Goal: Task Accomplishment & Management: Manage account settings

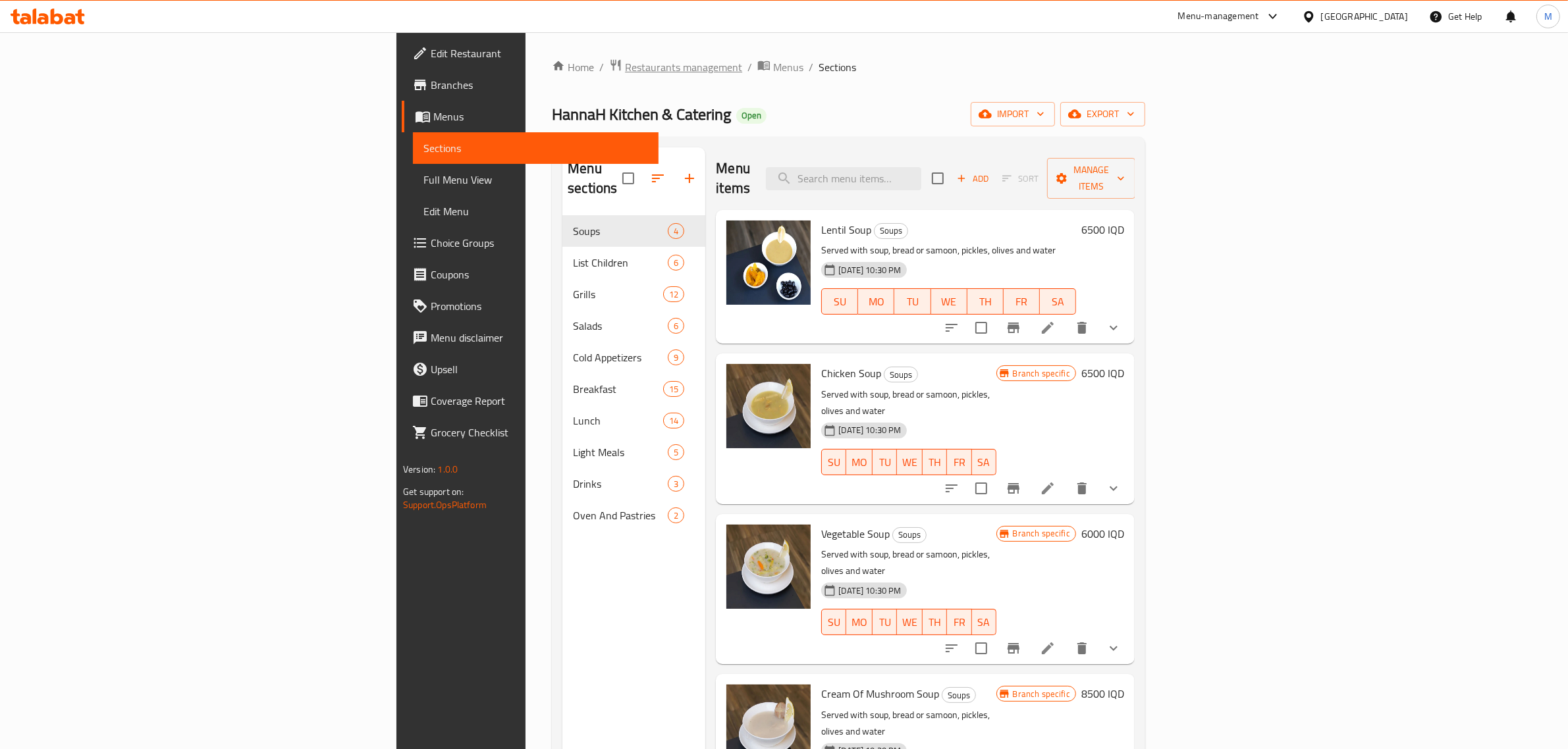
drag, startPoint x: 0, startPoint y: 0, endPoint x: 407, endPoint y: 63, distance: 411.8
click at [625, 63] on span "Restaurants management" at bounding box center [683, 67] width 118 height 16
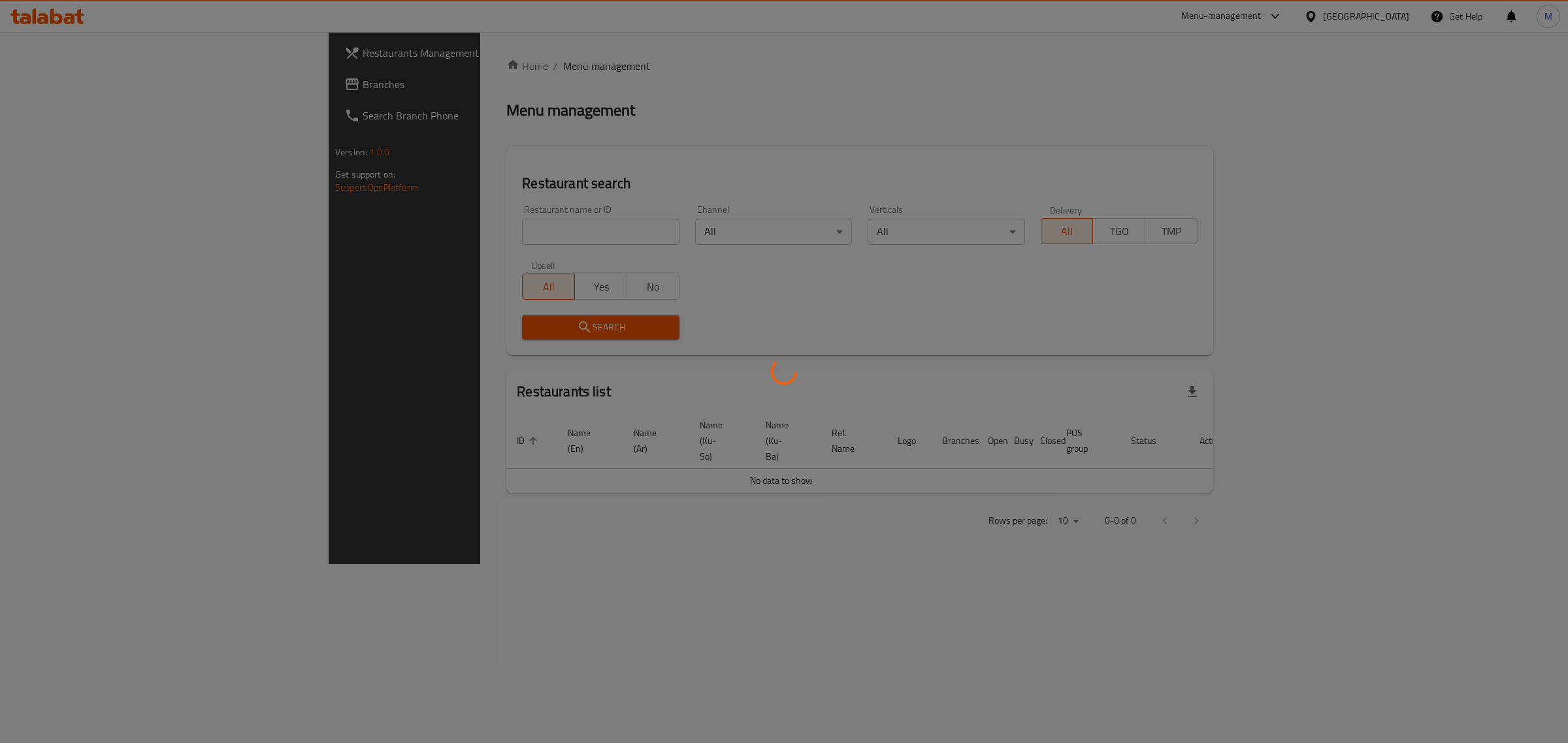
click at [1391, 19] on div at bounding box center [784, 371] width 1568 height 743
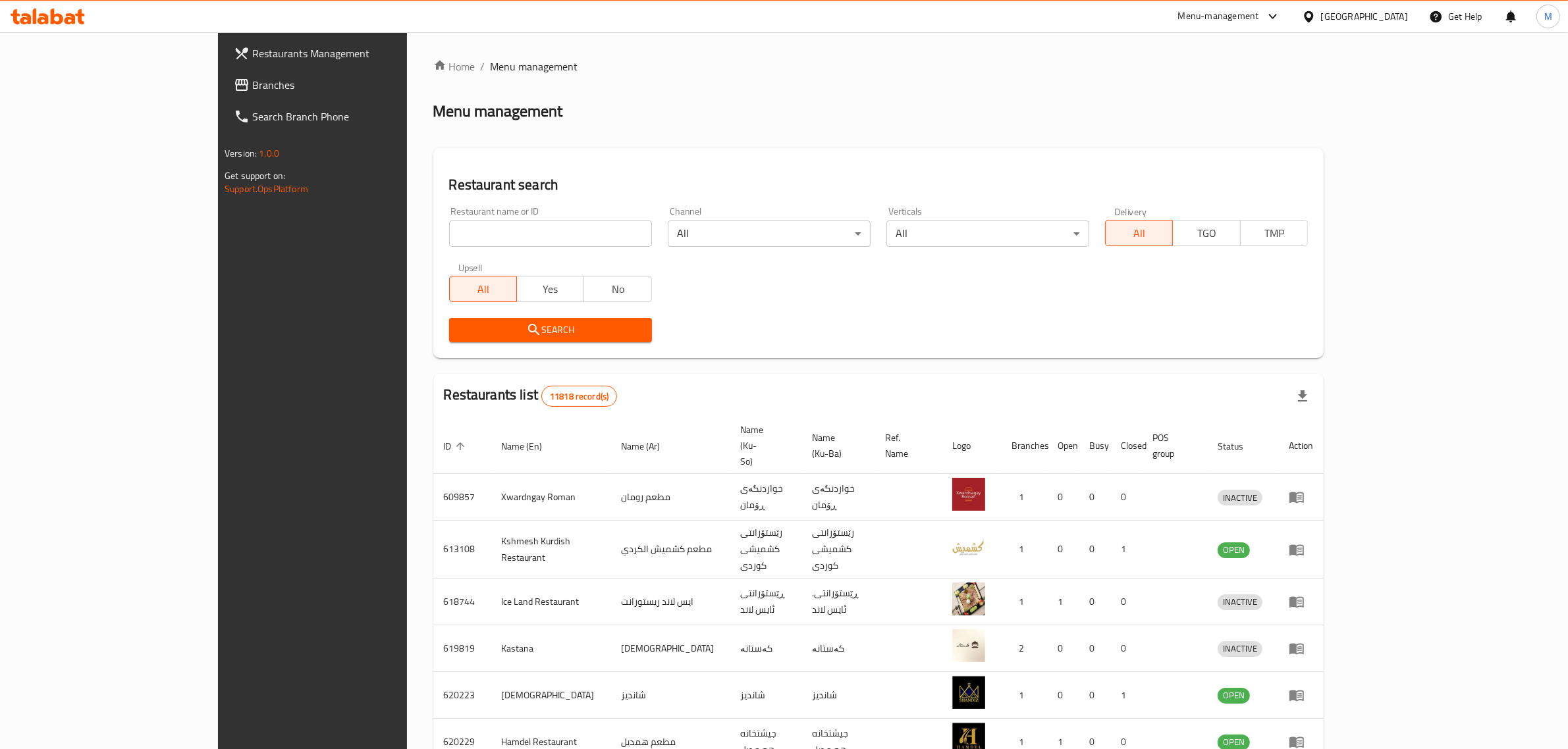
click at [1416, 19] on div "[GEOGRAPHIC_DATA]" at bounding box center [1355, 16] width 127 height 31
click at [1405, 19] on div "[GEOGRAPHIC_DATA]" at bounding box center [1364, 16] width 87 height 15
click at [1254, 341] on div "[GEOGRAPHIC_DATA]" at bounding box center [1265, 345] width 87 height 15
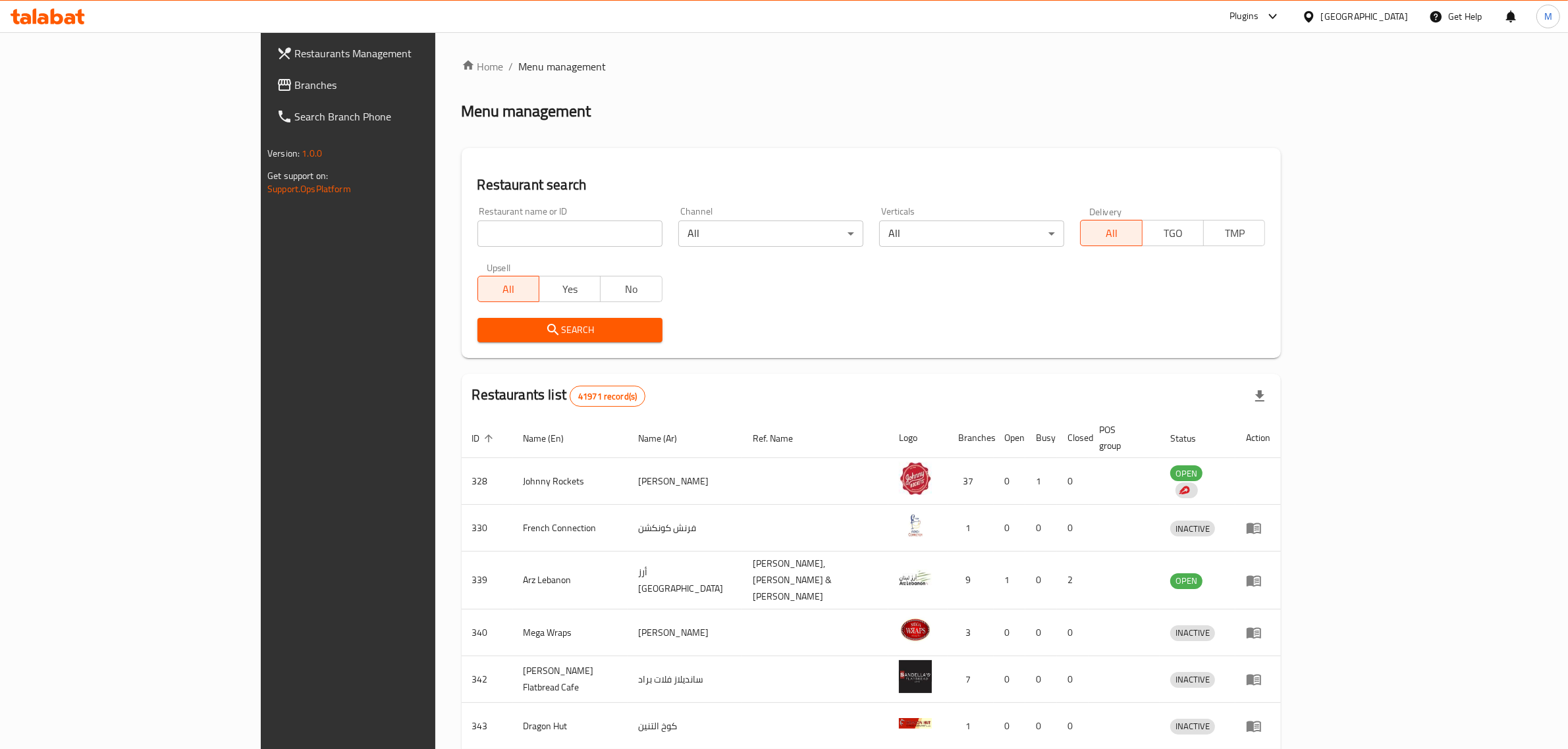
click at [477, 215] on div "Restaurant name or ID Restaurant name or ID" at bounding box center [570, 227] width 185 height 40
click at [477, 228] on input "search" at bounding box center [570, 234] width 185 height 26
paste input "620352"
type input "620352"
click button "Search" at bounding box center [570, 330] width 185 height 24
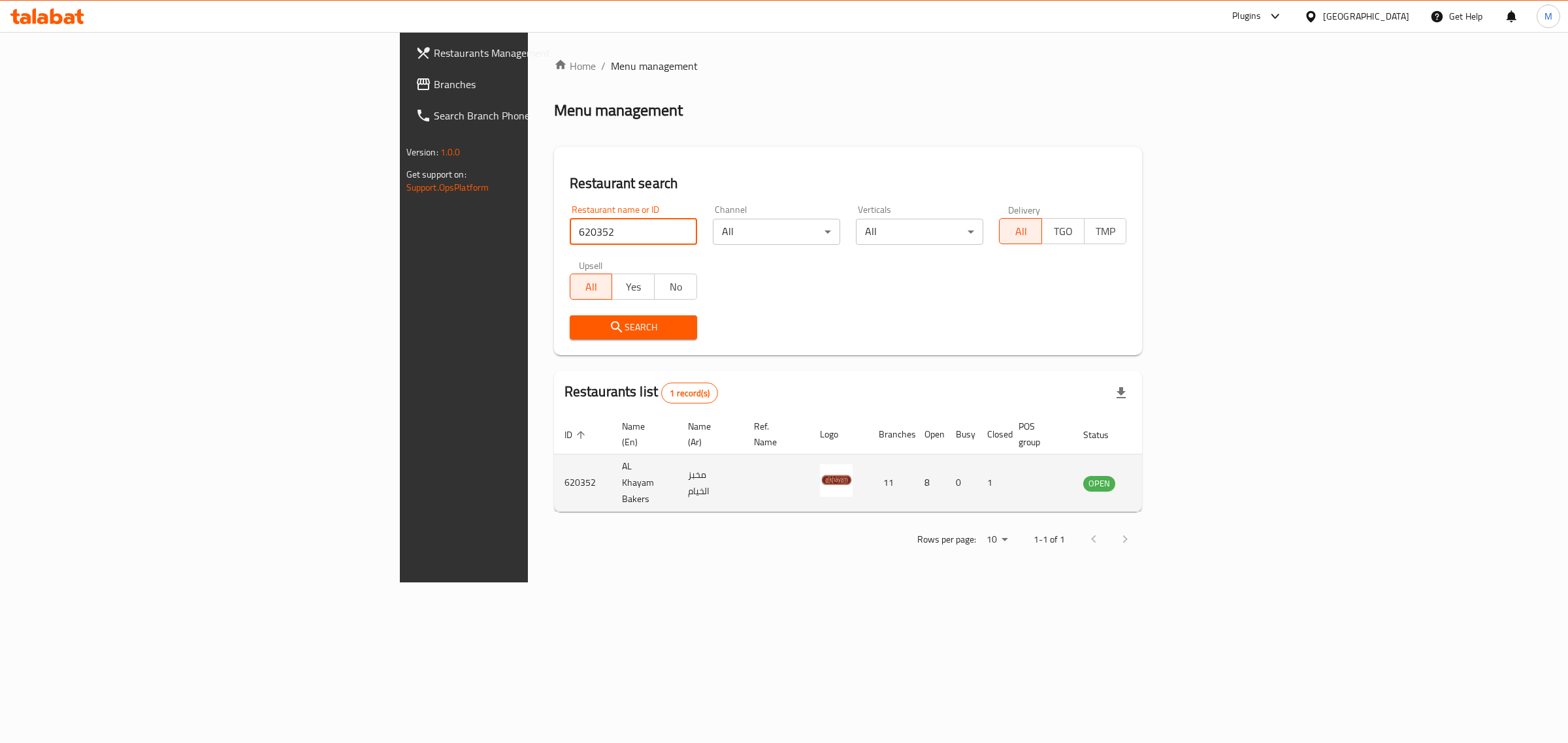
click at [1168, 475] on icon "enhanced table" at bounding box center [1159, 483] width 16 height 16
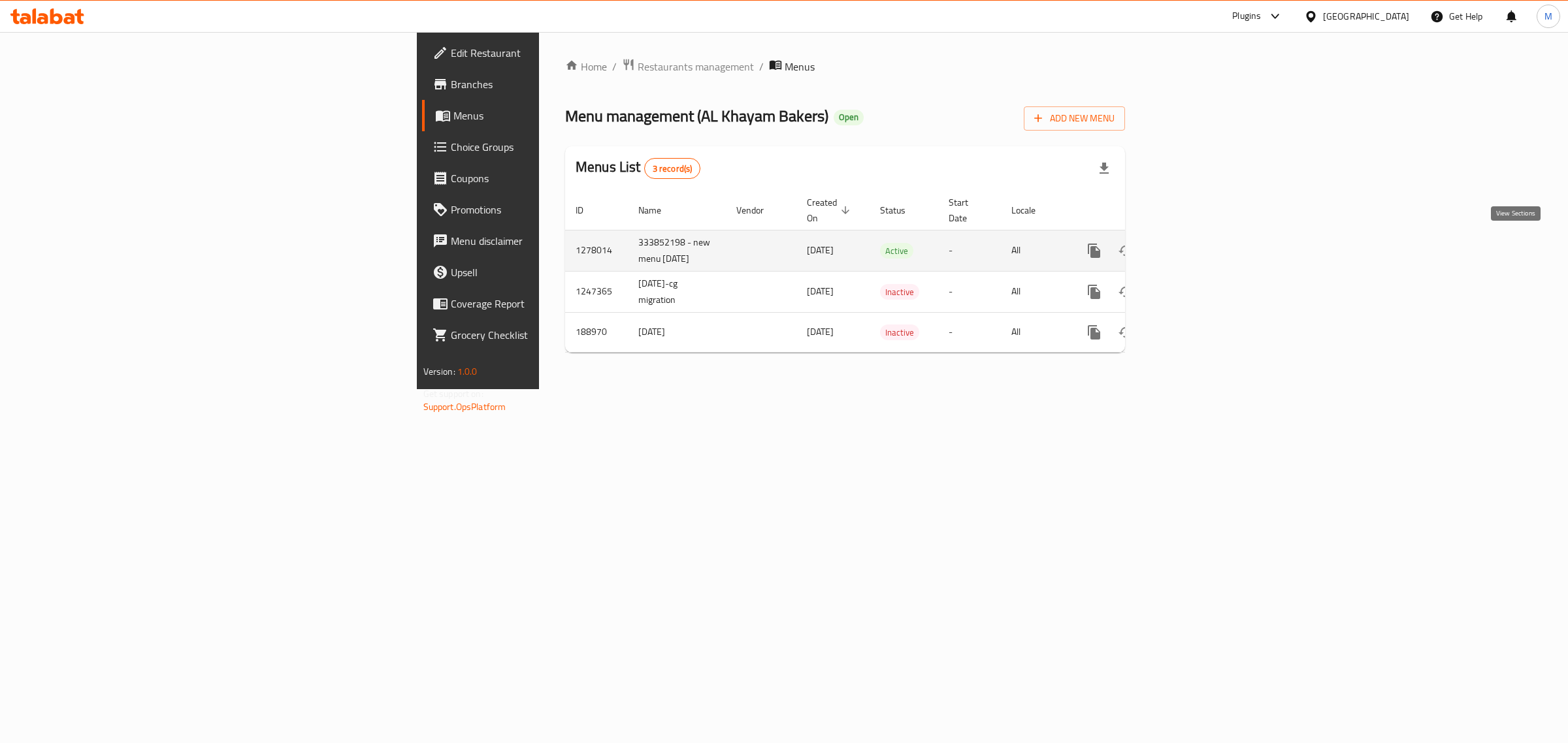
click at [1204, 235] on link "enhanced table" at bounding box center [1188, 250] width 31 height 31
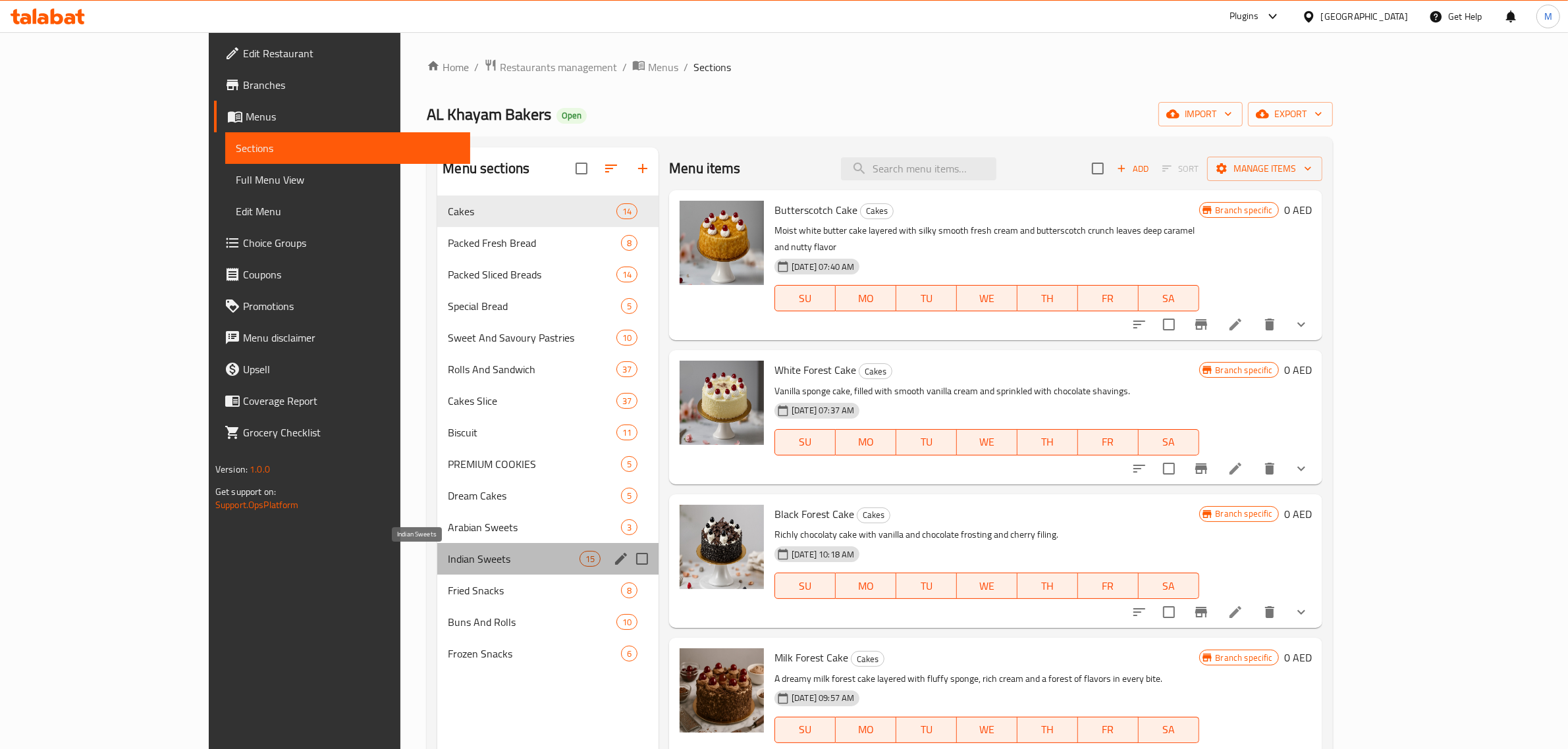
click at [448, 557] on span "Indian Sweets" at bounding box center [513, 558] width 131 height 16
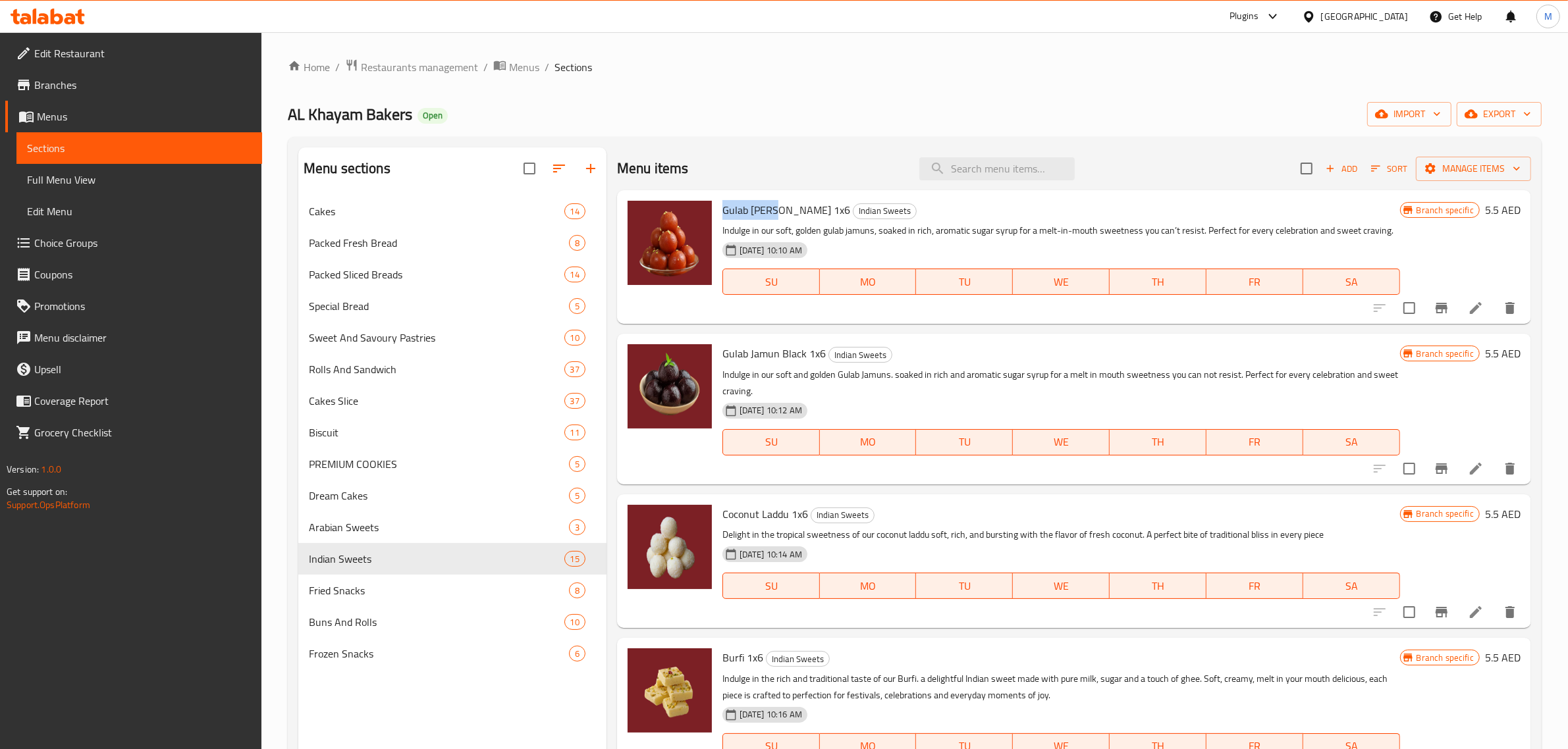
drag, startPoint x: 720, startPoint y: 209, endPoint x: 777, endPoint y: 209, distance: 57.0
click at [777, 209] on div "Gulab Jamun Brown 1x6 Indian Sweets Indulge in our soft, golden gulab jamuns, s…" at bounding box center [1061, 257] width 688 height 123
copy span "Gulab Jamun"
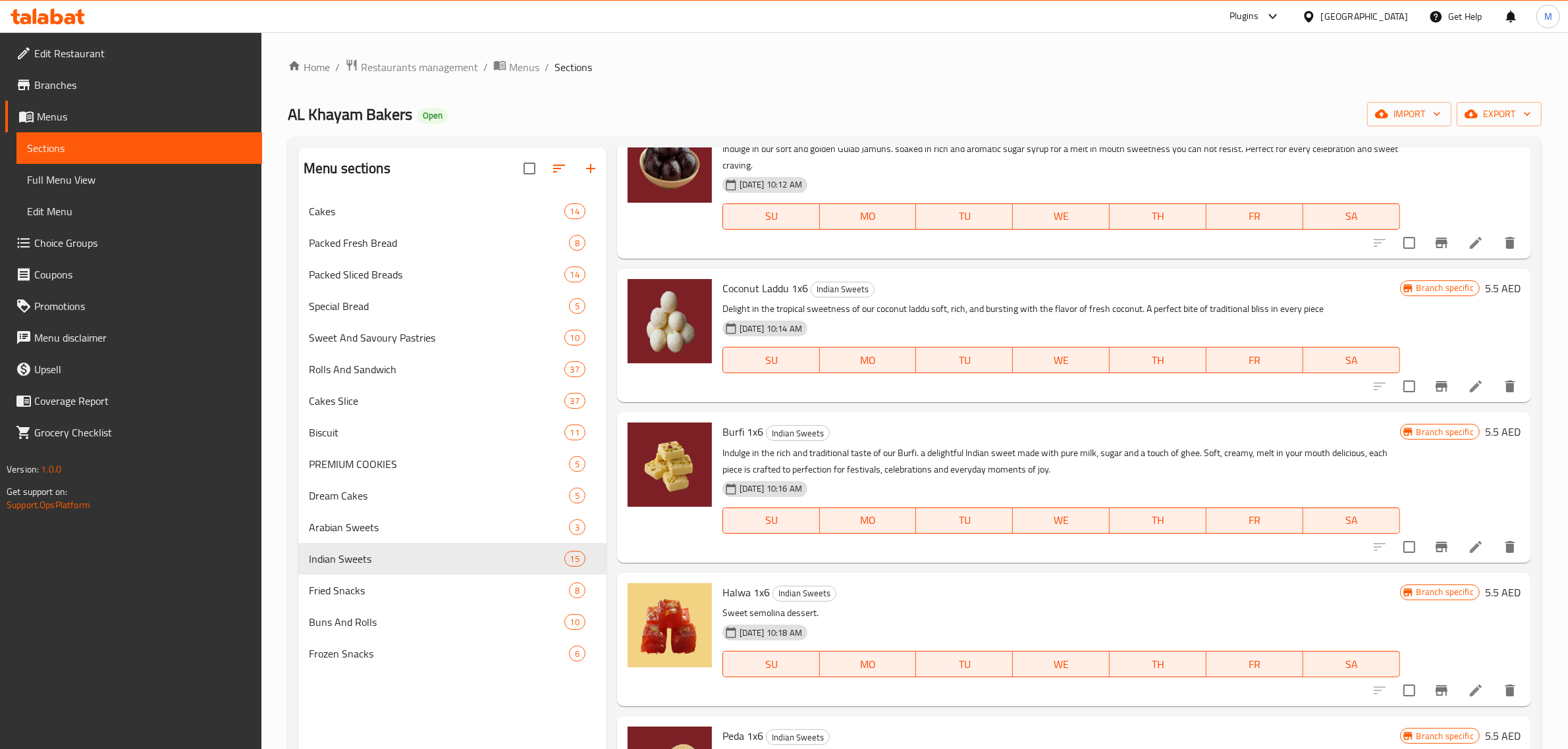
scroll to position [329, 0]
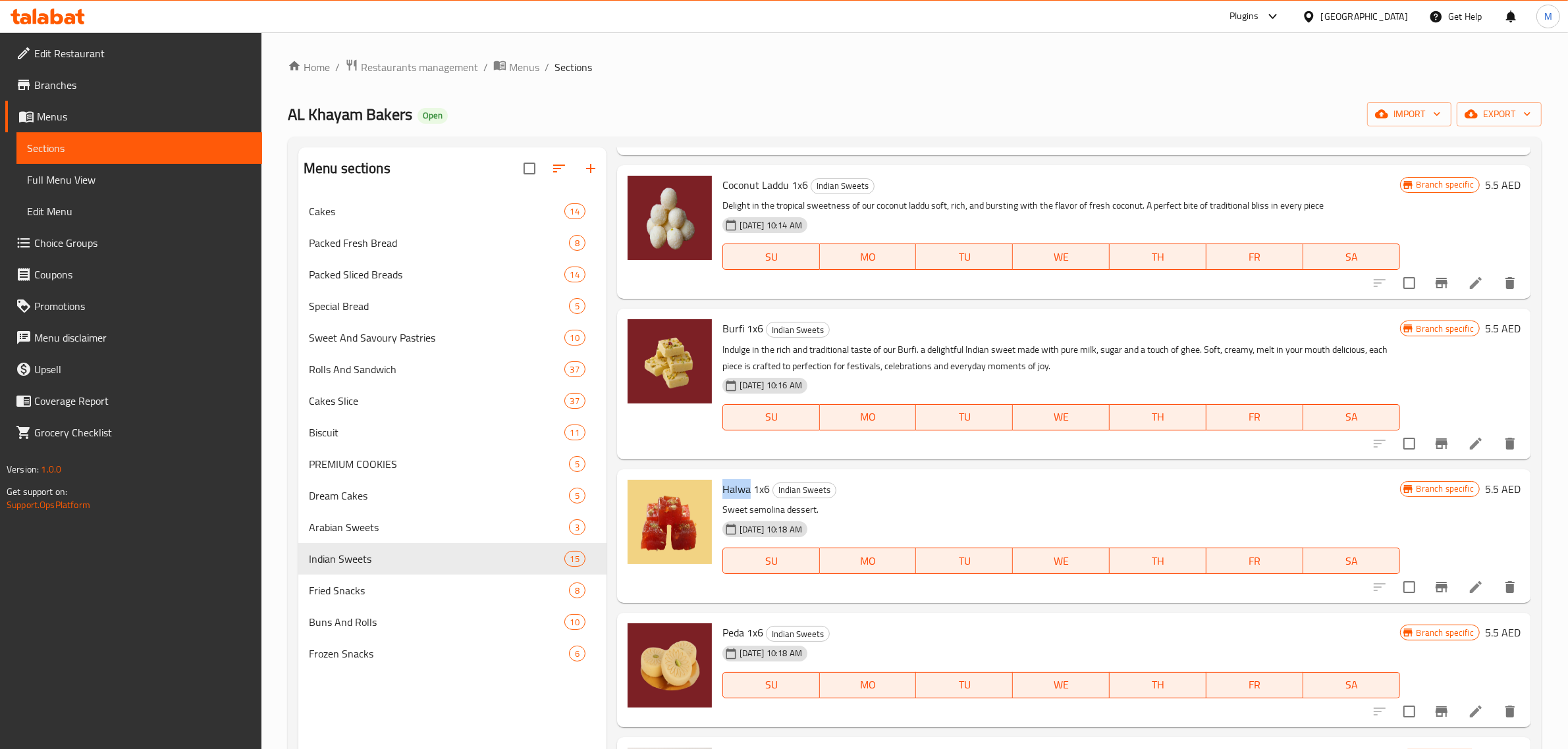
drag, startPoint x: 722, startPoint y: 505, endPoint x: 749, endPoint y: 505, distance: 27.0
click at [749, 499] on span "Halwa 1x6" at bounding box center [746, 489] width 47 height 19
copy span "Halwa"
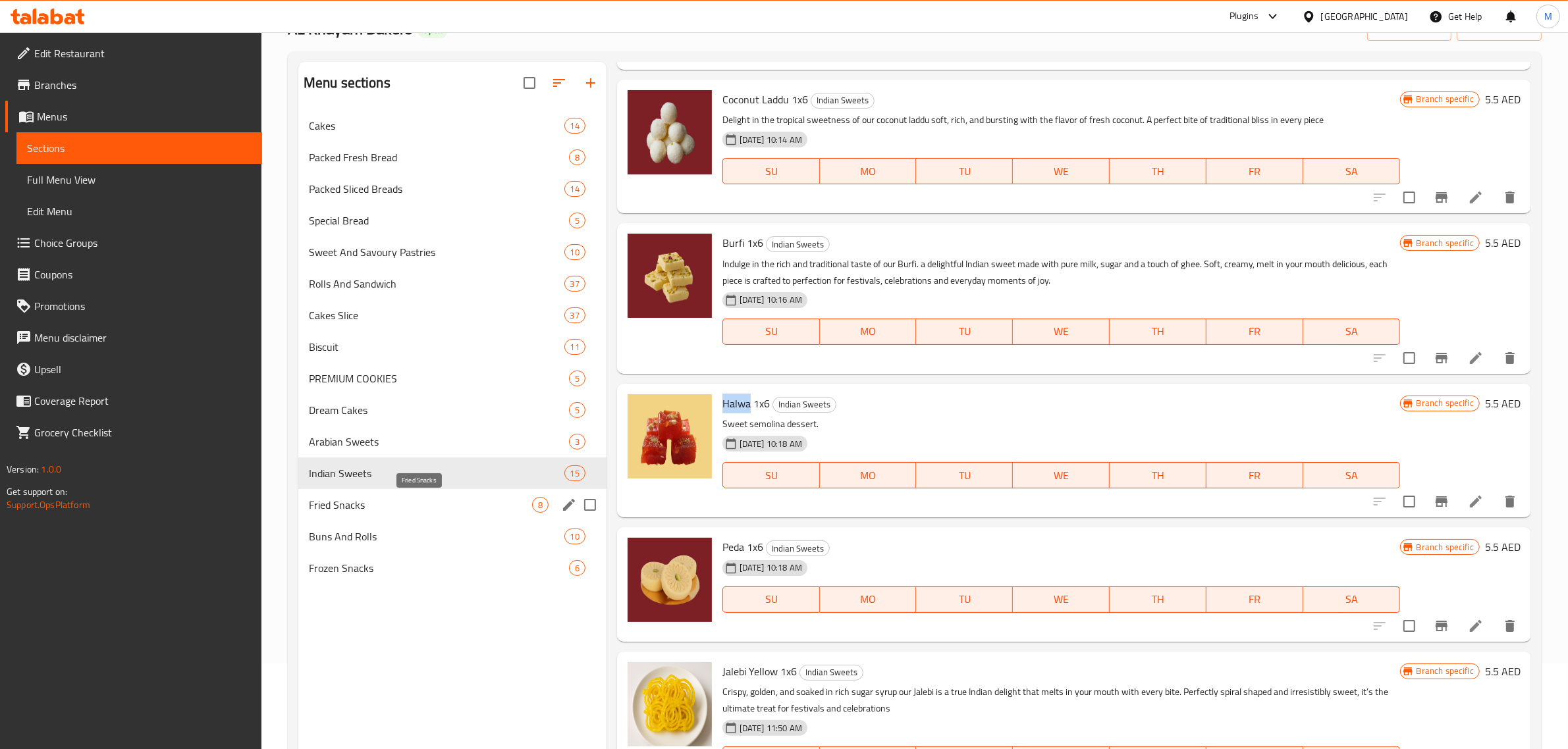
scroll to position [165, 0]
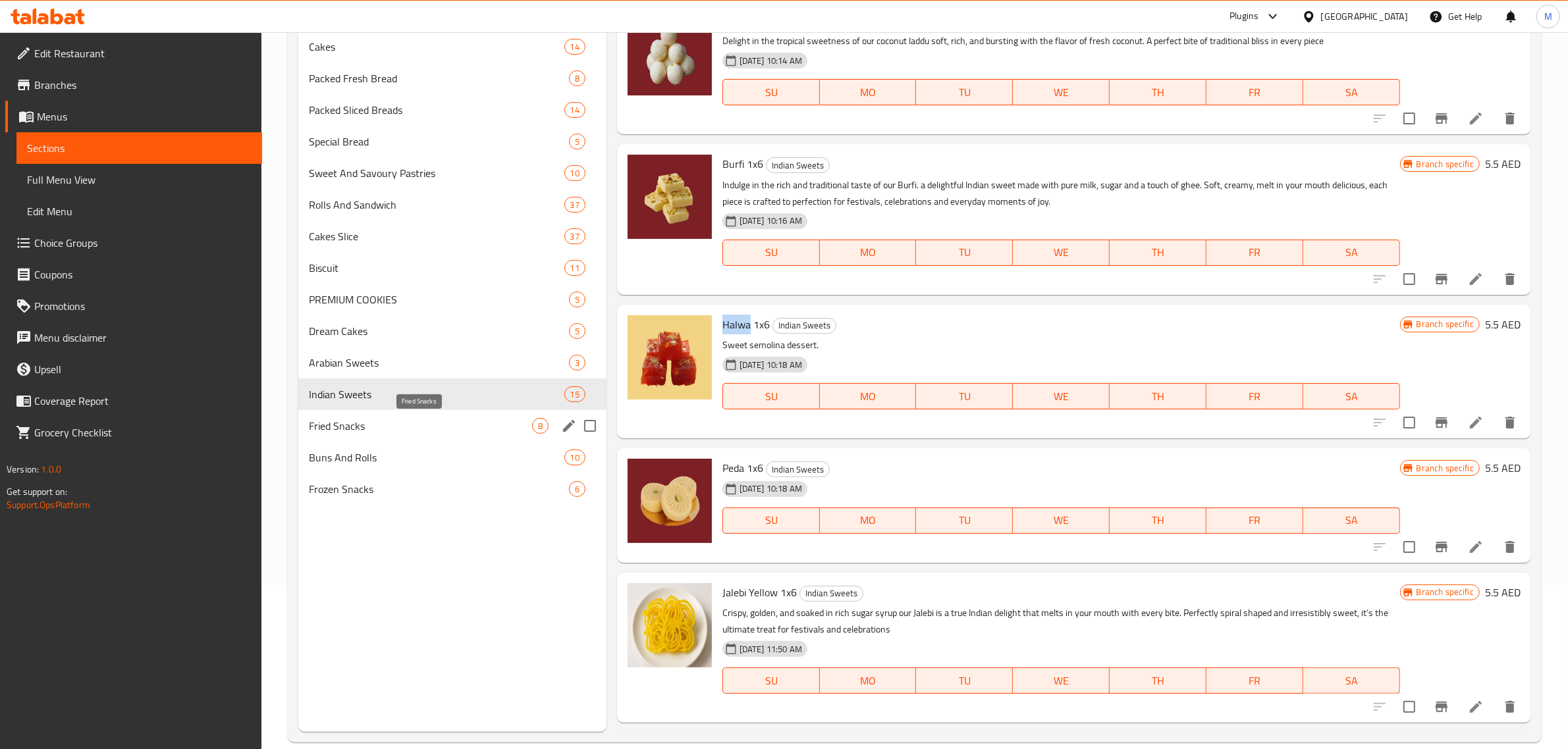
click at [353, 423] on span "Fried Snacks" at bounding box center [420, 426] width 223 height 16
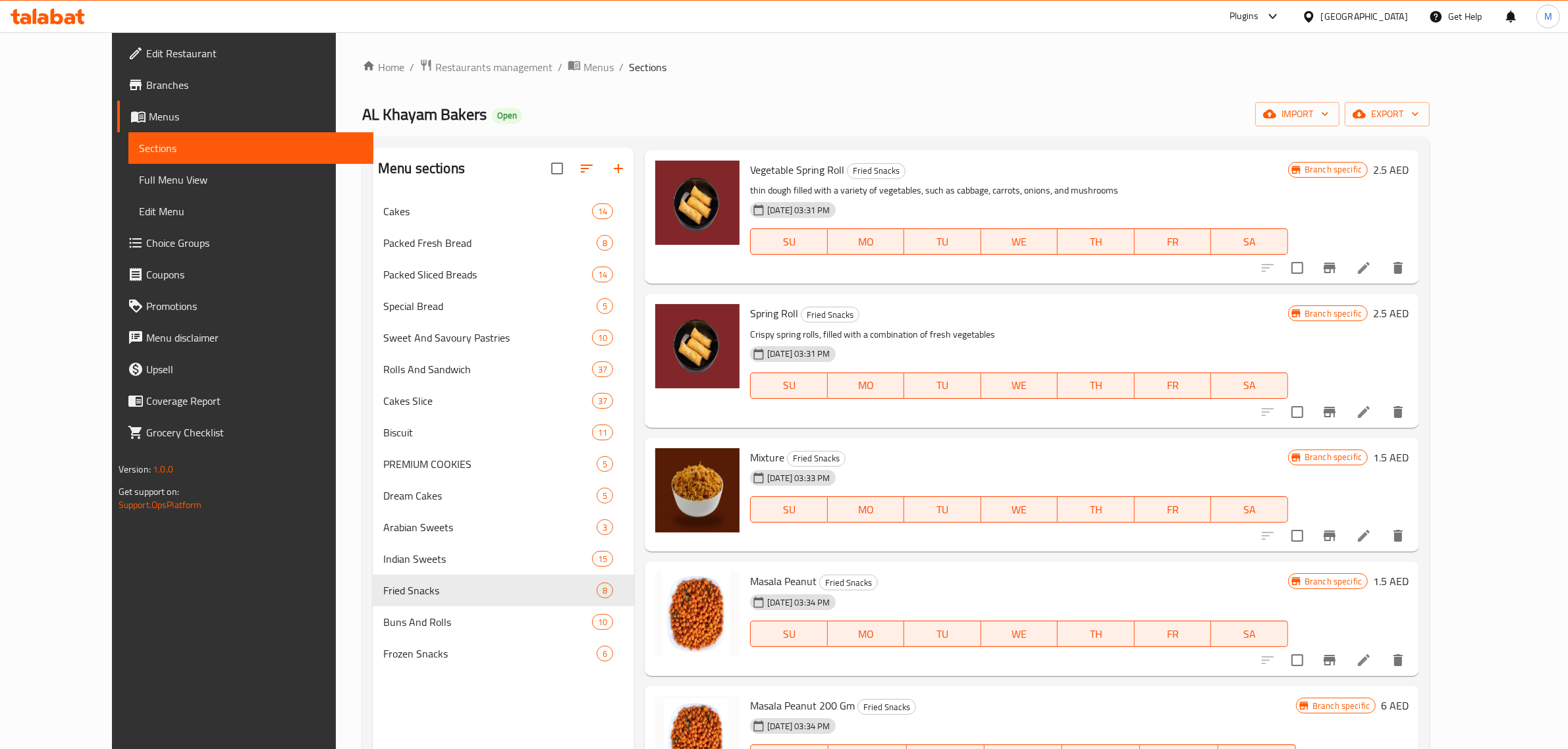
scroll to position [371, 0]
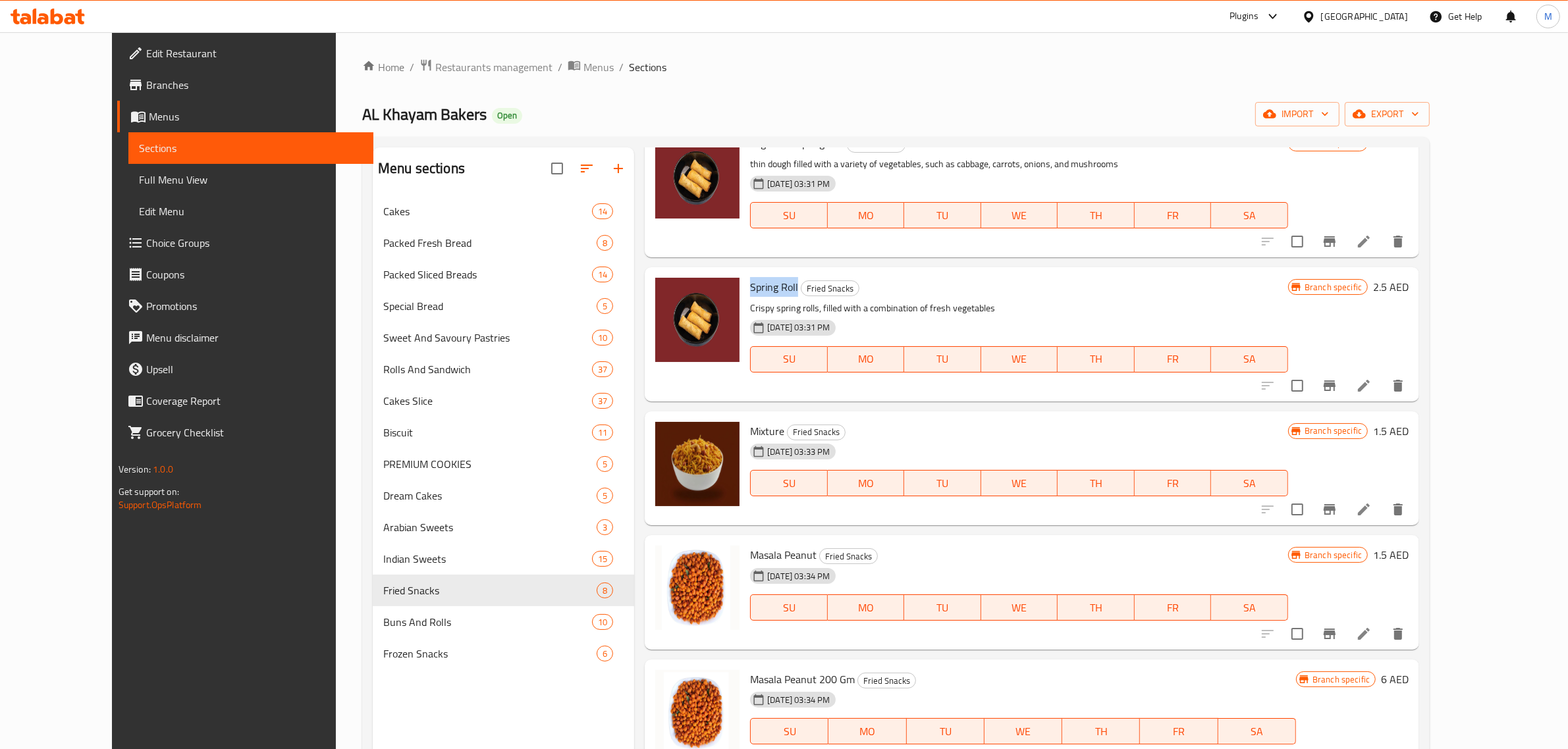
drag, startPoint x: 721, startPoint y: 284, endPoint x: 769, endPoint y: 289, distance: 48.3
click at [769, 289] on div "Spring Roll Fried Snacks Crispy spring rolls, filled with a combination of fres…" at bounding box center [1019, 334] width 549 height 123
copy span "Spring Roll"
click at [1401, 15] on div "[GEOGRAPHIC_DATA]" at bounding box center [1364, 16] width 87 height 15
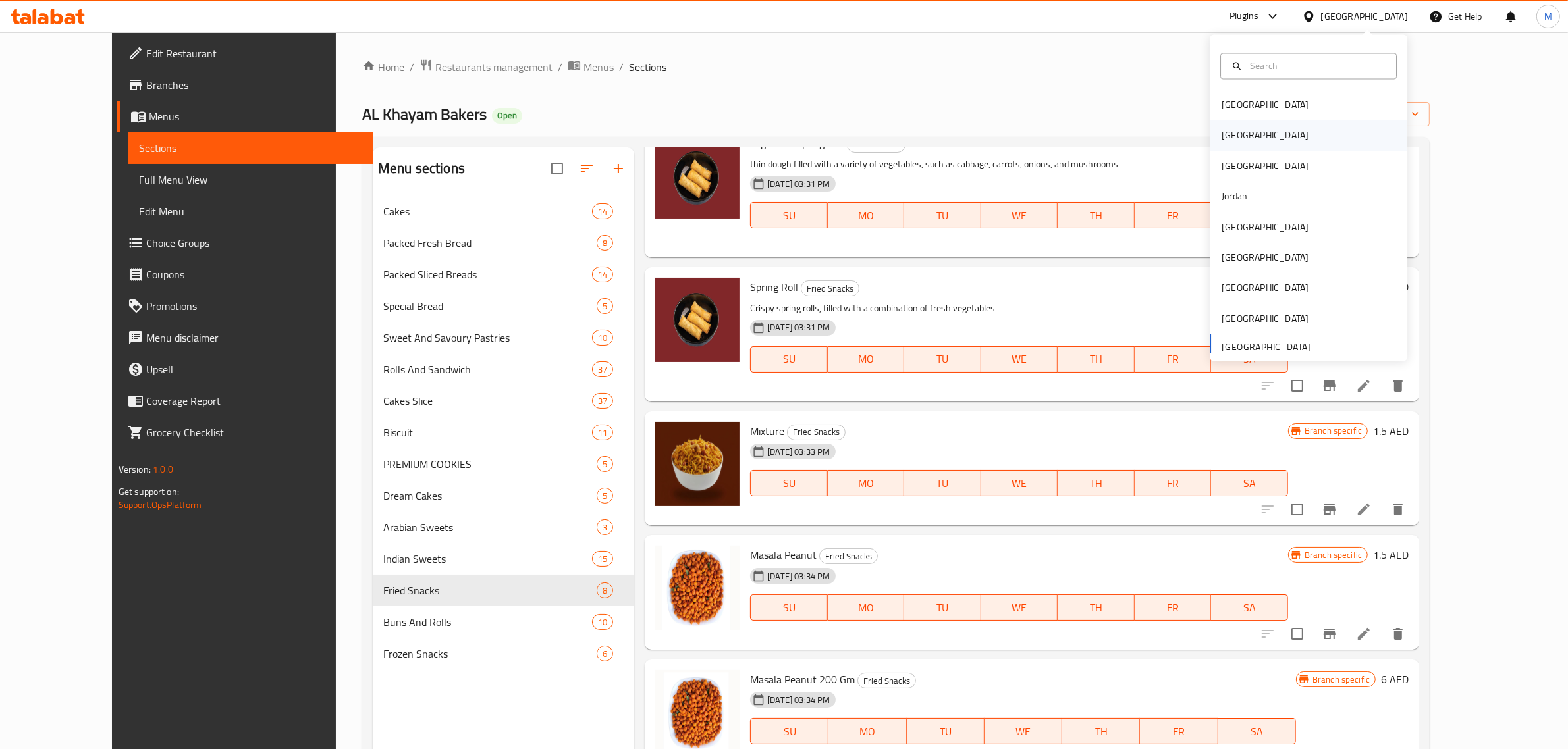
click at [1232, 138] on div "[GEOGRAPHIC_DATA]" at bounding box center [1265, 136] width 108 height 31
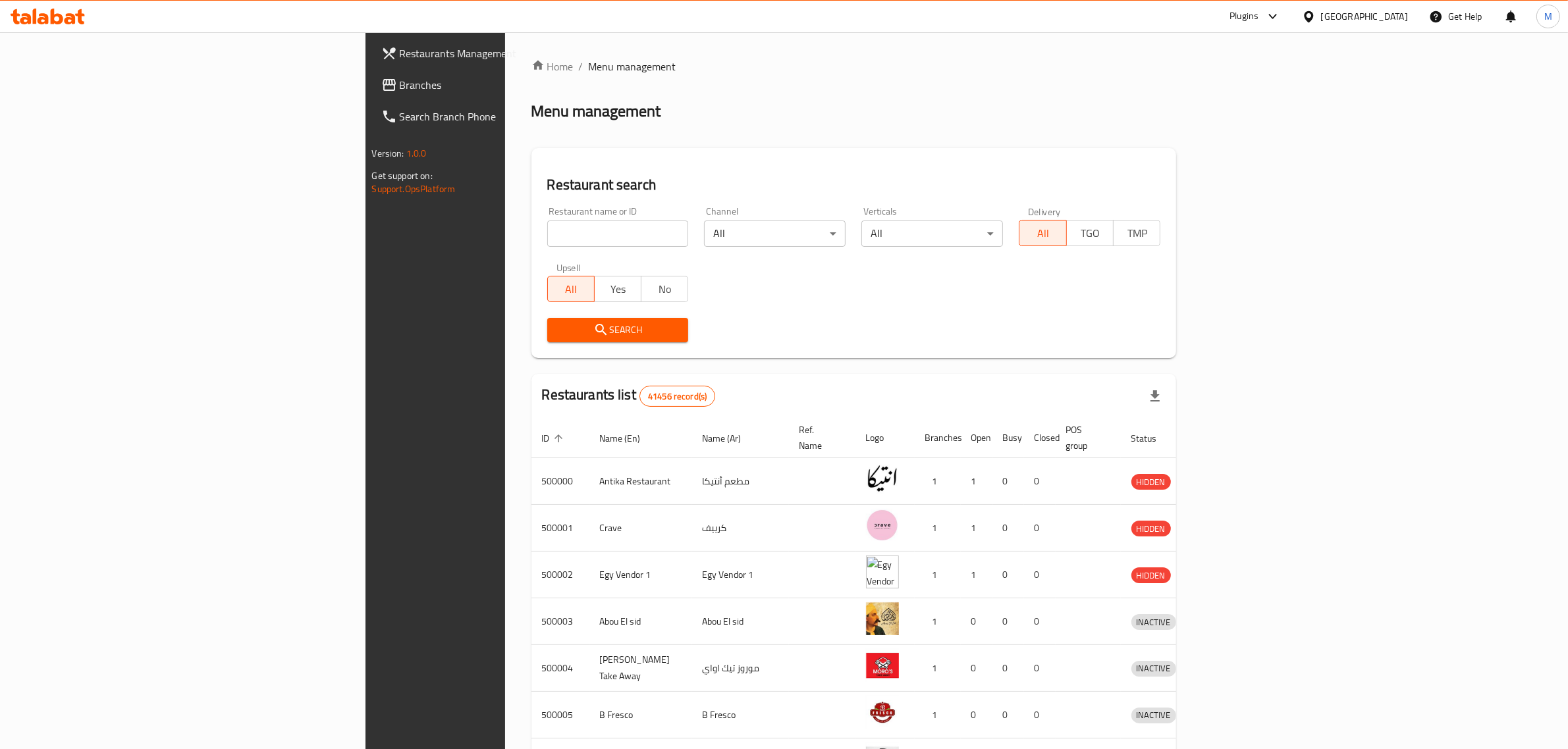
click at [547, 235] on input "search" at bounding box center [618, 234] width 142 height 26
paste input "675596"
type input "675596"
click button "Search" at bounding box center [618, 330] width 142 height 24
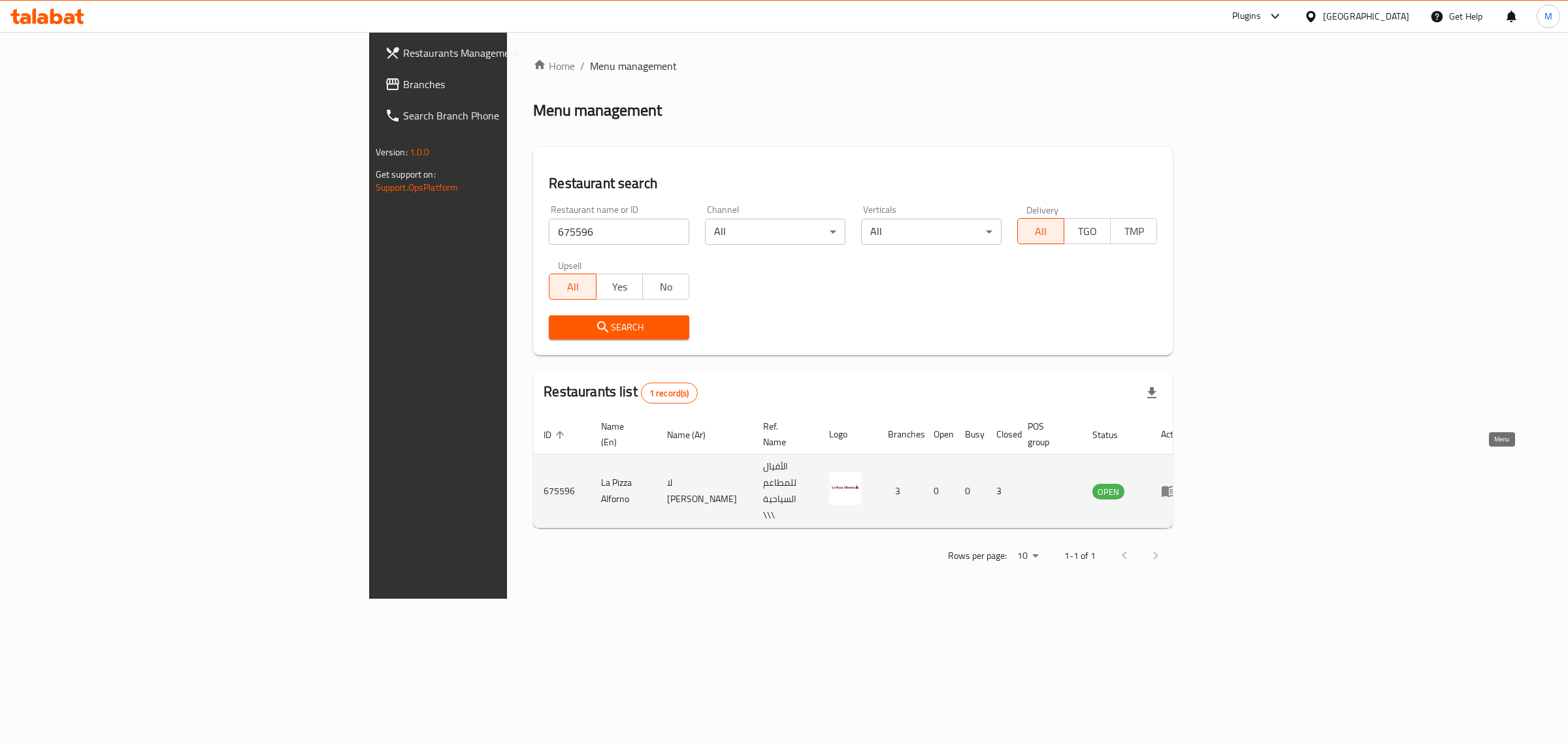
click at [1176, 486] on icon "enhanced table" at bounding box center [1168, 492] width 14 height 11
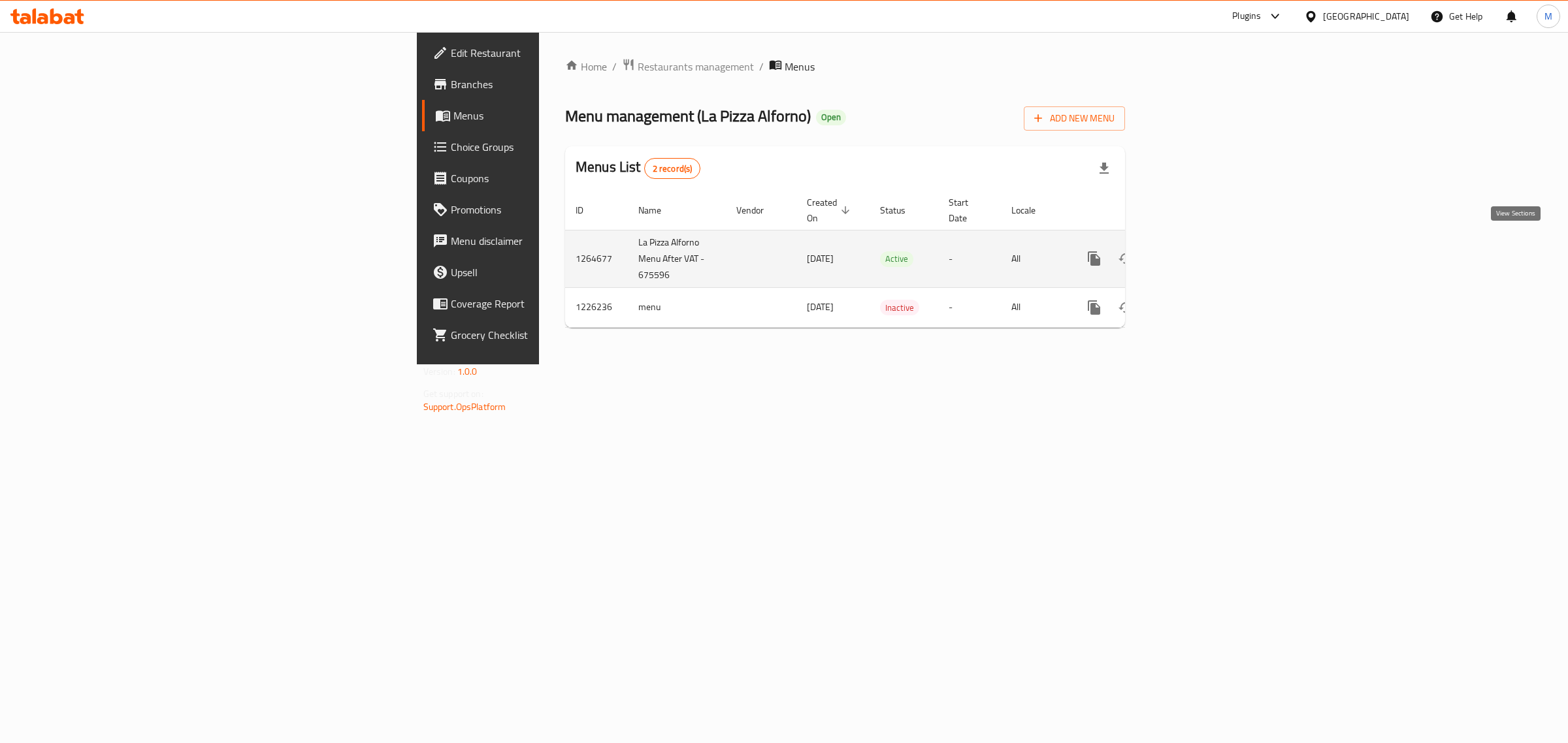
click at [1204, 246] on link "enhanced table" at bounding box center [1188, 258] width 31 height 31
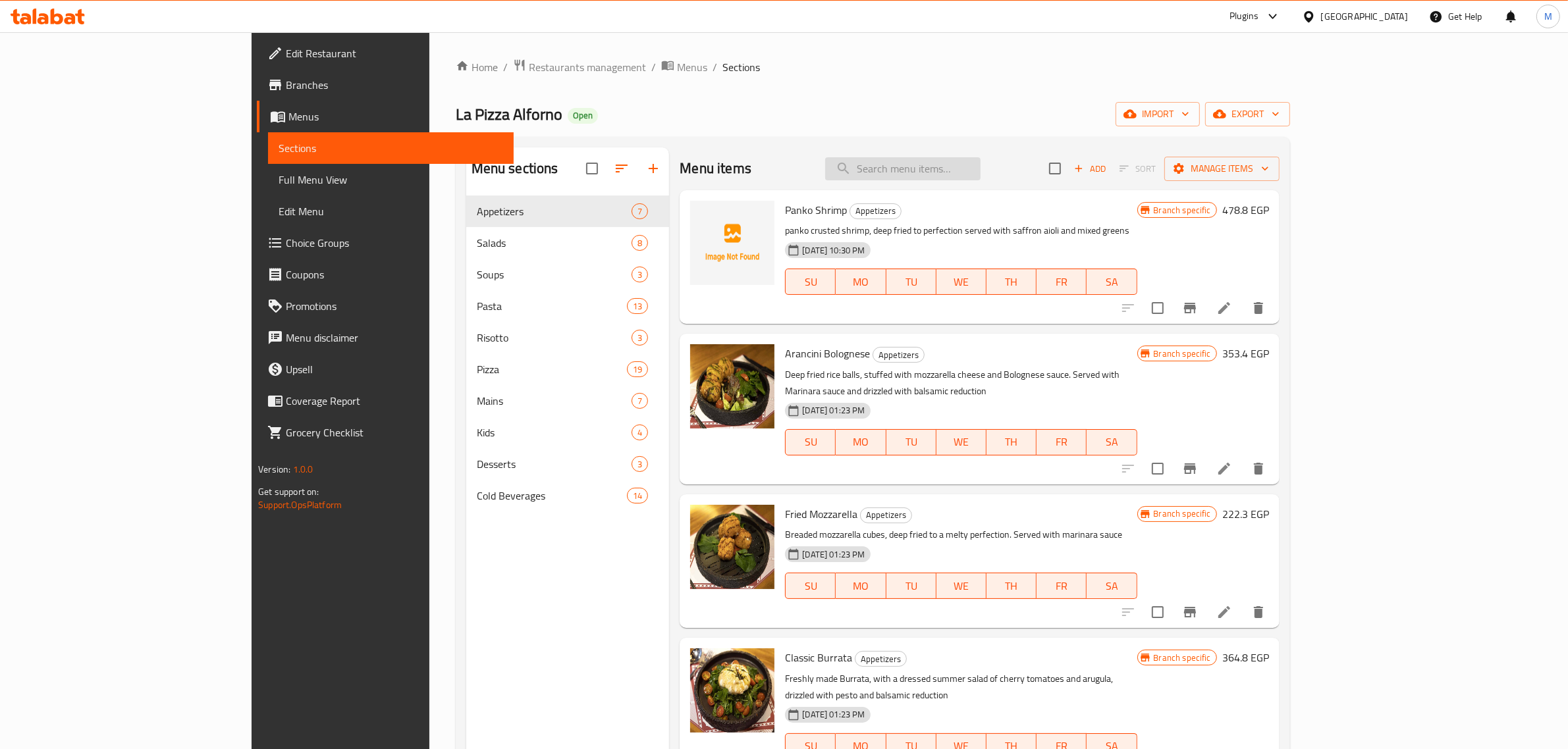
click at [965, 179] on input "search" at bounding box center [902, 168] width 155 height 23
paste input "Stracciatella Burrata Salad"
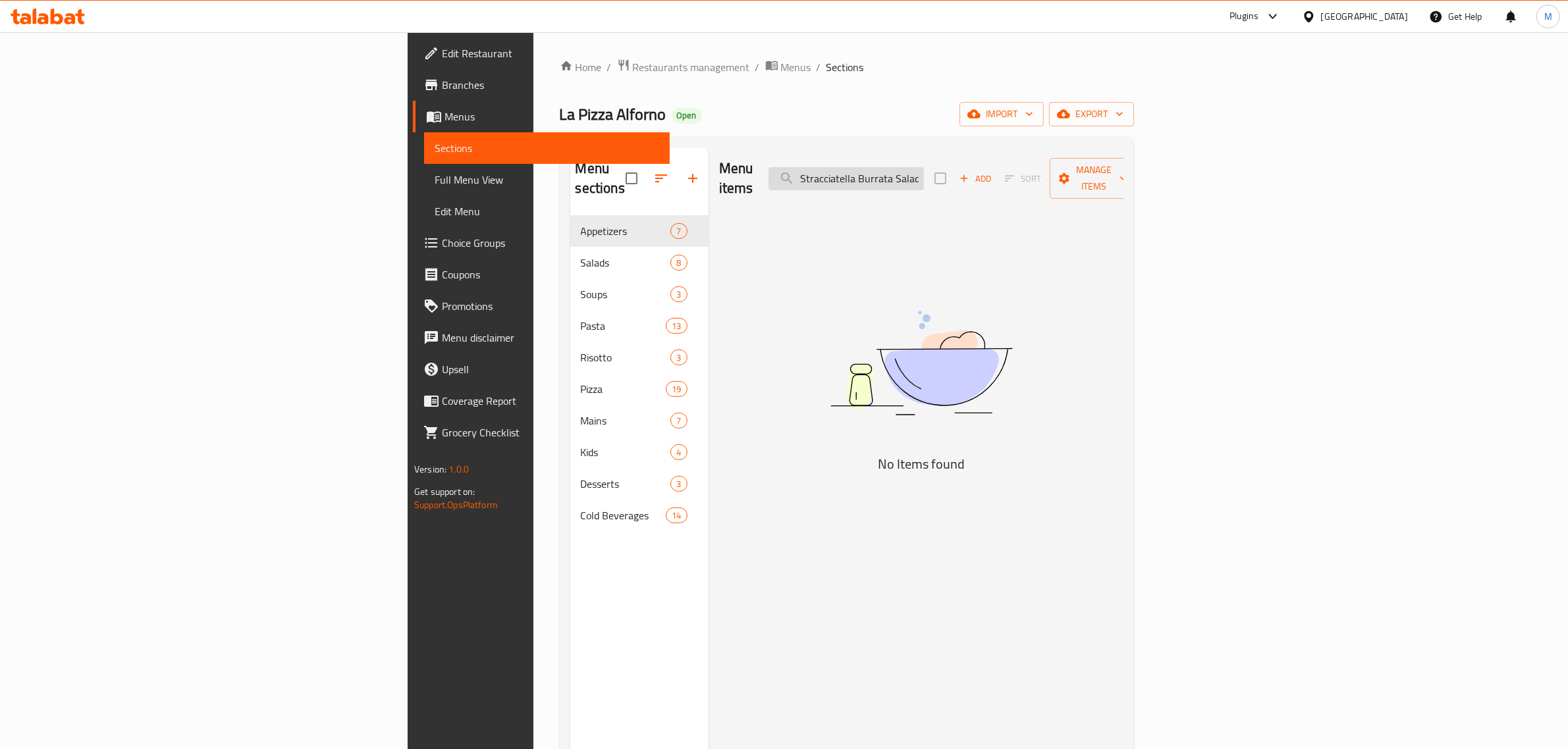
click at [924, 169] on input "Stracciatella Burrata Salad" at bounding box center [846, 178] width 155 height 23
paste input "Garlic Parmesan Flatbre"
click at [924, 168] on input "Garlic Parmesan Flatbread" at bounding box center [846, 178] width 155 height 23
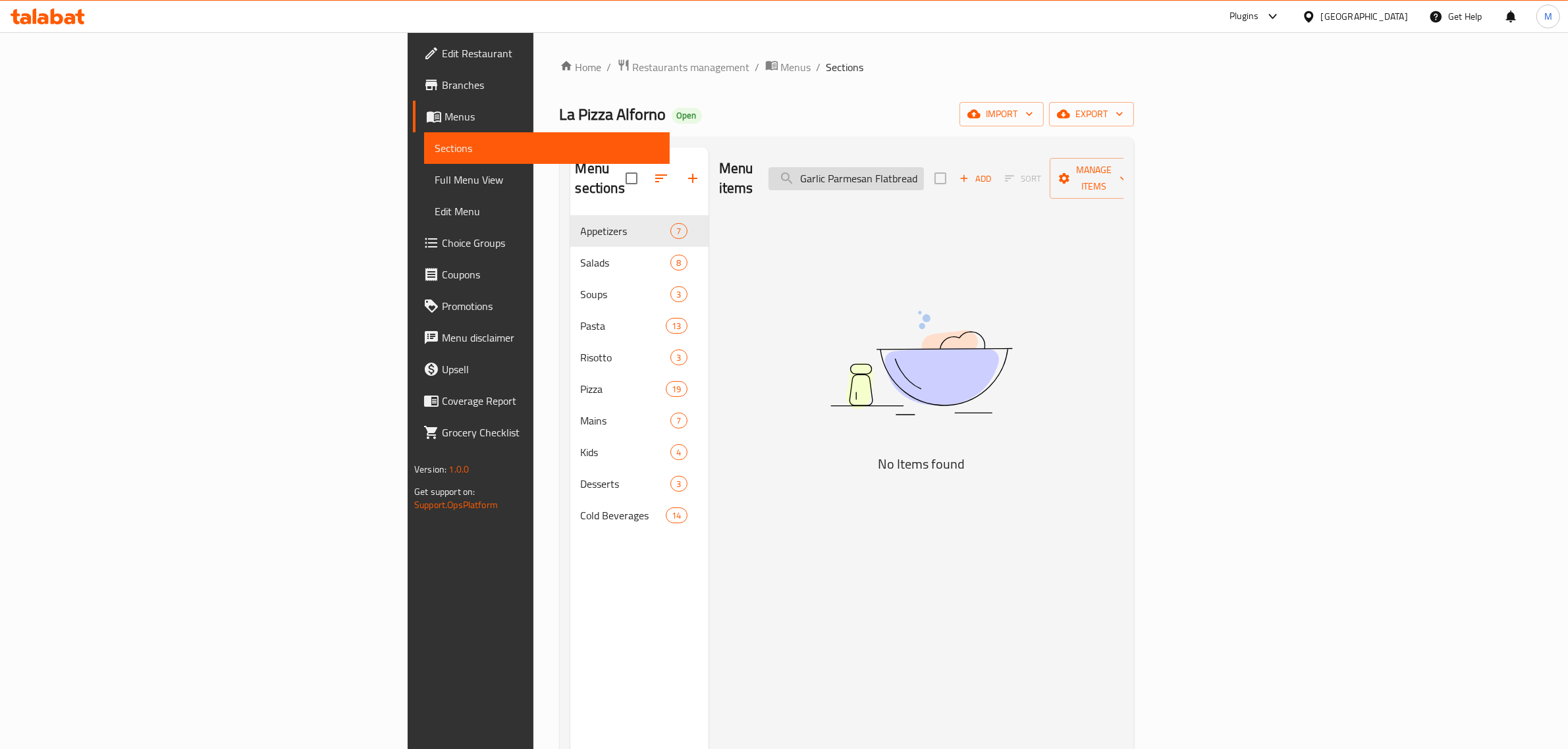
click at [924, 168] on input "Garlic Parmesan Flatbread" at bounding box center [846, 178] width 155 height 23
paste input "Penne al Manzo"
click at [1021, 153] on div "Menu items Penne [PERSON_NAME] Add Sort Manage items" at bounding box center [921, 179] width 404 height 63
click at [1022, 153] on div "Menu items Penne [PERSON_NAME] Add Sort Manage items" at bounding box center [921, 179] width 404 height 63
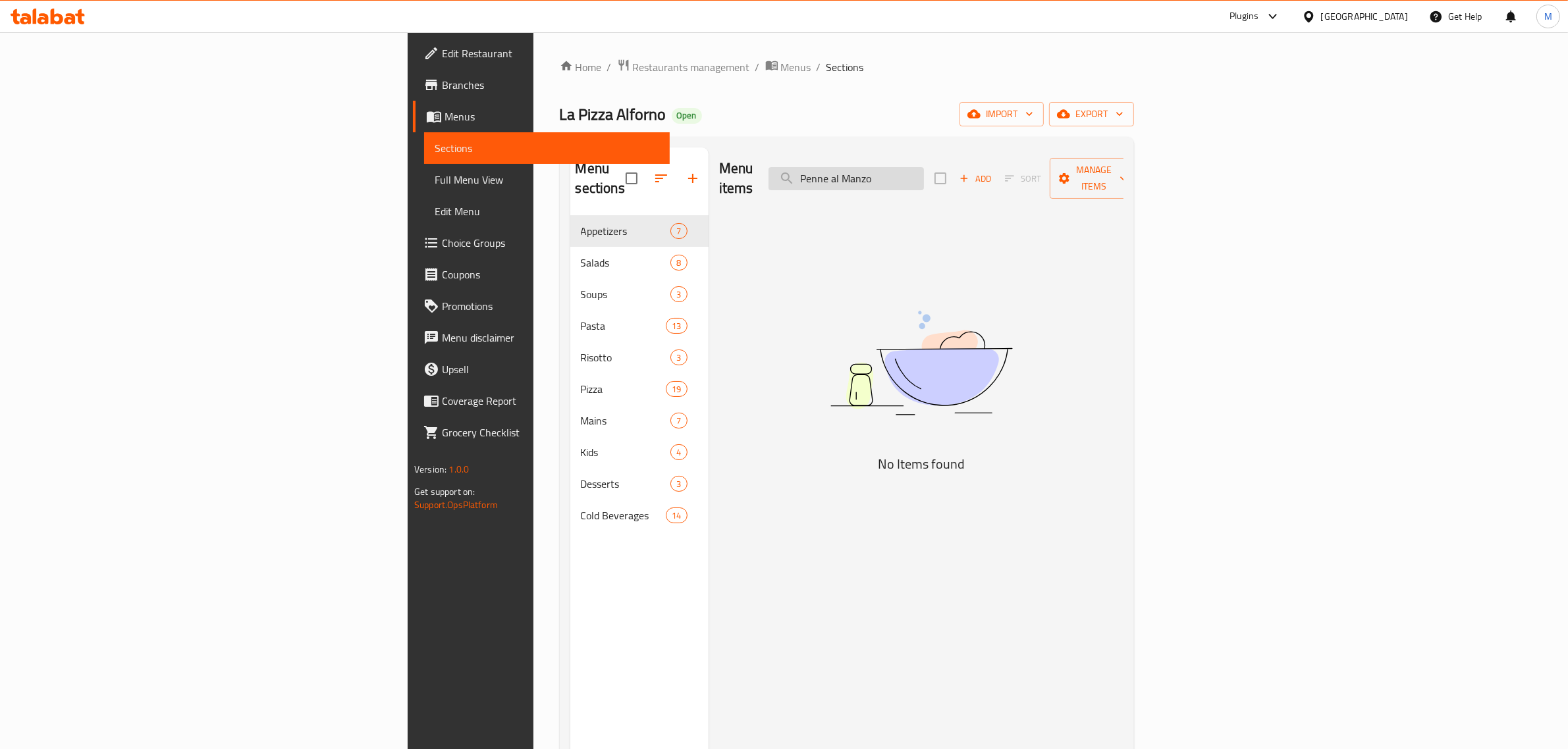
click at [924, 170] on input "Penne al Manzo" at bounding box center [846, 178] width 155 height 23
paste input "Spaghetti Caramelized Onion"
click at [924, 167] on input "Spaghetti Caramelized Onion" at bounding box center [846, 178] width 155 height 23
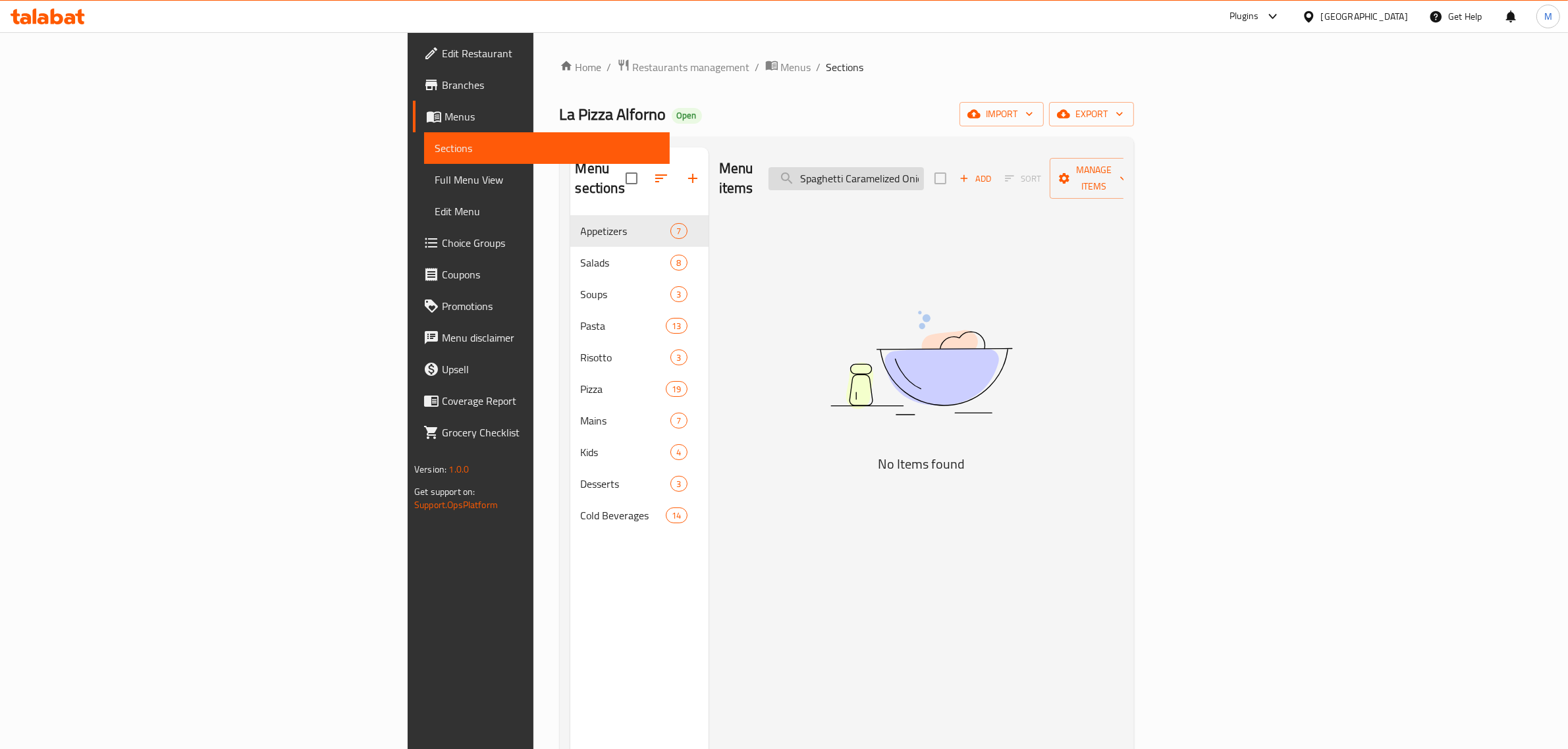
click at [924, 167] on input "Spaghetti Caramelized Onion" at bounding box center [846, 178] width 155 height 23
paste input "Stracciatella [PERSON_NAME]"
click at [924, 169] on input "Spaghetti Stracciatella [PERSON_NAME]" at bounding box center [846, 178] width 155 height 23
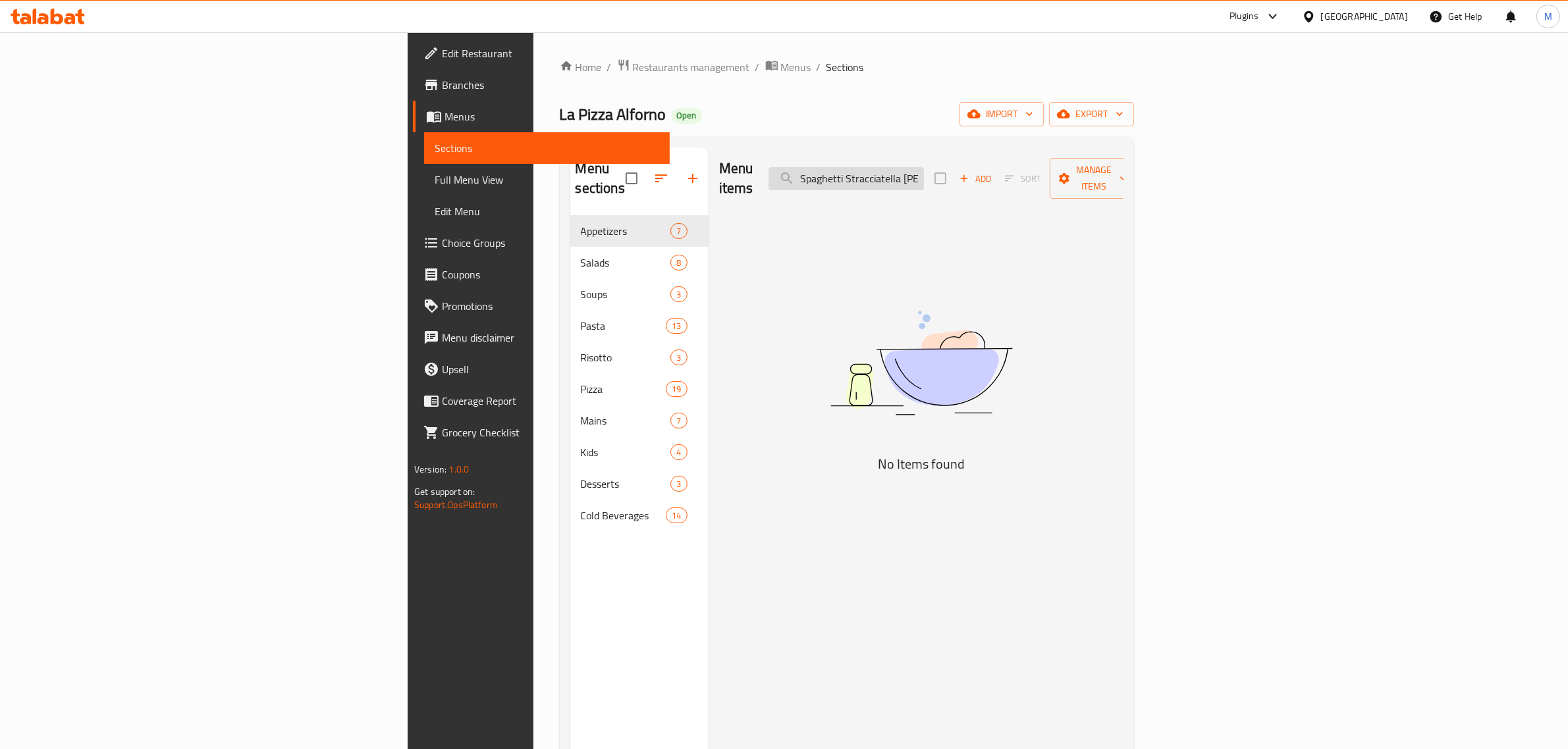
click at [924, 169] on input "Spaghetti Stracciatella [PERSON_NAME]" at bounding box center [846, 178] width 155 height 23
paste input "Beet & Goat Cheese"
click at [924, 167] on input "Spaghetti Beet & Goat Cheese" at bounding box center [846, 178] width 155 height 23
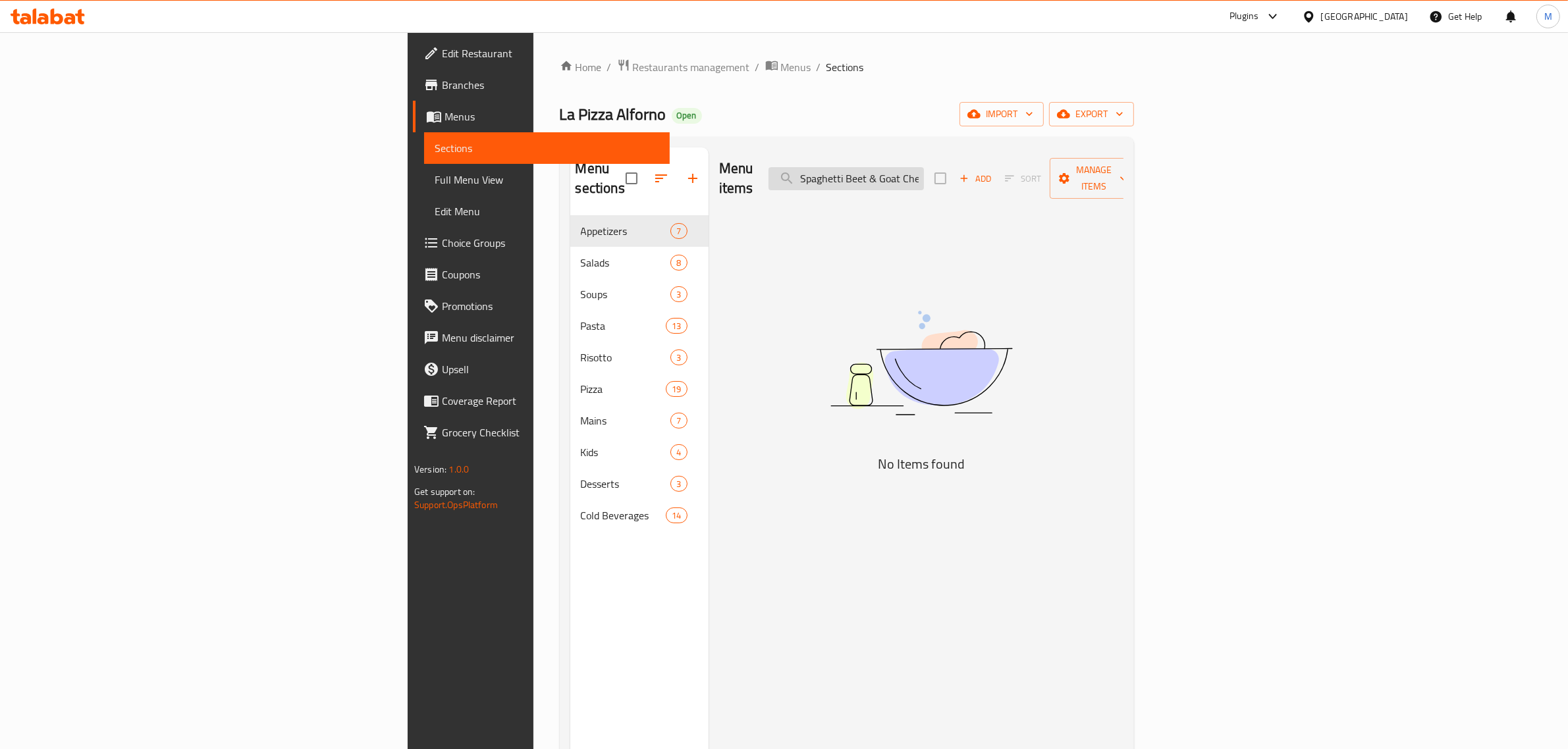
paste input "Classico Blue Fire Four Cheese Pizza"
click at [924, 167] on input "Classico Blue Fire Four Cheese Pizza" at bounding box center [846, 178] width 155 height 23
paste input "Forno Calzone"
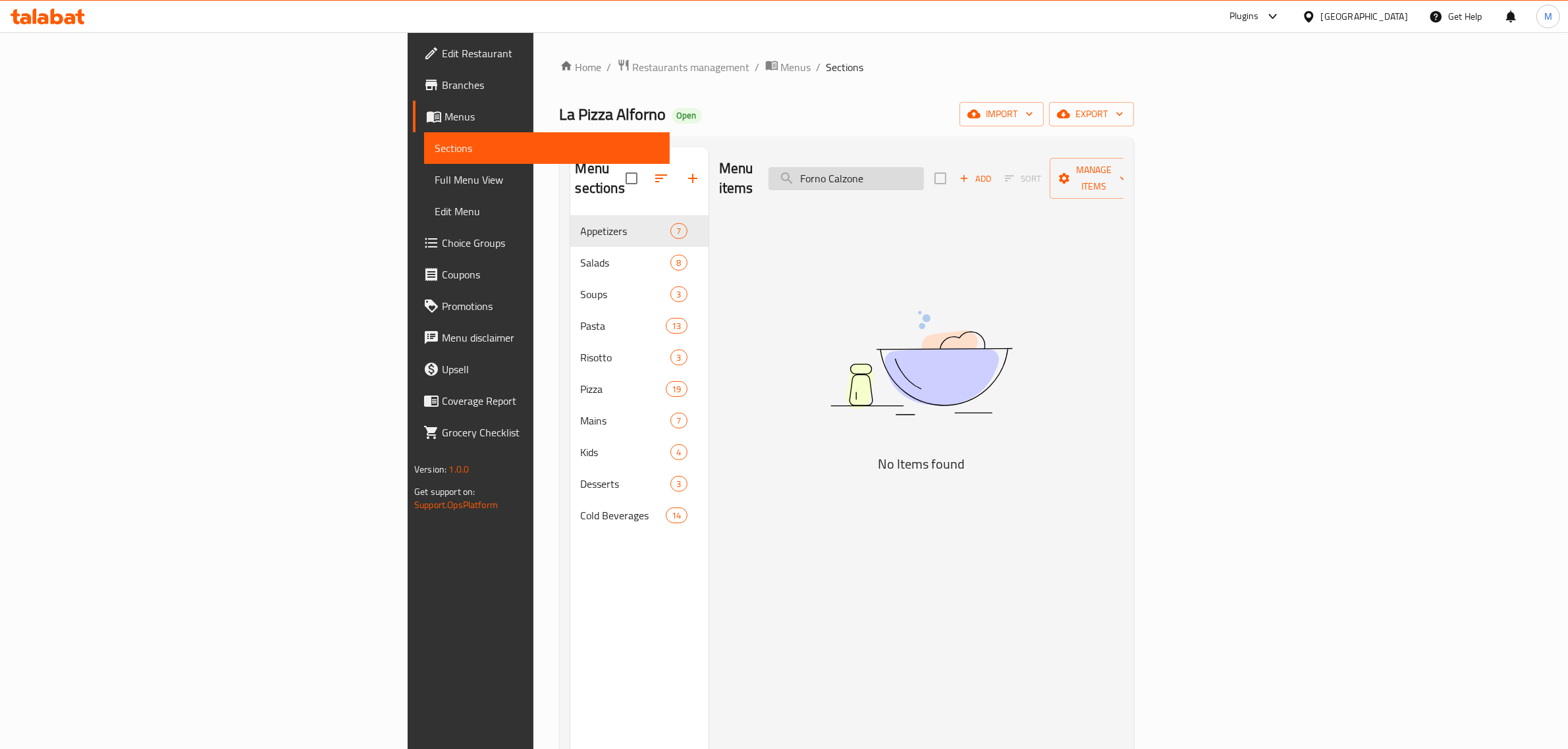
click at [924, 167] on input "Forno Calzone" at bounding box center [846, 178] width 155 height 23
paste input "Classico Margherita-Familia"
click at [924, 172] on input "Classico Margherita-Familia" at bounding box center [846, 178] width 155 height 23
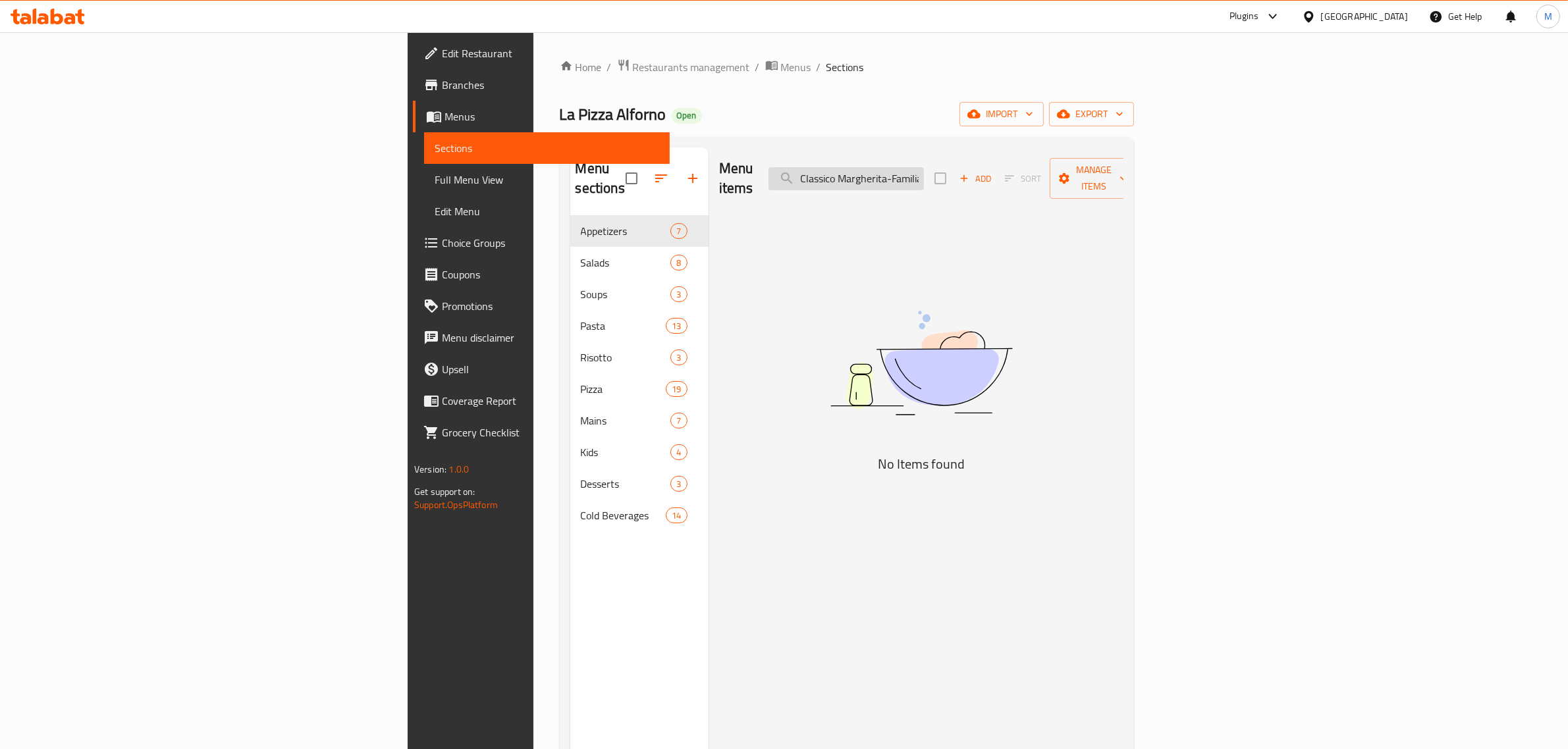
click at [924, 172] on input "Classico Margherita-Familia" at bounding box center [846, 178] width 155 height 23
paste input "Vegetarian"
click at [1042, 155] on div "Menu items Classico Vegetarian-Familia Add Sort Manage items" at bounding box center [921, 179] width 404 height 63
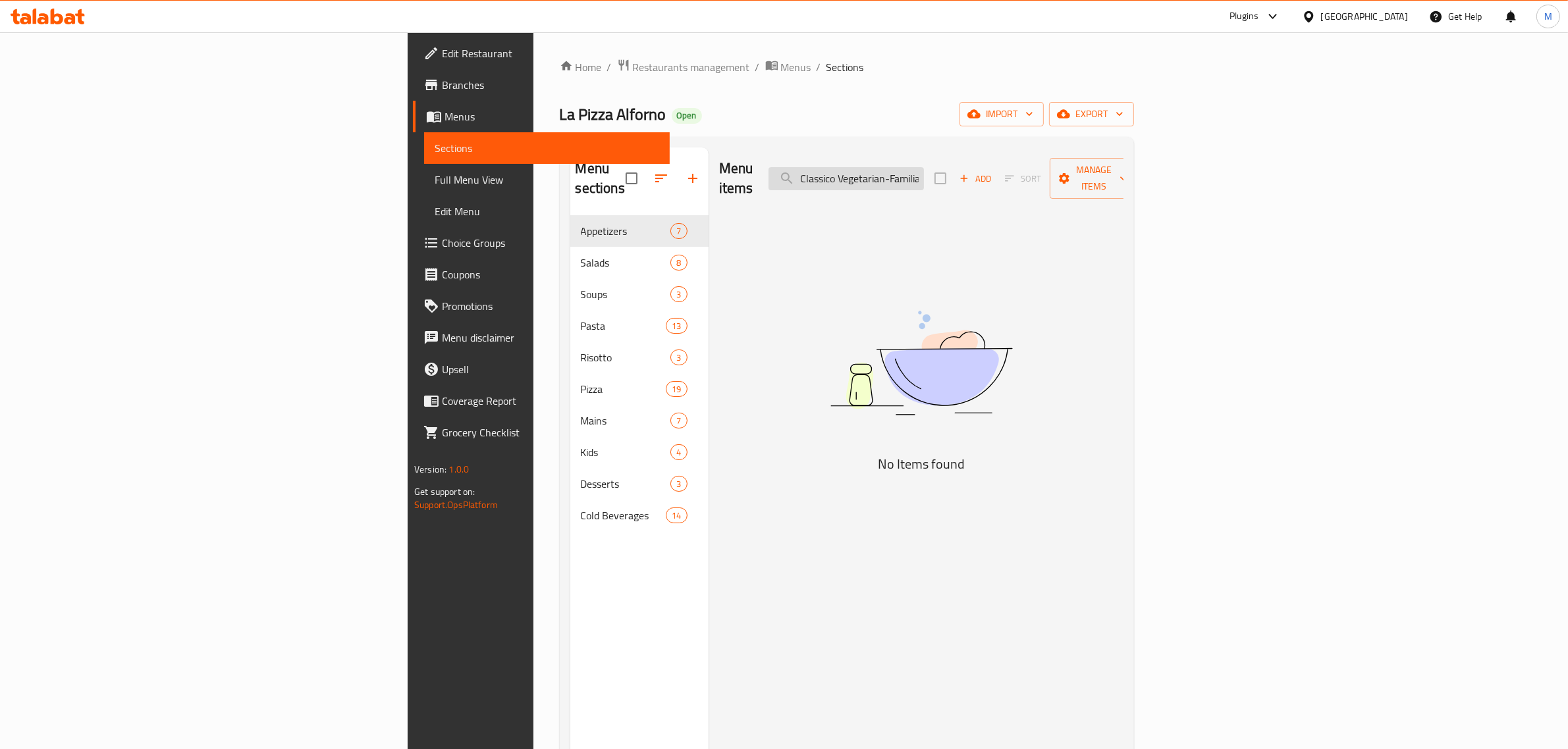
click at [924, 173] on input "Classico Vegetarian-Familia" at bounding box center [846, 178] width 155 height 23
paste input "Napoletana"
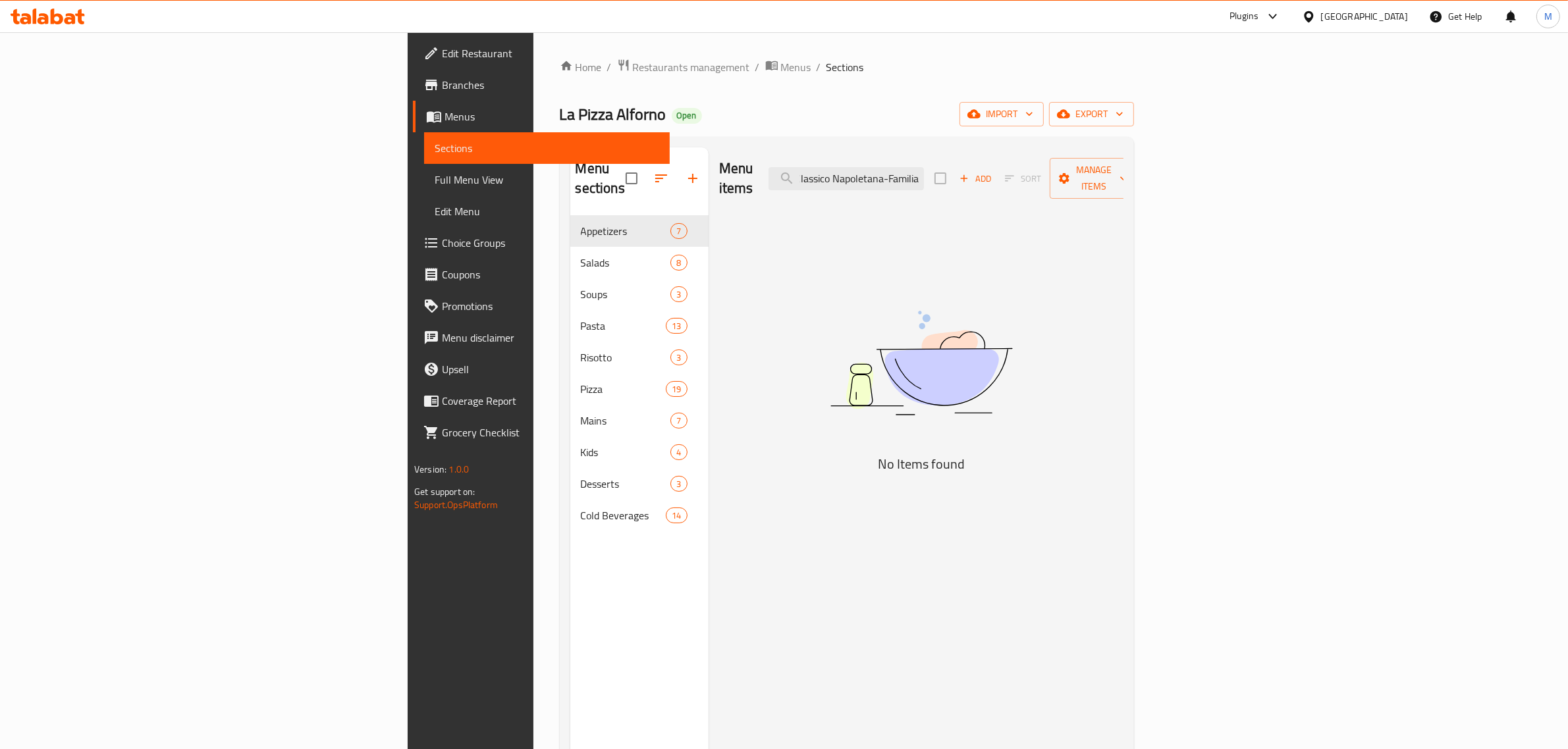
drag, startPoint x: 988, startPoint y: 168, endPoint x: 1186, endPoint y: 179, distance: 198.3
click at [1123, 179] on div "Menu items Classico Napoletana-Familia Add Sort Manage items" at bounding box center [921, 179] width 404 height 63
click at [924, 172] on input "Classico" at bounding box center [846, 178] width 155 height 23
type input "Classico"
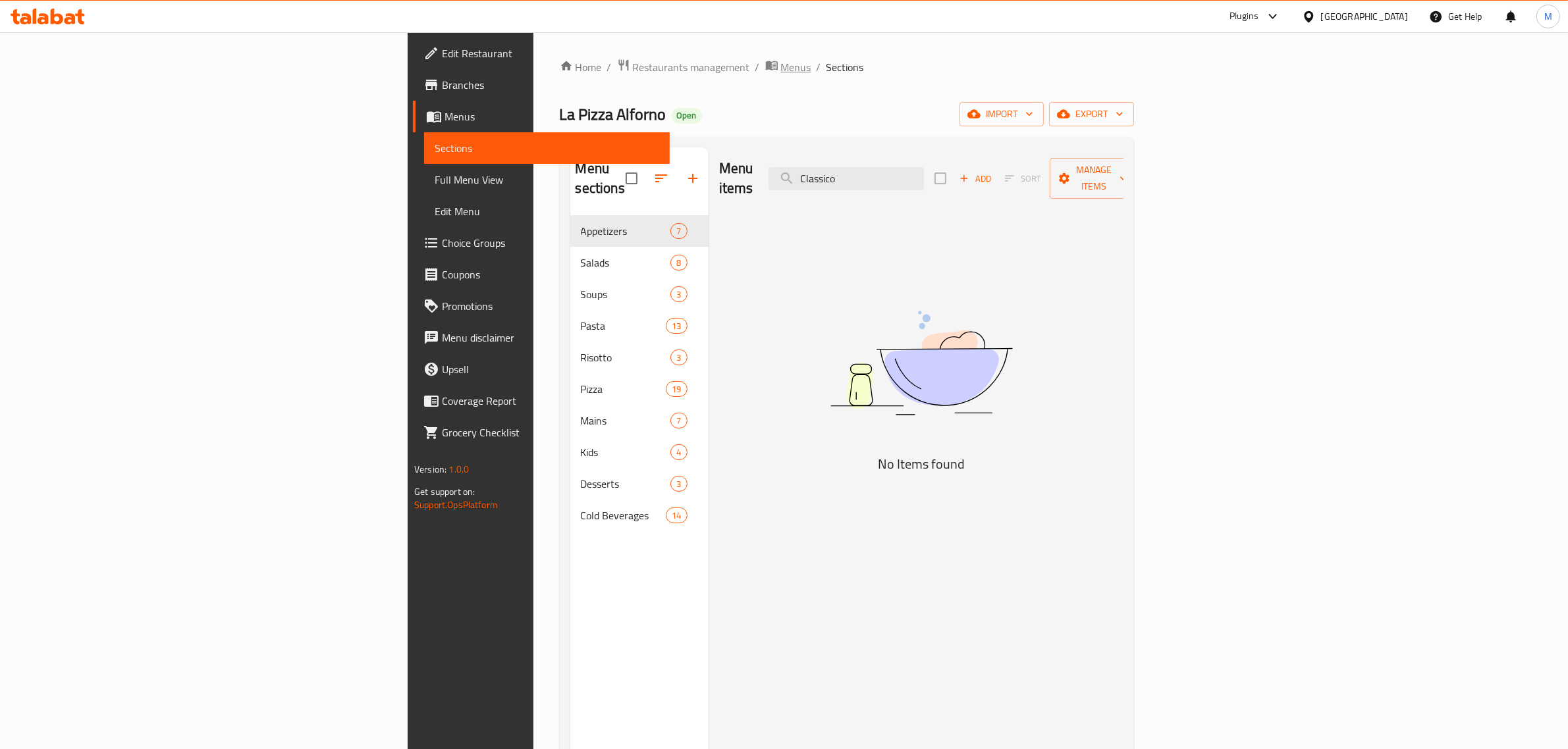
click at [781, 67] on span "Menus" at bounding box center [797, 67] width 31 height 16
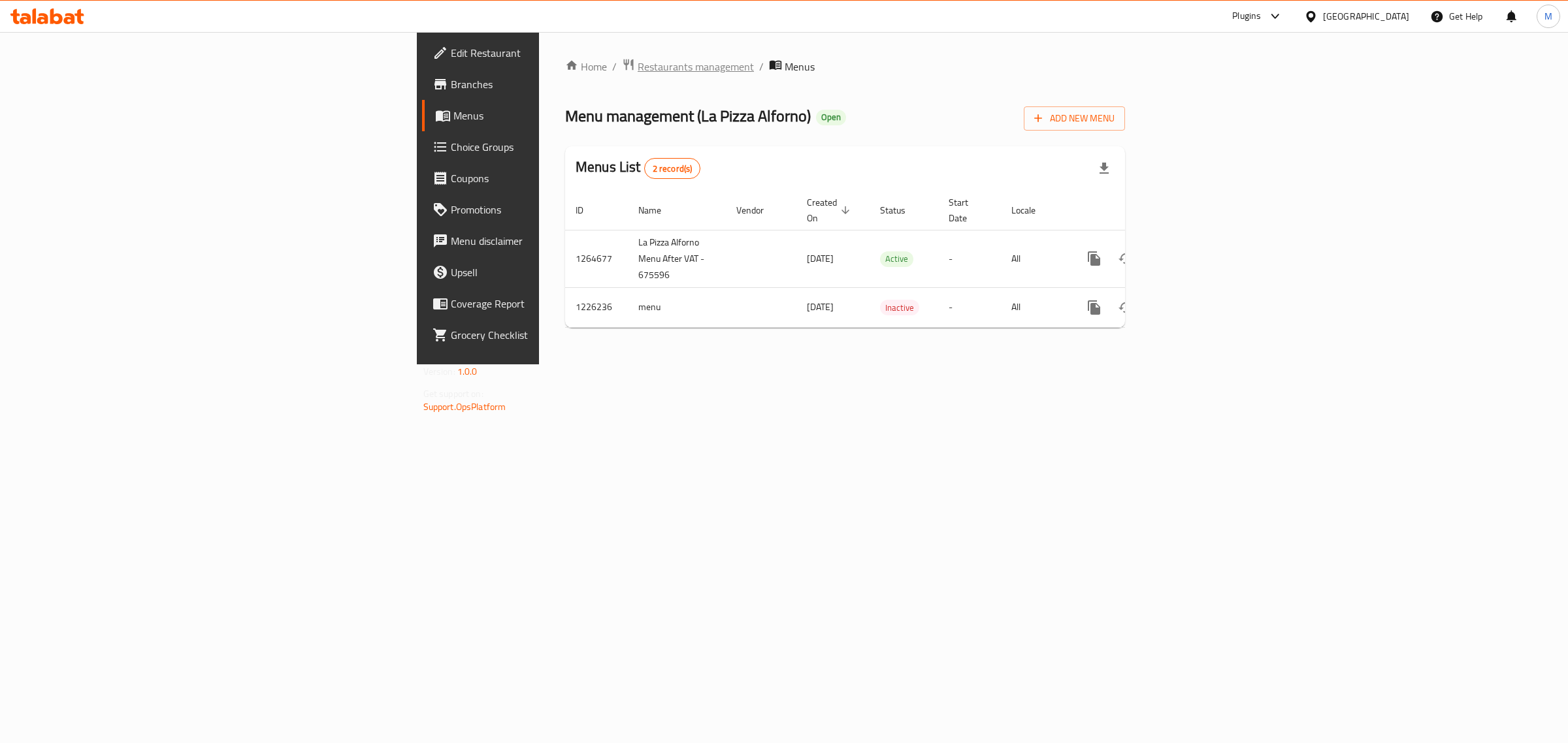
click at [638, 63] on span "Restaurants management" at bounding box center [696, 66] width 117 height 16
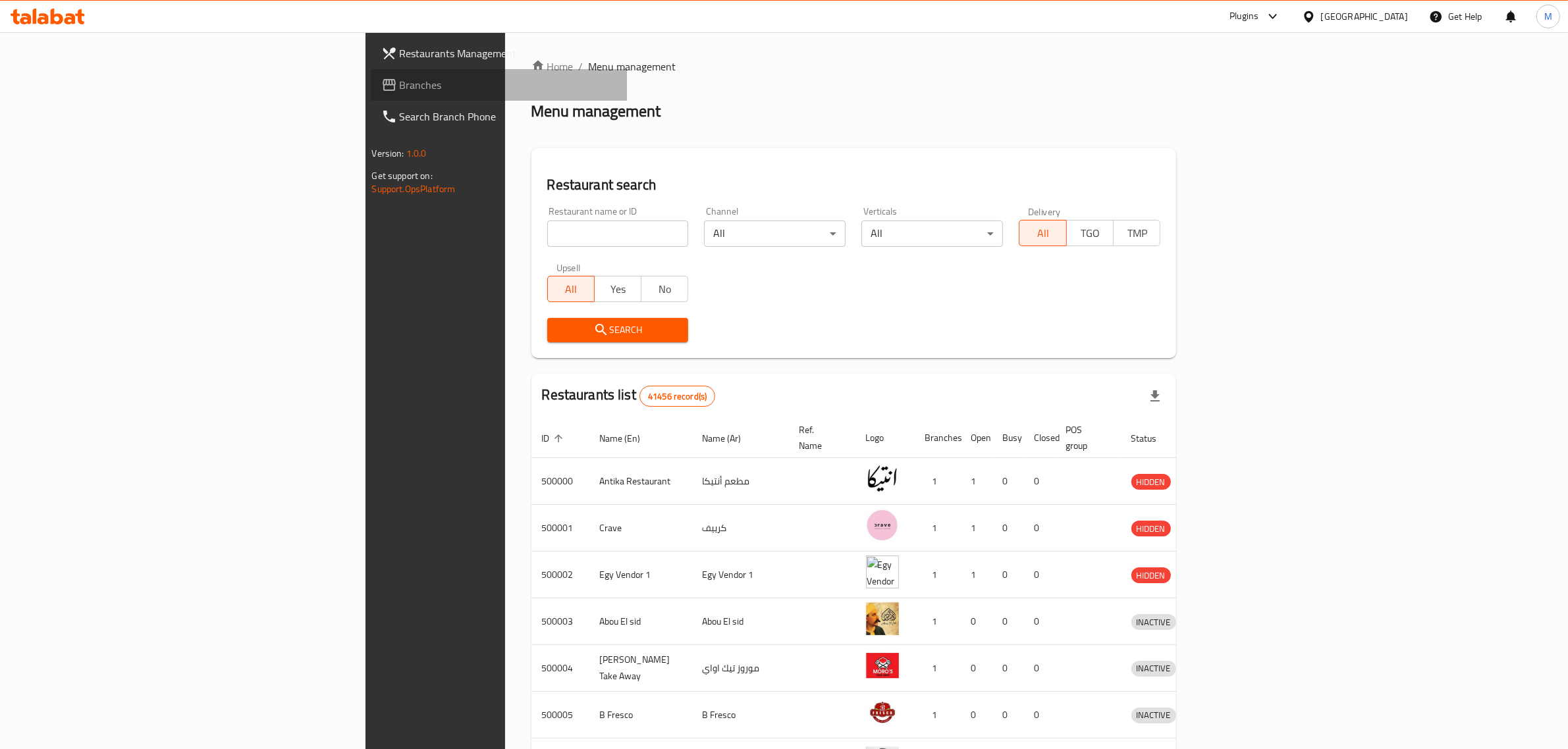
click at [400, 83] on span "Branches" at bounding box center [509, 85] width 217 height 16
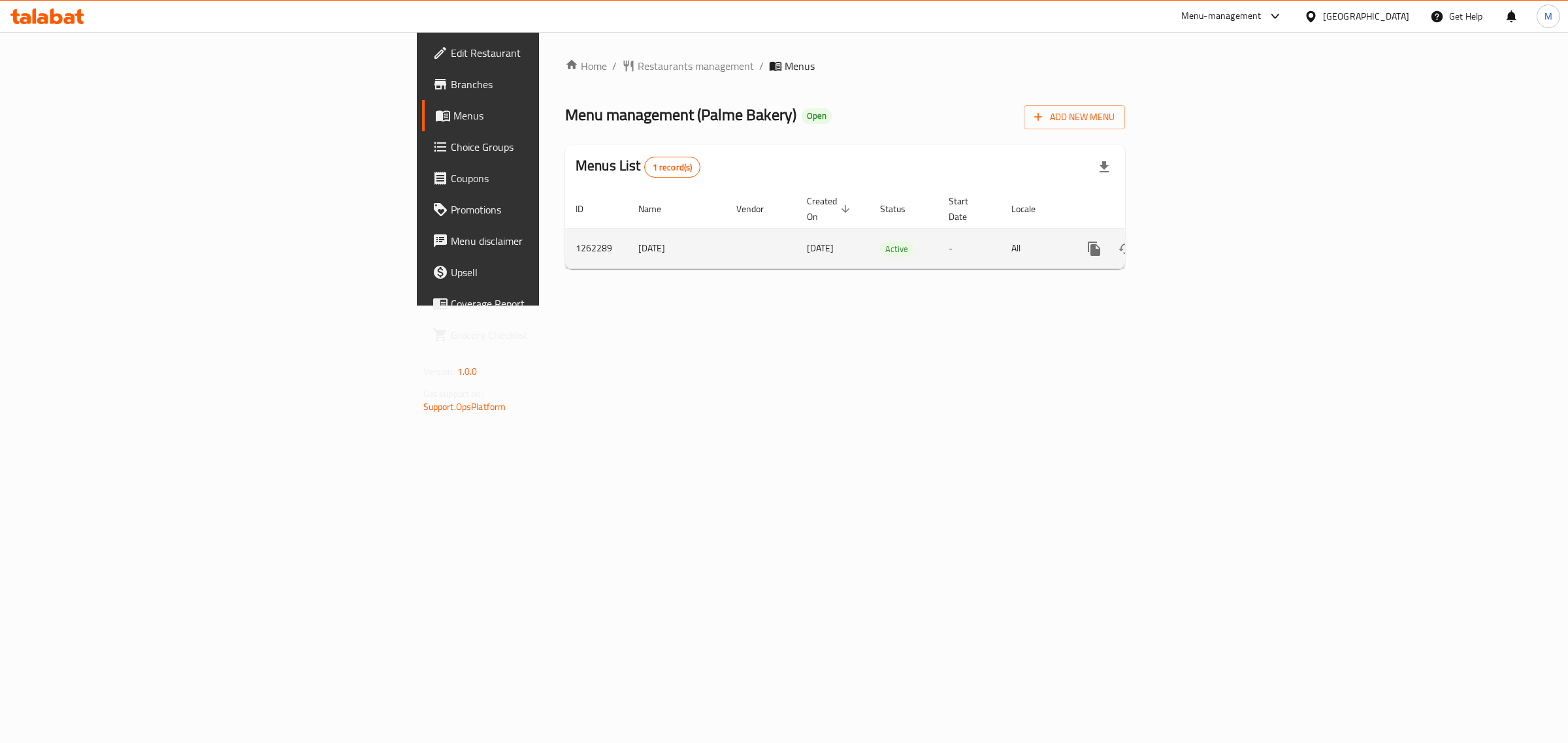
click at [1204, 233] on link "enhanced table" at bounding box center [1188, 248] width 31 height 31
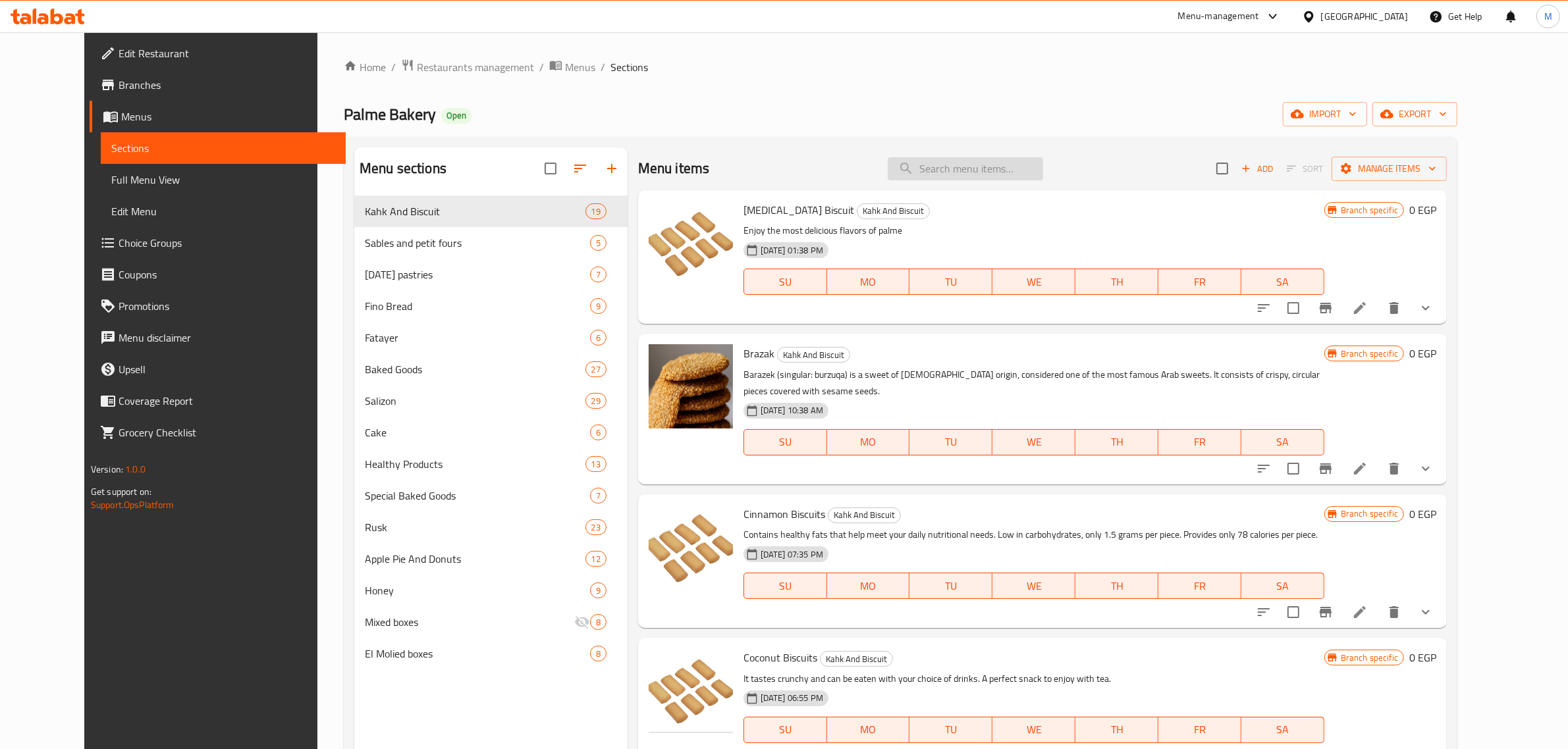
click at [976, 171] on input "search" at bounding box center [965, 168] width 155 height 23
paste input "بقسماط من حبة البركه"
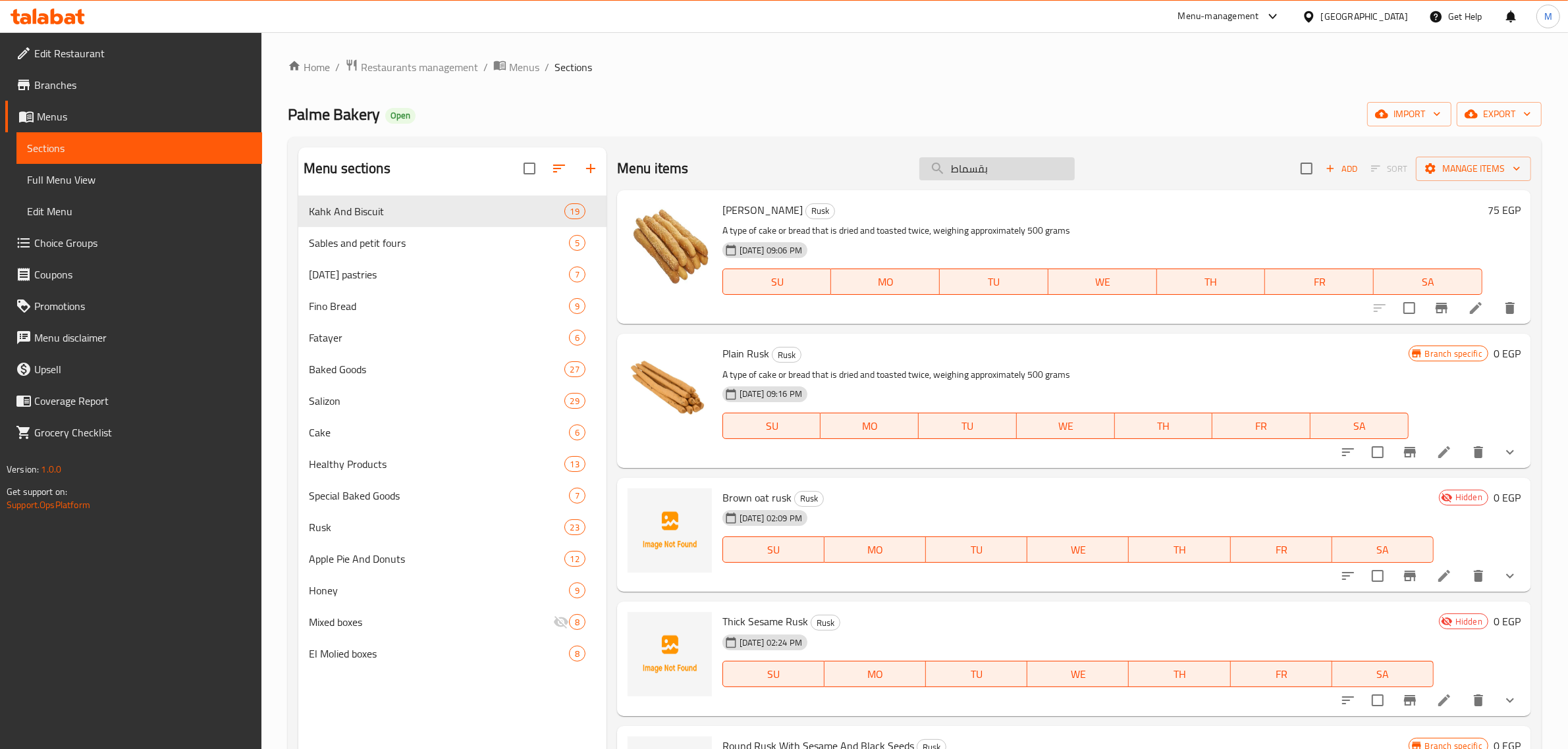
click at [983, 159] on input "بقسماط" at bounding box center [997, 168] width 155 height 23
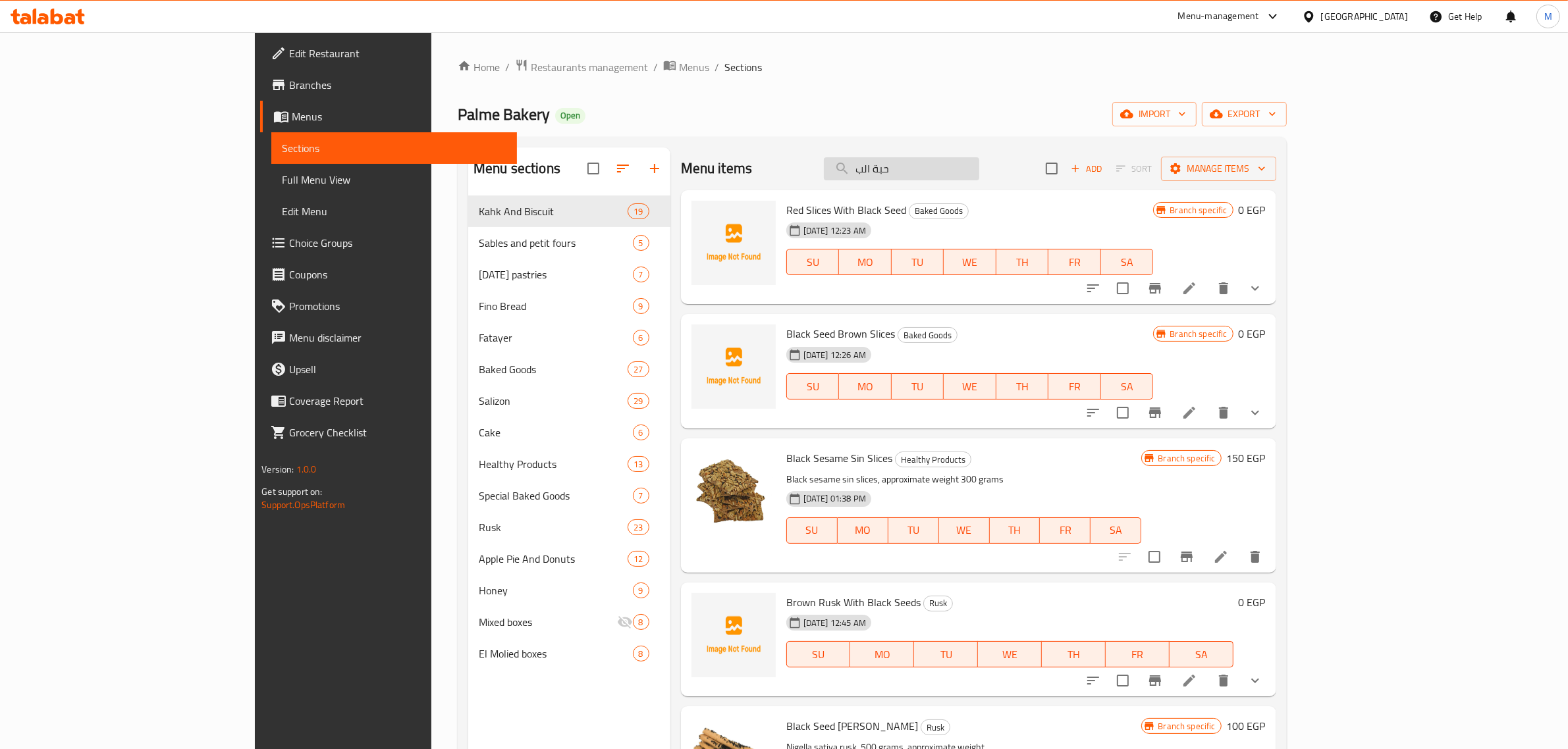
click at [979, 170] on input "حبة الب" at bounding box center [901, 168] width 155 height 23
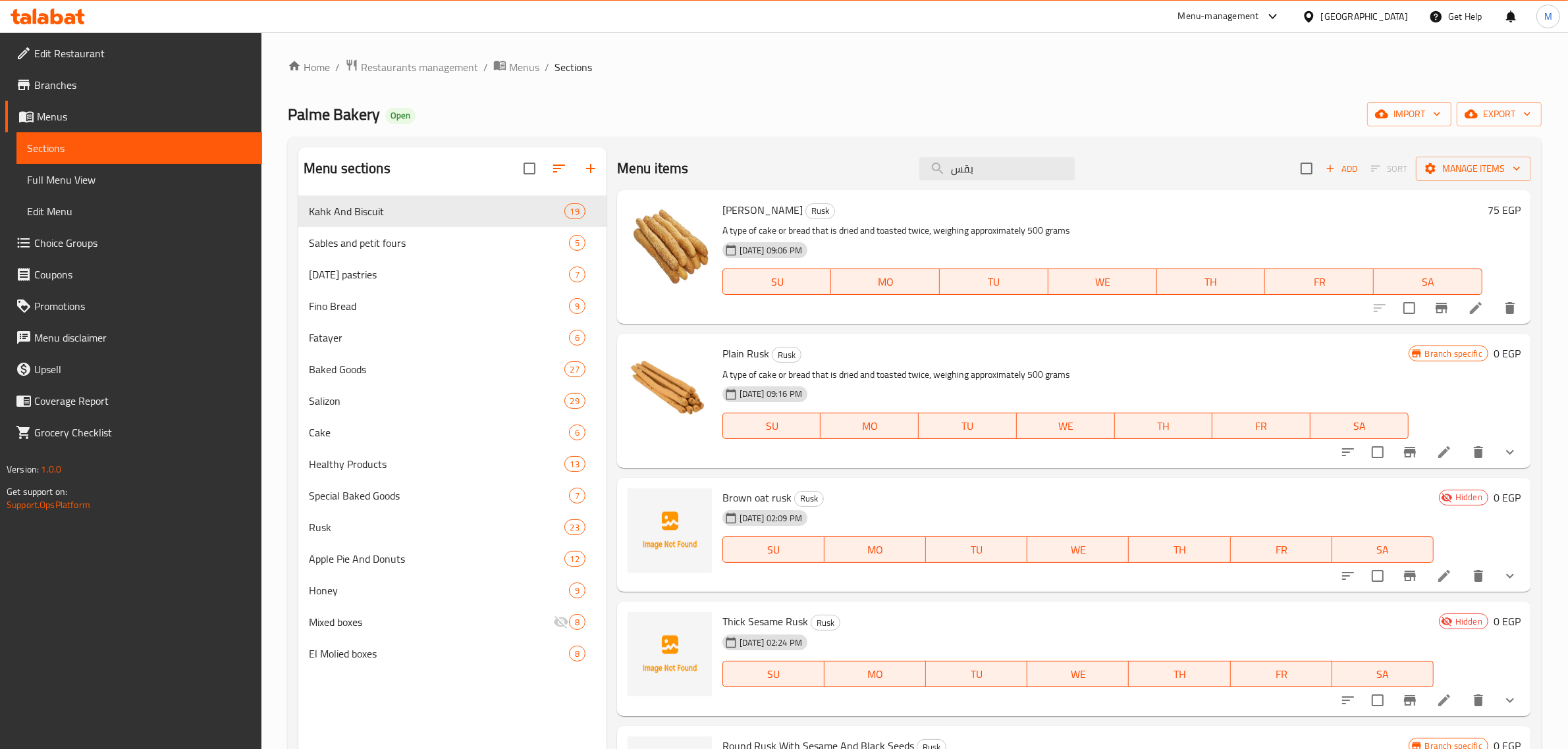
click at [771, 211] on span "Sesame Rusk" at bounding box center [763, 210] width 81 height 19
copy h6 "Rusk"
click at [1023, 167] on input "بقس" at bounding box center [997, 168] width 155 height 23
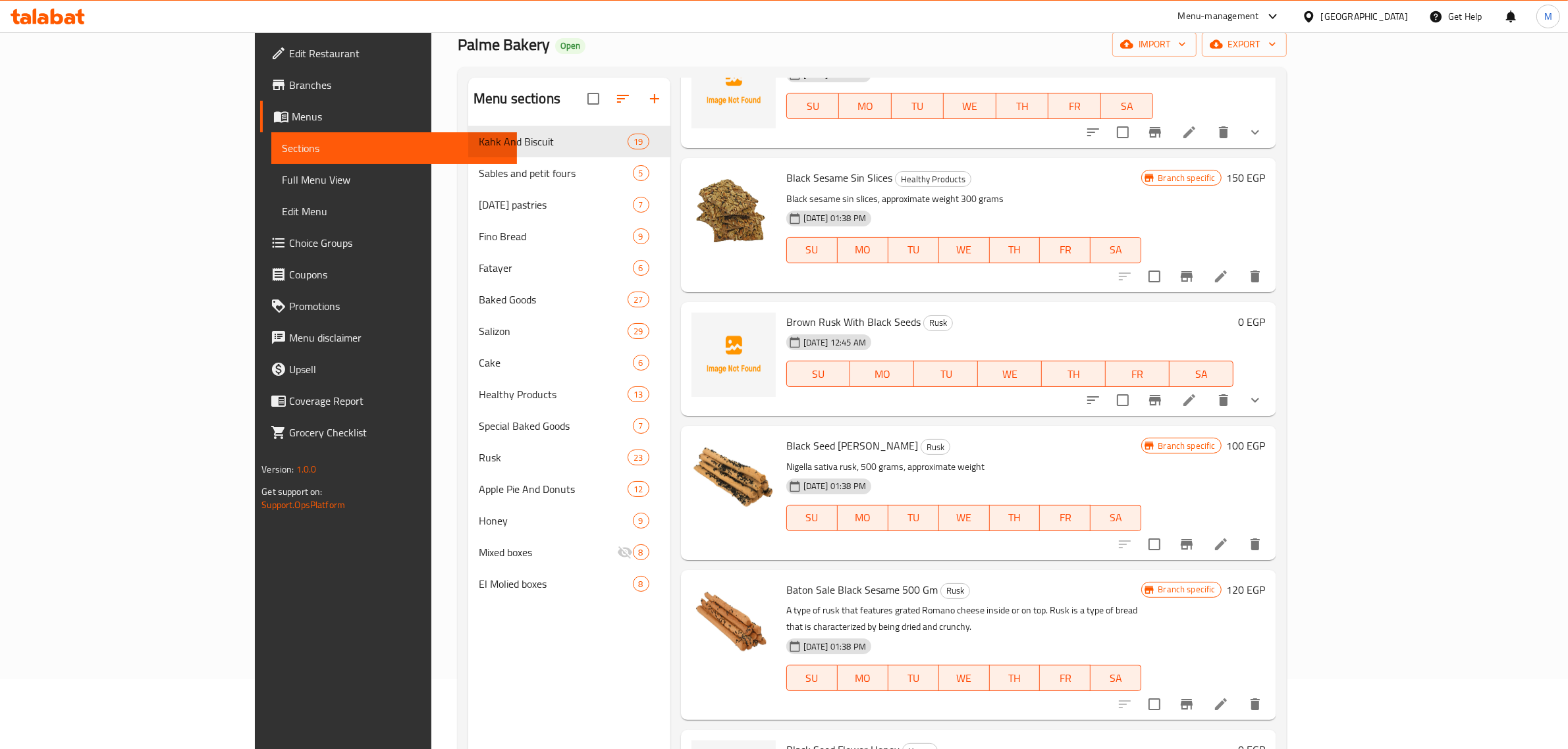
scroll to position [185, 0]
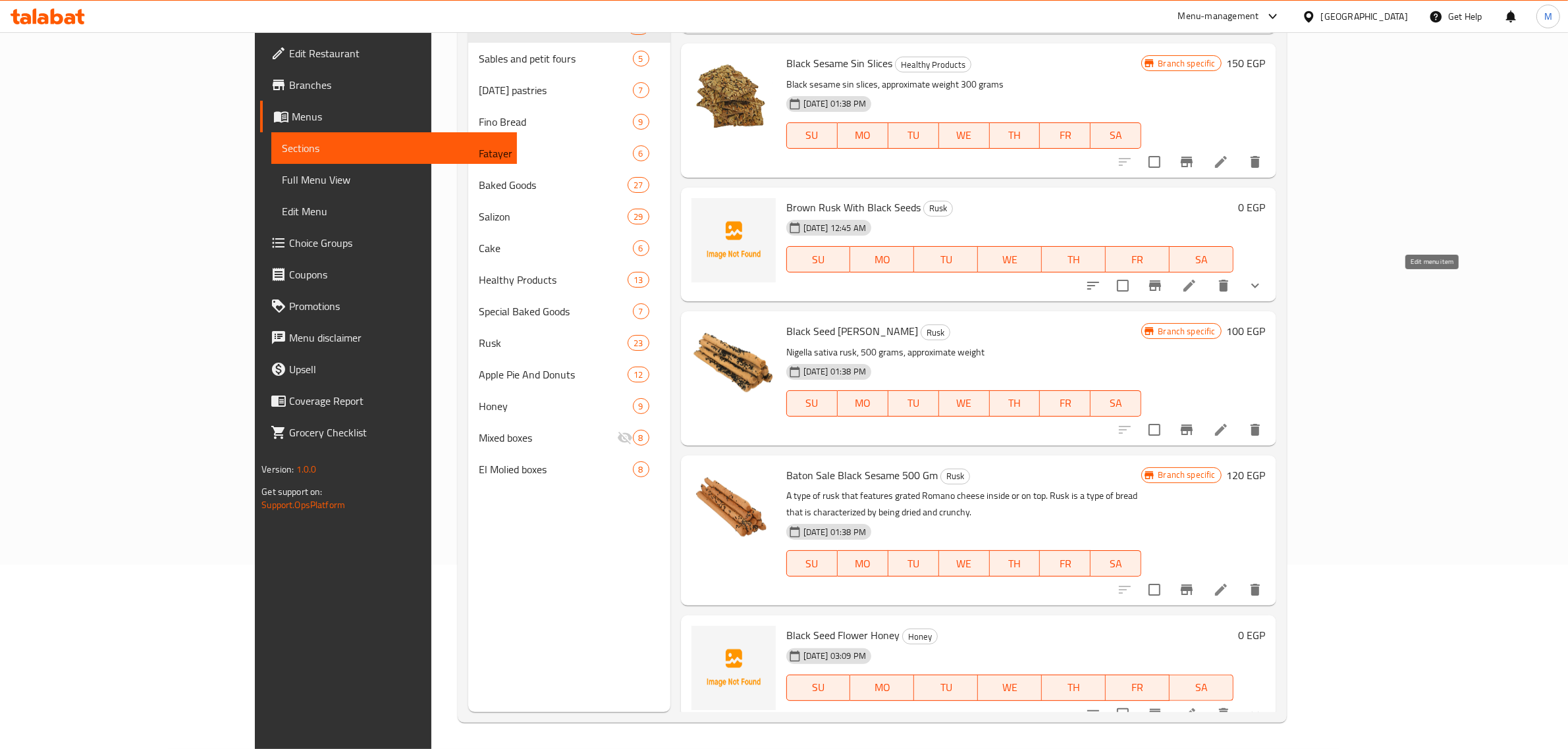
type input "حبة ال"
click at [1197, 288] on icon at bounding box center [1189, 286] width 16 height 16
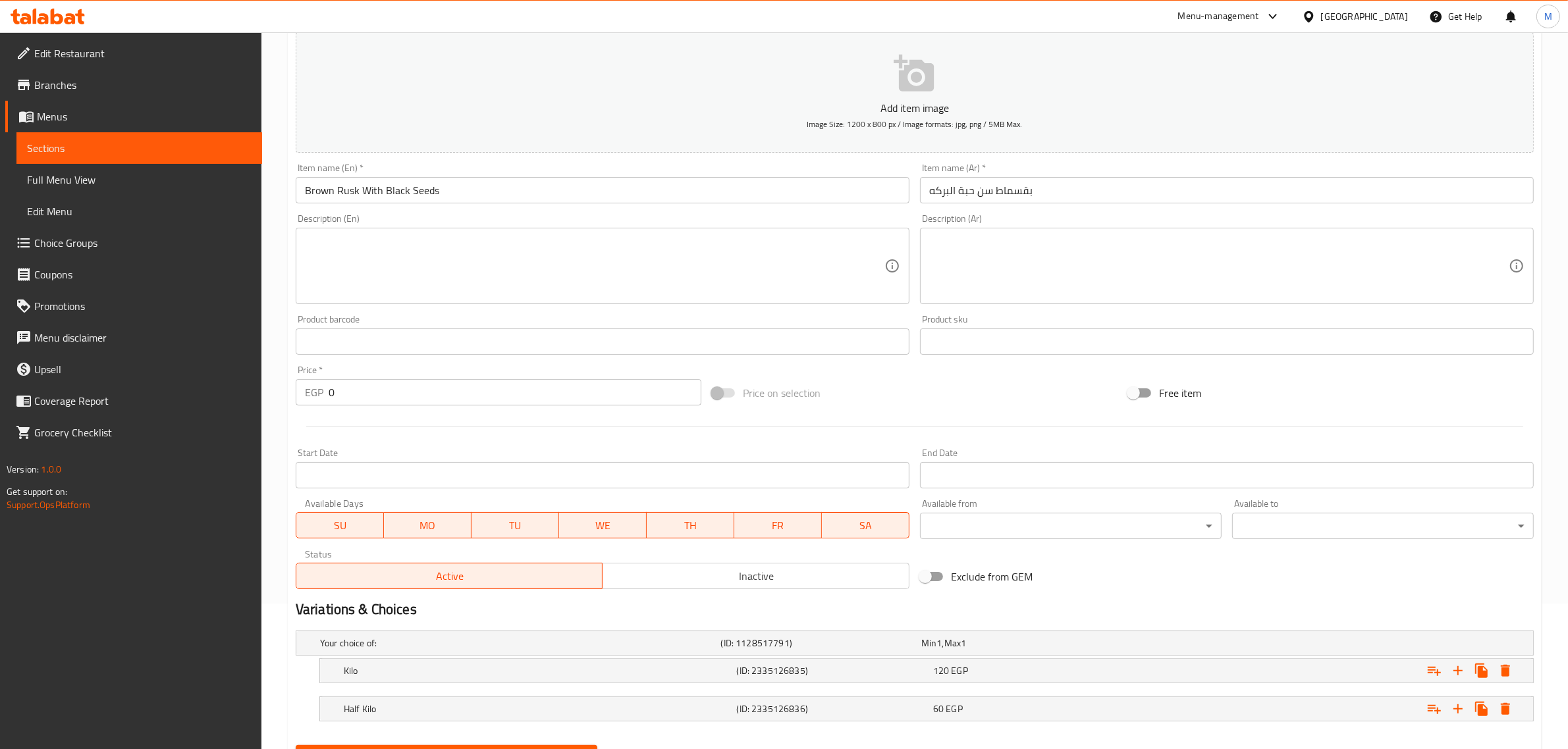
scroll to position [211, 0]
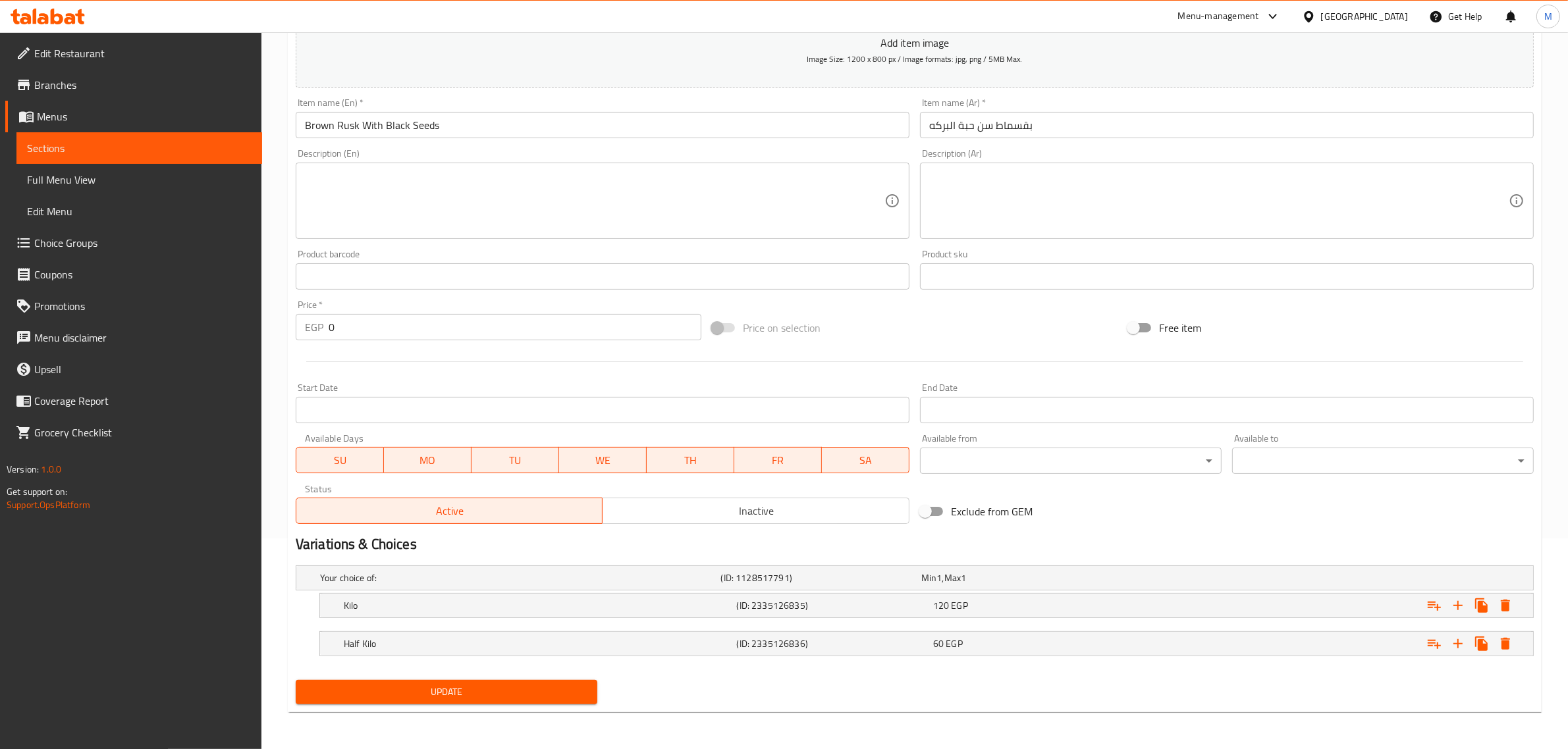
click at [781, 517] on span "Inactive" at bounding box center [756, 510] width 296 height 19
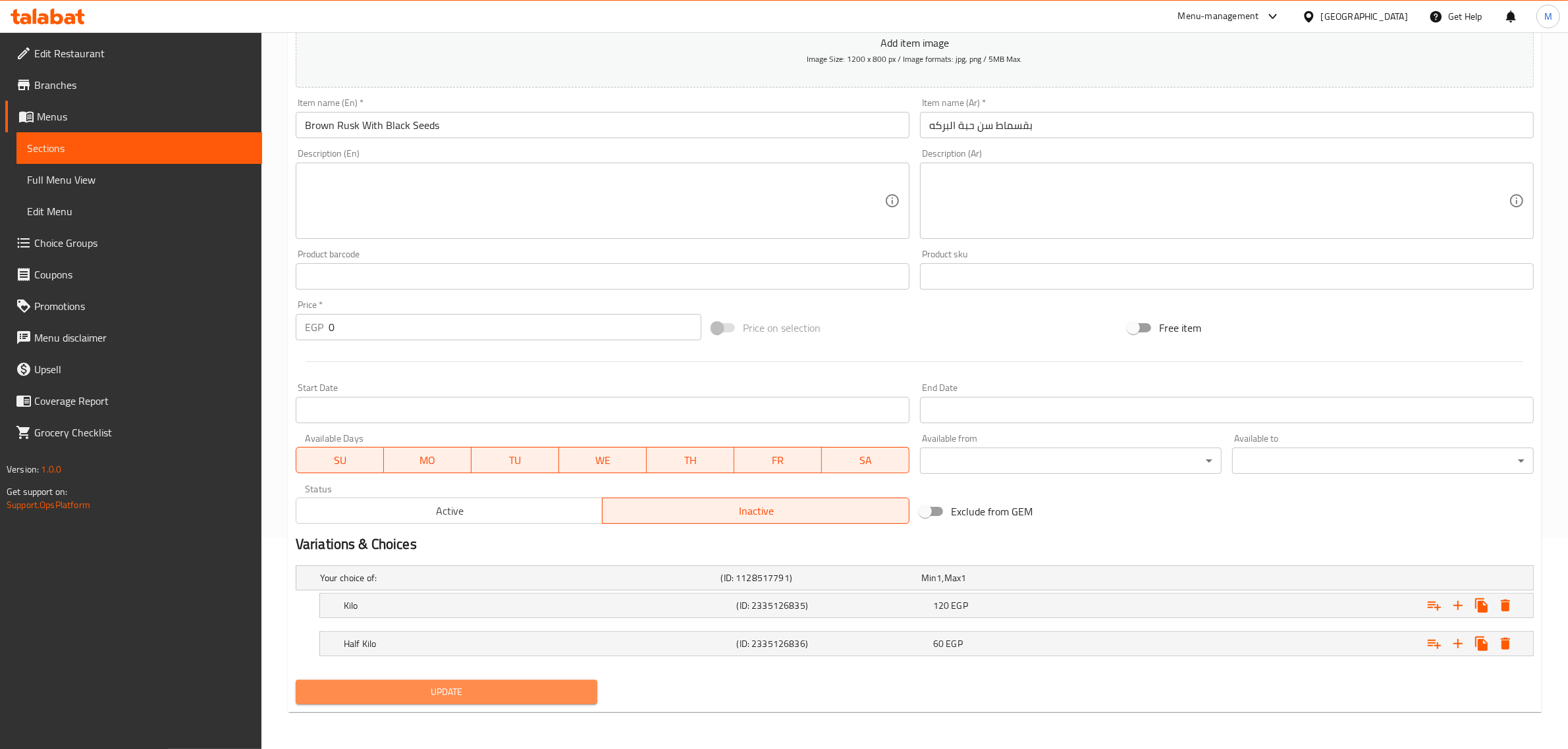
click at [432, 682] on button "Update" at bounding box center [447, 692] width 302 height 24
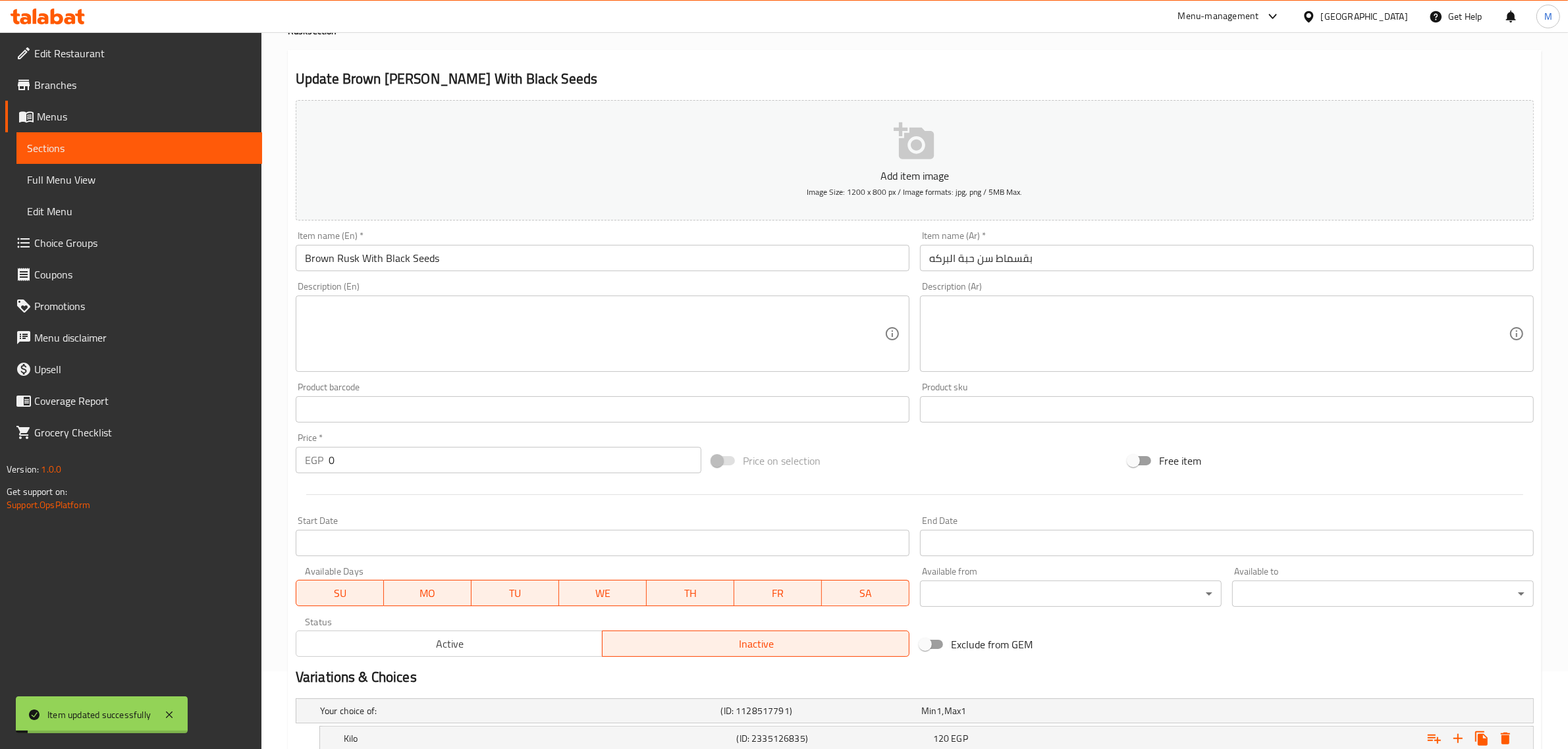
scroll to position [0, 0]
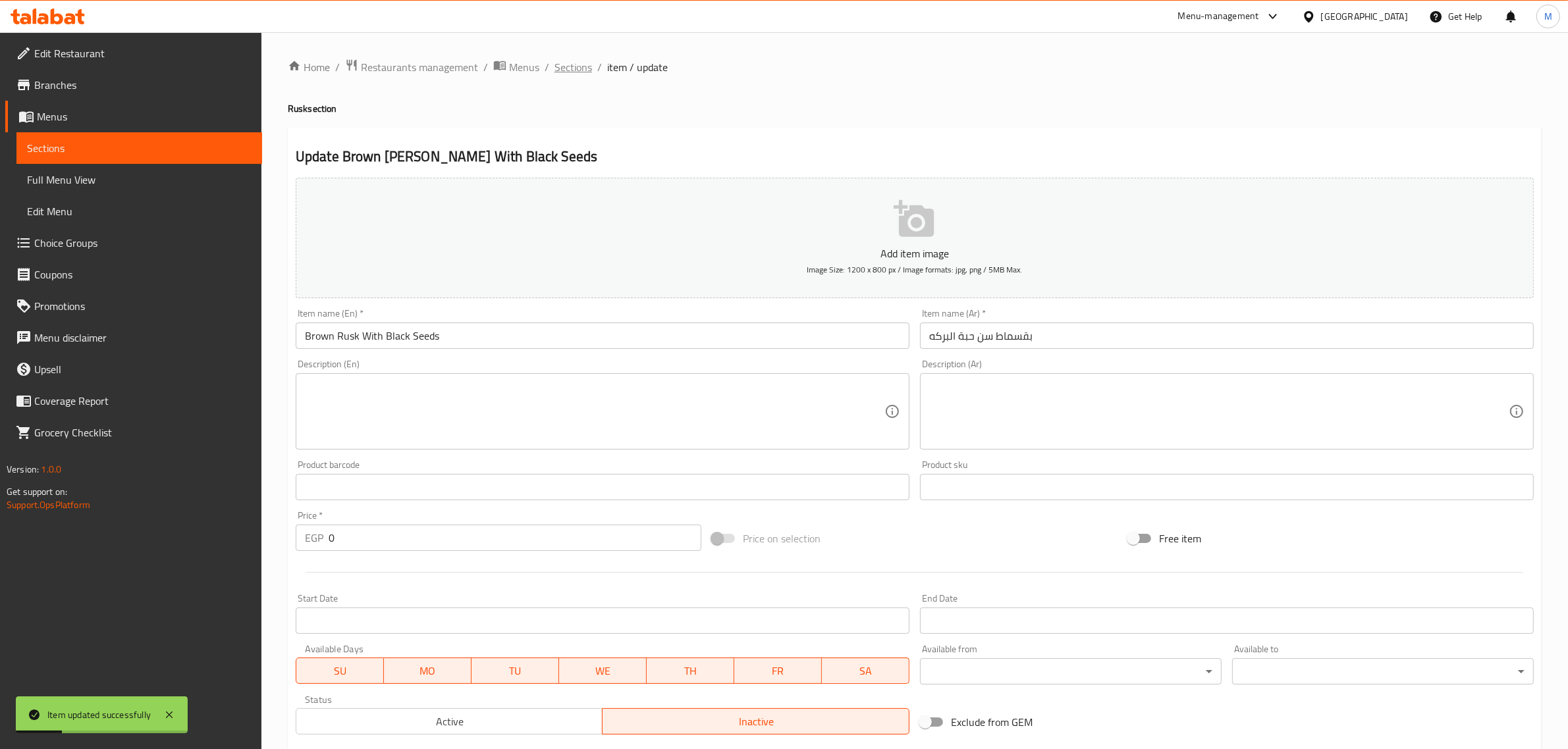
click at [570, 63] on span "Sections" at bounding box center [573, 67] width 38 height 16
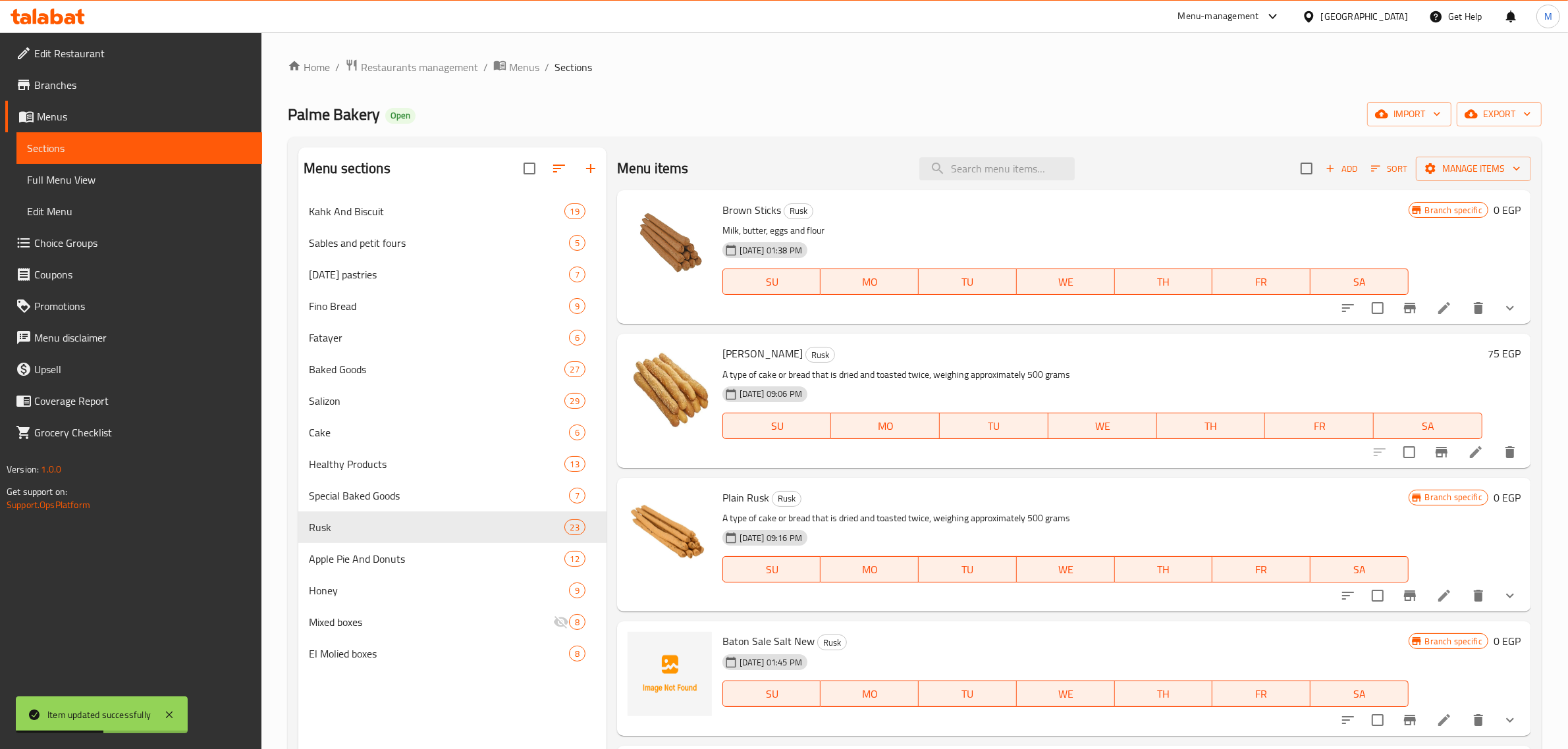
click at [1011, 183] on div "Menu items Add Sort Manage items" at bounding box center [1074, 169] width 914 height 43
click at [1016, 172] on input "search" at bounding box center [997, 168] width 155 height 23
paste input "بقسماط محلب سوری"
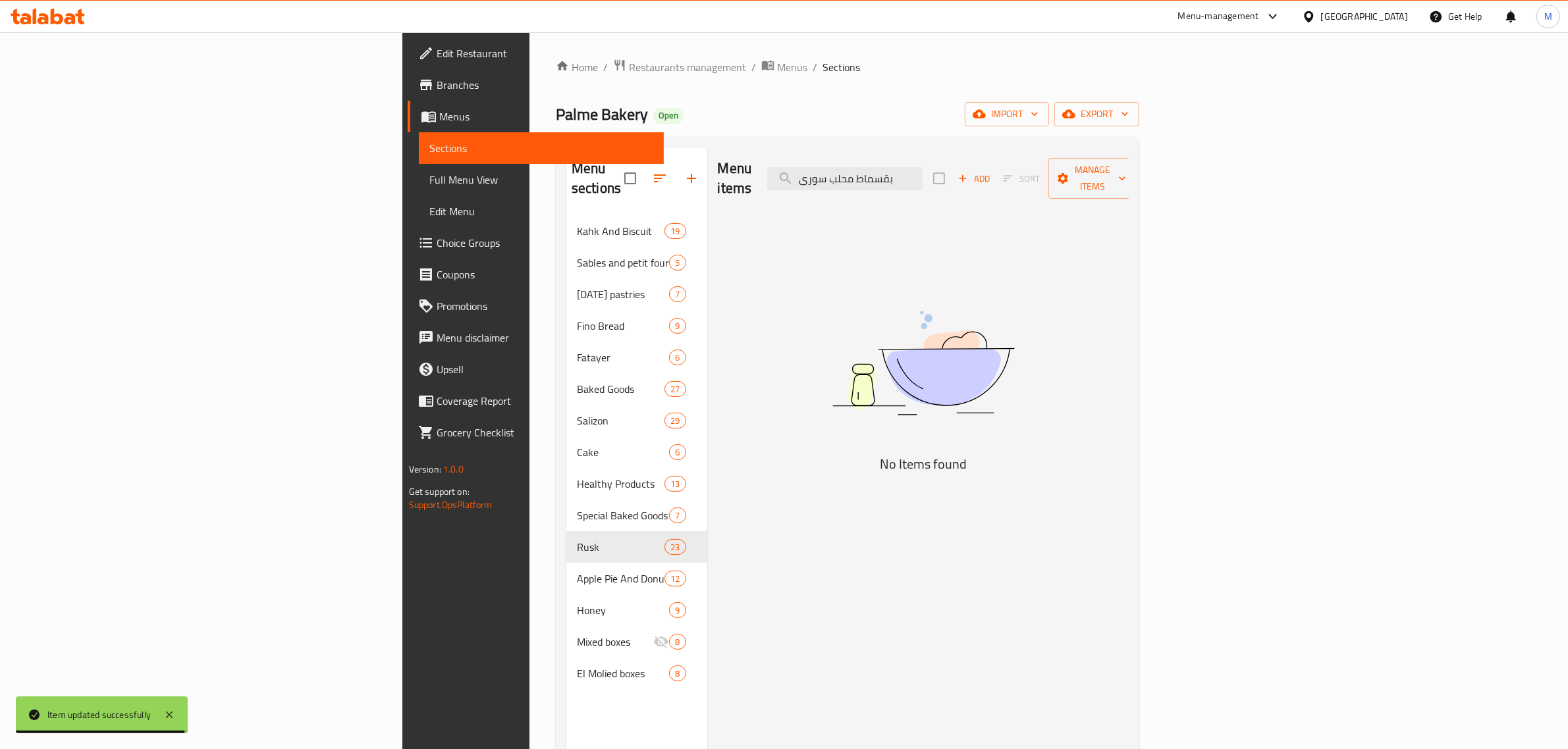
drag, startPoint x: 980, startPoint y: 169, endPoint x: 864, endPoint y: 179, distance: 116.4
click at [864, 179] on div "Menu items بقسماط محلب سوری Add Sort Manage items" at bounding box center [924, 179] width 412 height 63
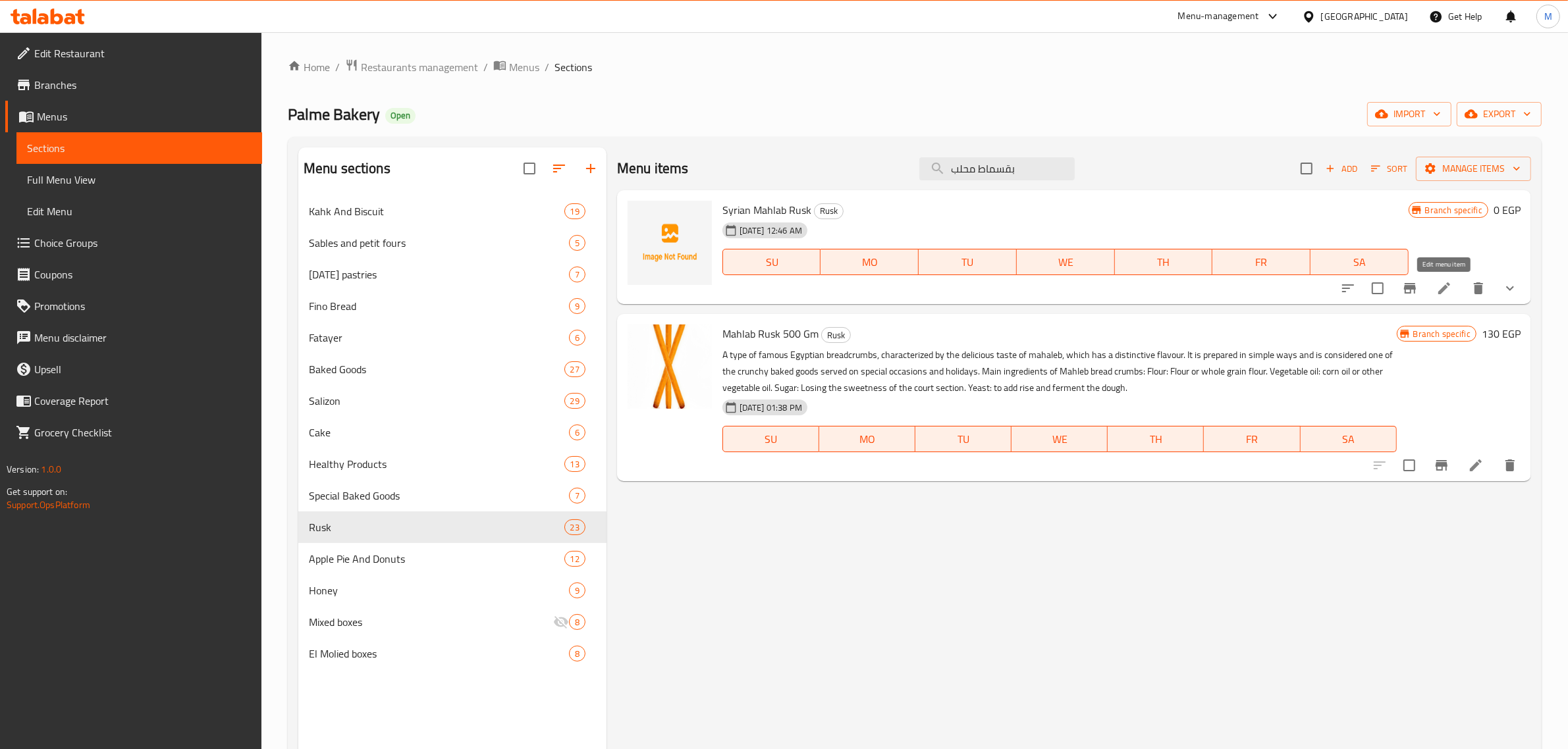
type input "بقسماط محلب"
click at [1444, 289] on icon at bounding box center [1444, 288] width 12 height 12
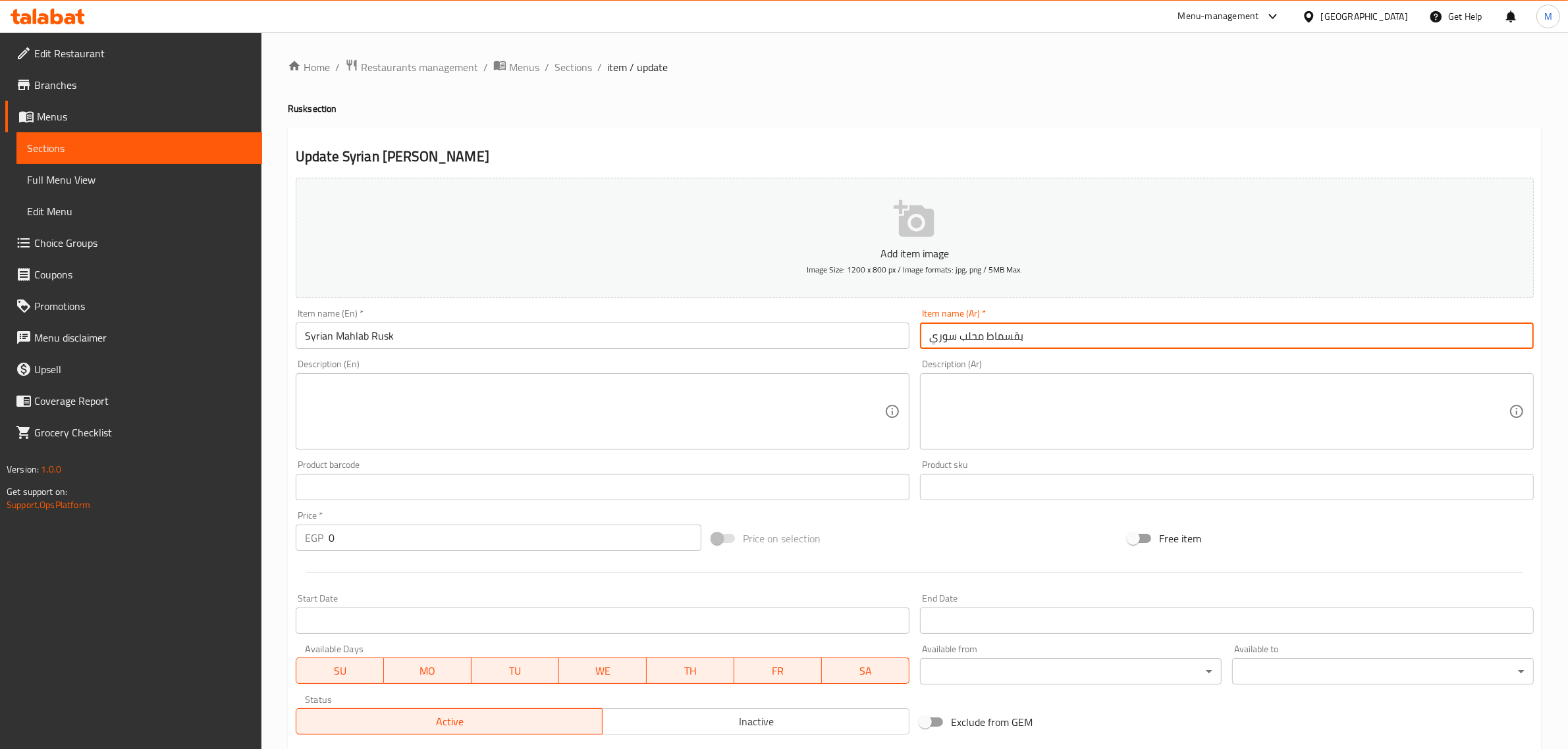
drag, startPoint x: 1032, startPoint y: 339, endPoint x: 1130, endPoint y: 343, distance: 98.1
click at [1130, 343] on input "بقسماط محلب سوري" at bounding box center [1227, 336] width 614 height 26
drag, startPoint x: 931, startPoint y: 336, endPoint x: 855, endPoint y: 336, distance: 76.0
click at [855, 336] on div "Add item image Image Size: 1200 x 800 px / Image formats: jpg, png / 5MB Max. I…" at bounding box center [915, 456] width 1249 height 567
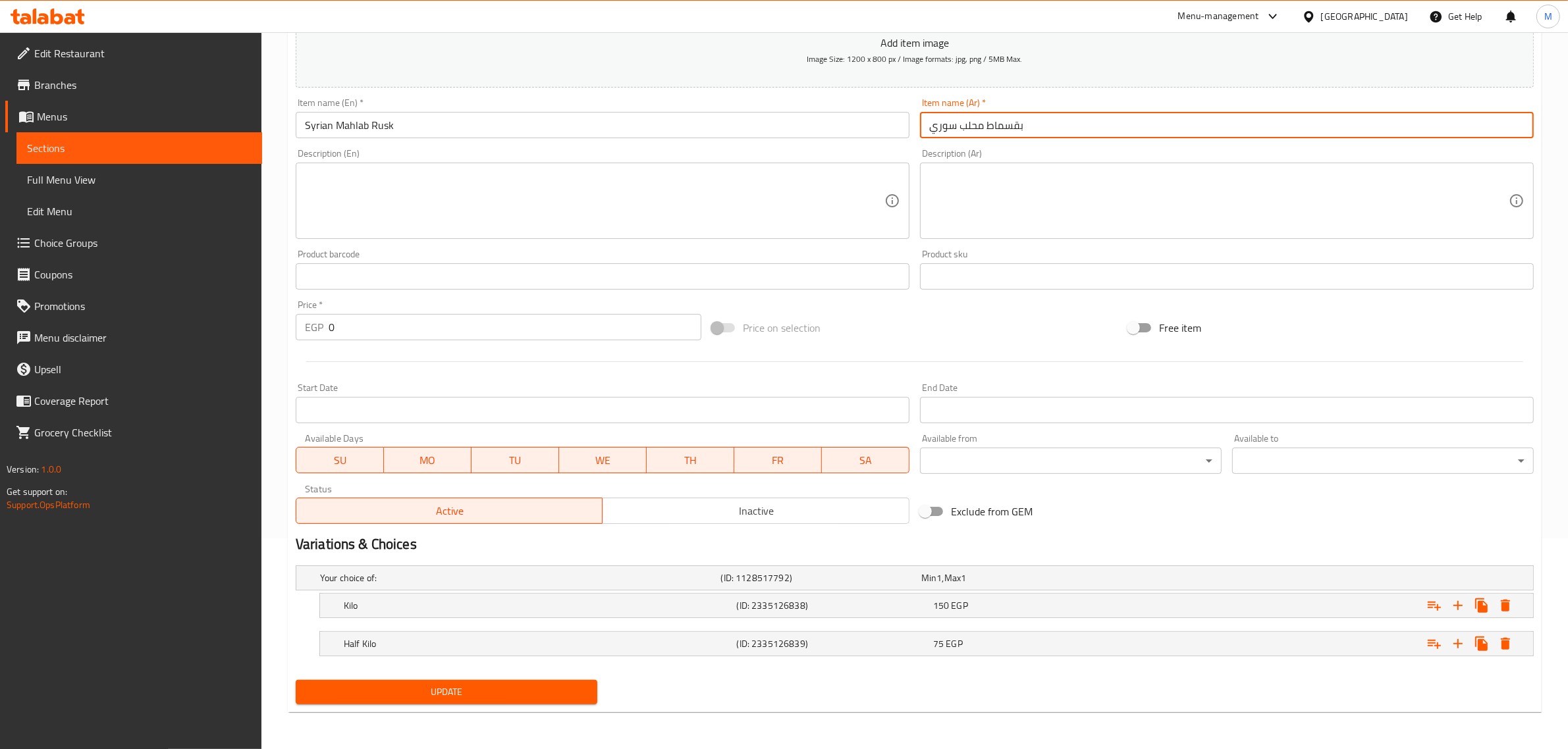
click at [733, 504] on span "Inactive" at bounding box center [756, 510] width 296 height 19
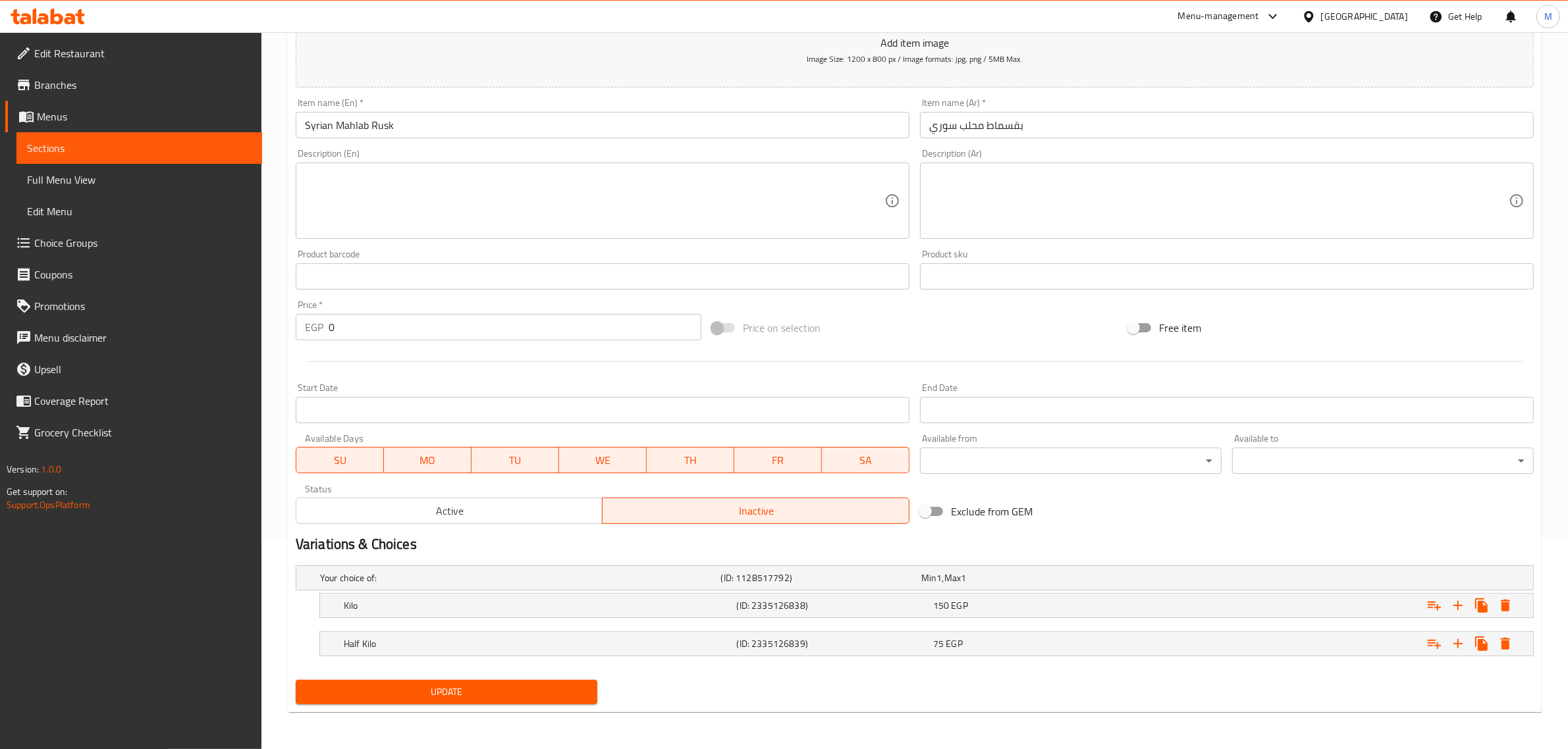
click at [451, 692] on span "Update" at bounding box center [446, 693] width 280 height 17
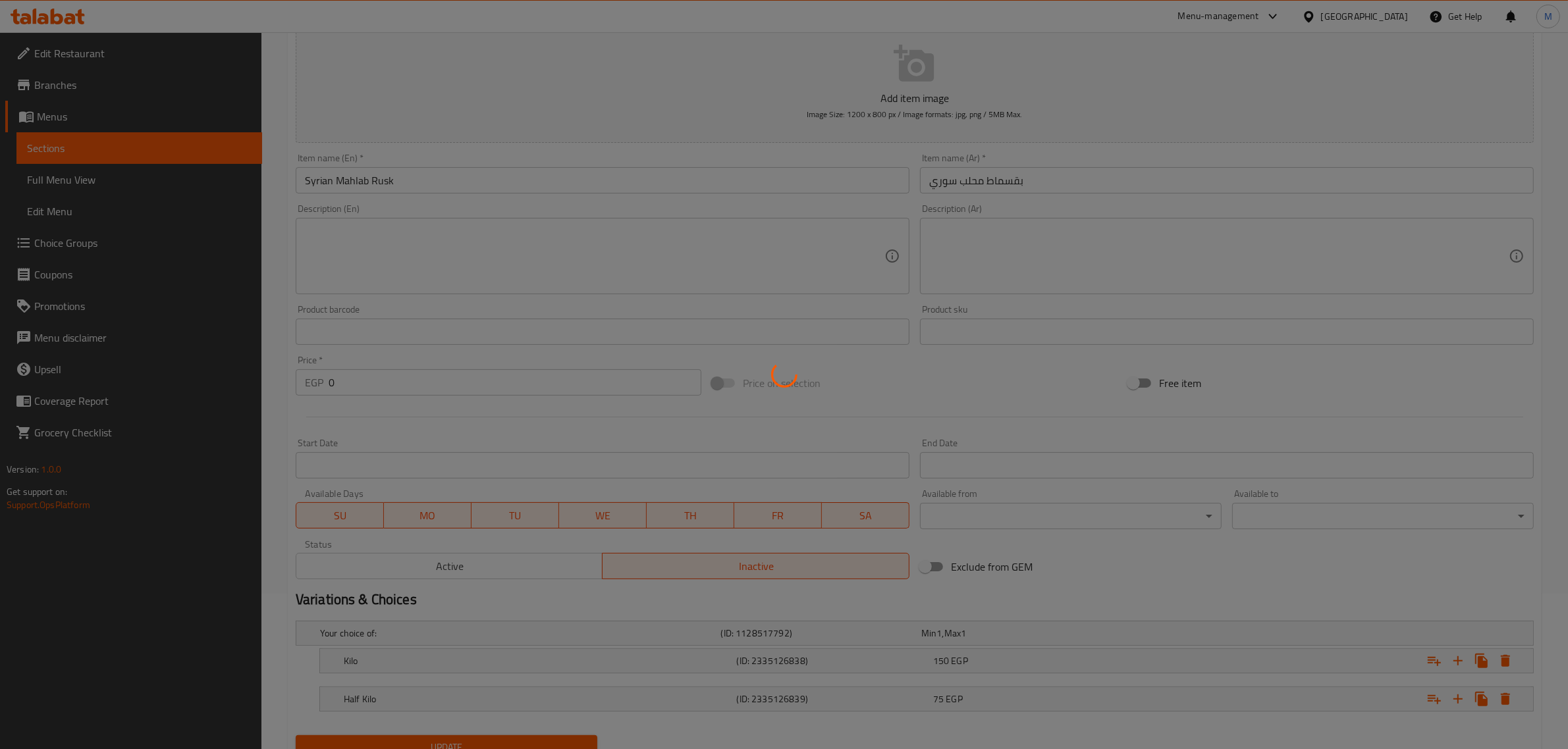
scroll to position [0, 0]
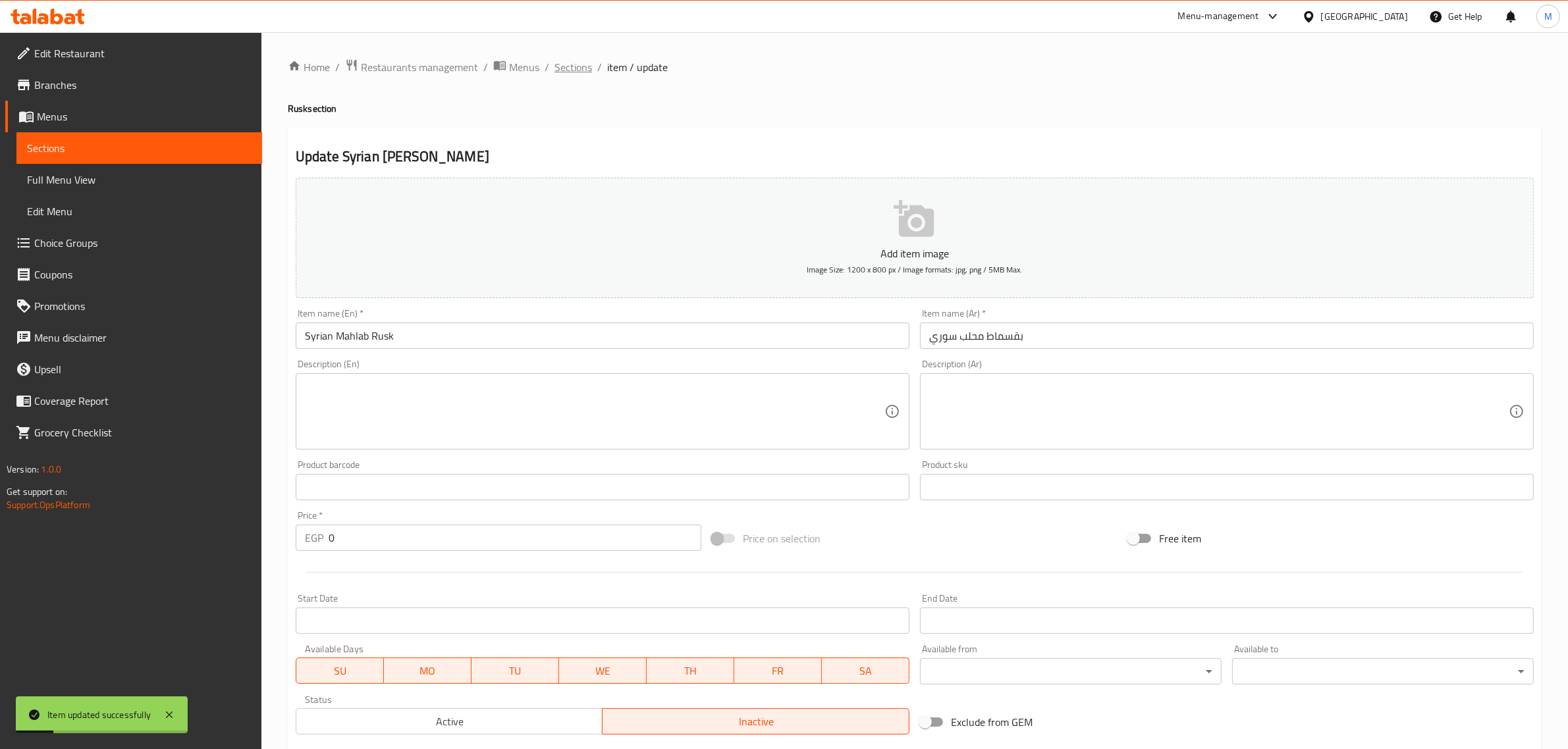
click at [584, 59] on span "Sections" at bounding box center [573, 67] width 38 height 16
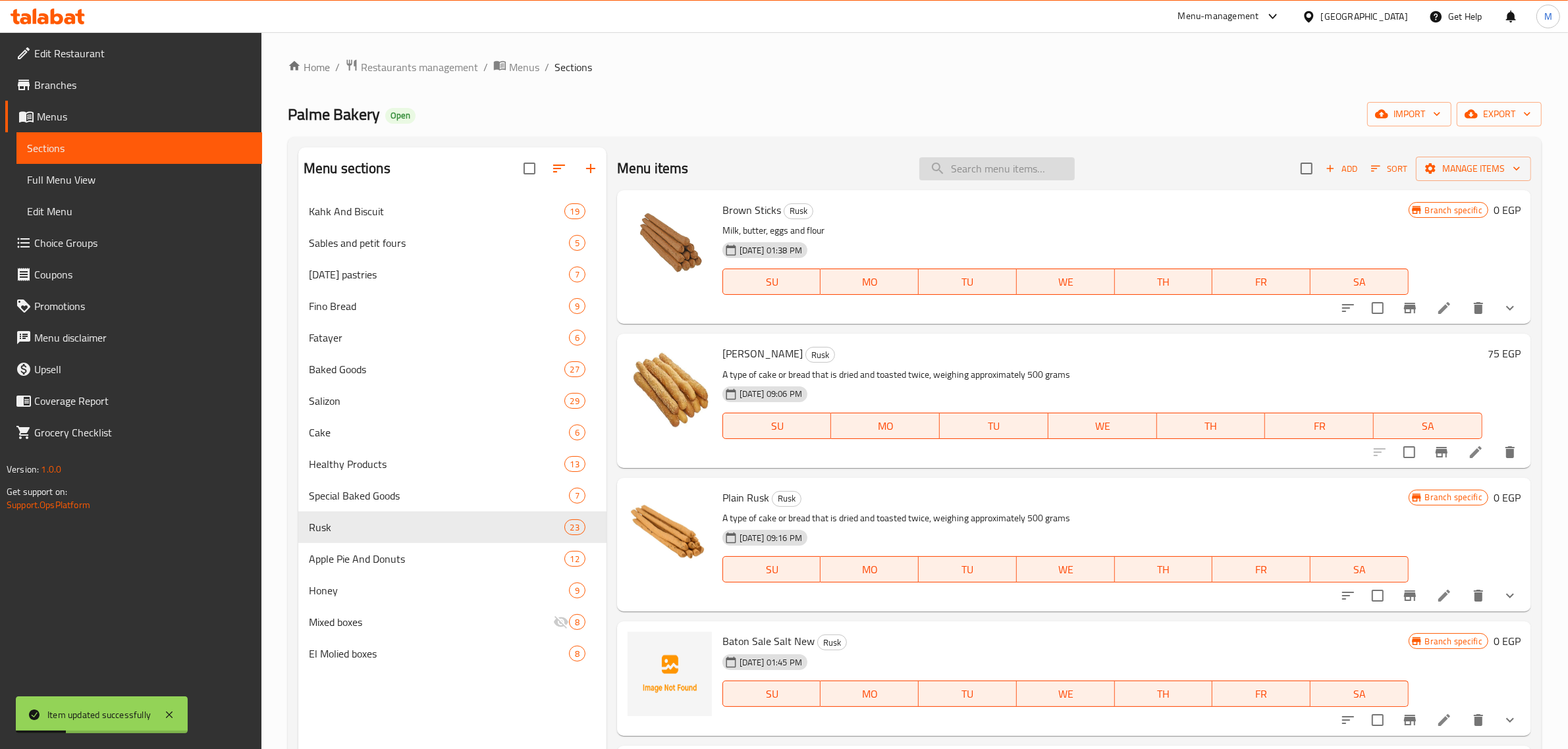
click at [1018, 172] on input "search" at bounding box center [997, 168] width 155 height 23
paste input "بقسماط محلب سوری"
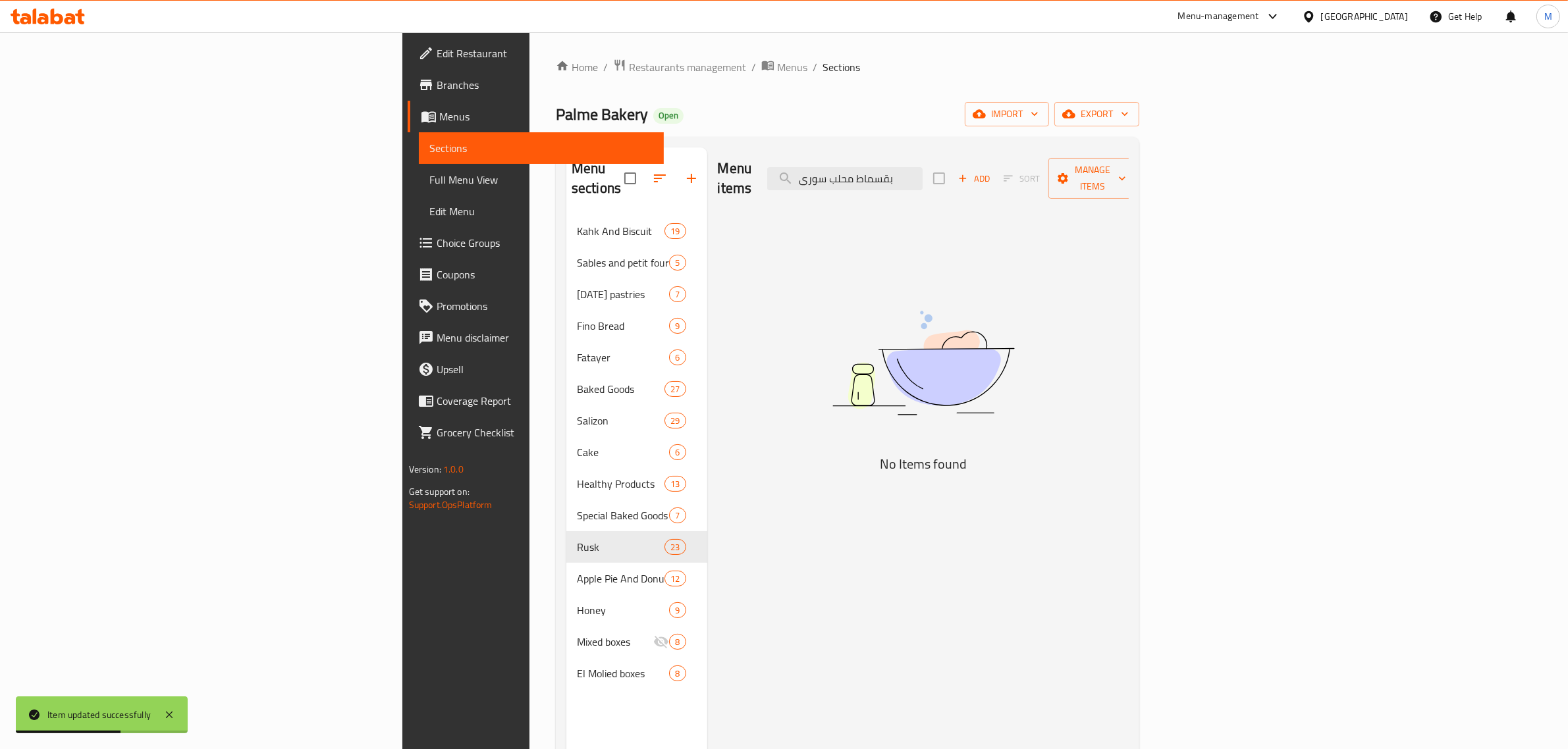
drag, startPoint x: 950, startPoint y: 171, endPoint x: 895, endPoint y: 172, distance: 55.0
click at [895, 172] on div "Menu items بقسماط محلب سوری Add Sort Manage items" at bounding box center [924, 179] width 412 height 63
click at [922, 173] on input "بقسماط محلب سوری" at bounding box center [845, 178] width 155 height 23
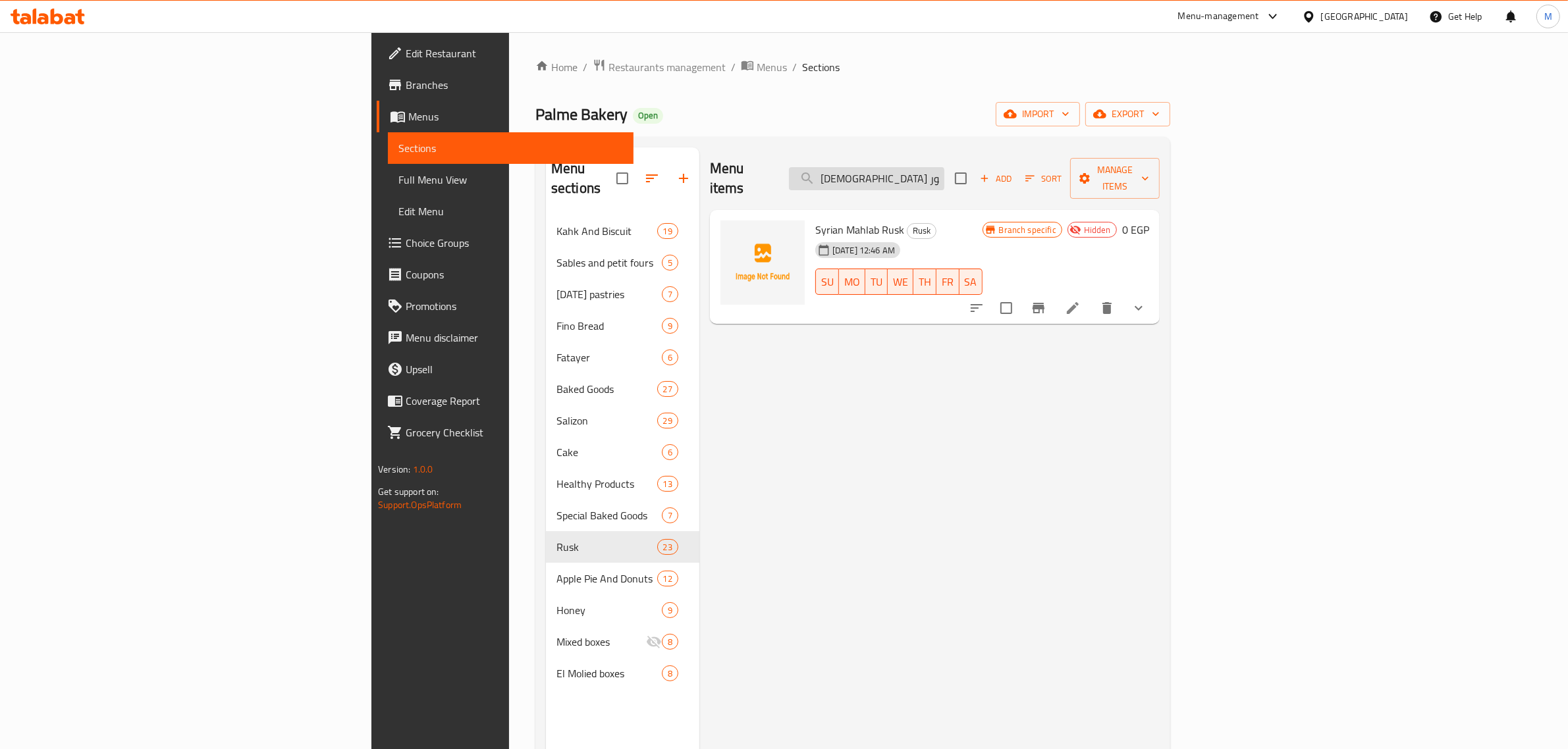
click at [945, 168] on input "بقسماط محلب سور" at bounding box center [866, 178] width 155 height 23
paste input "شامی"
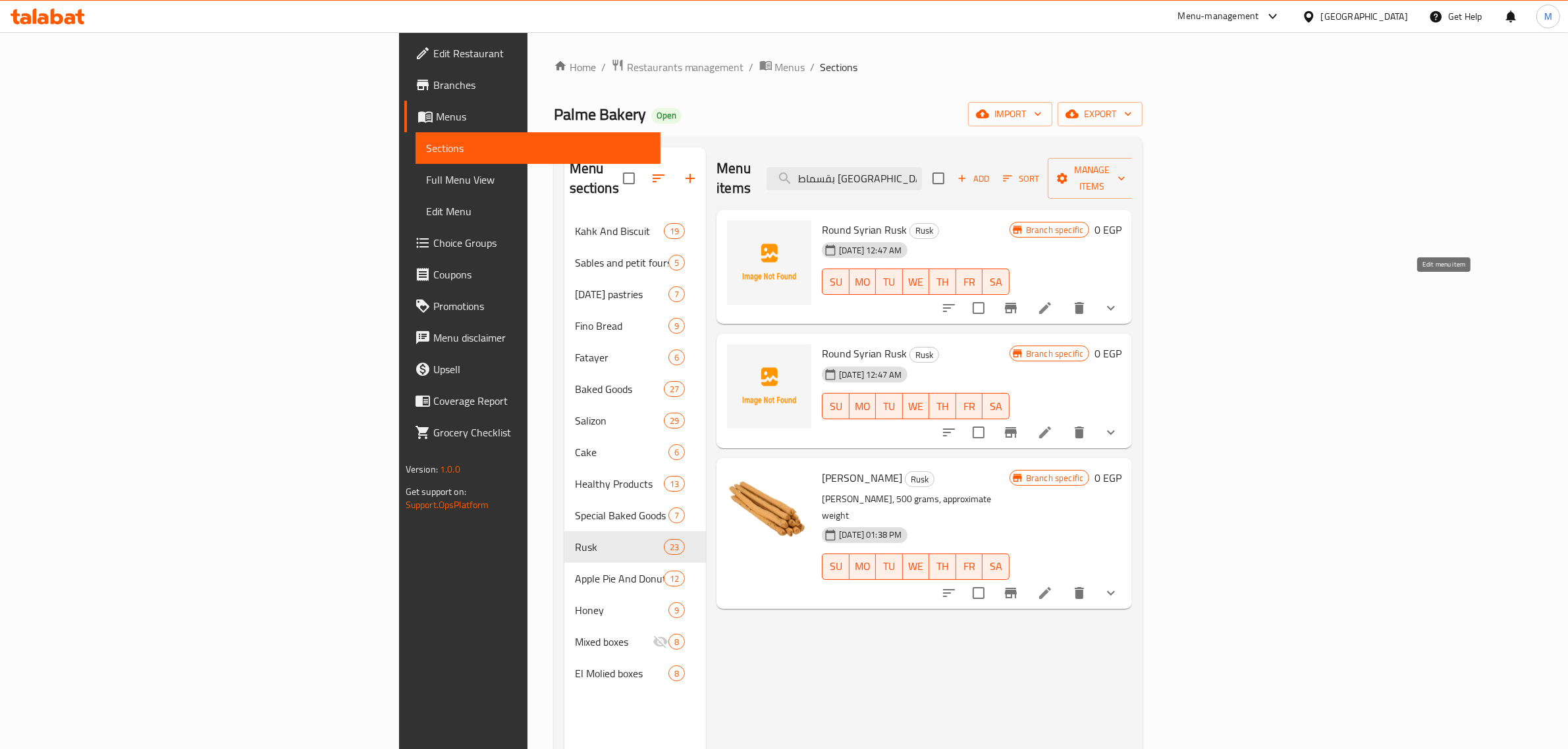
type input "بقسماط شام"
click at [1053, 300] on icon at bounding box center [1045, 308] width 16 height 16
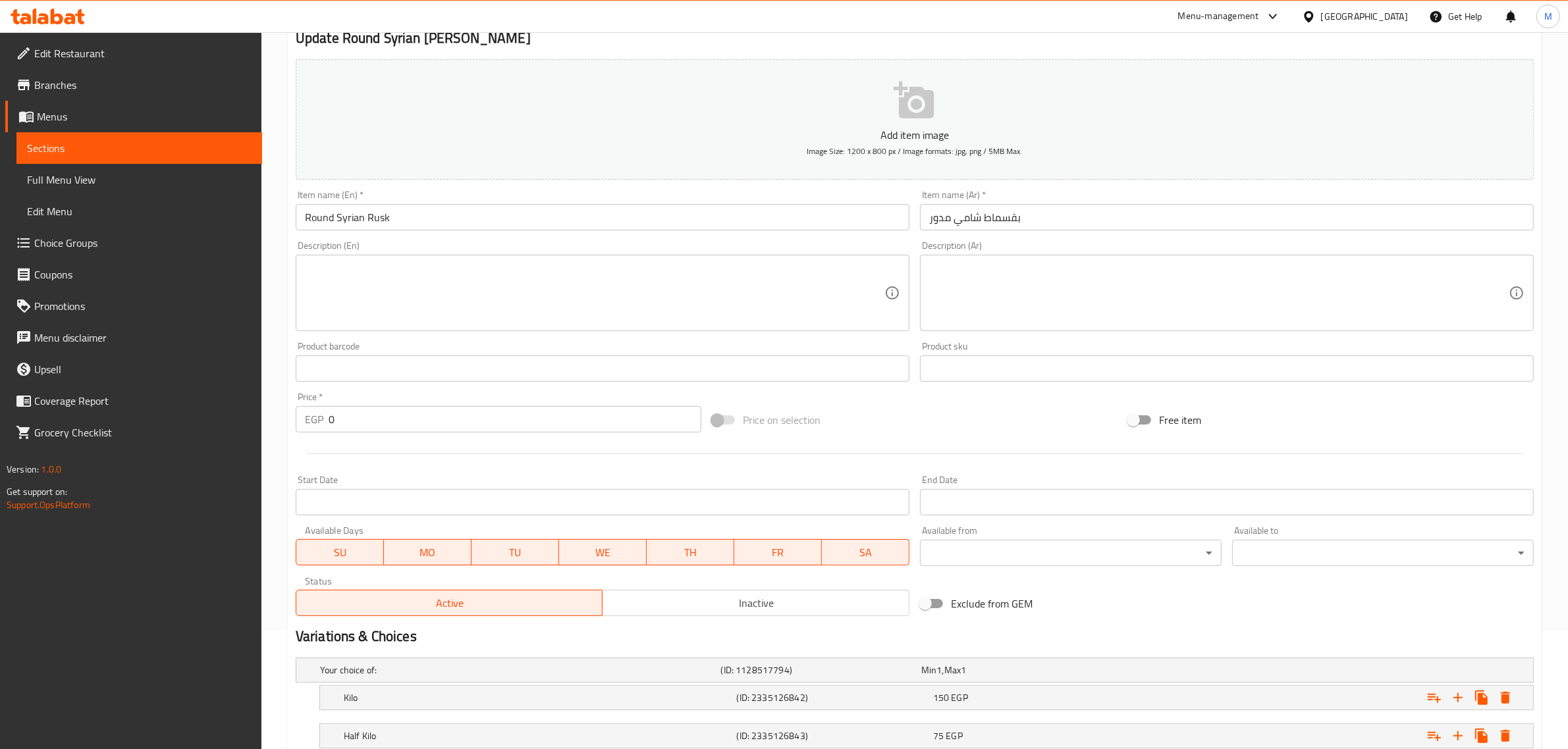
scroll to position [211, 0]
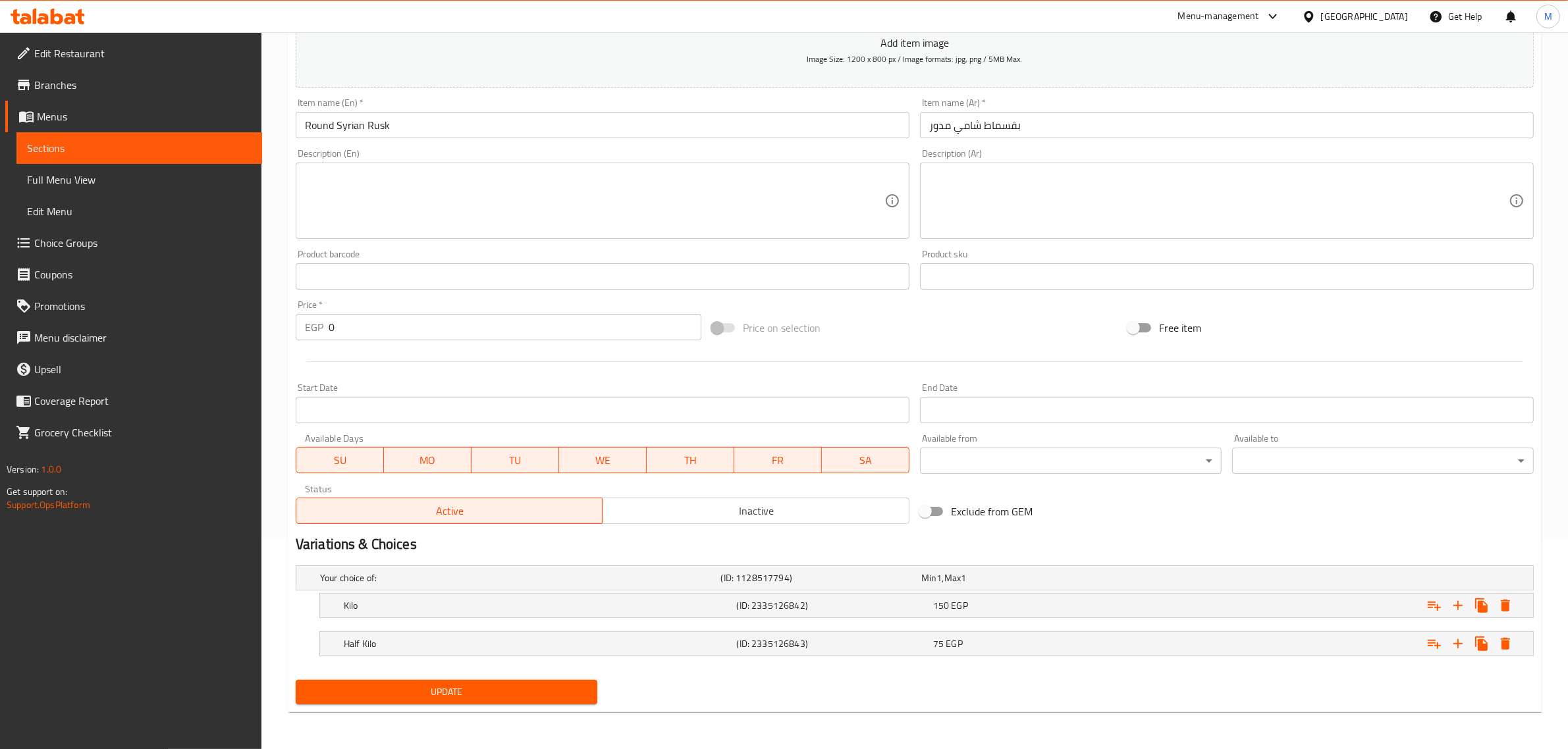
click at [843, 512] on span "Inactive" at bounding box center [756, 510] width 296 height 19
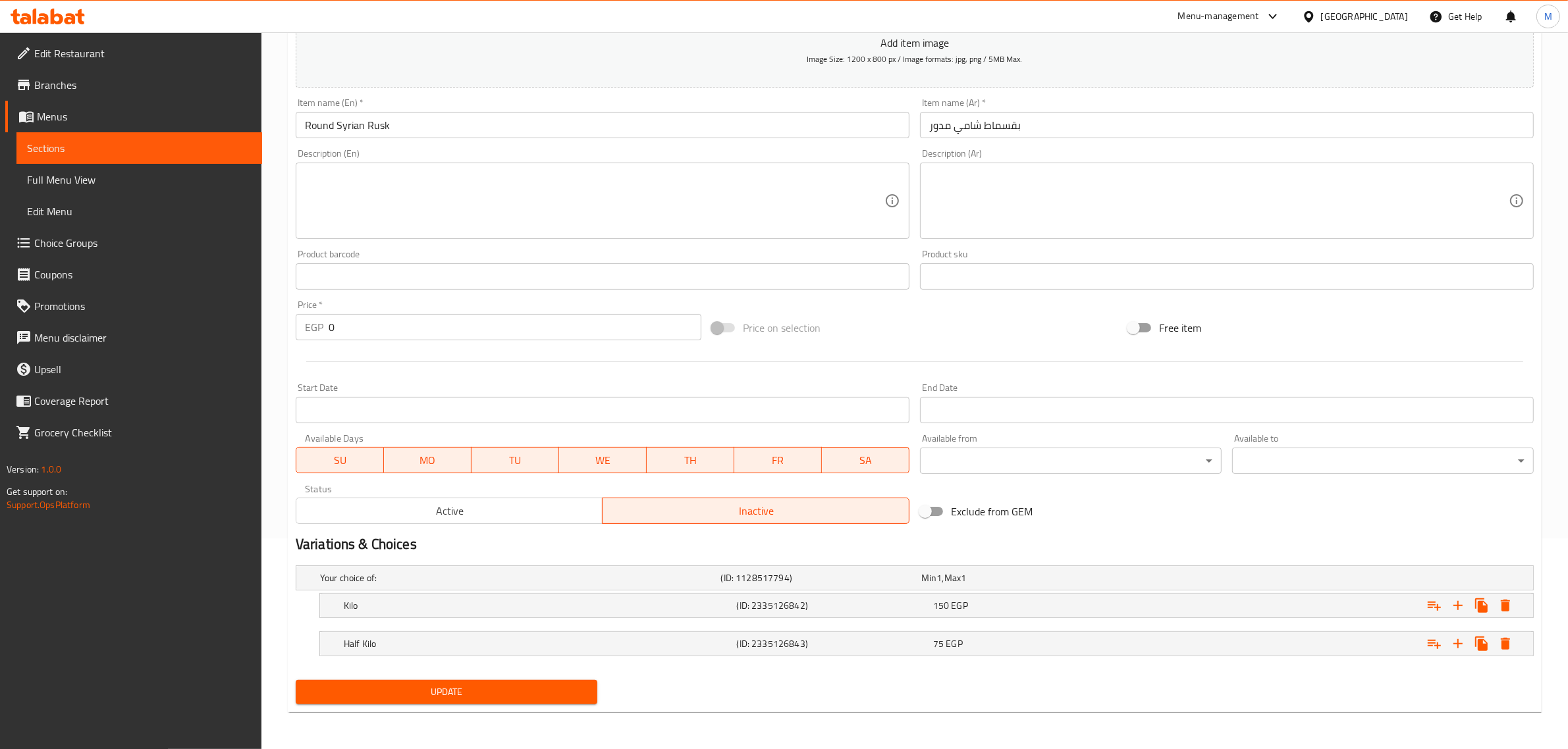
click at [431, 700] on span "Update" at bounding box center [446, 693] width 280 height 17
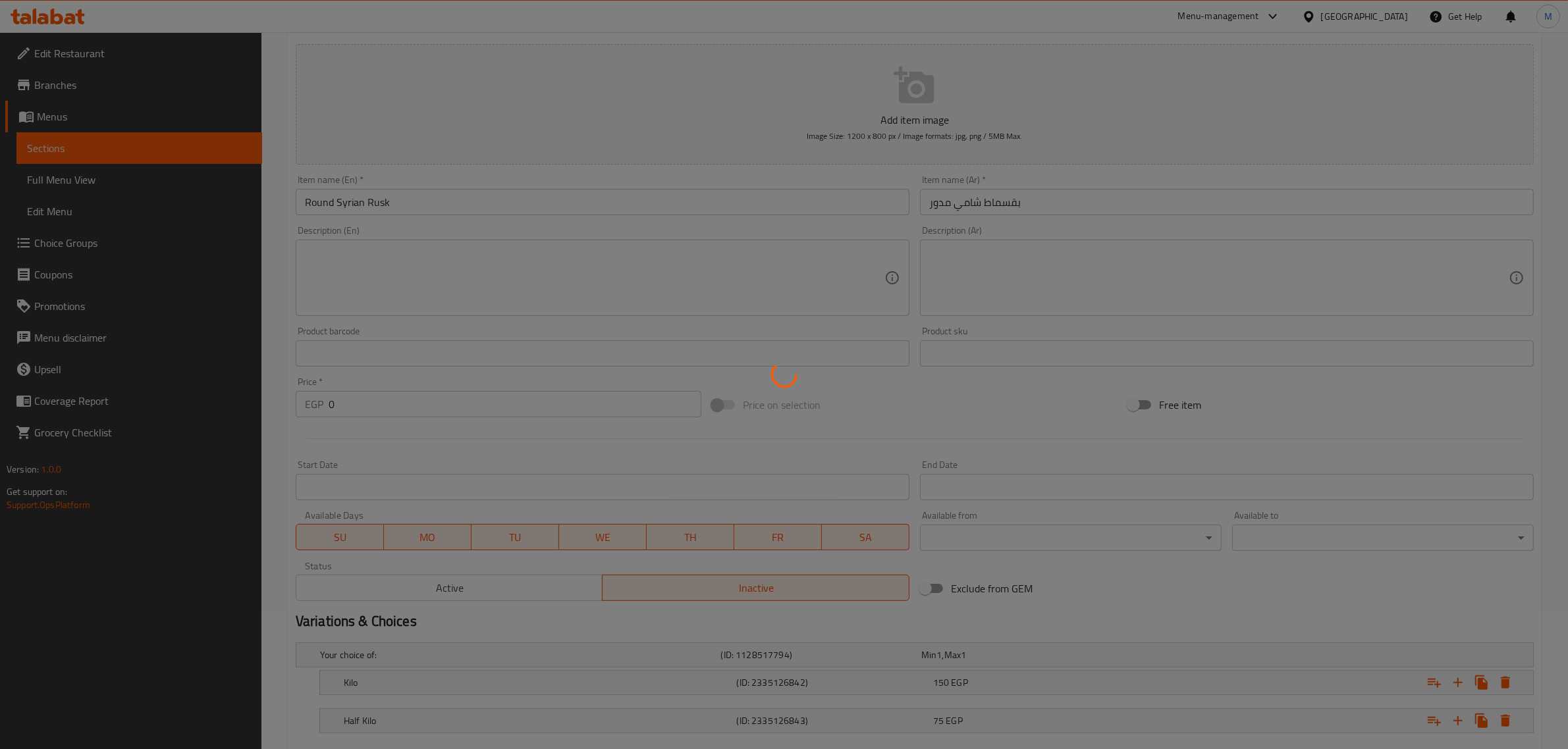
scroll to position [0, 0]
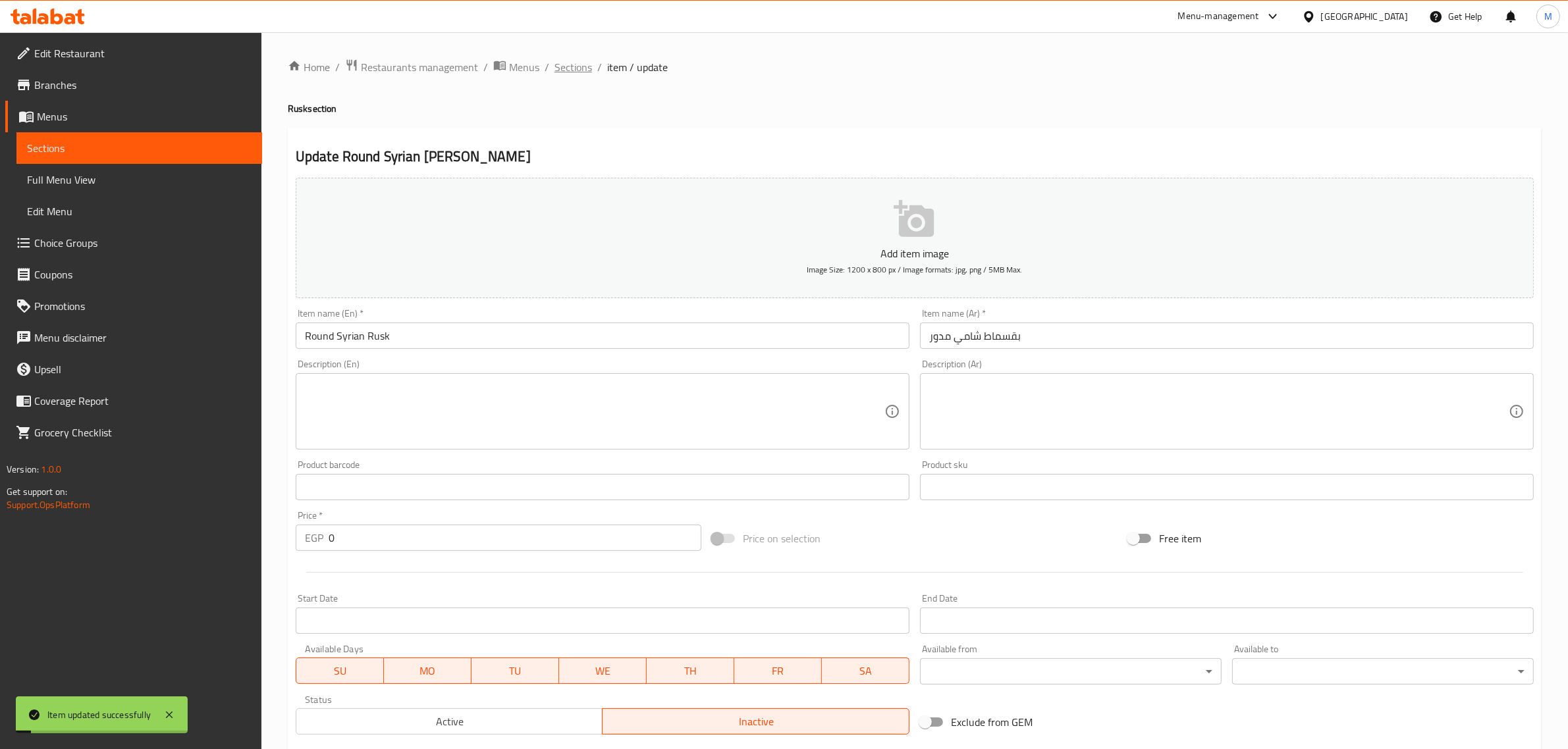
click at [575, 59] on span "Sections" at bounding box center [573, 67] width 38 height 16
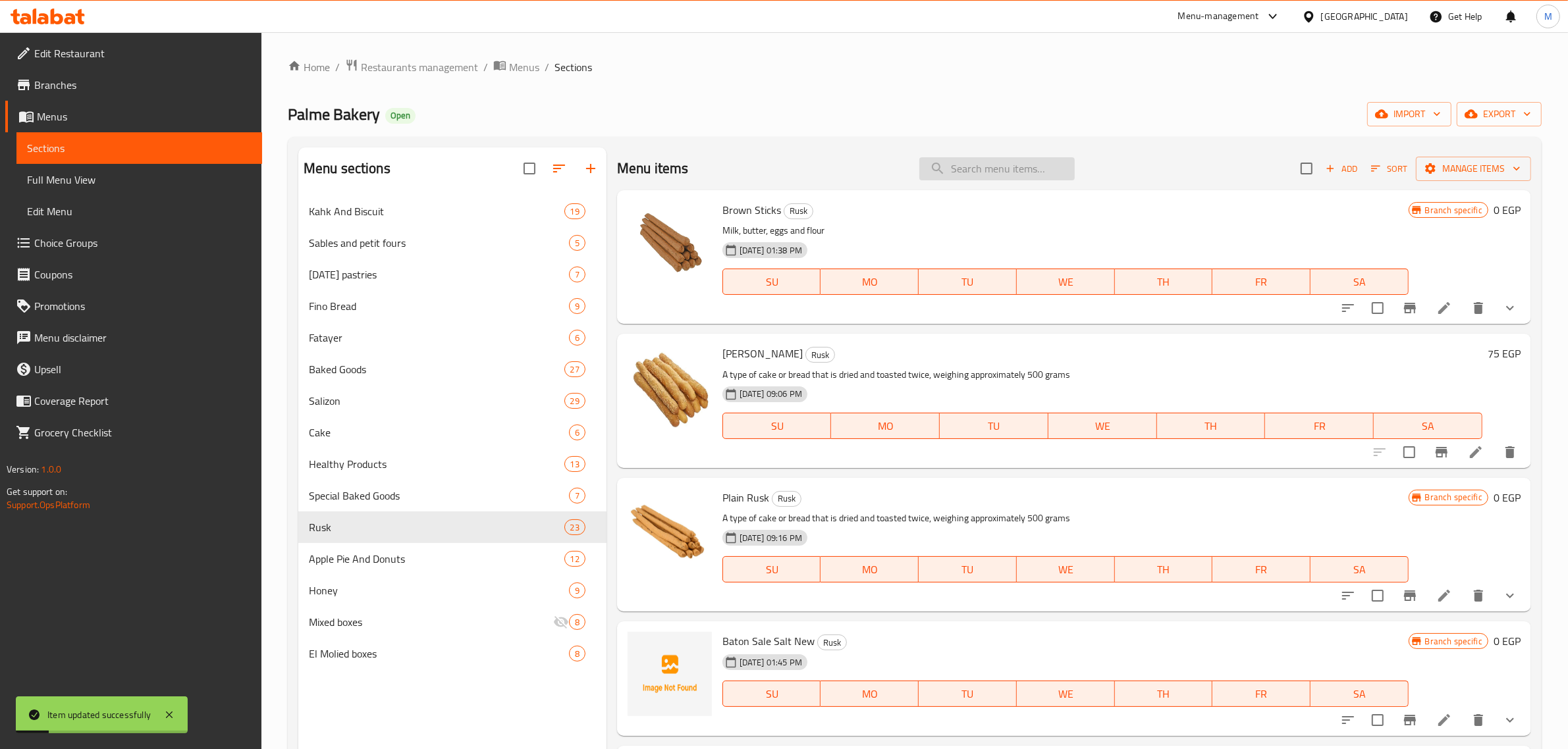
click at [1005, 176] on input "search" at bounding box center [997, 168] width 155 height 23
paste input "بقسماط شامی"
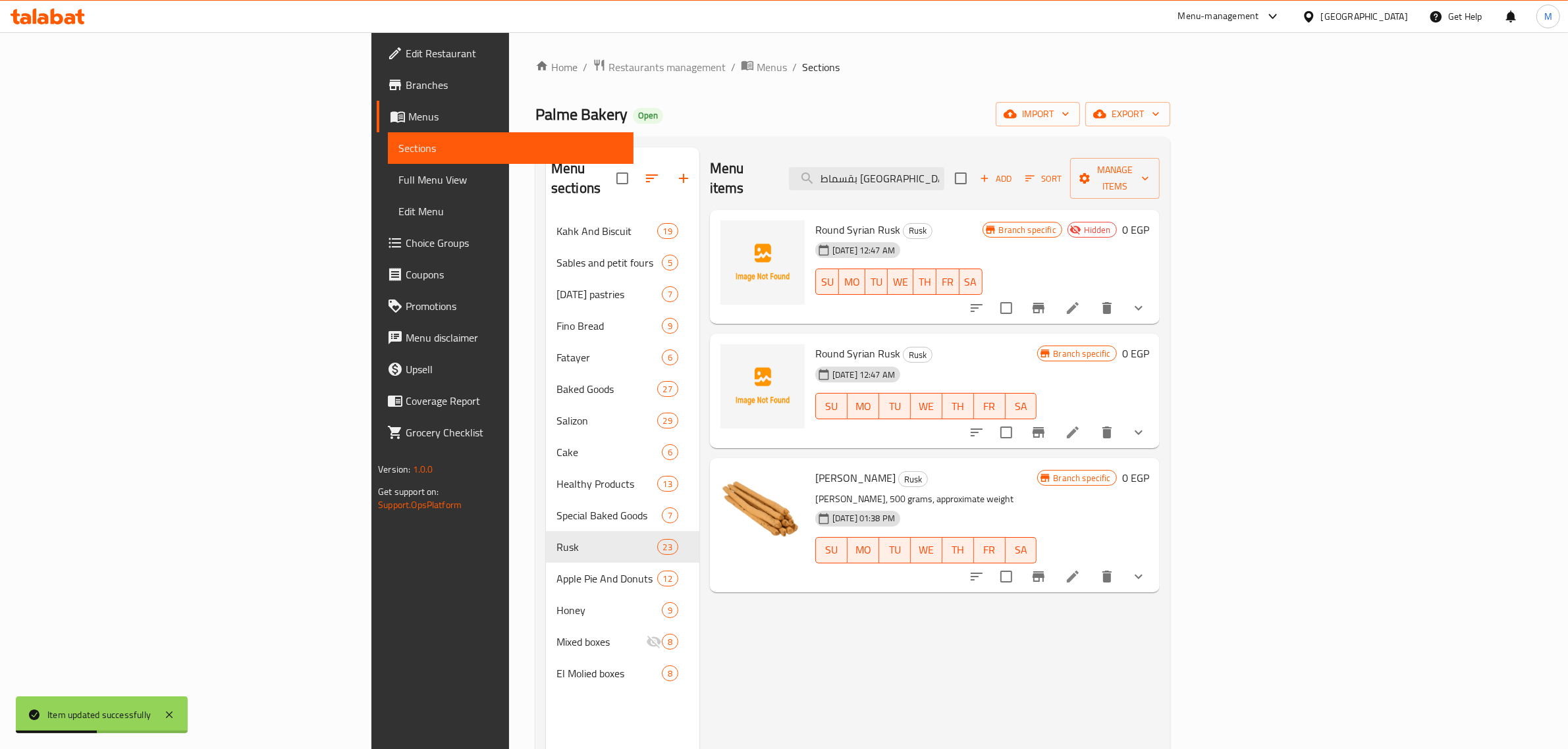
type input "بقسماط شام"
click at [1081, 425] on icon at bounding box center [1073, 433] width 16 height 16
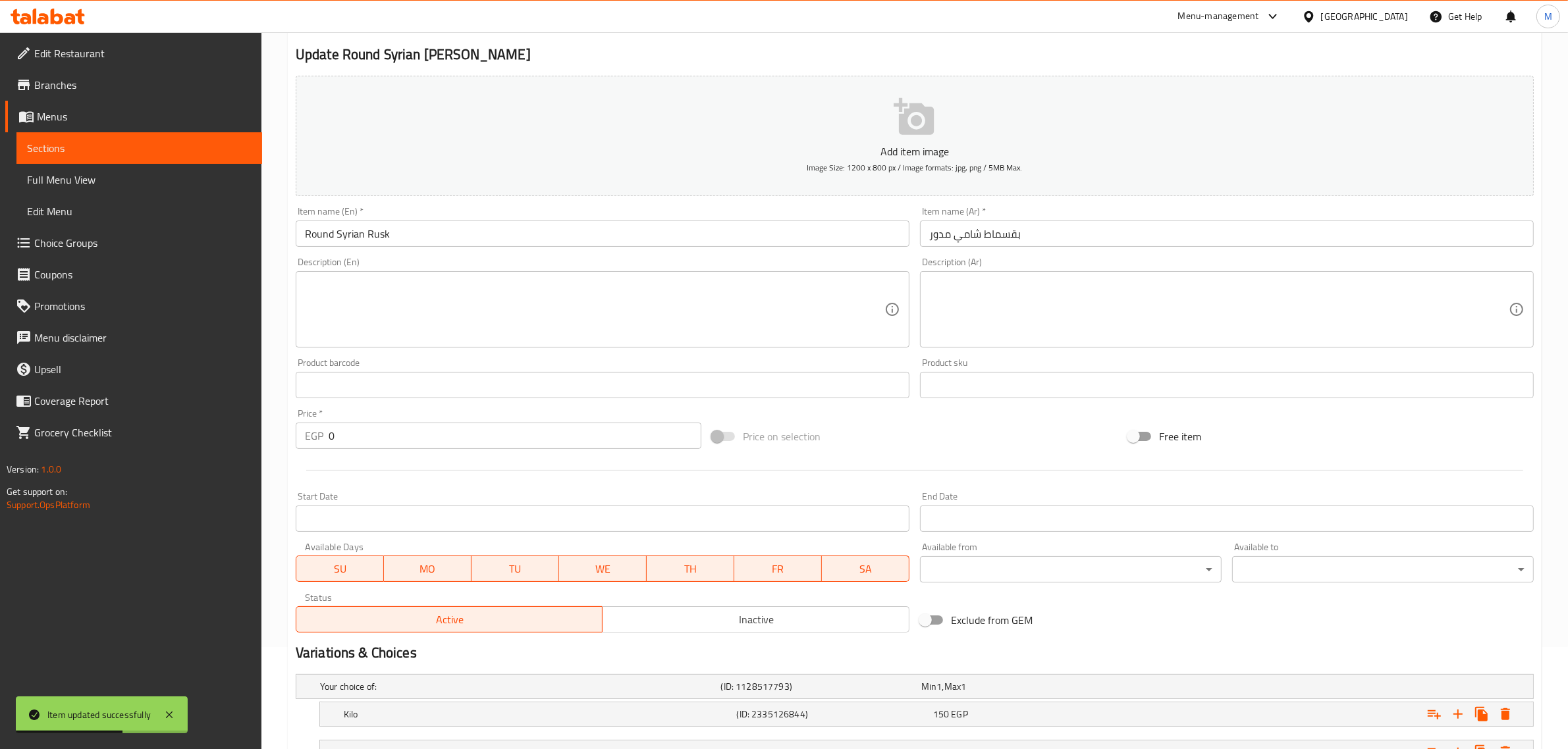
scroll to position [211, 0]
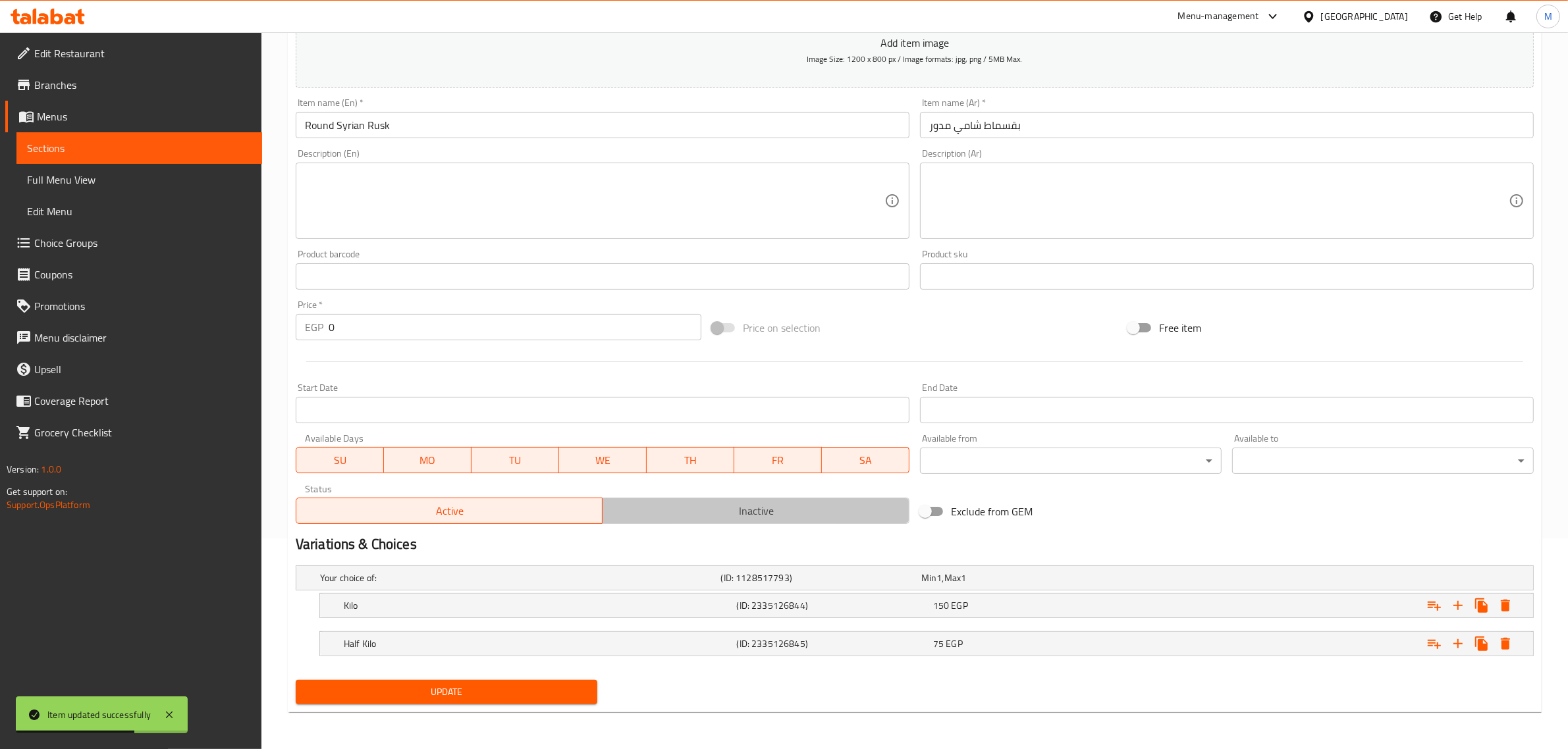
click at [746, 508] on span "Inactive" at bounding box center [756, 510] width 296 height 19
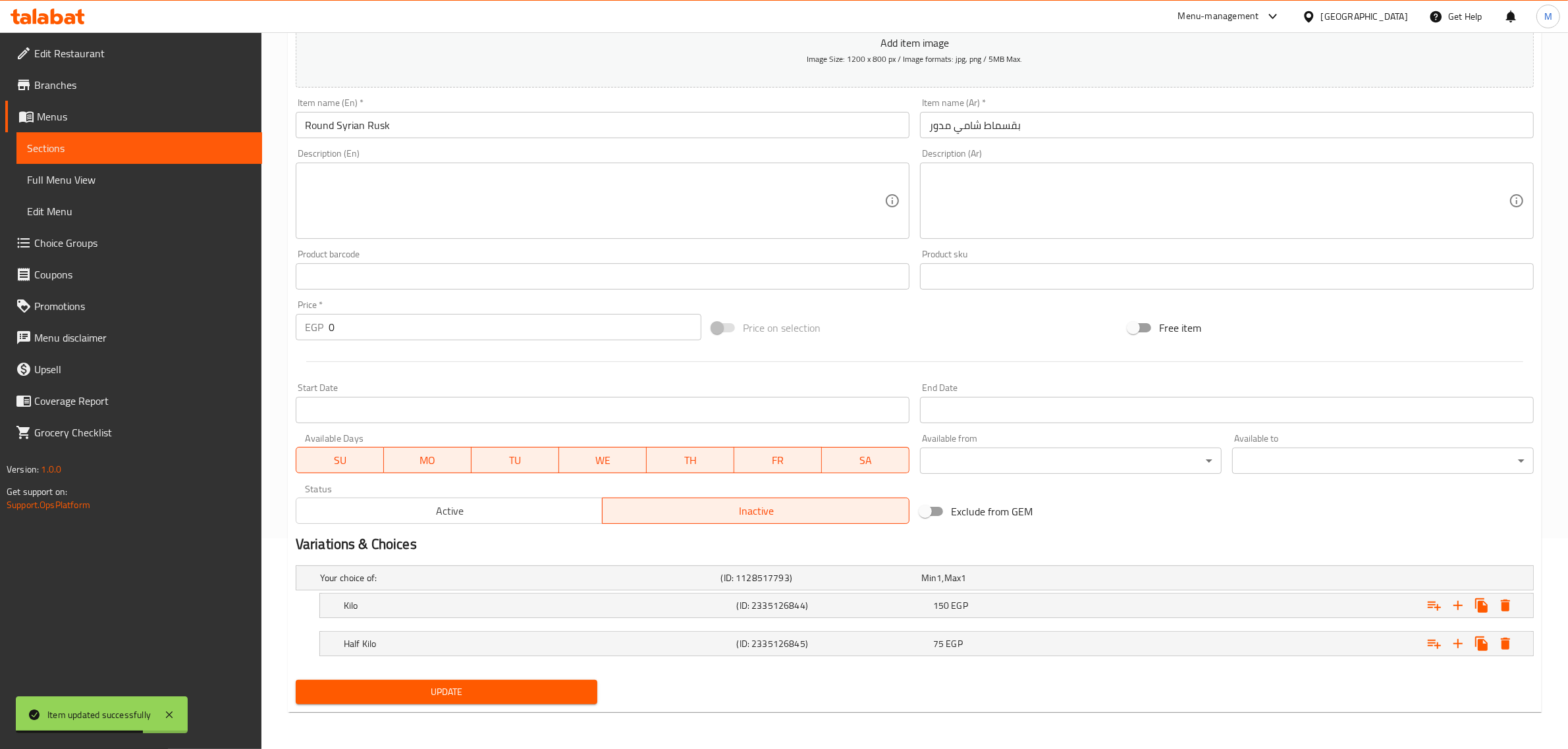
click at [447, 689] on span "Update" at bounding box center [446, 693] width 280 height 17
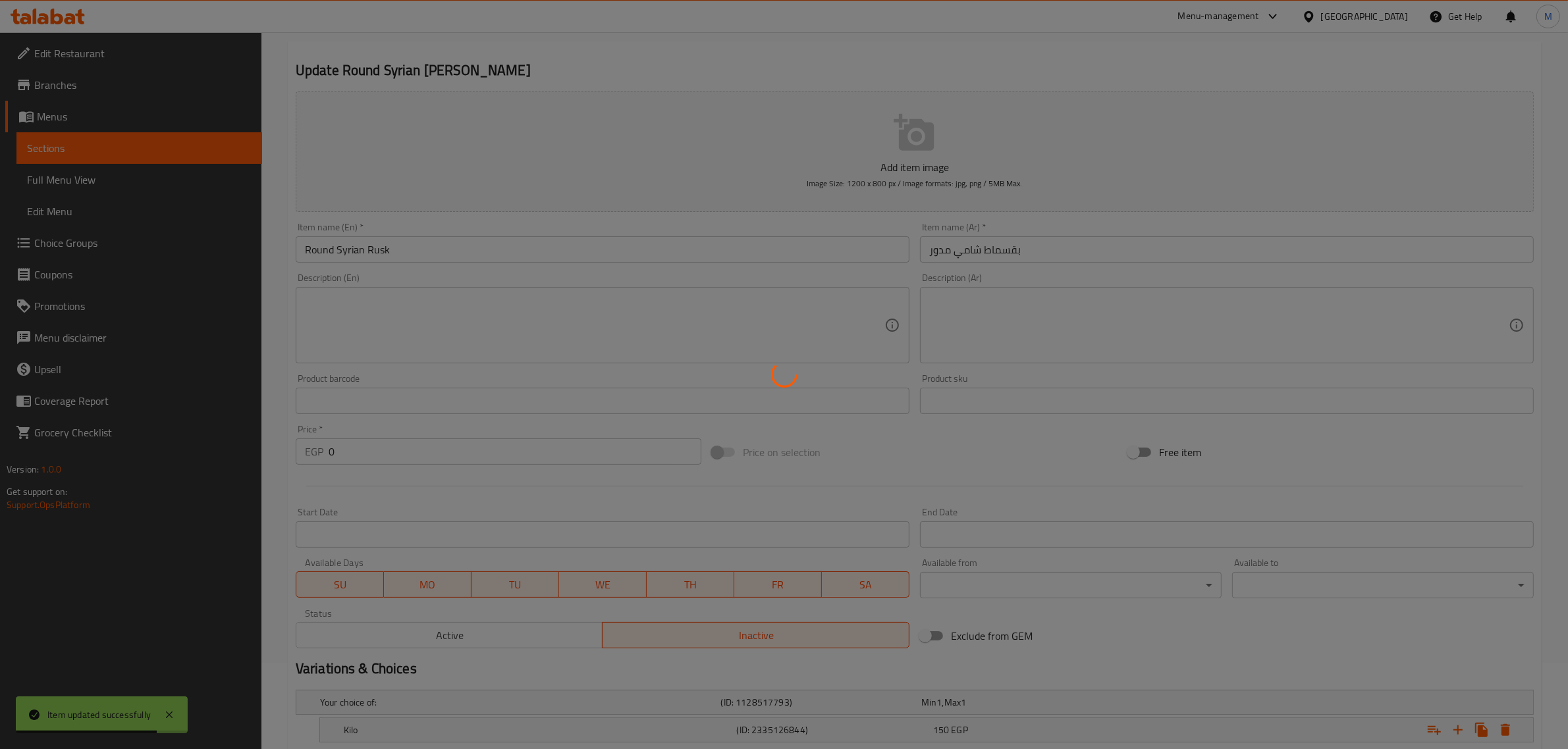
scroll to position [0, 0]
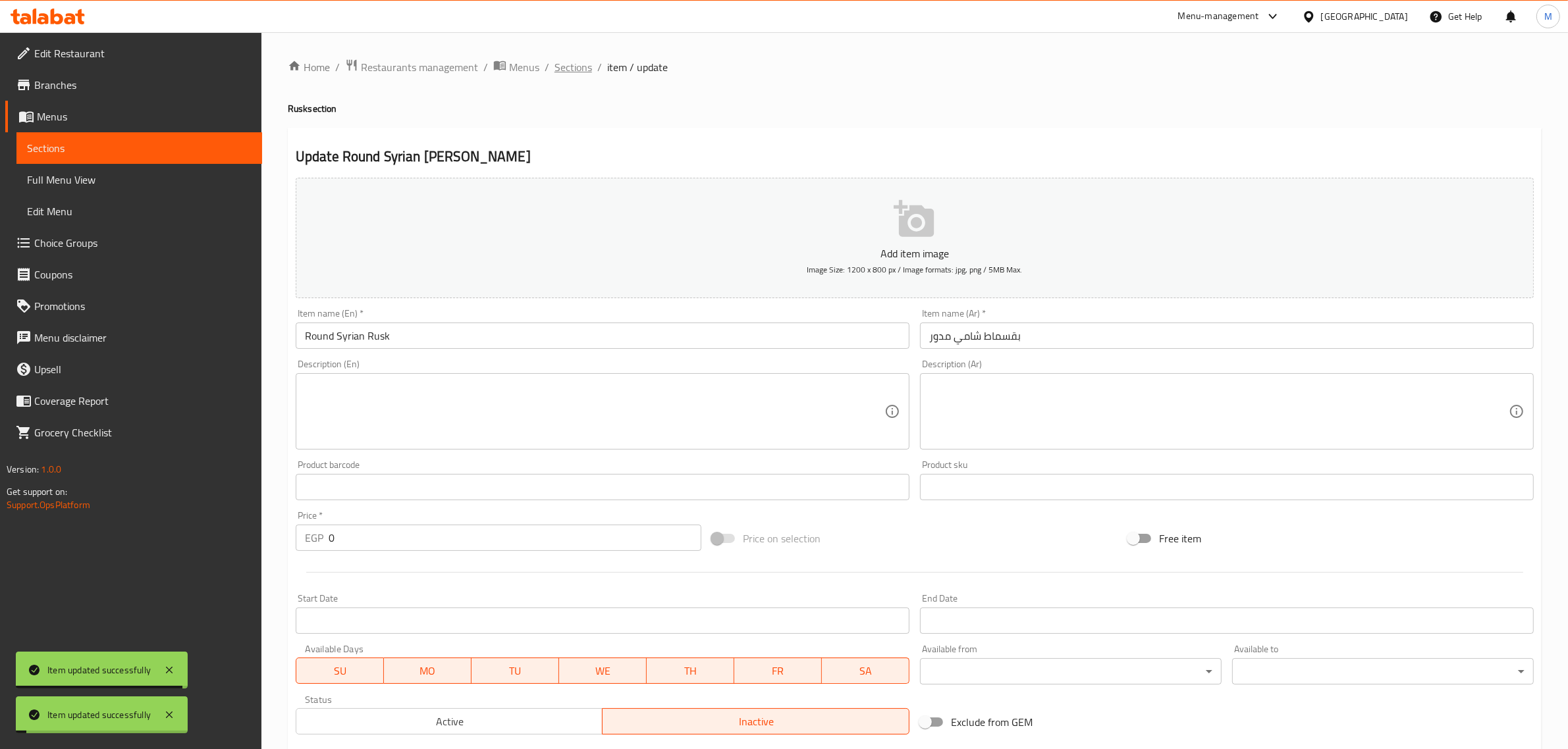
click at [575, 71] on span "Sections" at bounding box center [573, 67] width 38 height 16
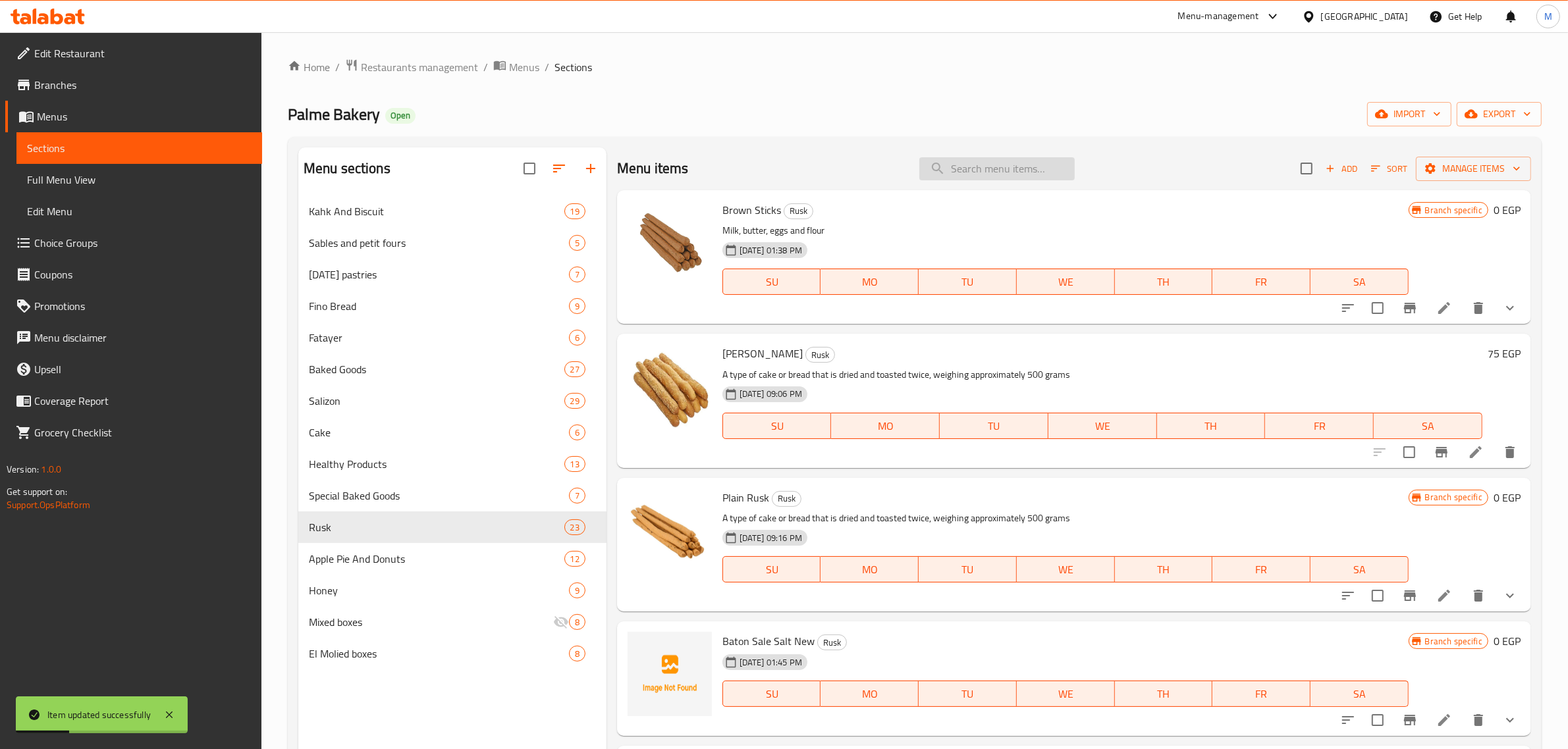
click at [985, 177] on input "search" at bounding box center [997, 168] width 155 height 23
paste input "شرائح احمر"
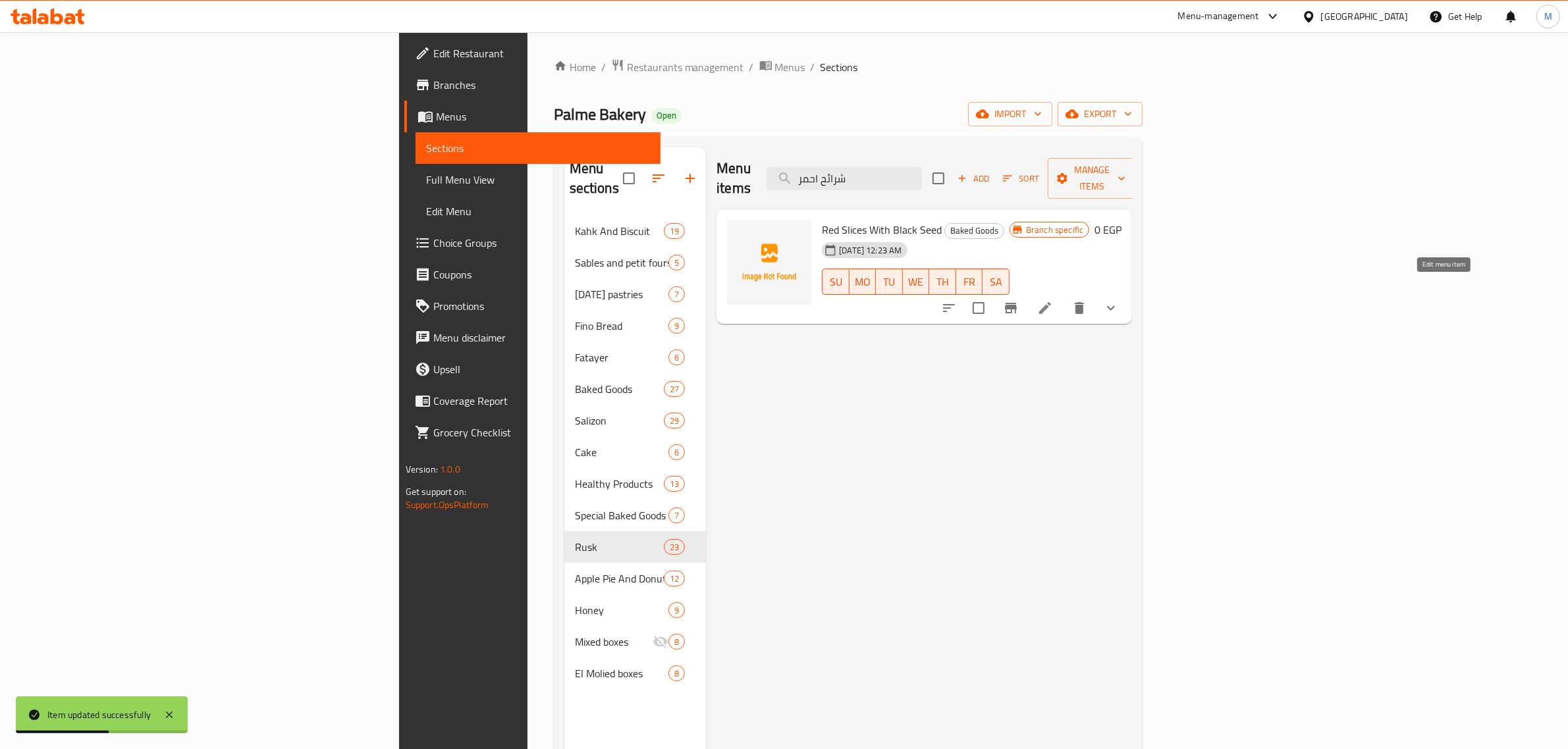
type input "شرائح احمر"
click at [1053, 300] on icon at bounding box center [1045, 308] width 16 height 16
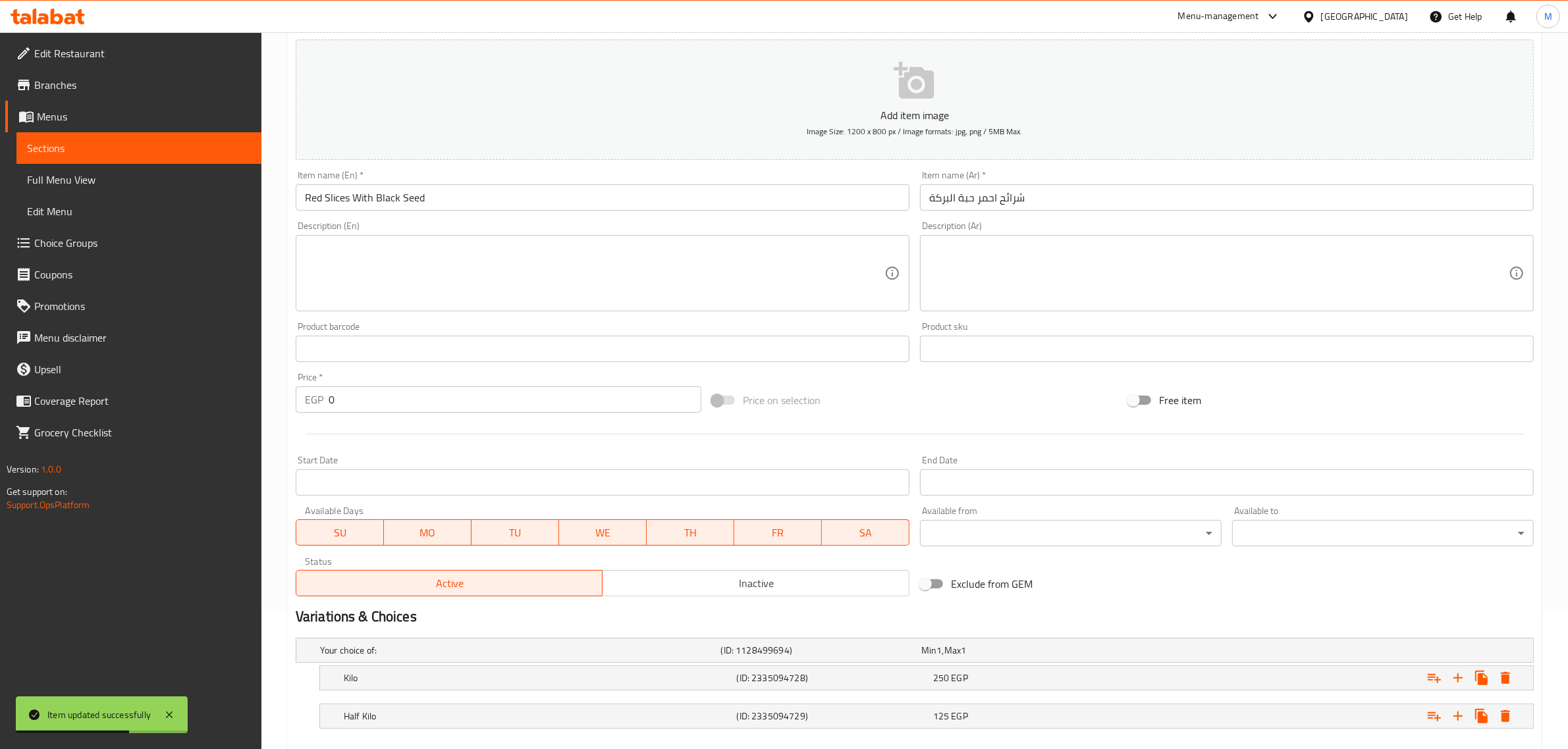
scroll to position [211, 0]
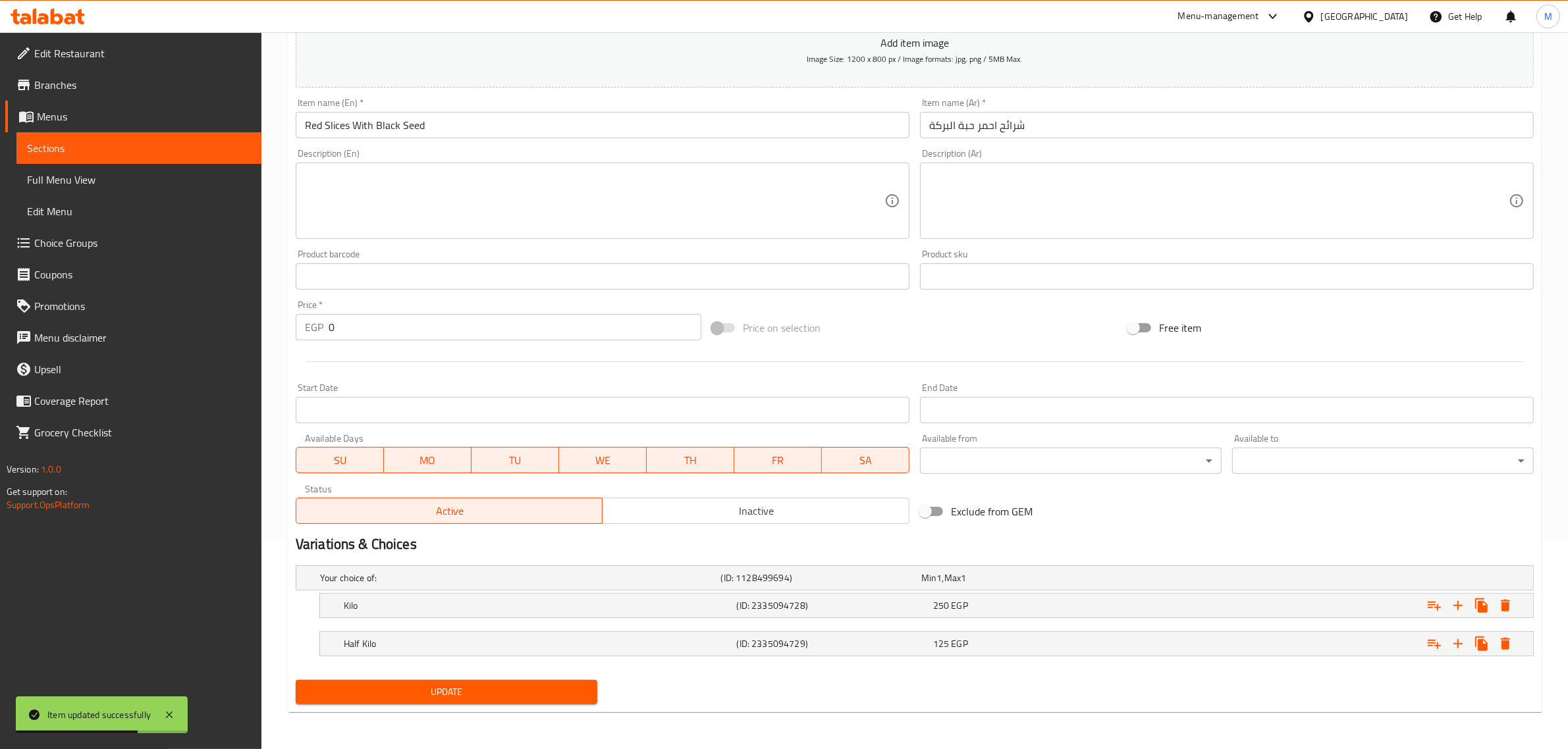
drag, startPoint x: 771, startPoint y: 504, endPoint x: 702, endPoint y: 538, distance: 76.9
click at [769, 504] on span "Inactive" at bounding box center [756, 510] width 296 height 19
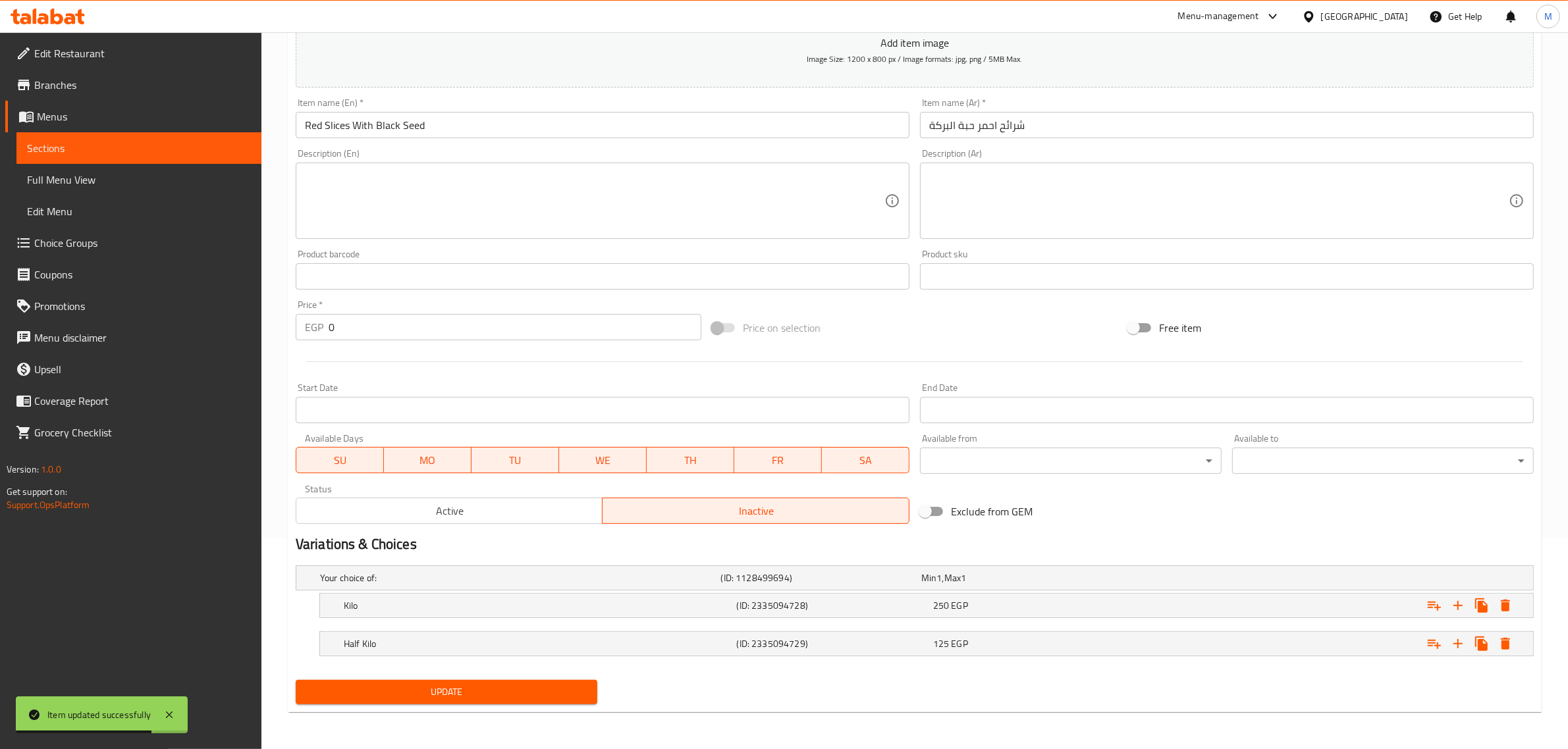
click at [456, 709] on div "Update" at bounding box center [447, 692] width 312 height 35
click at [456, 699] on span "Update" at bounding box center [446, 693] width 280 height 17
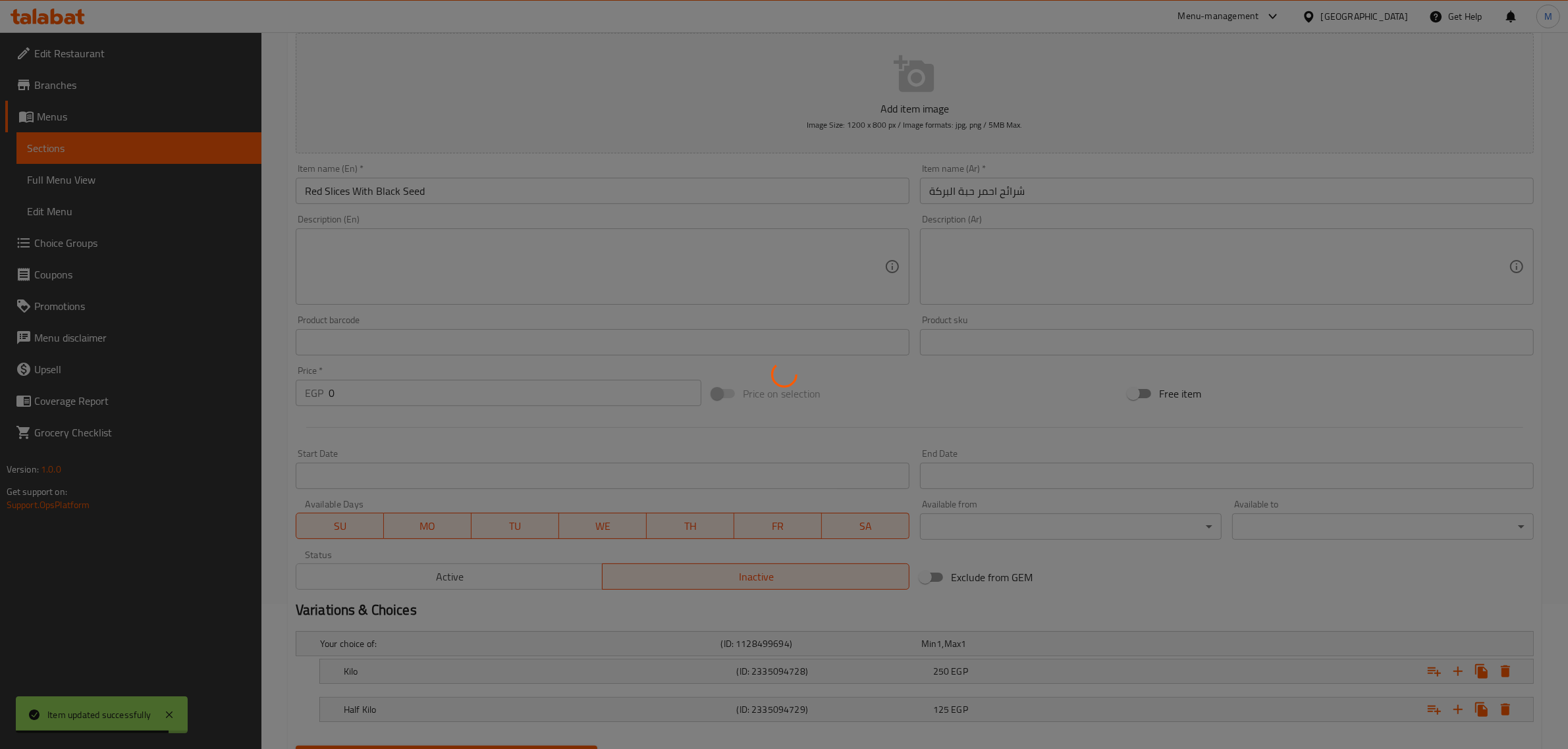
scroll to position [0, 0]
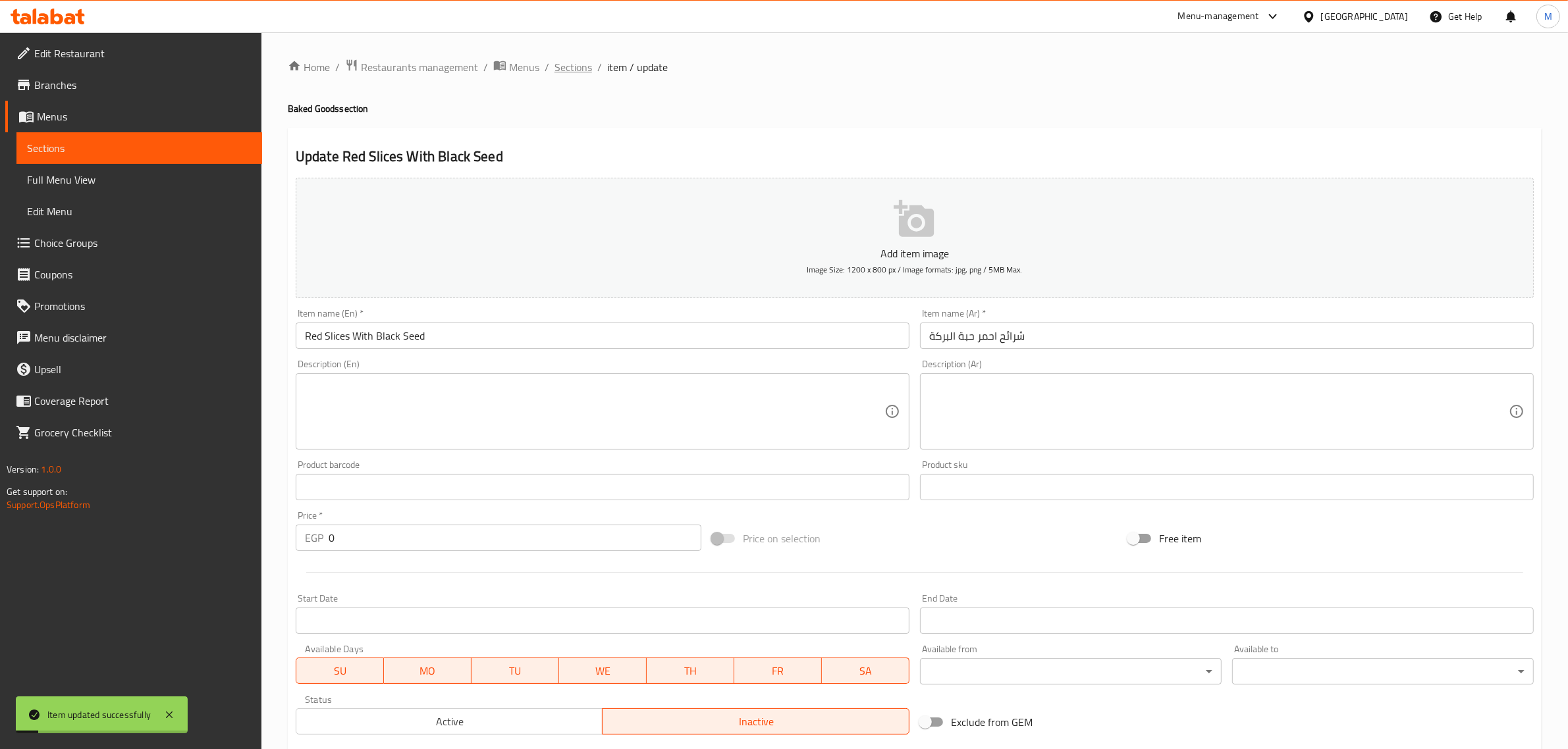
click at [581, 67] on span "Sections" at bounding box center [573, 67] width 38 height 16
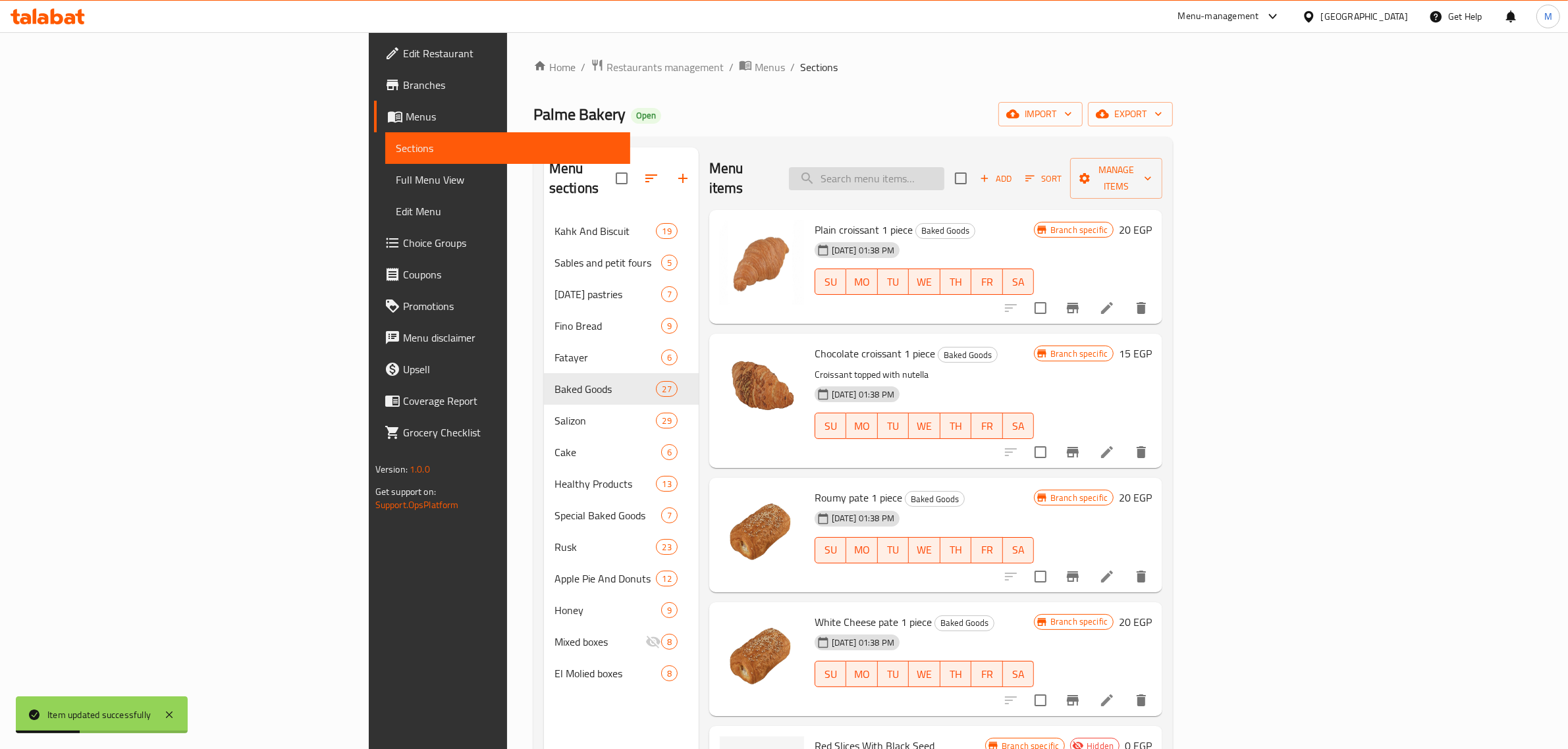
click at [945, 168] on input "search" at bounding box center [866, 178] width 155 height 23
paste input "شرائح أحمر"
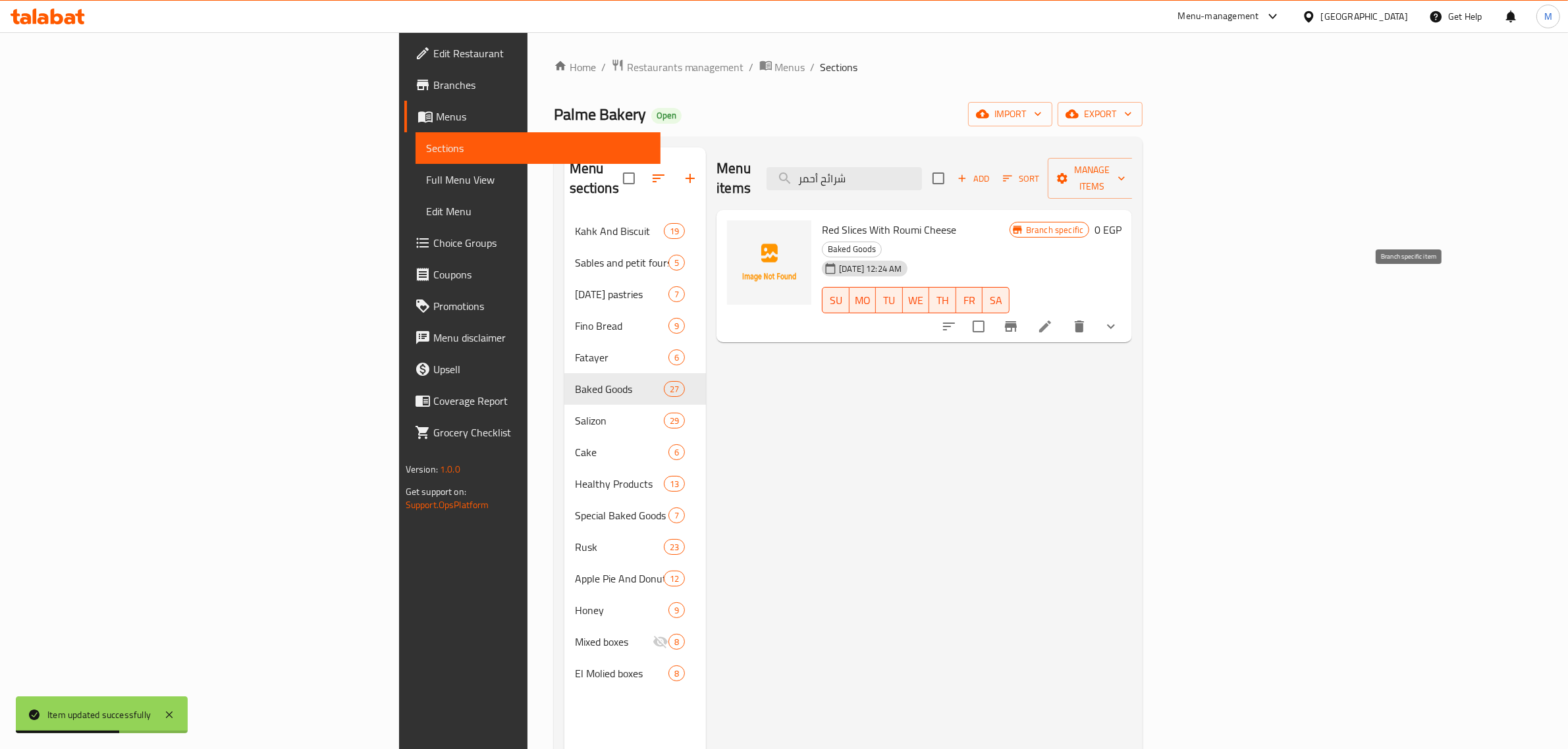
type input "شرائح أحمر"
click at [1053, 319] on icon at bounding box center [1045, 326] width 16 height 16
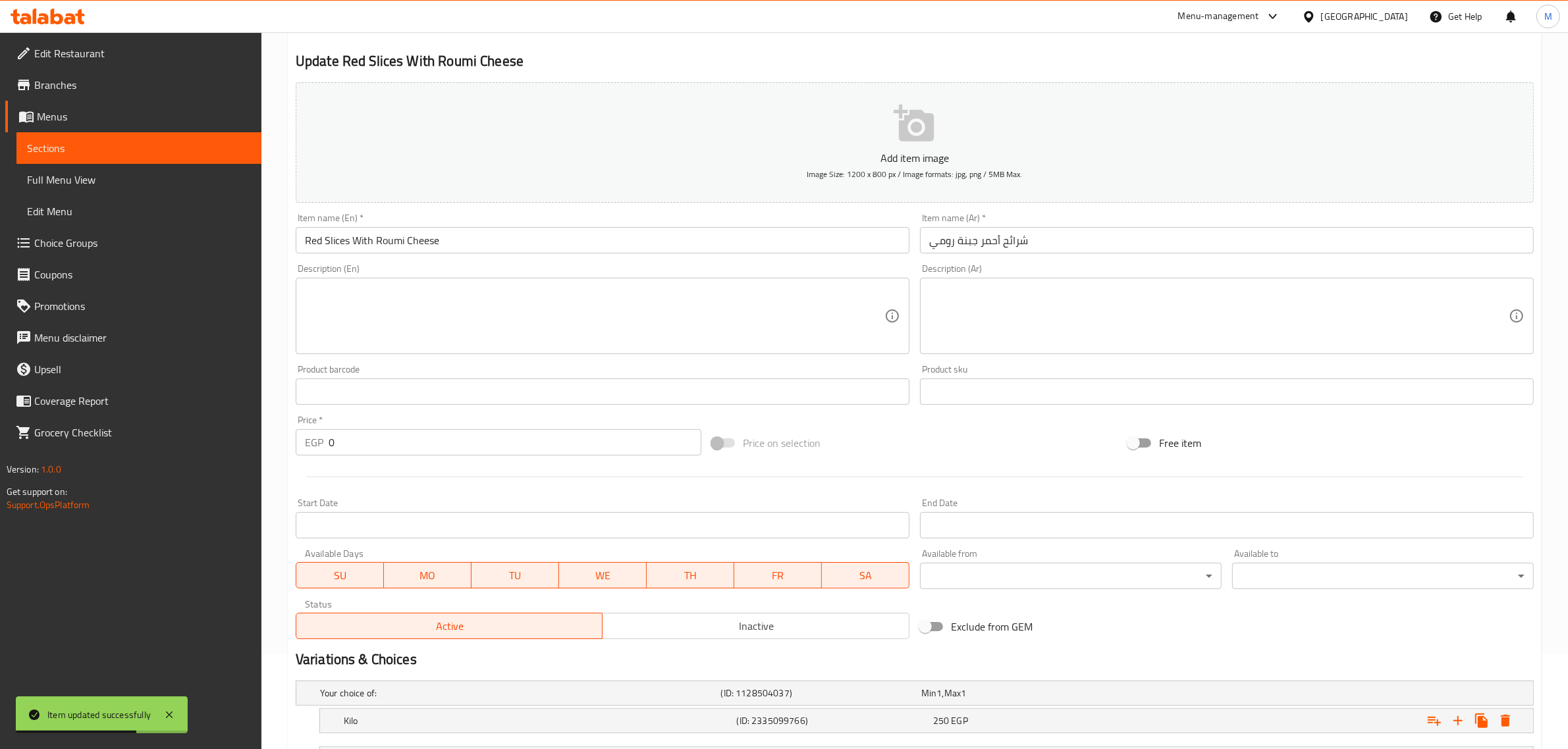
scroll to position [211, 0]
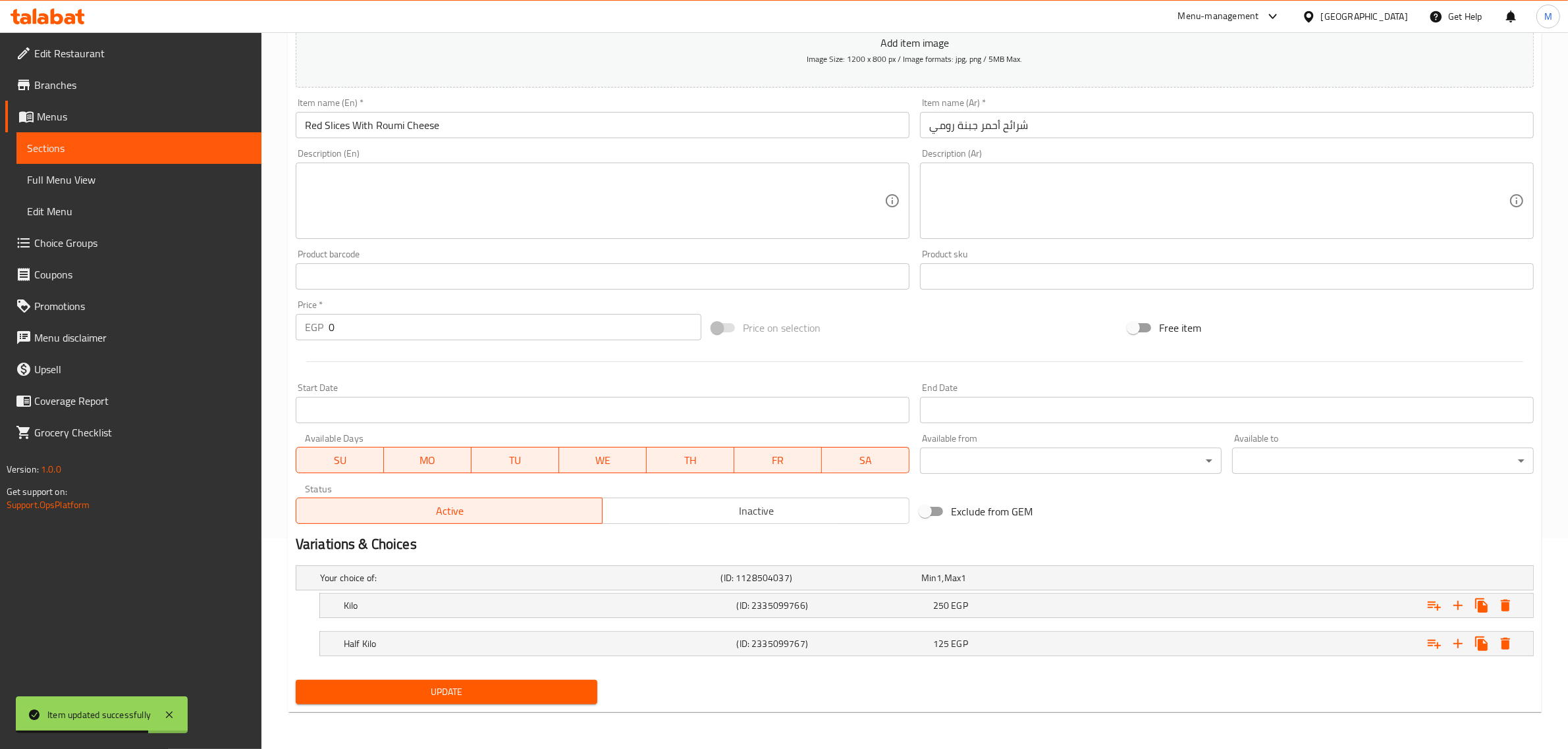
click at [676, 496] on div "Active Inactive" at bounding box center [602, 504] width 614 height 40
drag, startPoint x: 676, startPoint y: 513, endPoint x: 616, endPoint y: 589, distance: 96.8
click at [675, 514] on span "Inactive" at bounding box center [756, 510] width 296 height 19
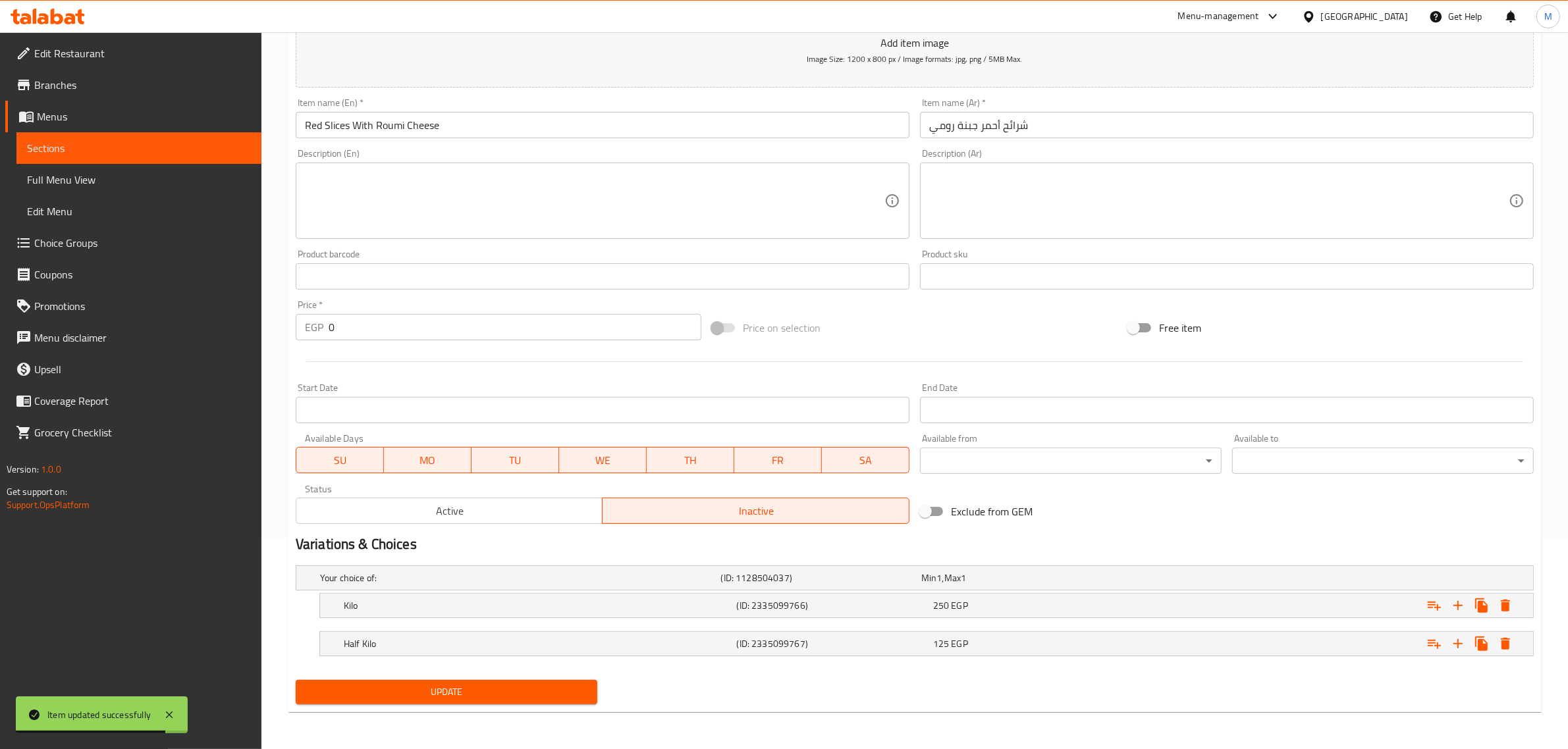
click at [561, 676] on div "Update" at bounding box center [447, 692] width 312 height 35
click at [561, 688] on span "Update" at bounding box center [446, 693] width 280 height 17
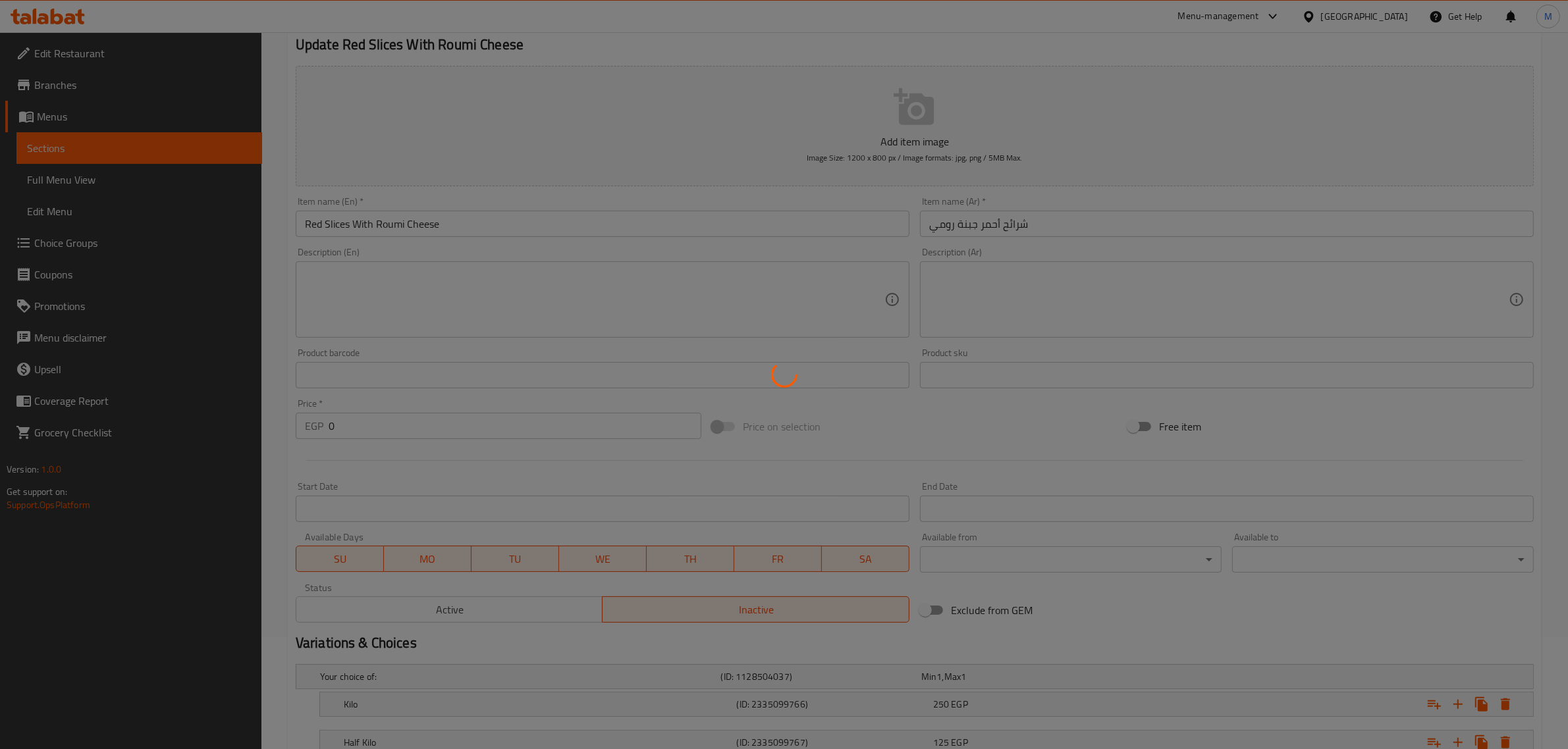
scroll to position [0, 0]
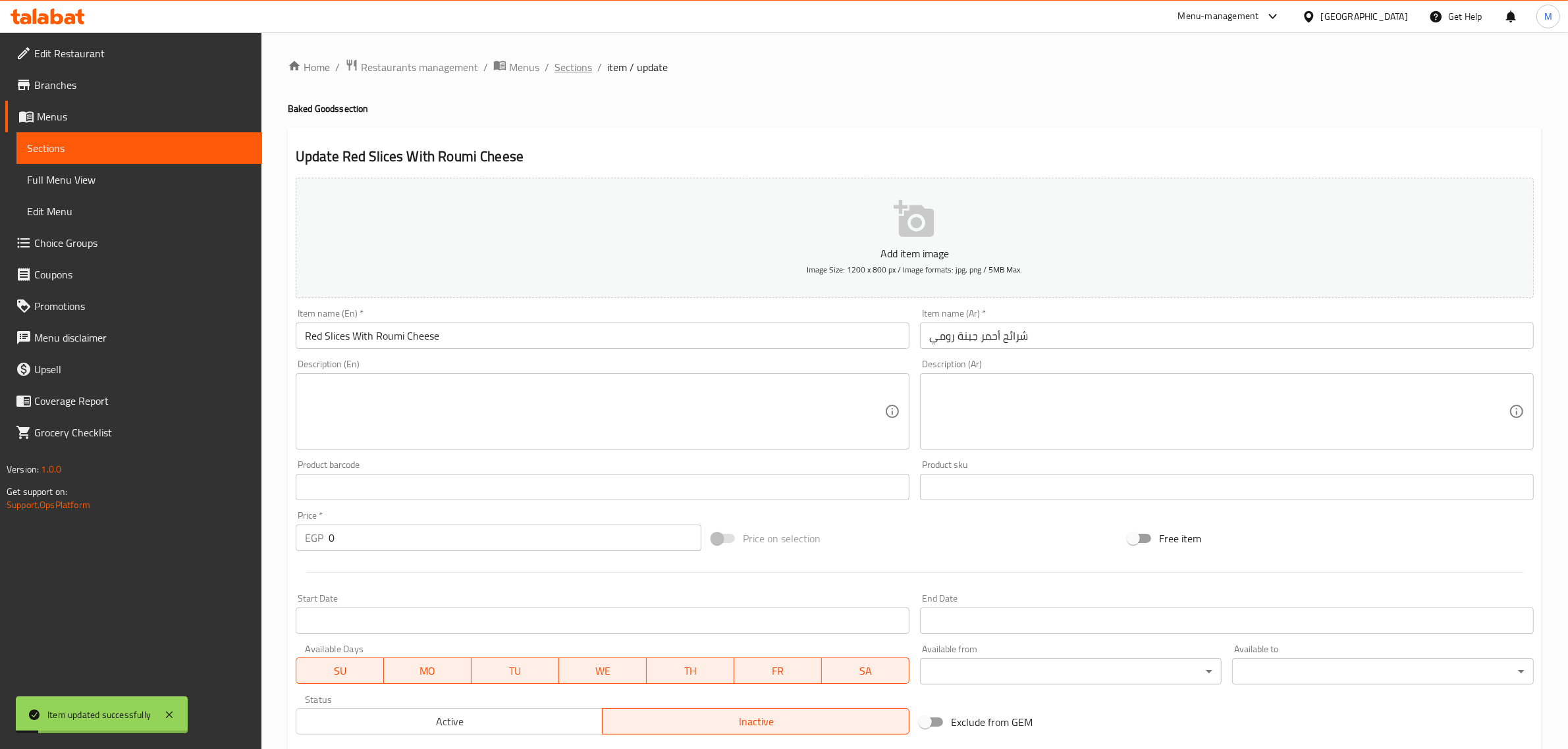
click at [570, 63] on span "Sections" at bounding box center [573, 67] width 38 height 16
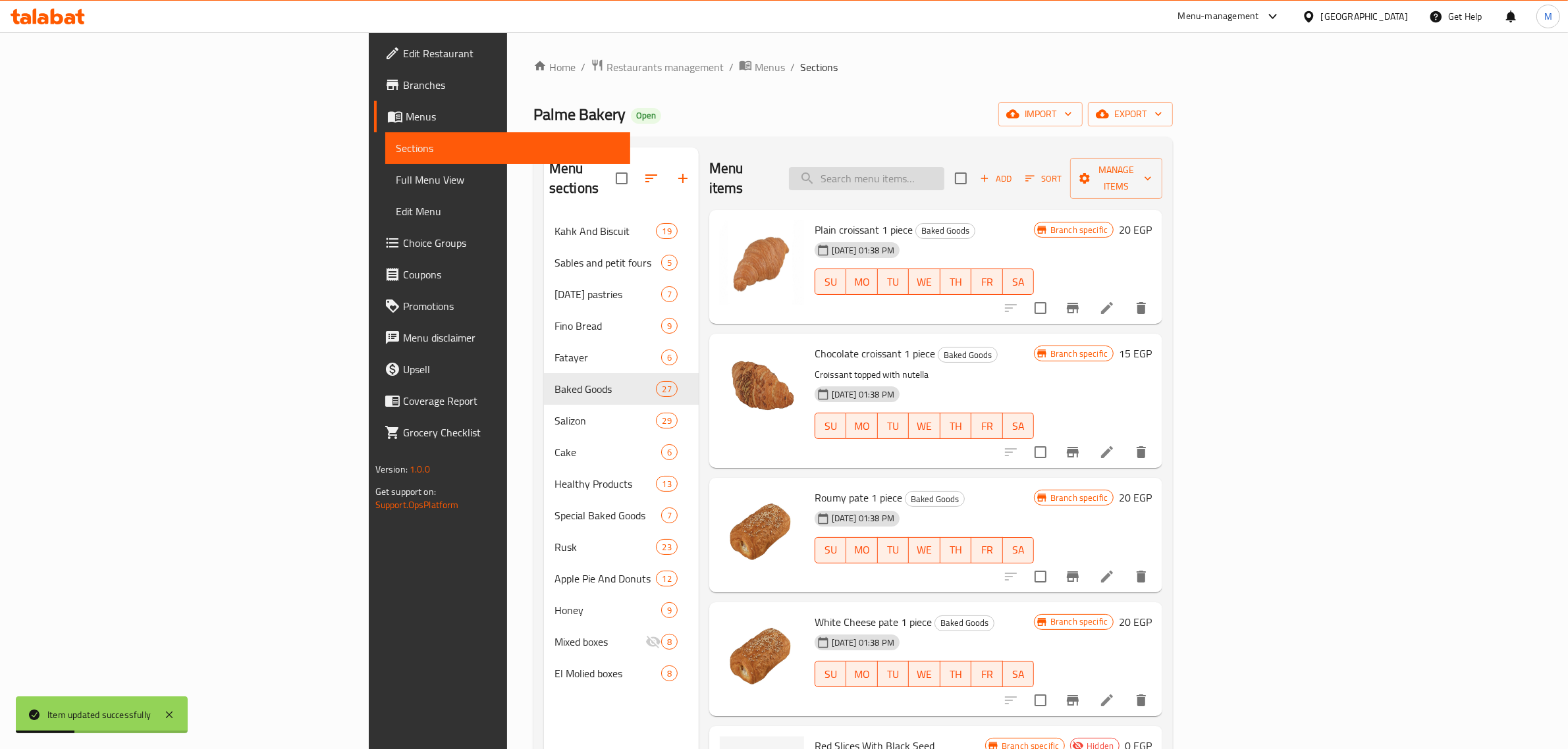
click at [945, 167] on input "search" at bounding box center [866, 178] width 155 height 23
paste input "شرائح من"
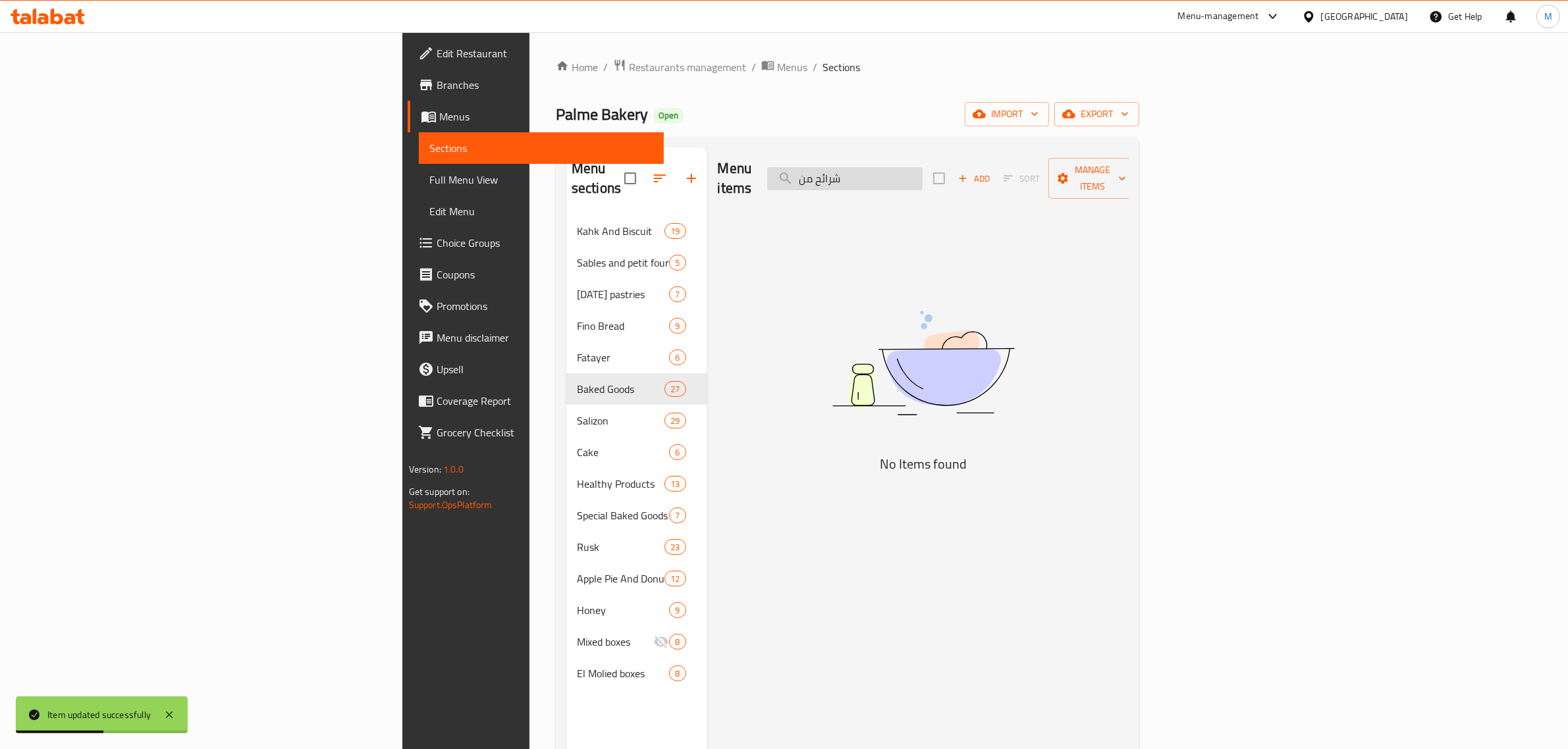
click at [922, 175] on input "شرائح من" at bounding box center [845, 178] width 155 height 23
click at [922, 175] on input "شرائح من" at bounding box center [845, 178] width 155 height 23
click at [922, 167] on input "شرائح من" at bounding box center [845, 178] width 155 height 23
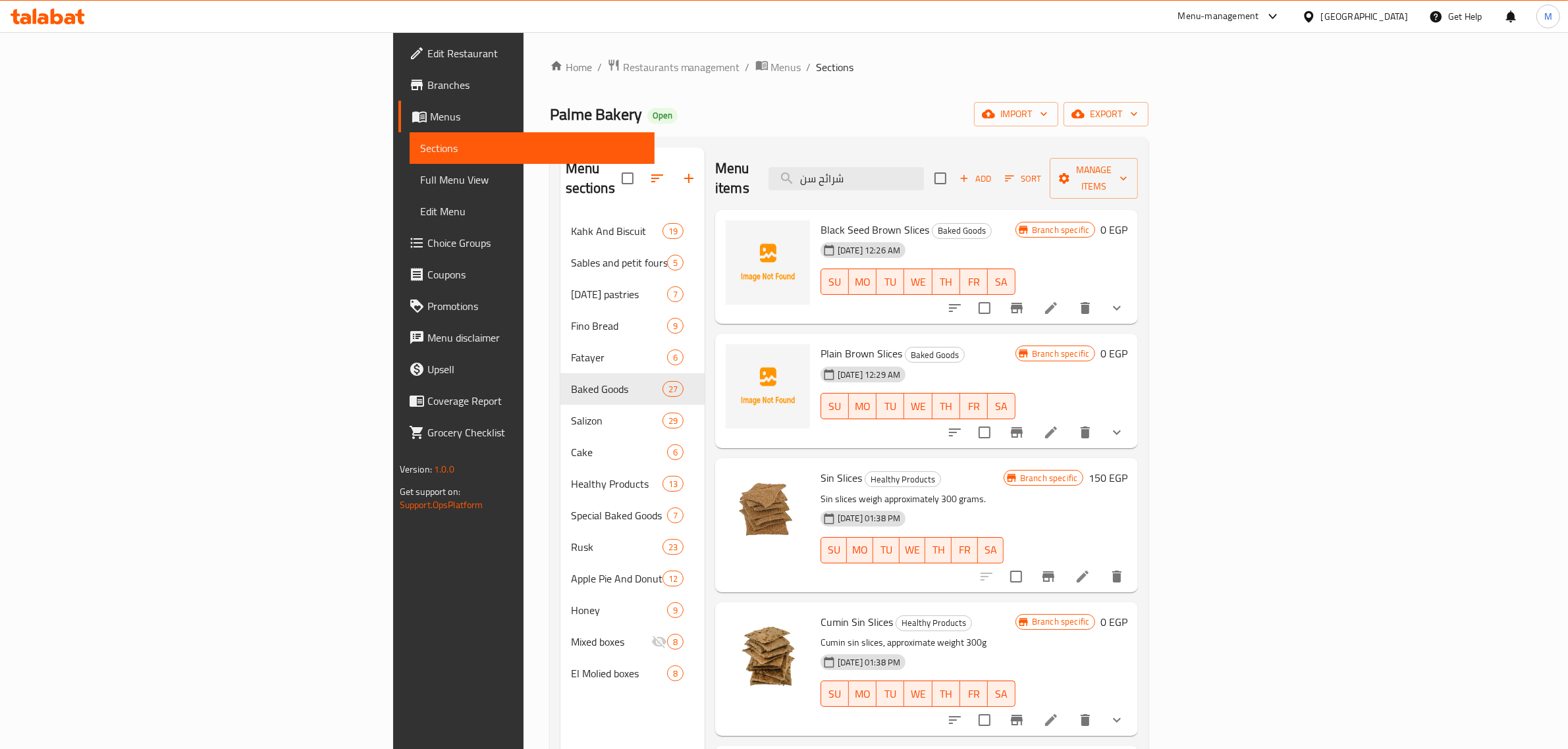
type input "شرائح سن"
click at [1059, 300] on icon at bounding box center [1051, 308] width 16 height 16
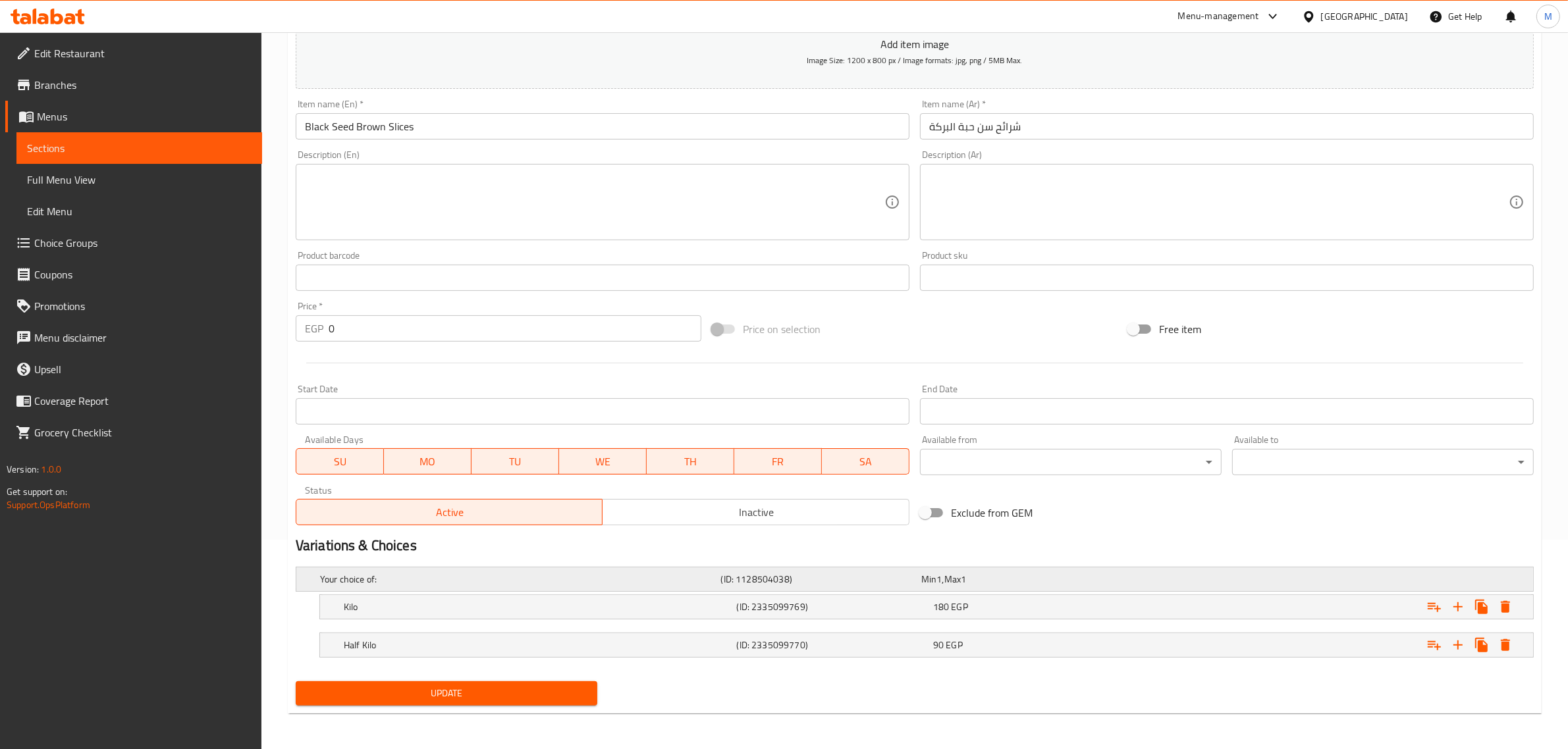
scroll to position [211, 0]
click at [720, 524] on button "Inactive" at bounding box center [755, 511] width 307 height 26
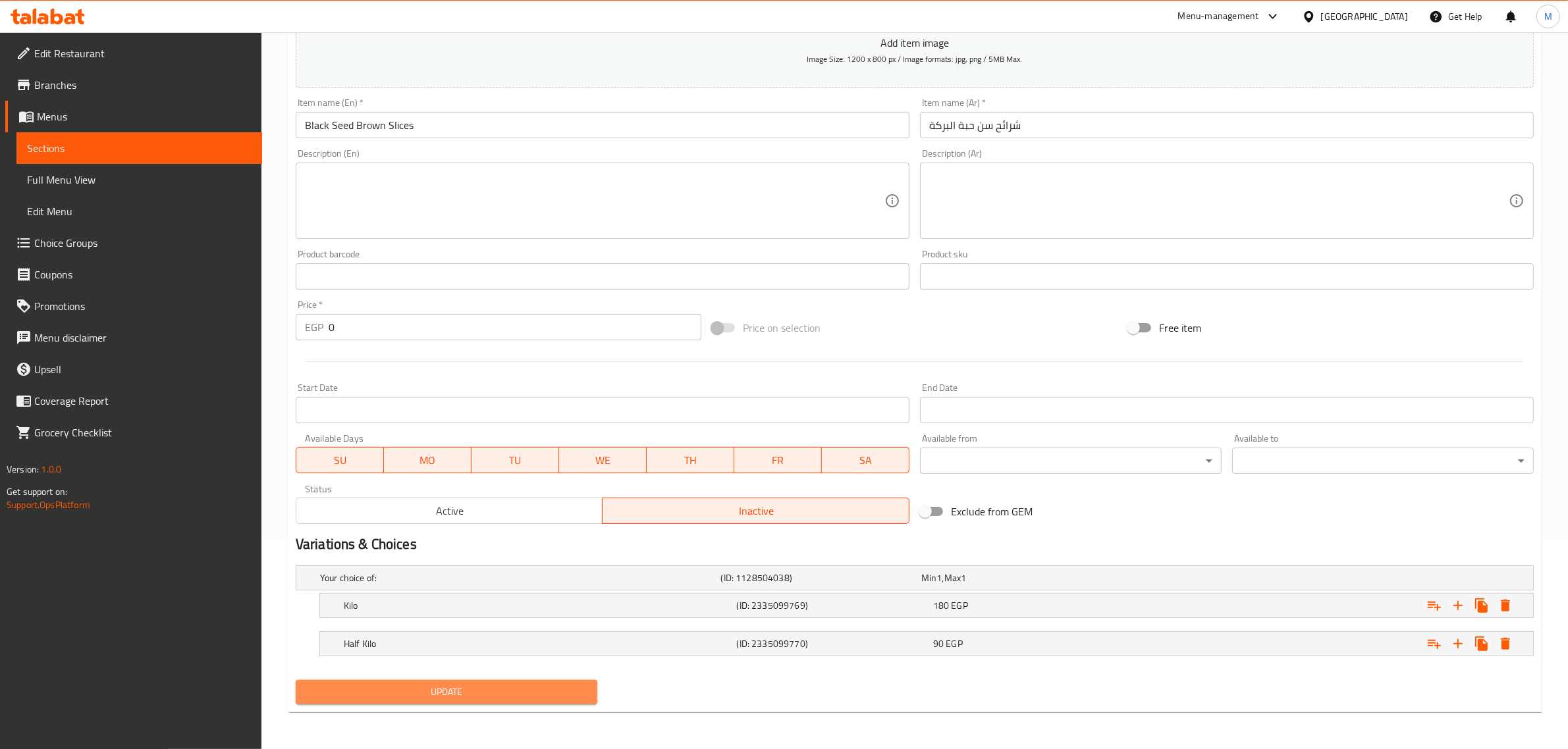
click at [515, 680] on button "Update" at bounding box center [447, 692] width 302 height 24
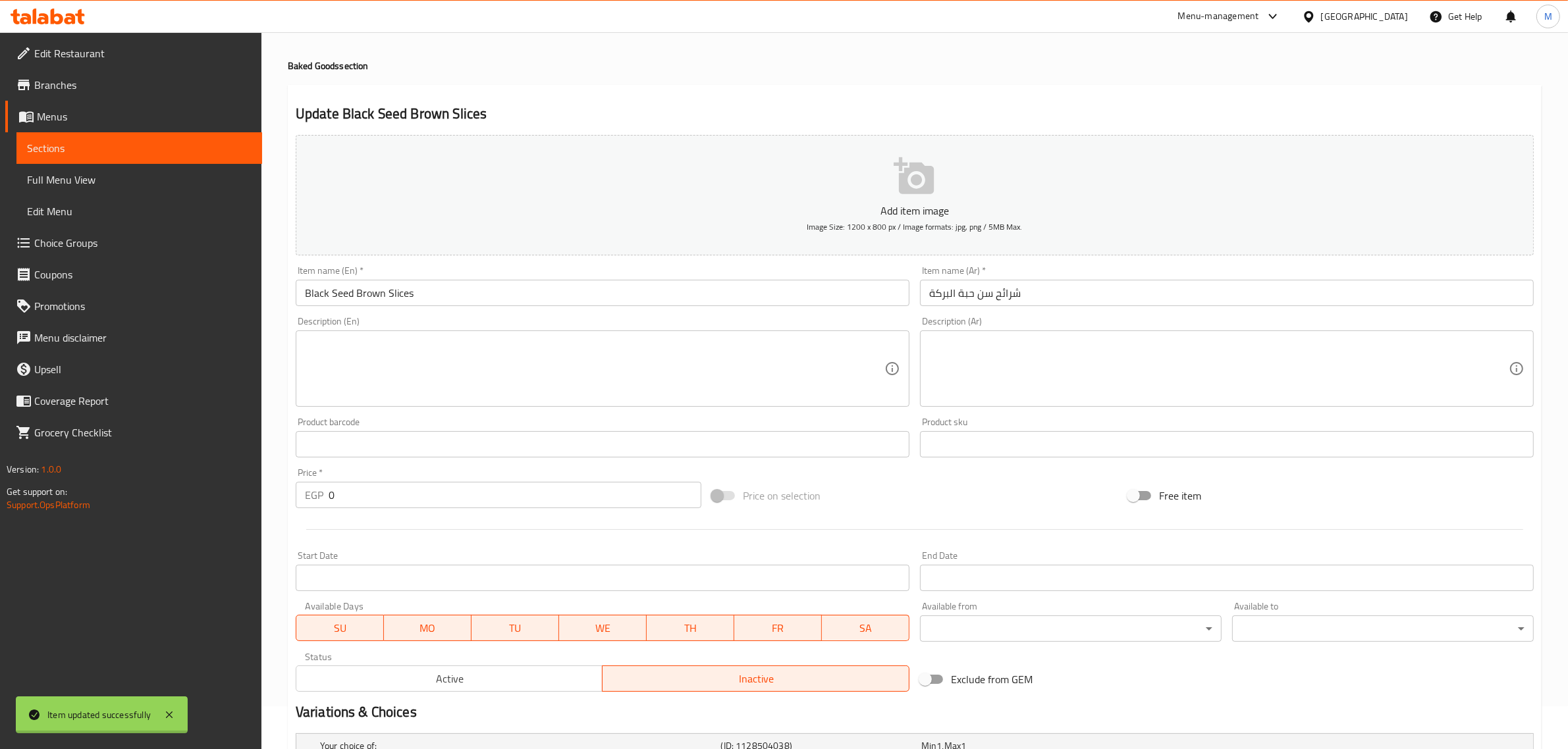
scroll to position [0, 0]
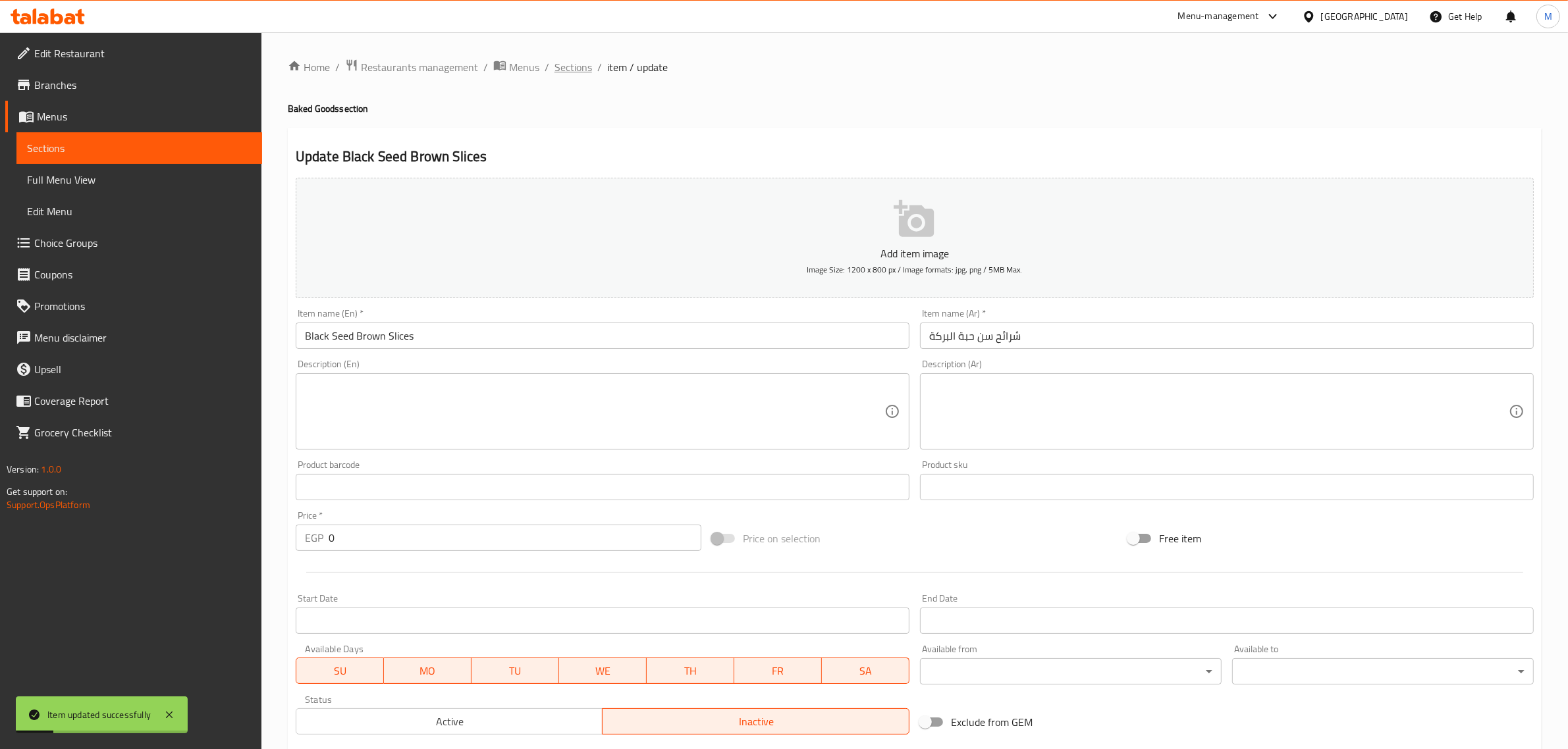
click at [575, 64] on span "Sections" at bounding box center [573, 67] width 38 height 16
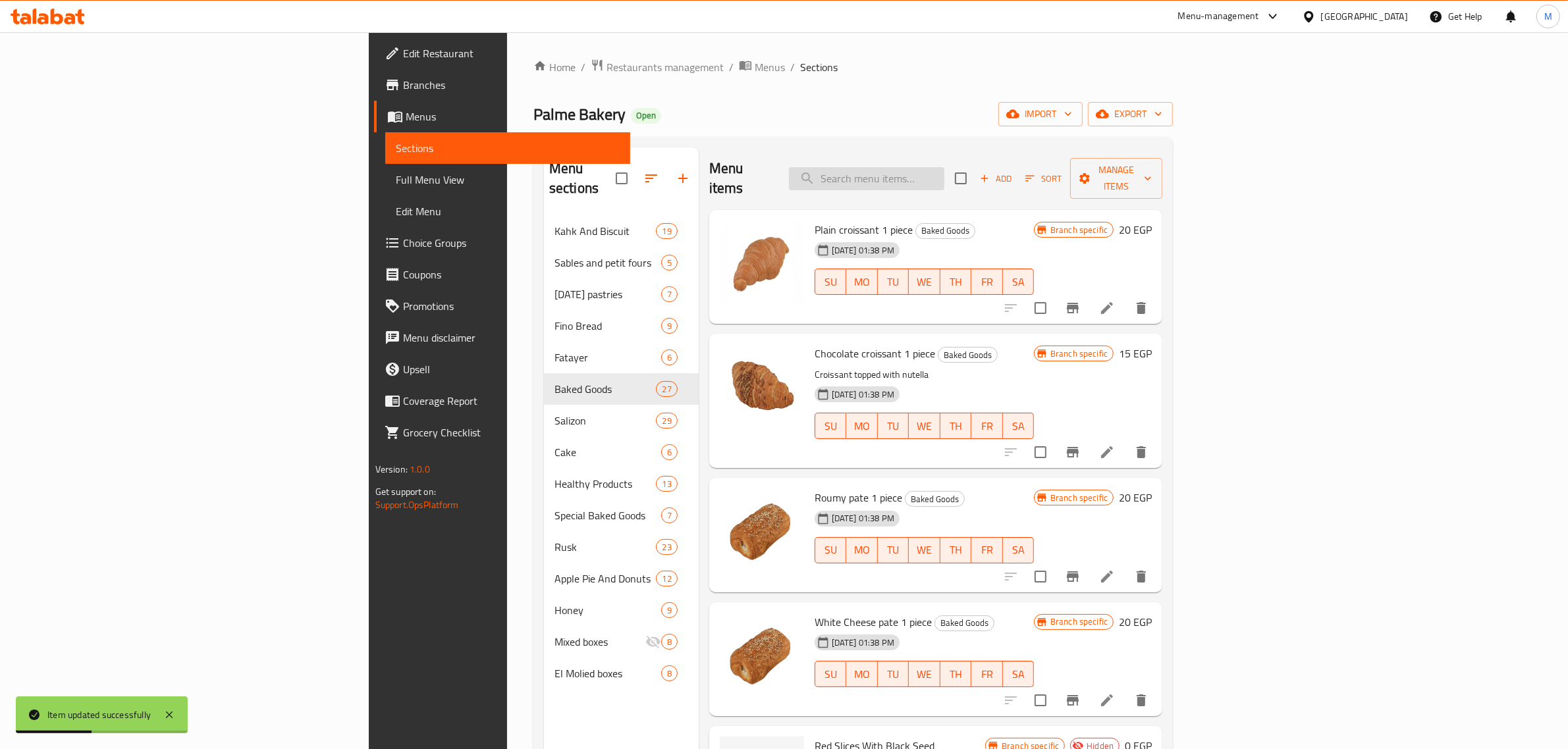
click at [945, 168] on input "search" at bounding box center [866, 178] width 155 height 23
paste input "شرائح من سادة"
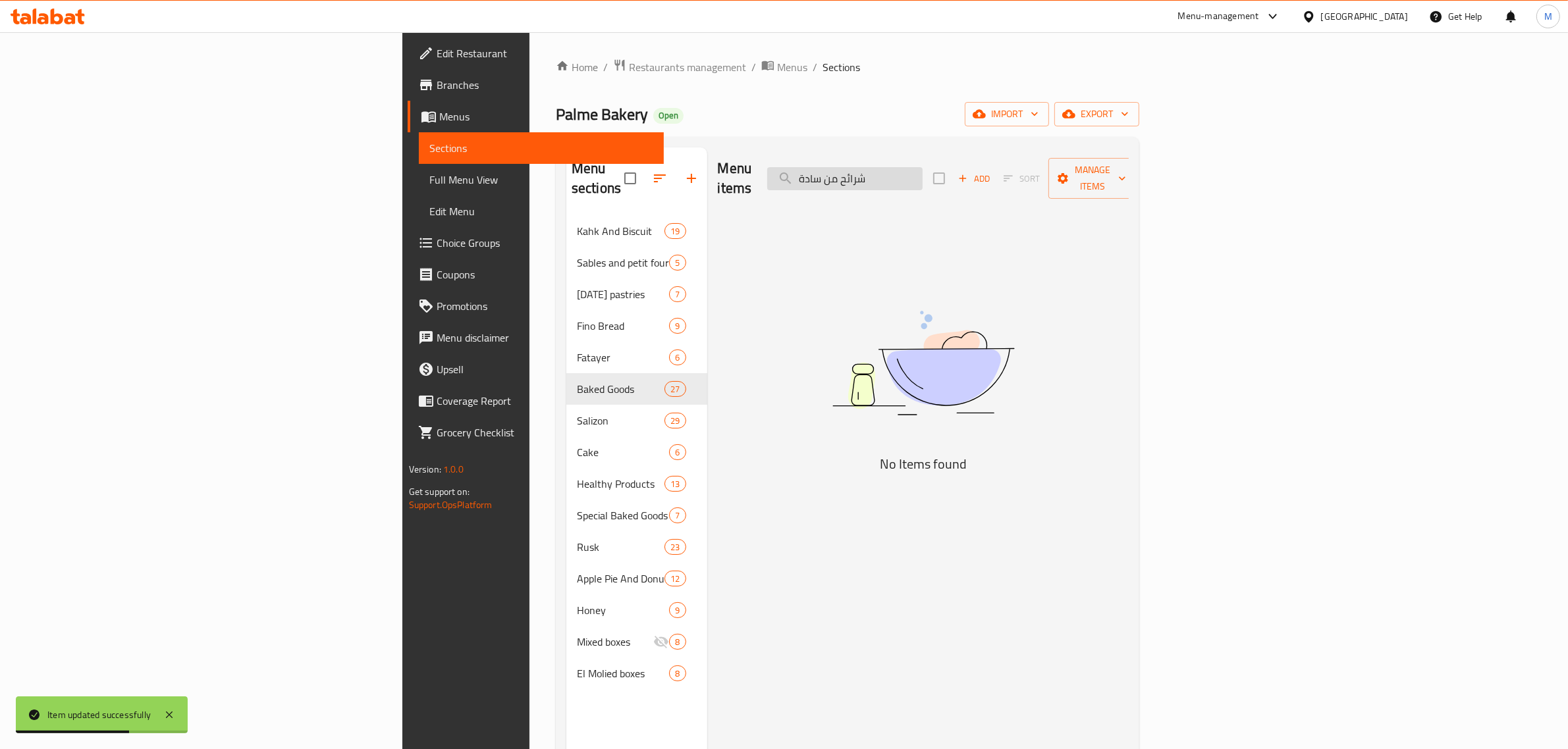
click at [922, 171] on input "شرائح من سادة" at bounding box center [845, 178] width 155 height 23
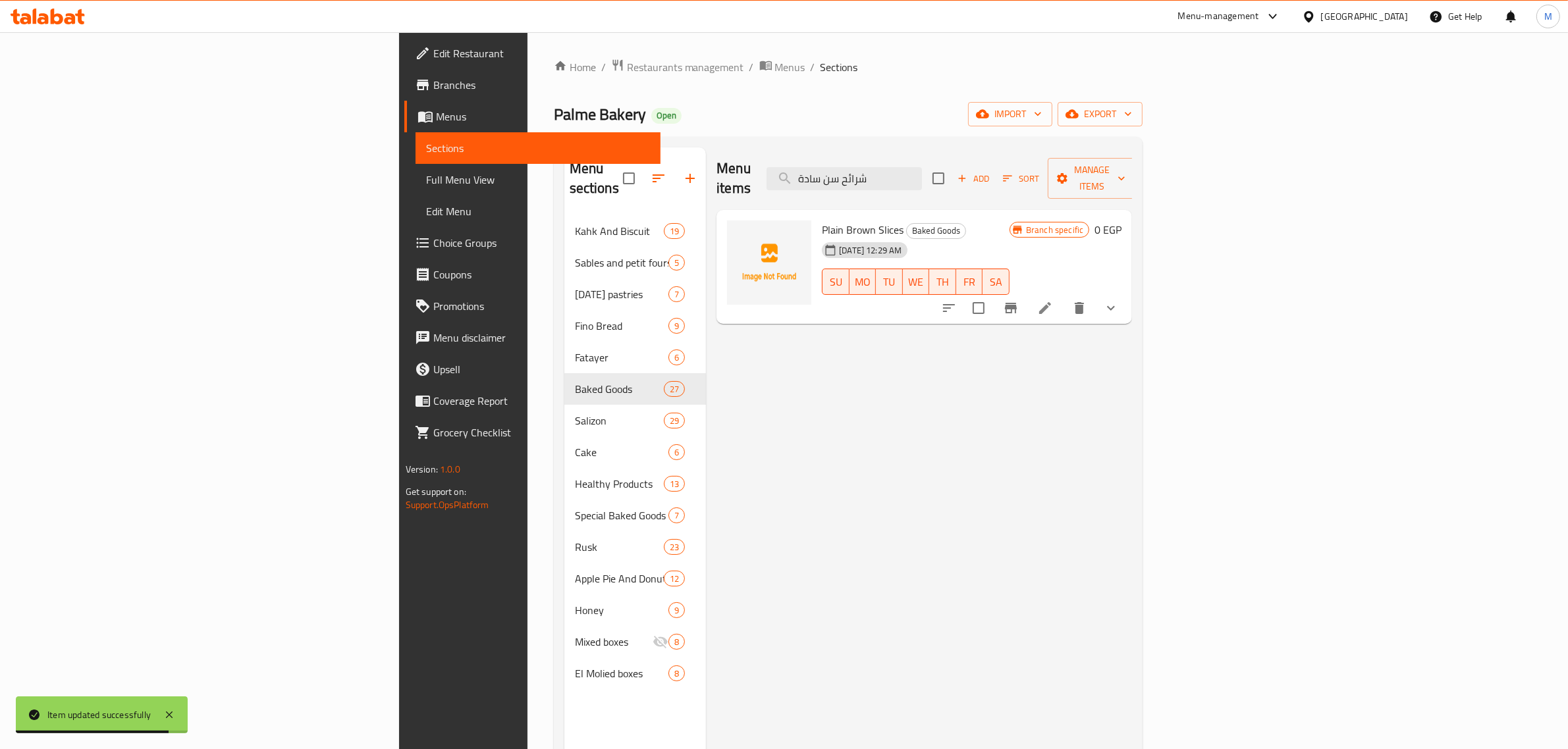
type input "شرائح سن سادة"
click at [1053, 300] on icon at bounding box center [1045, 308] width 16 height 16
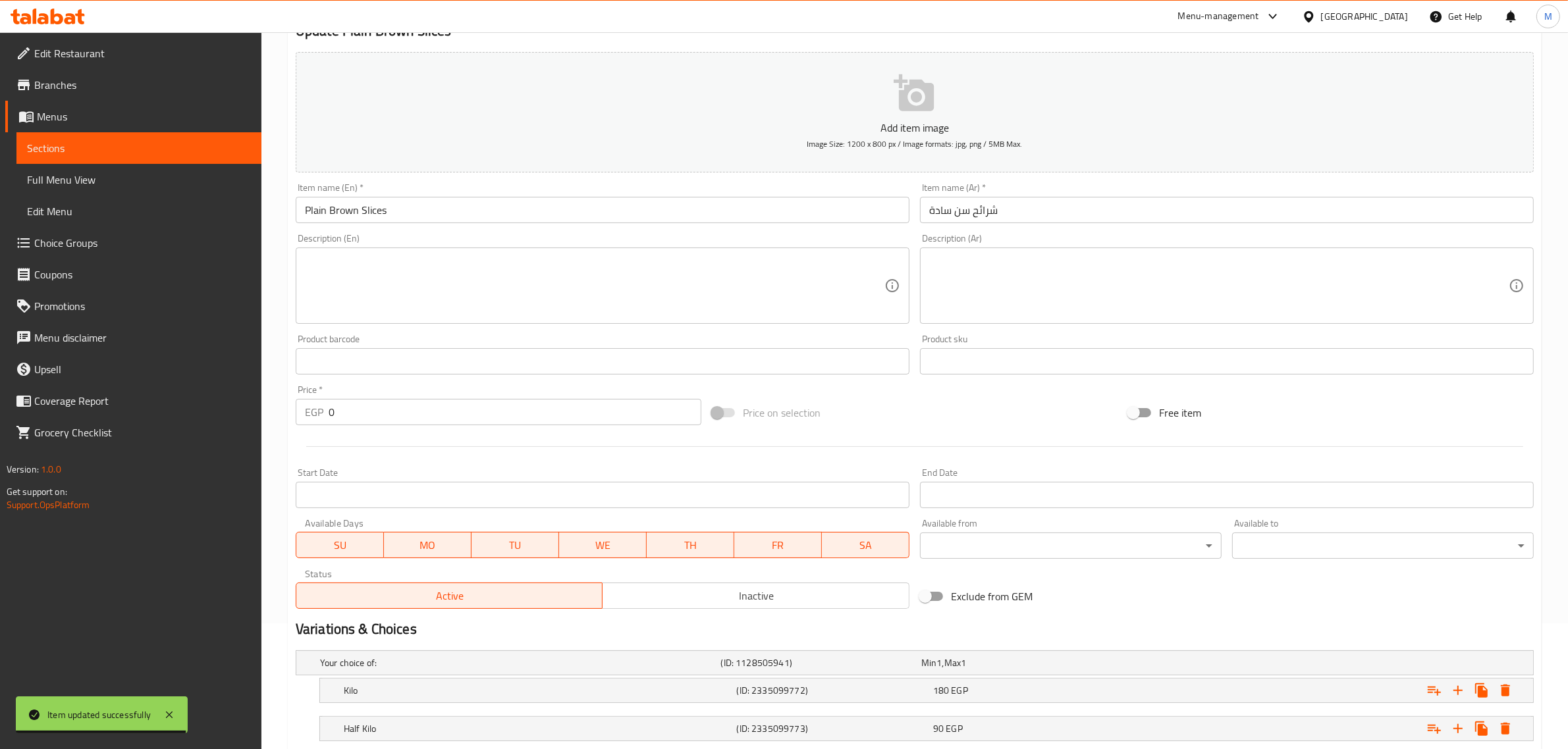
scroll to position [211, 0]
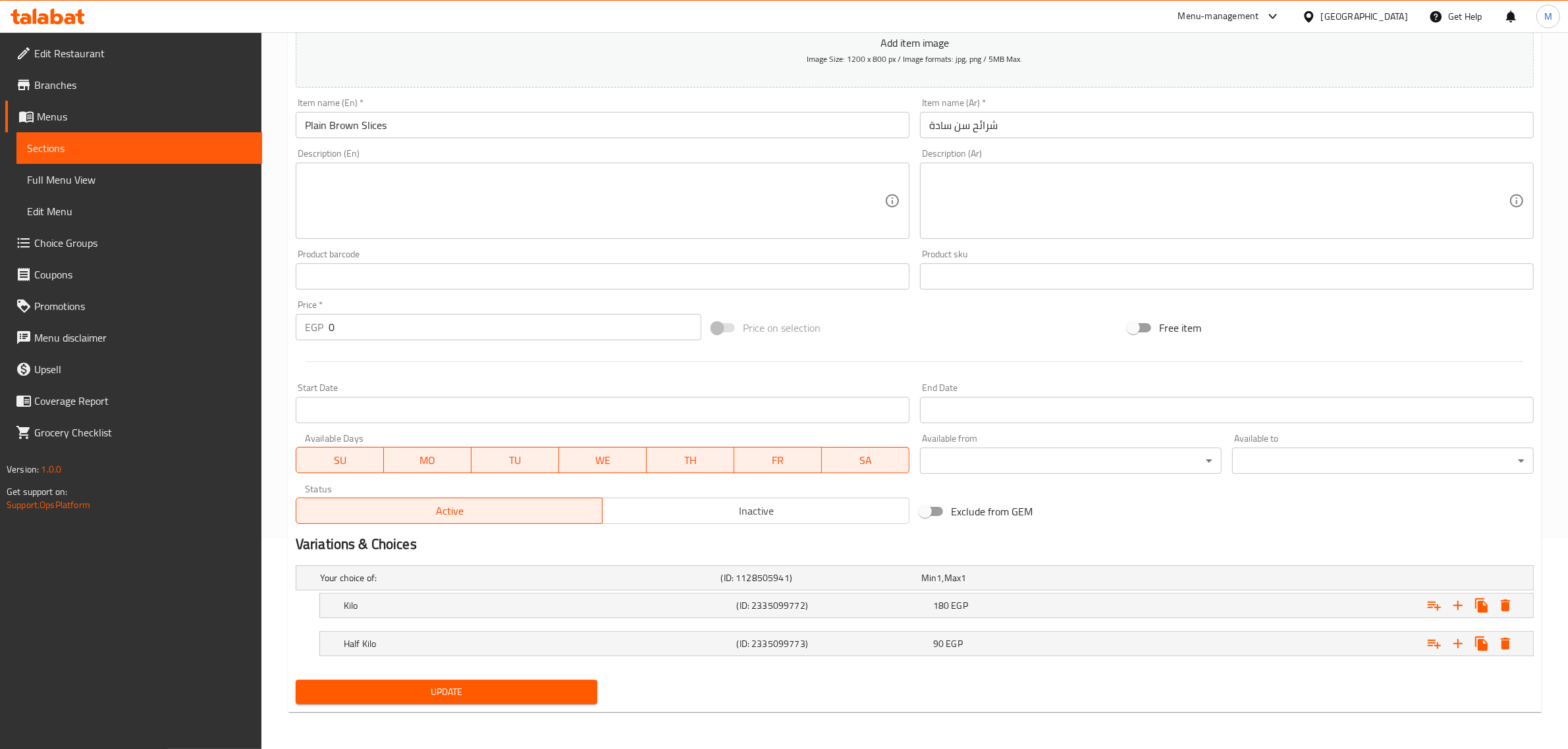
drag, startPoint x: 711, startPoint y: 511, endPoint x: 636, endPoint y: 542, distance: 81.2
click at [711, 511] on span "Inactive" at bounding box center [756, 510] width 296 height 19
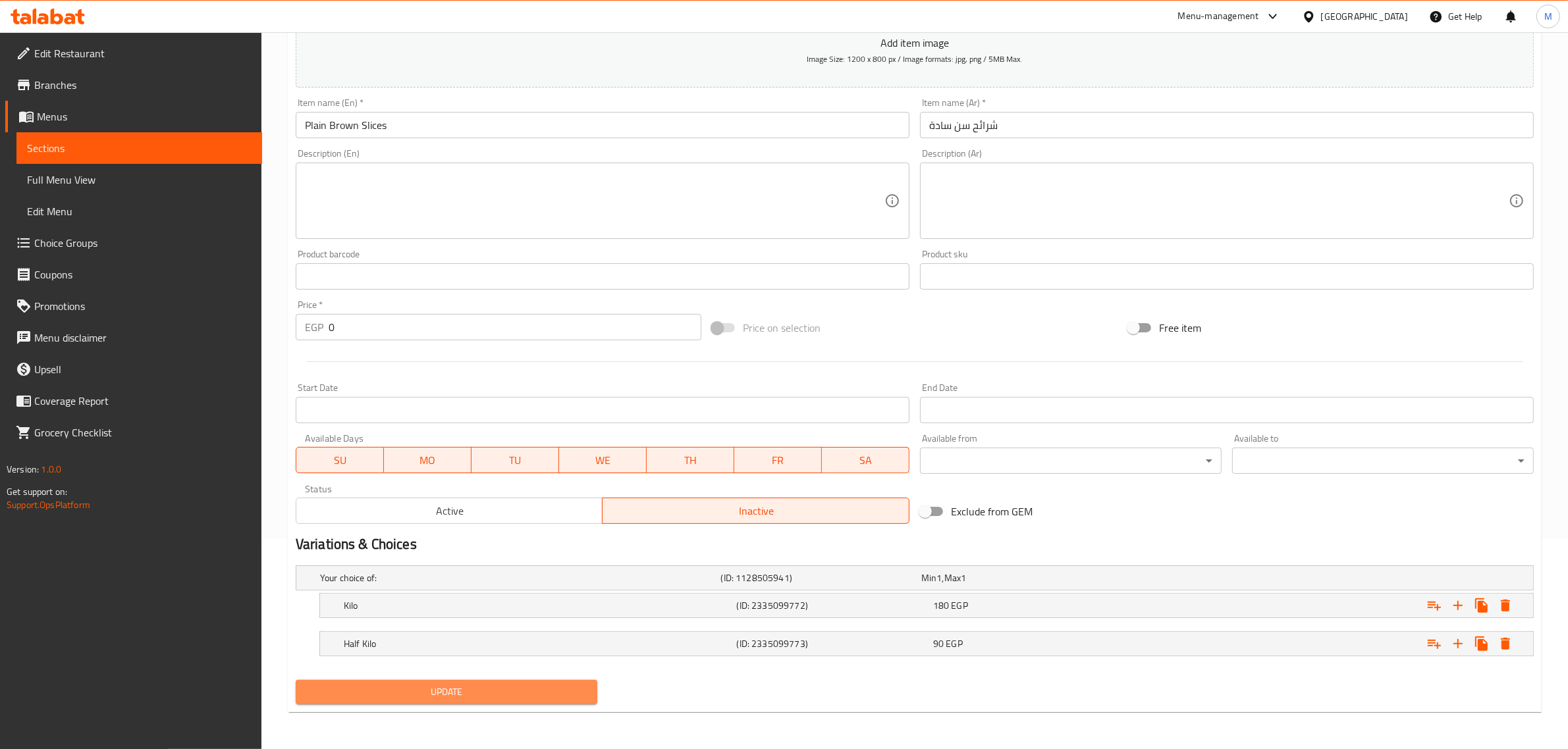
click at [492, 686] on span "Update" at bounding box center [446, 693] width 280 height 17
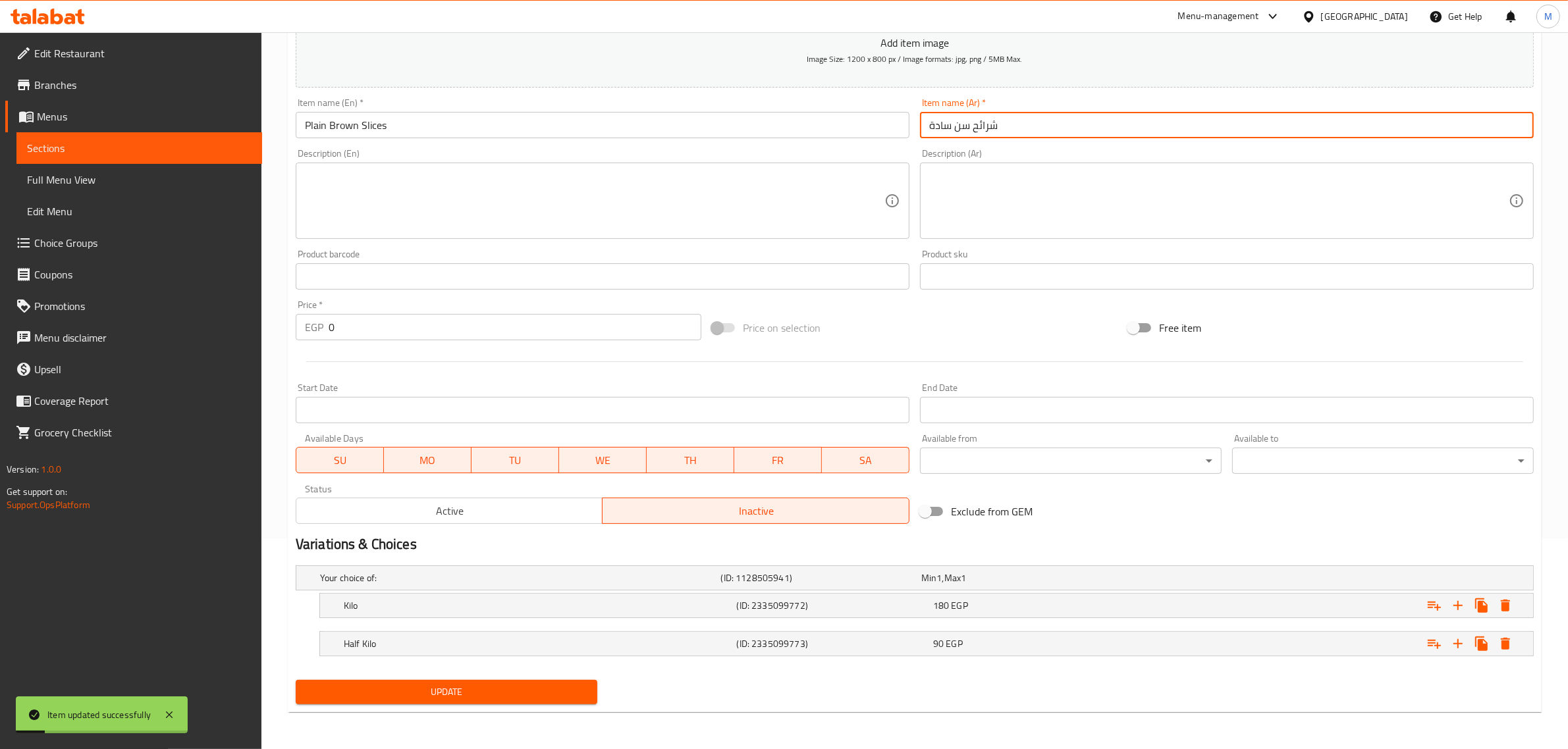
drag, startPoint x: 956, startPoint y: 127, endPoint x: 996, endPoint y: 130, distance: 40.1
click at [996, 130] on input "شرائح سن سادة" at bounding box center [1227, 125] width 614 height 26
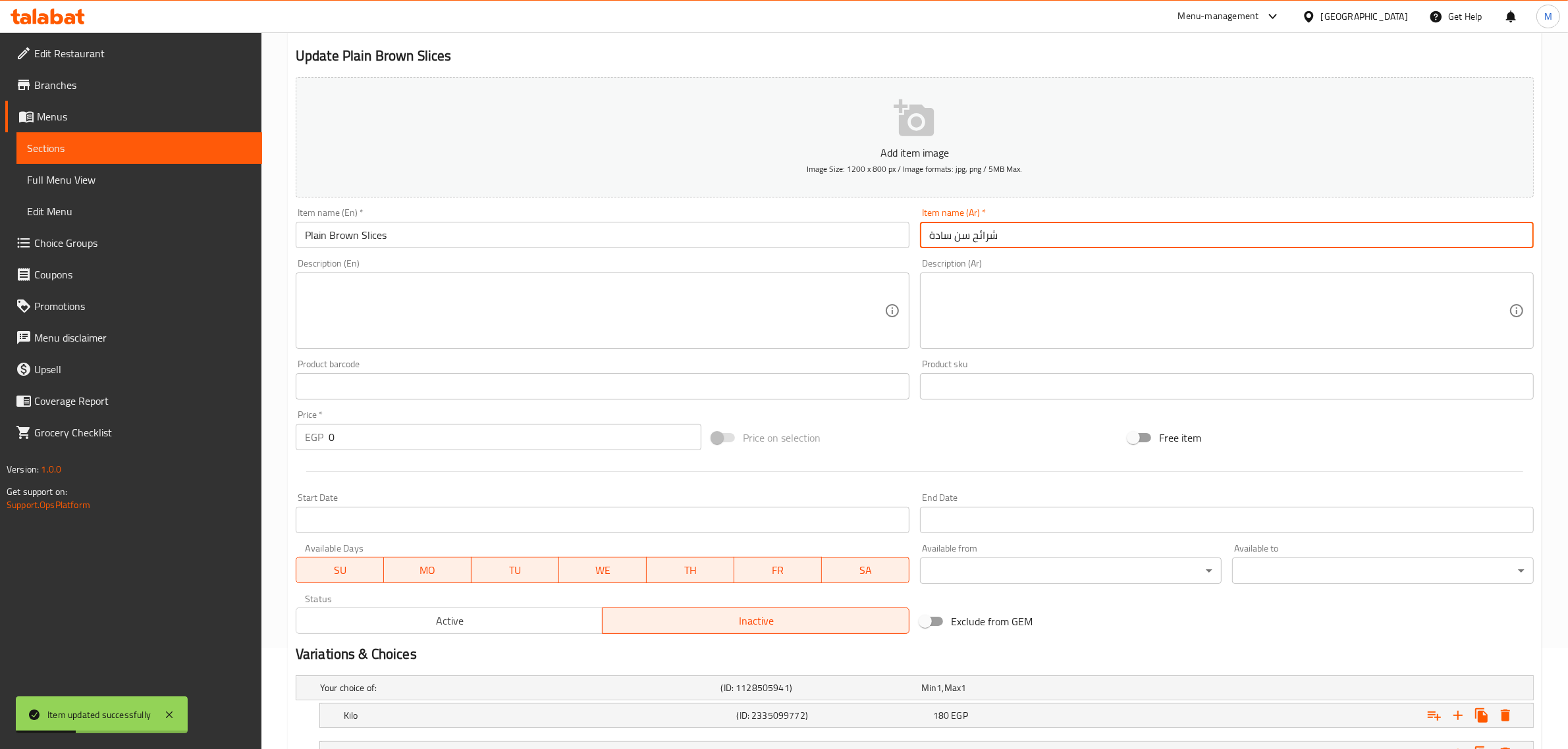
scroll to position [0, 0]
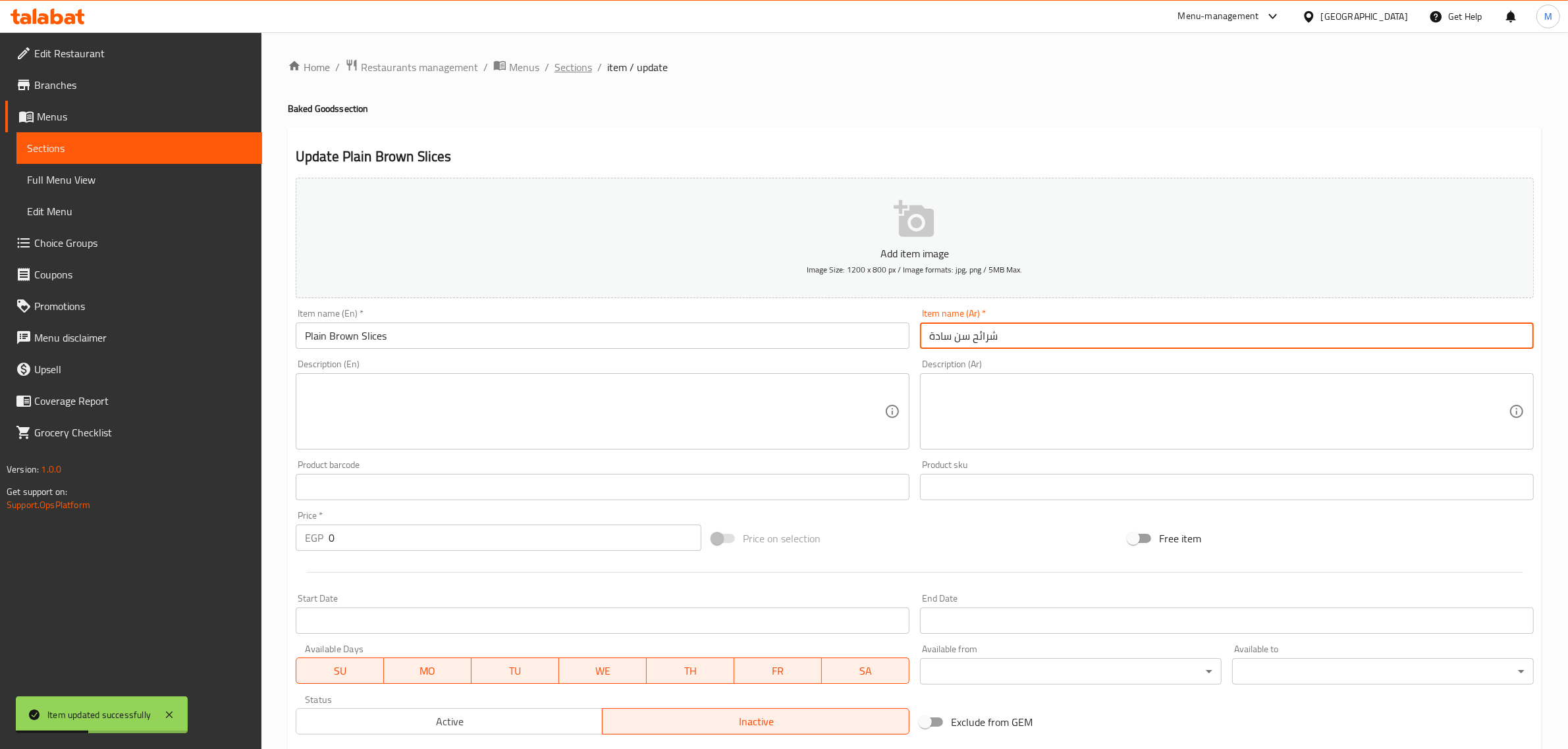
click at [583, 63] on span "Sections" at bounding box center [573, 67] width 38 height 16
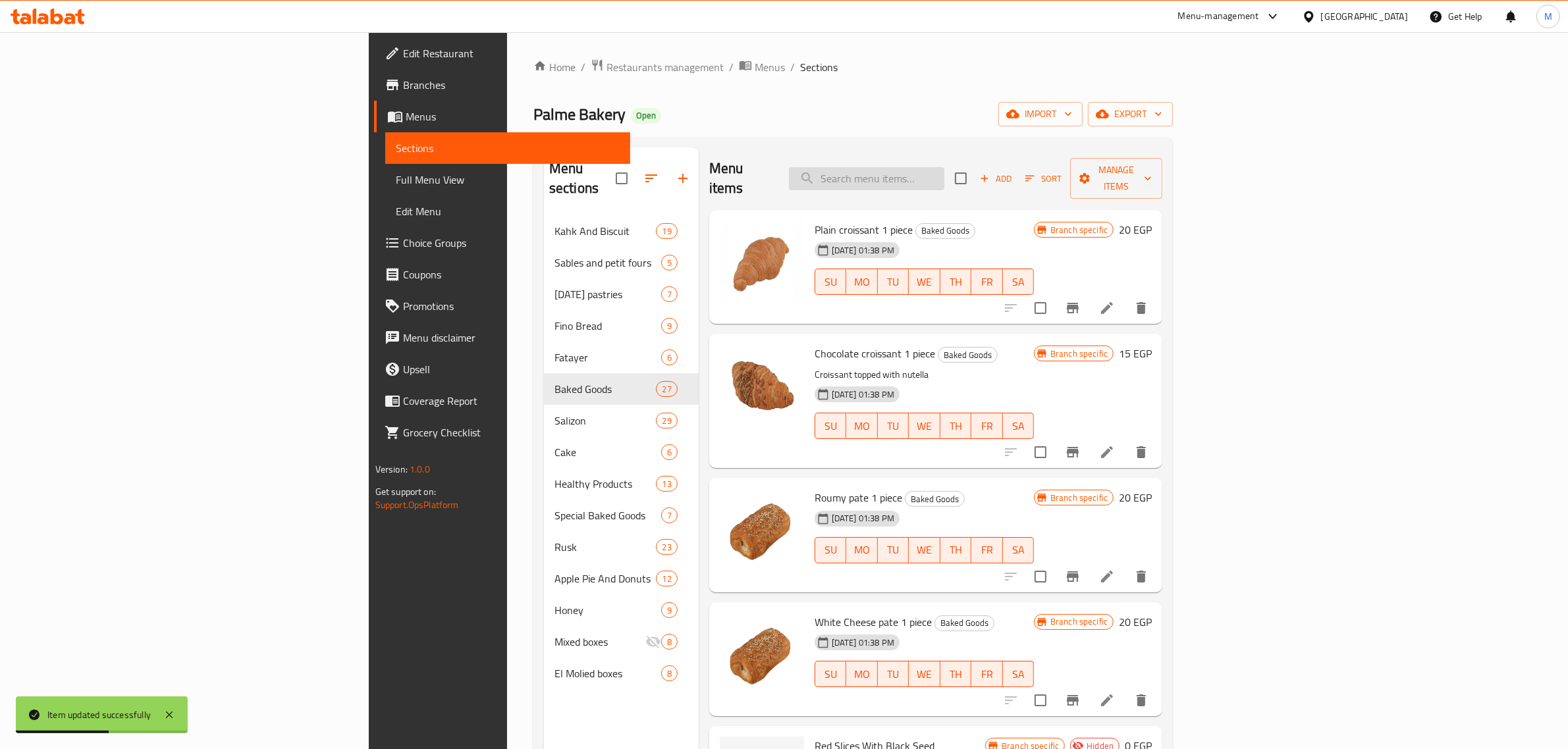
click at [945, 172] on input "search" at bounding box center [866, 178] width 155 height 23
paste input "شرائح سن"
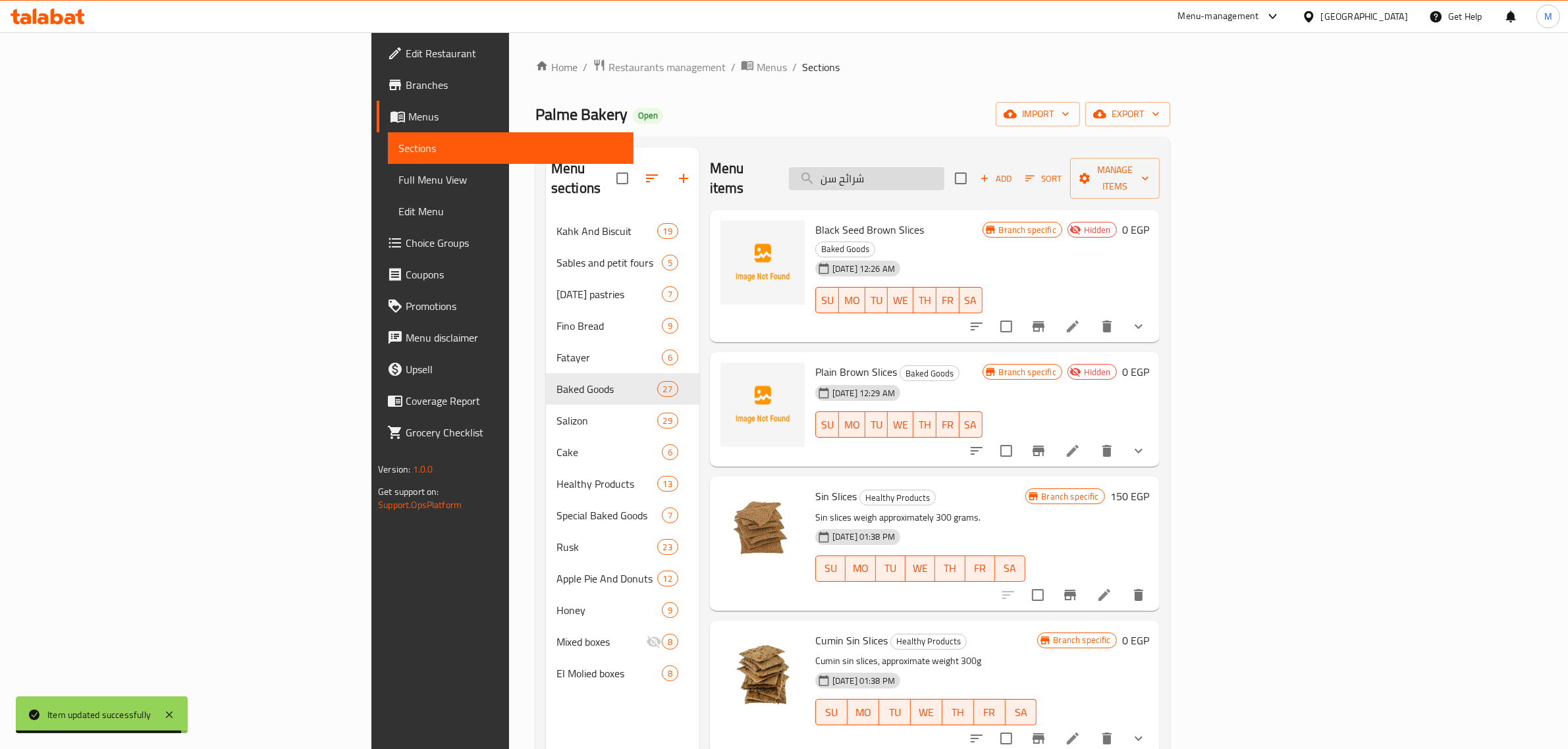
click at [945, 167] on input "شرائح سن" at bounding box center [866, 178] width 155 height 23
paste input "كعب الغزال"
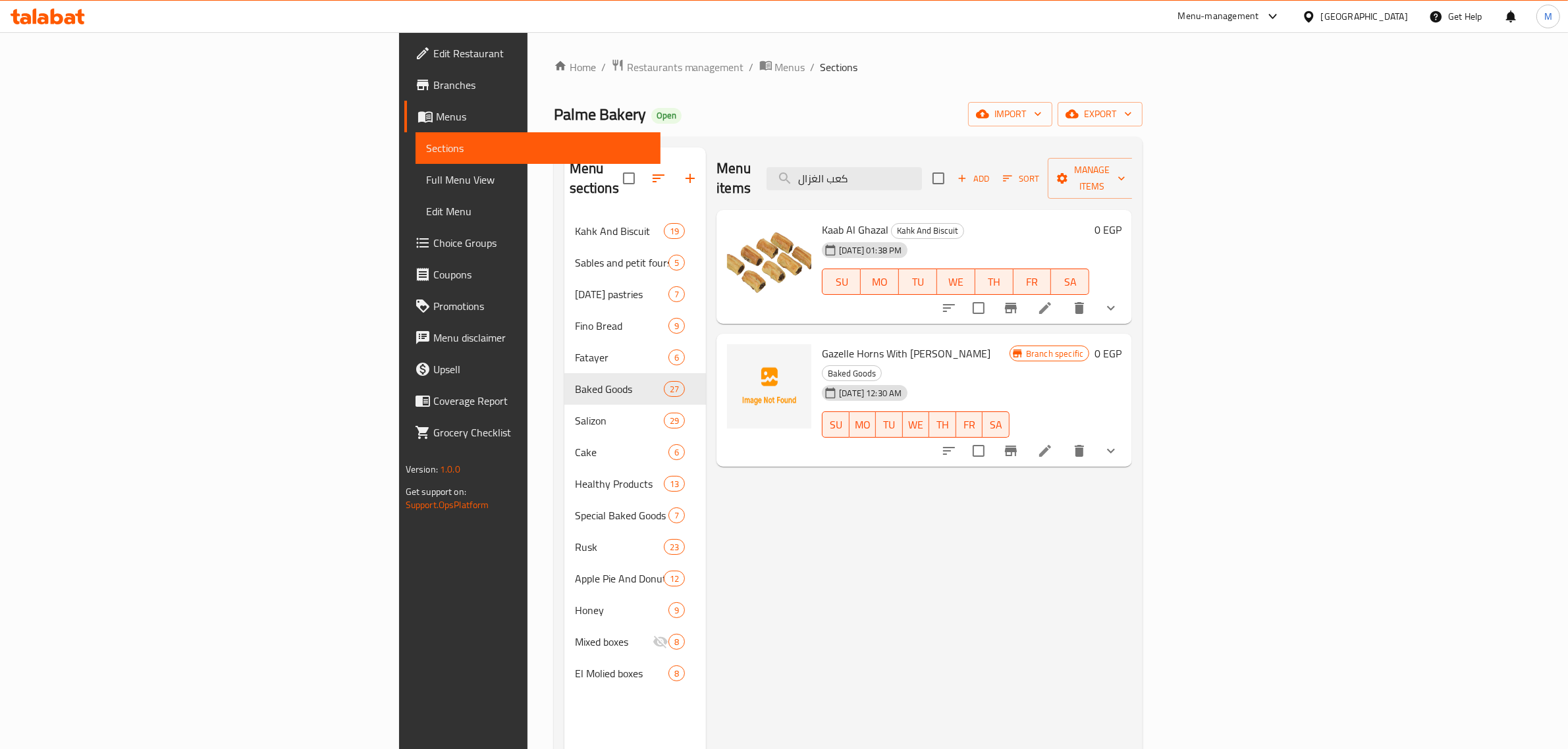
type input "كعب الغزال"
click at [1064, 439] on li at bounding box center [1045, 451] width 37 height 24
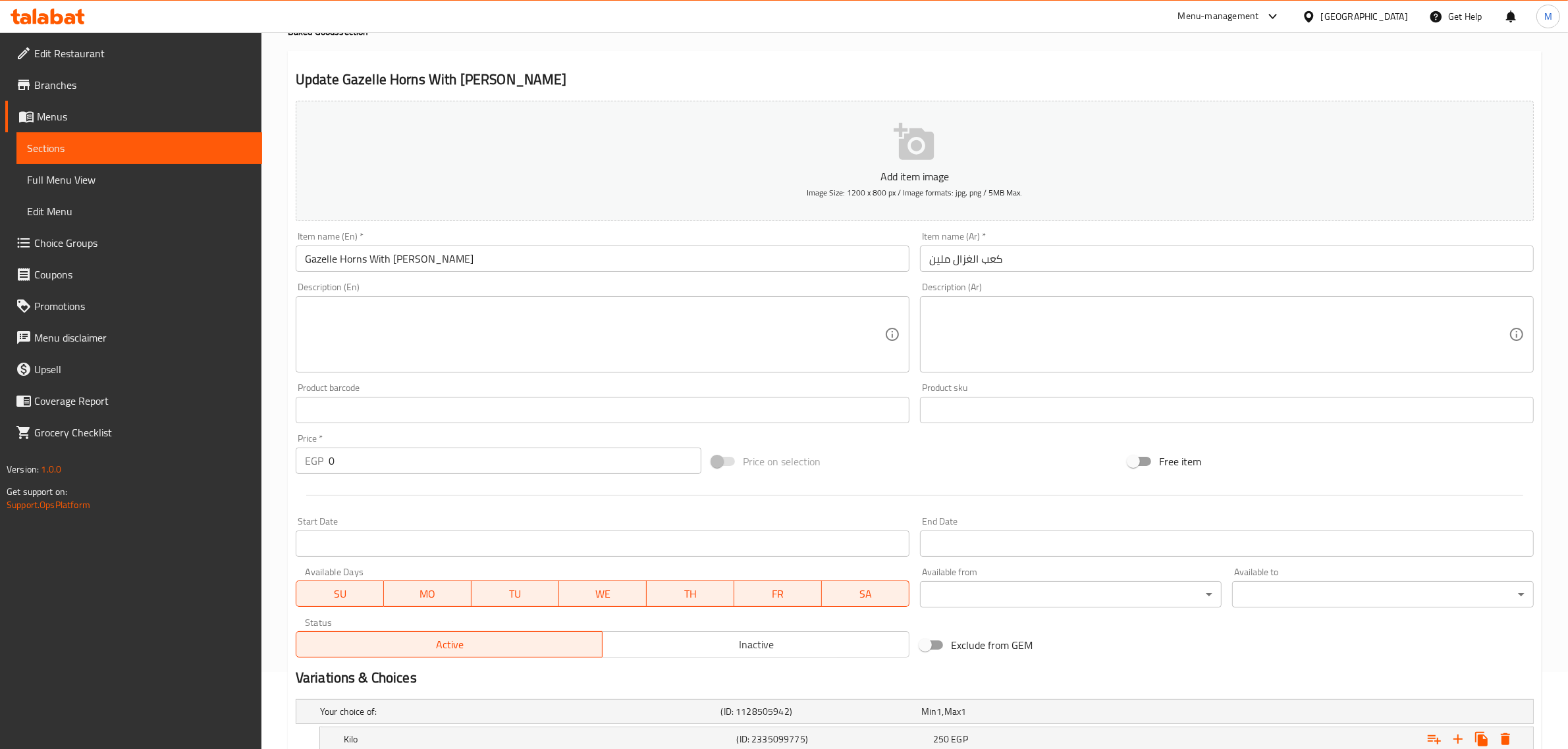
scroll to position [211, 0]
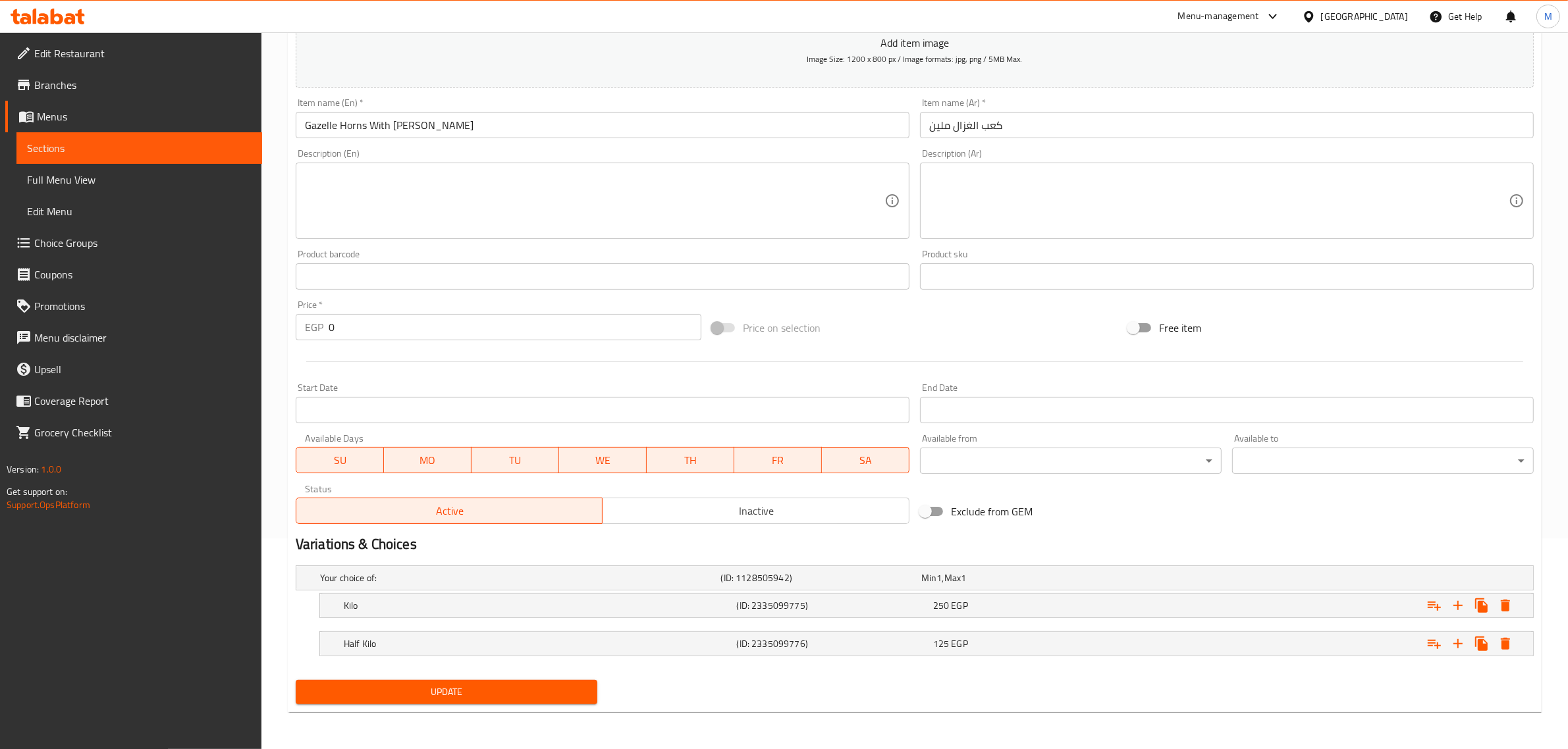
click at [709, 508] on span "Inactive" at bounding box center [756, 510] width 296 height 19
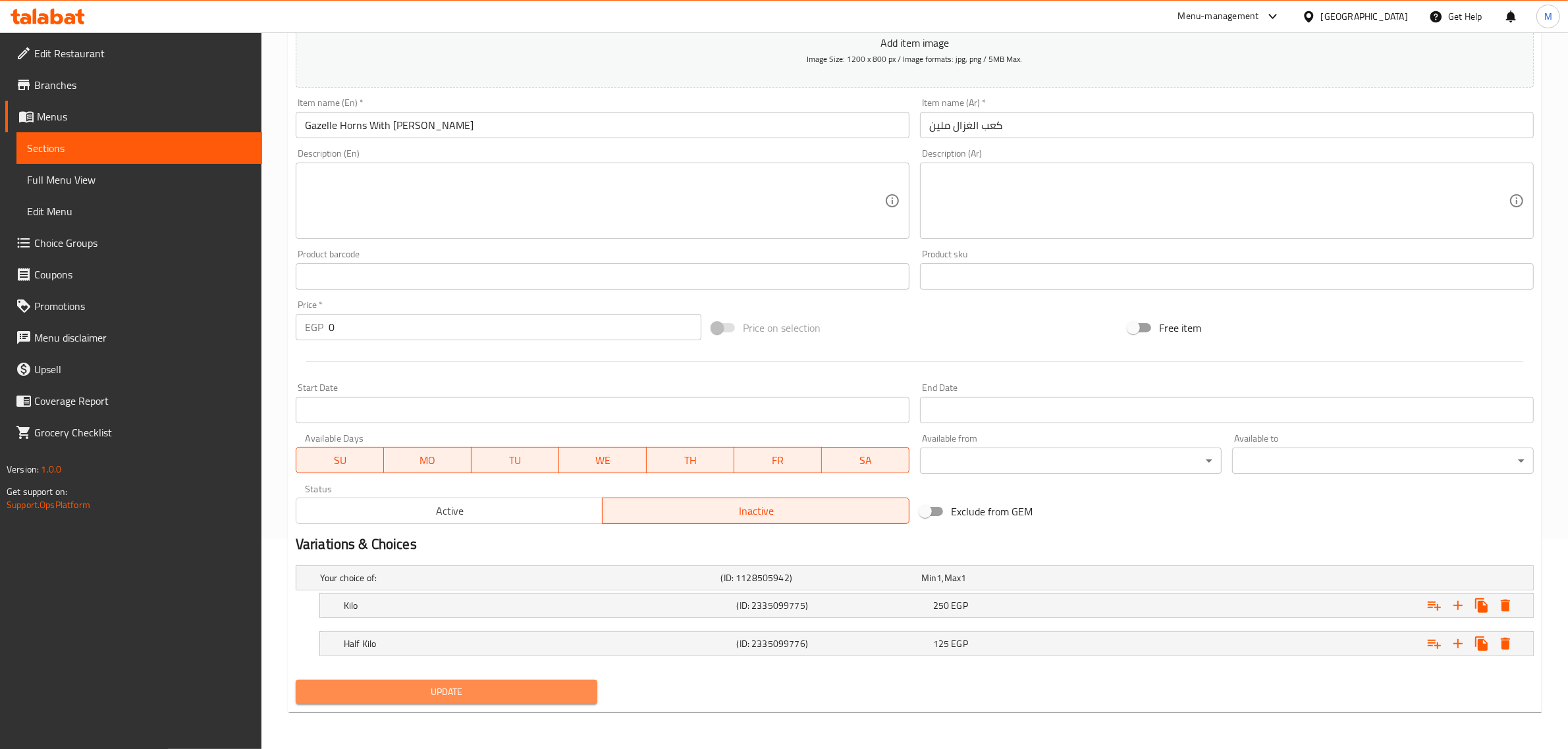
click at [543, 698] on span "Update" at bounding box center [446, 693] width 280 height 17
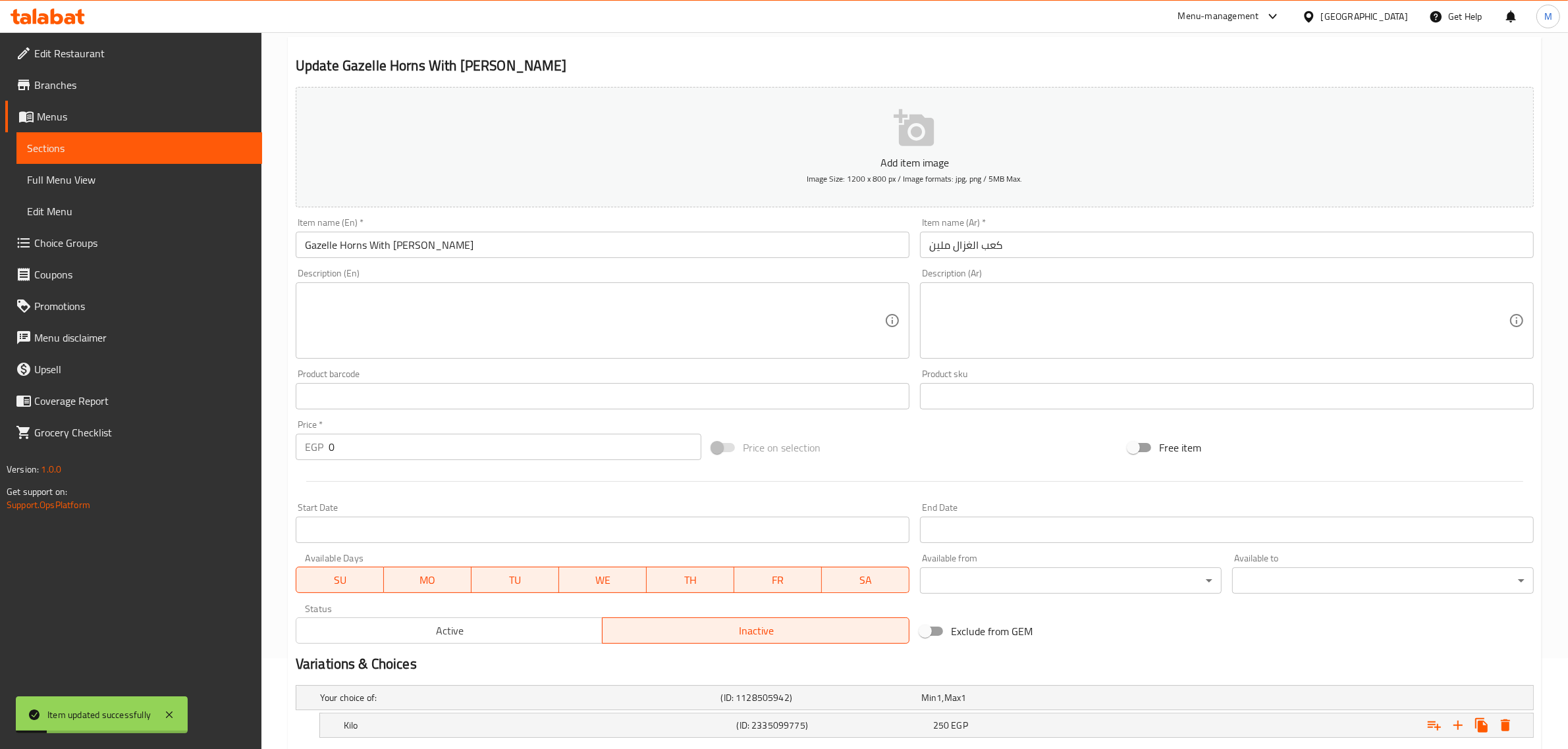
scroll to position [0, 0]
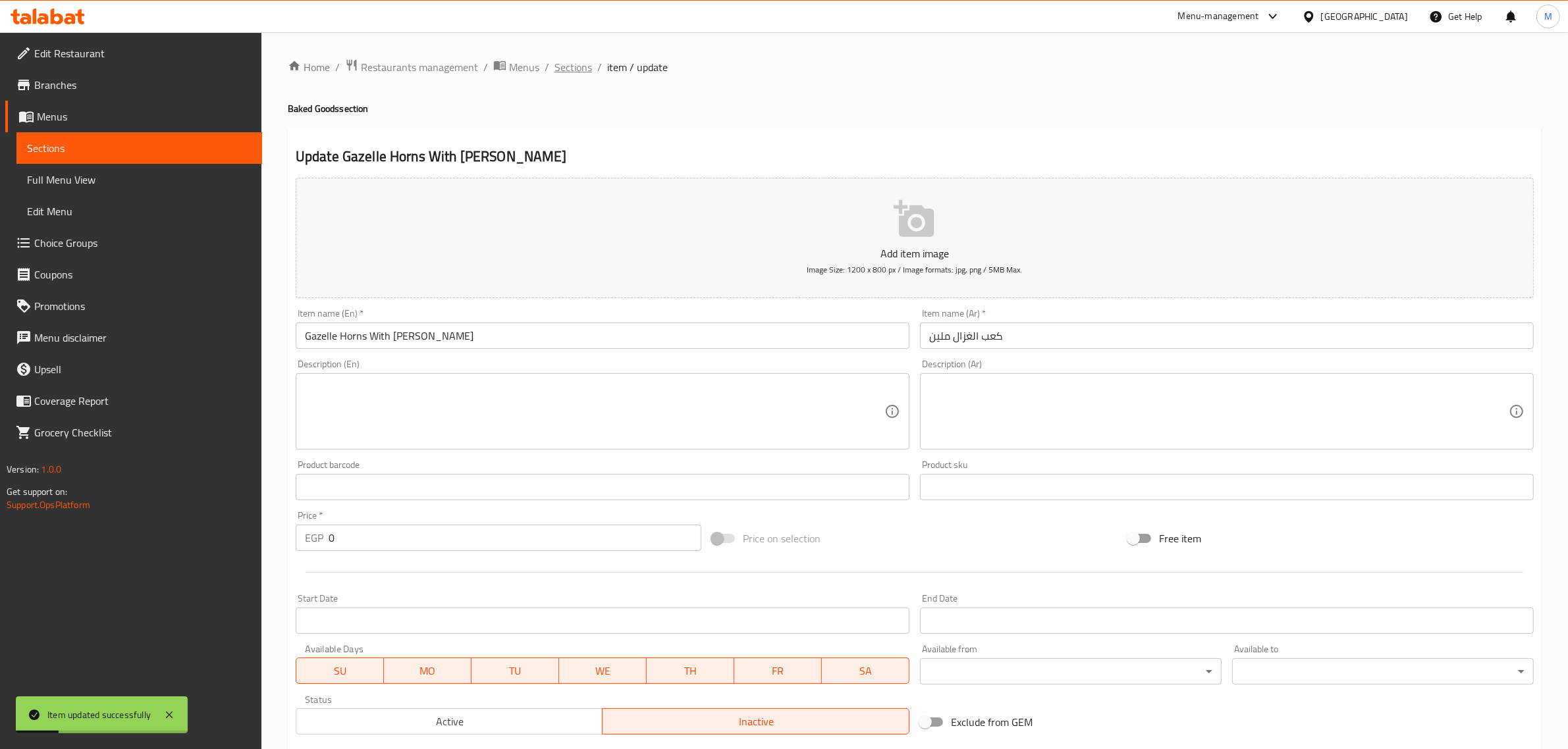
click at [566, 63] on span "Sections" at bounding box center [573, 67] width 38 height 16
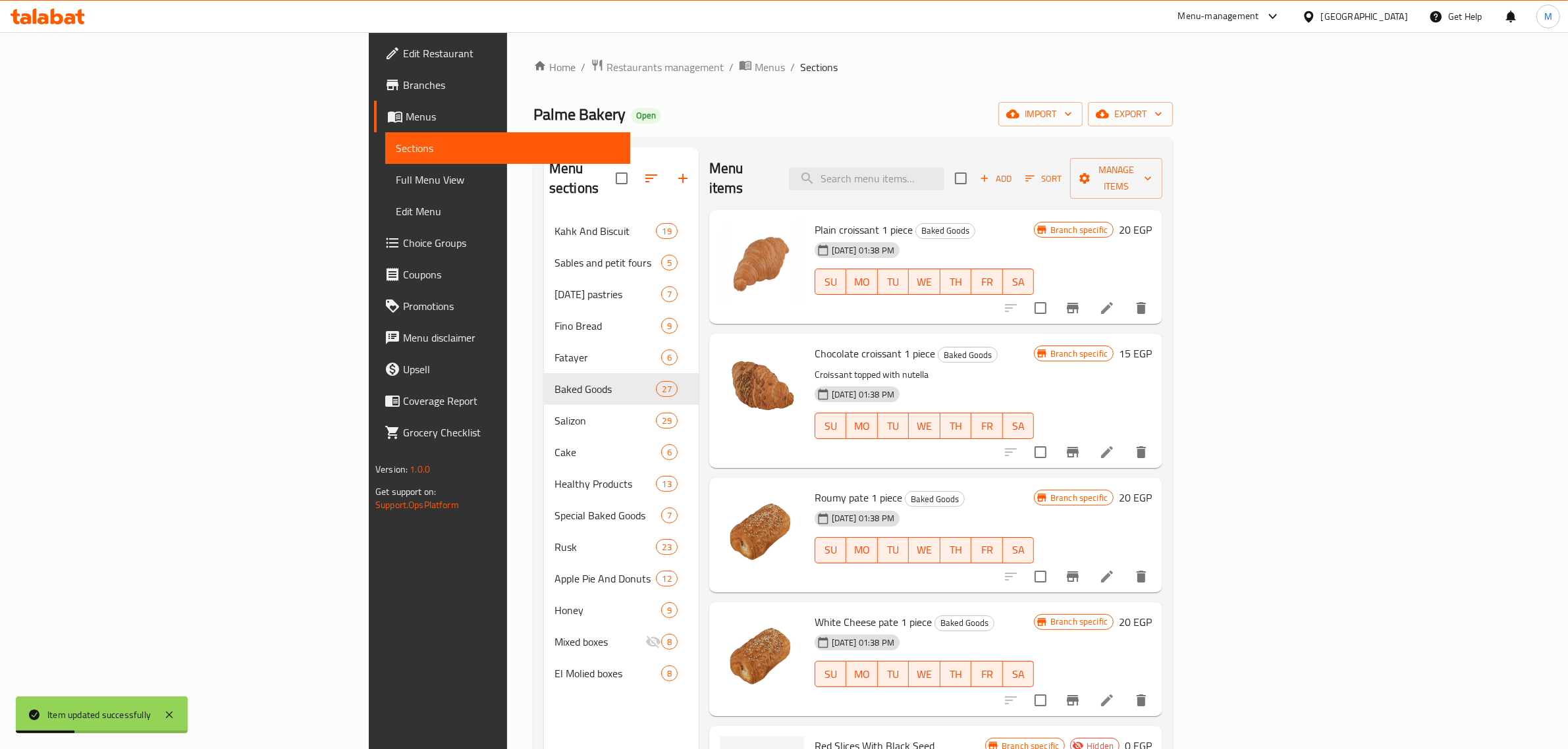
click at [1030, 182] on div "Menu items Add Sort Manage items" at bounding box center [936, 179] width 453 height 63
click at [945, 175] on input "search" at bounding box center [866, 178] width 155 height 23
paste input "مناقيش بسطرمة"
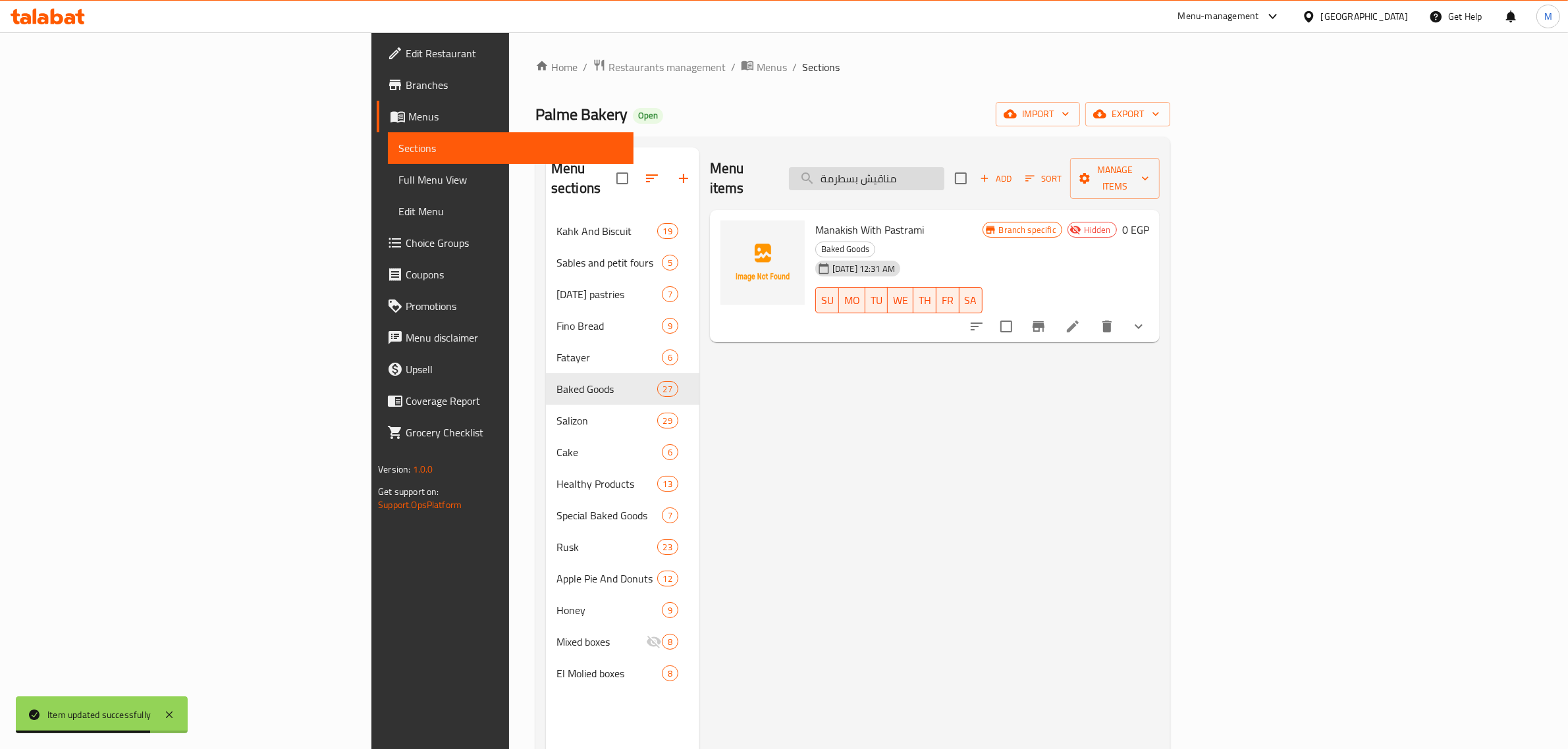
click at [945, 167] on input "مناقيش بسطرمة" at bounding box center [866, 178] width 155 height 23
paste input "بالميه قرف"
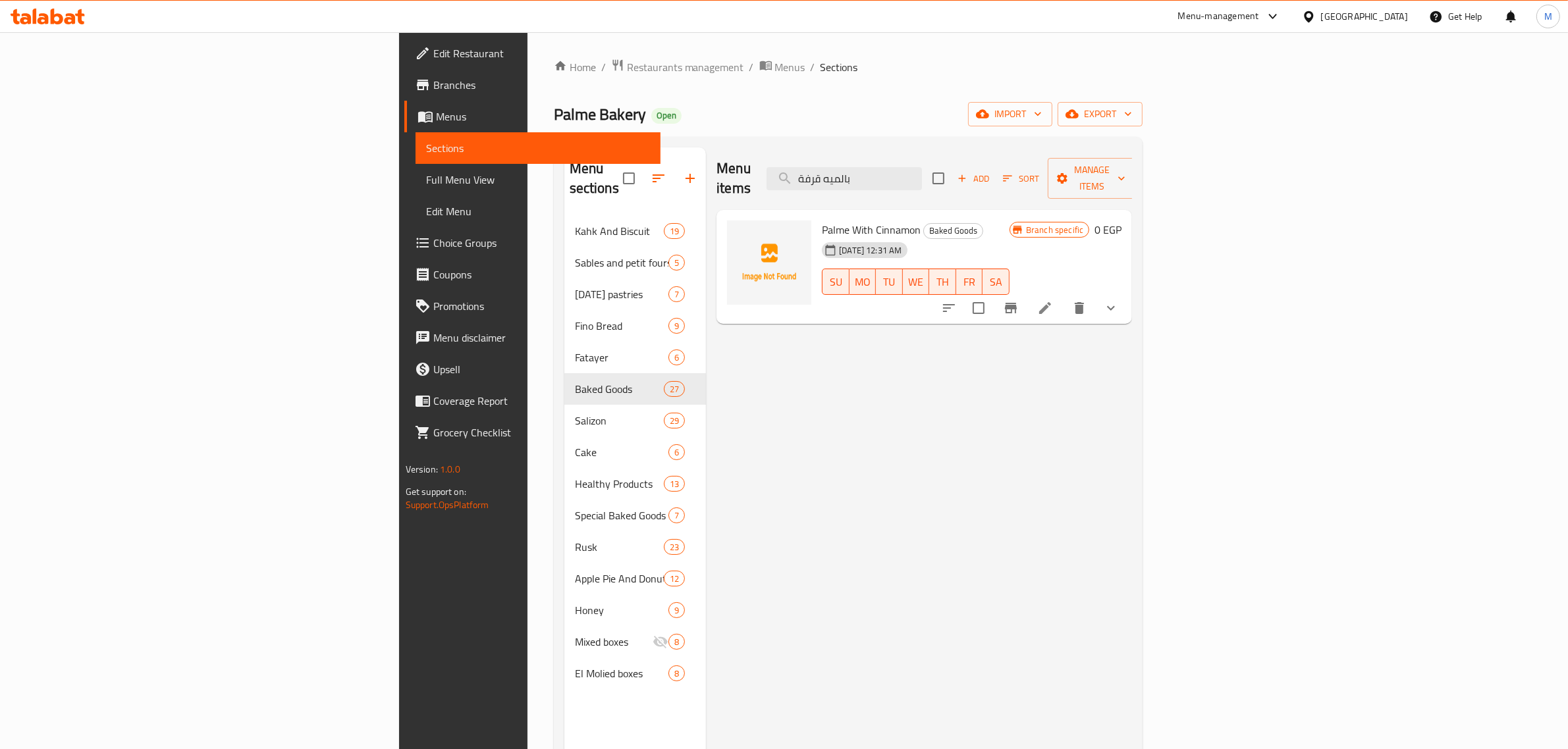
type input "بالميه قرفة"
click at [1053, 300] on icon at bounding box center [1045, 308] width 16 height 16
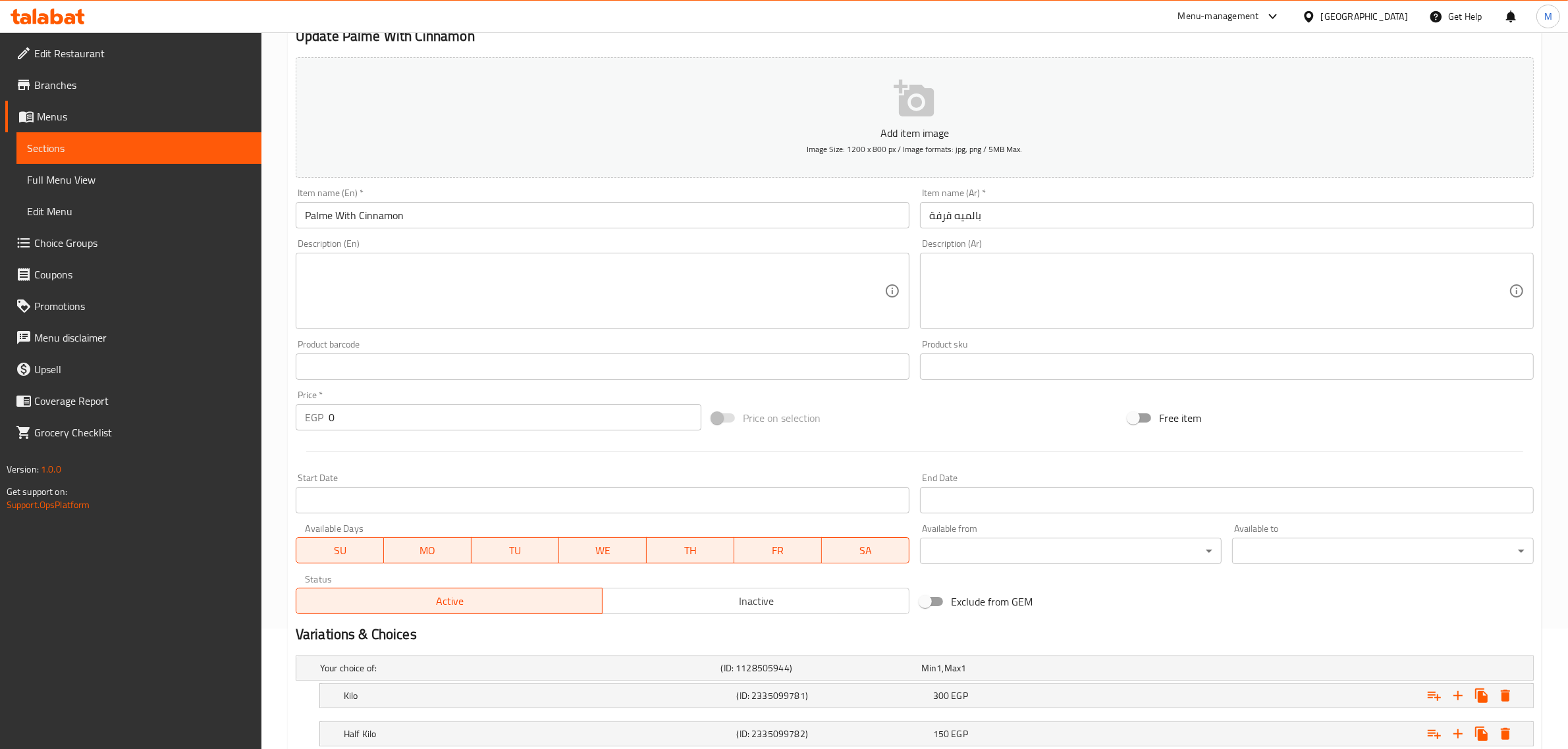
scroll to position [211, 0]
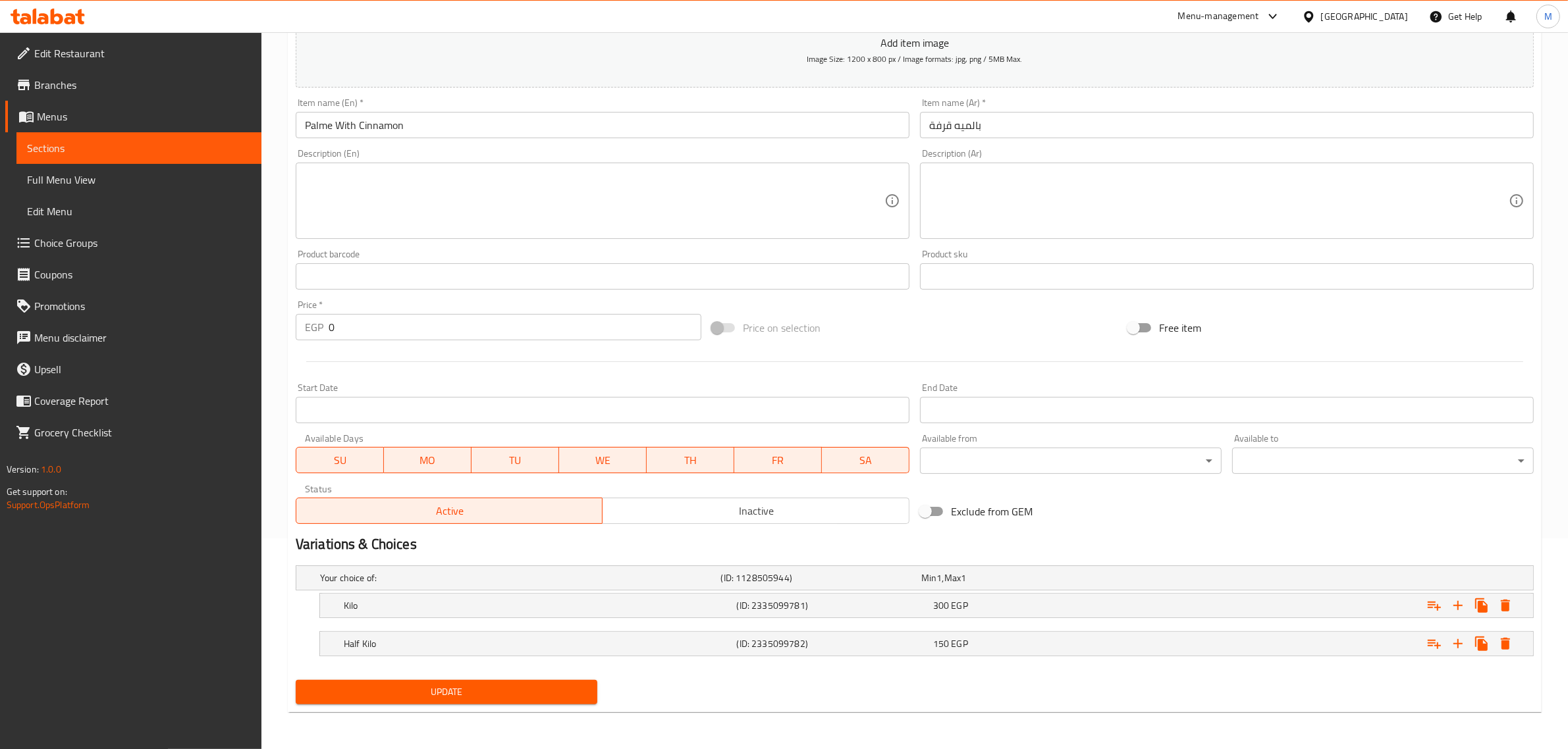
click at [680, 519] on span "Inactive" at bounding box center [756, 510] width 296 height 19
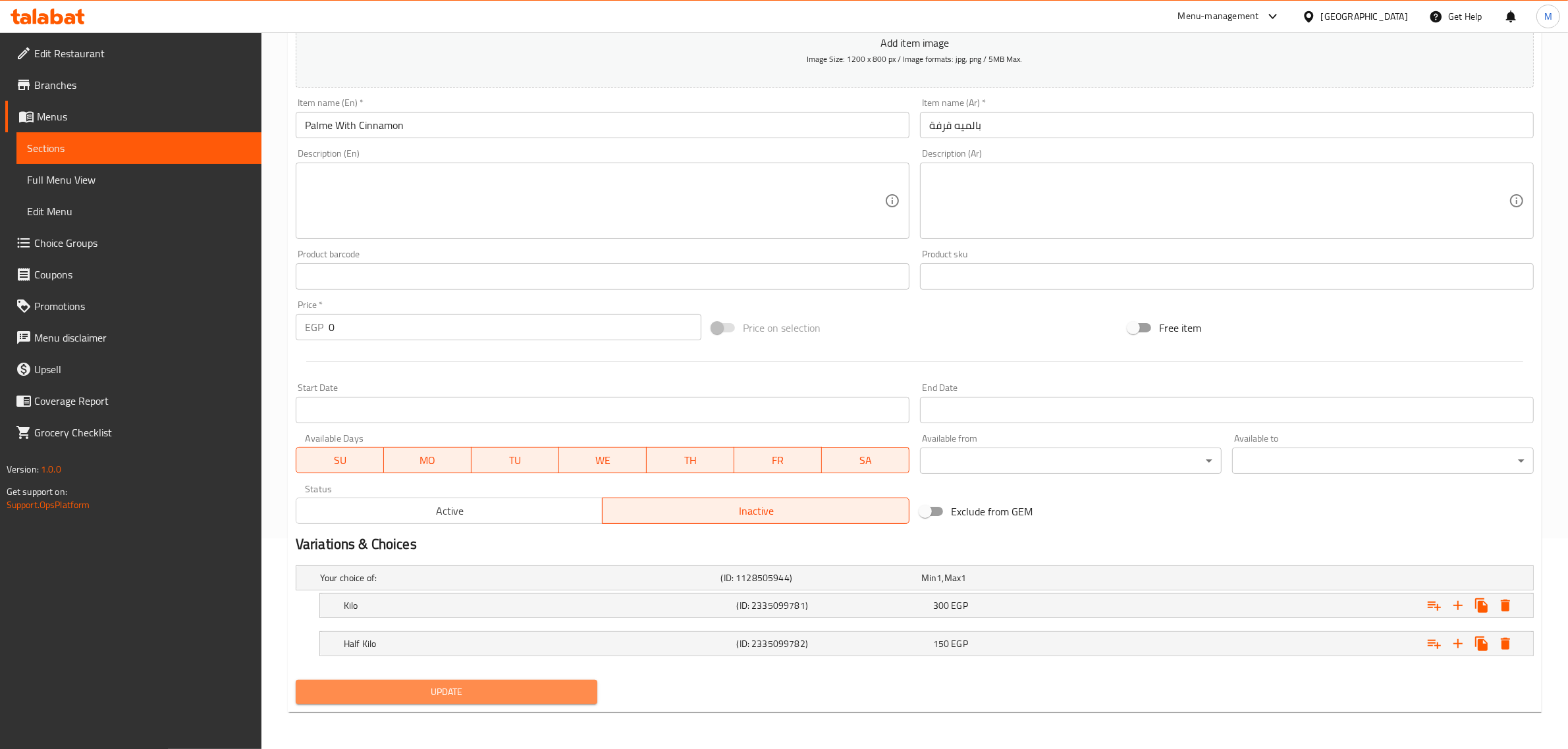
click at [475, 701] on button "Update" at bounding box center [447, 692] width 302 height 24
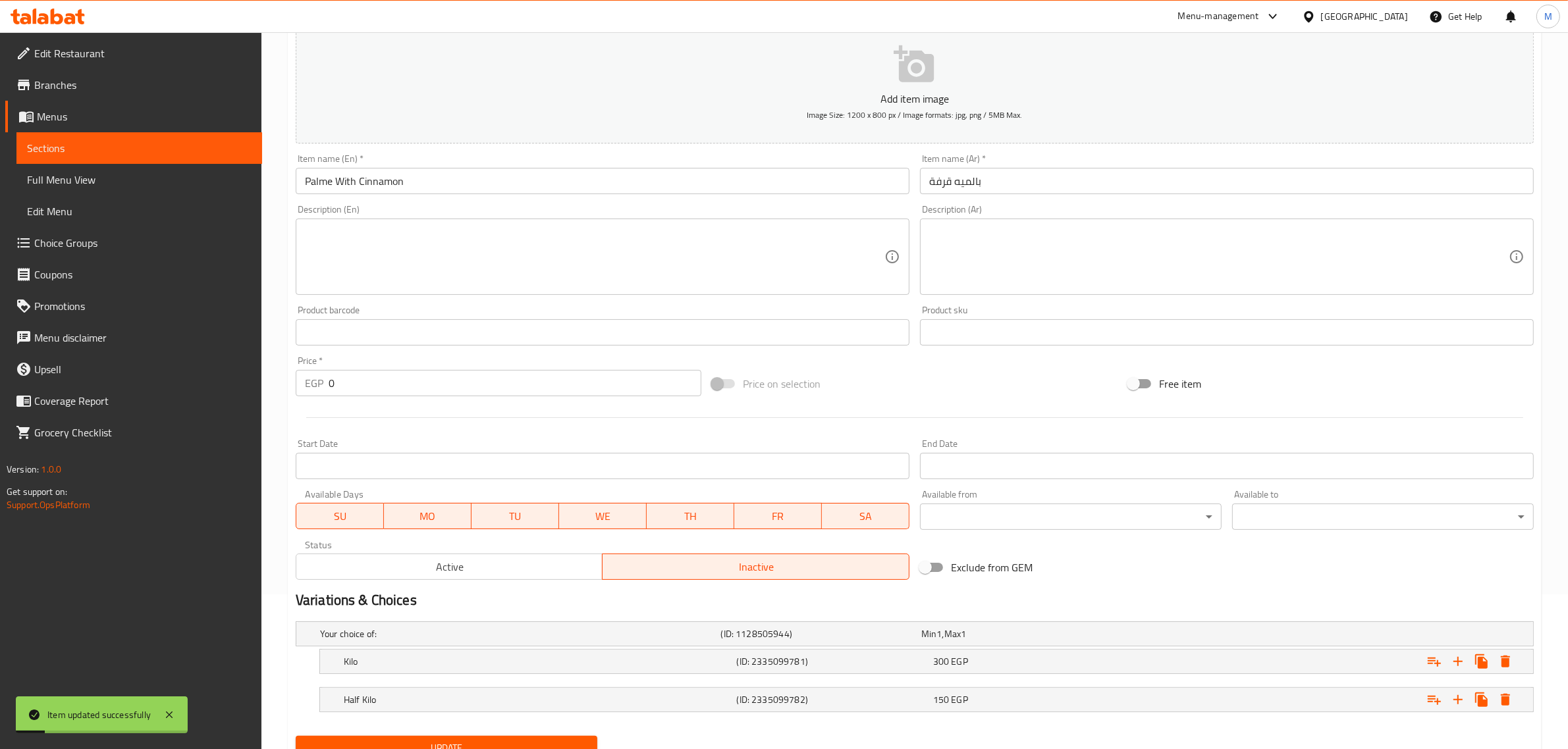
scroll to position [0, 0]
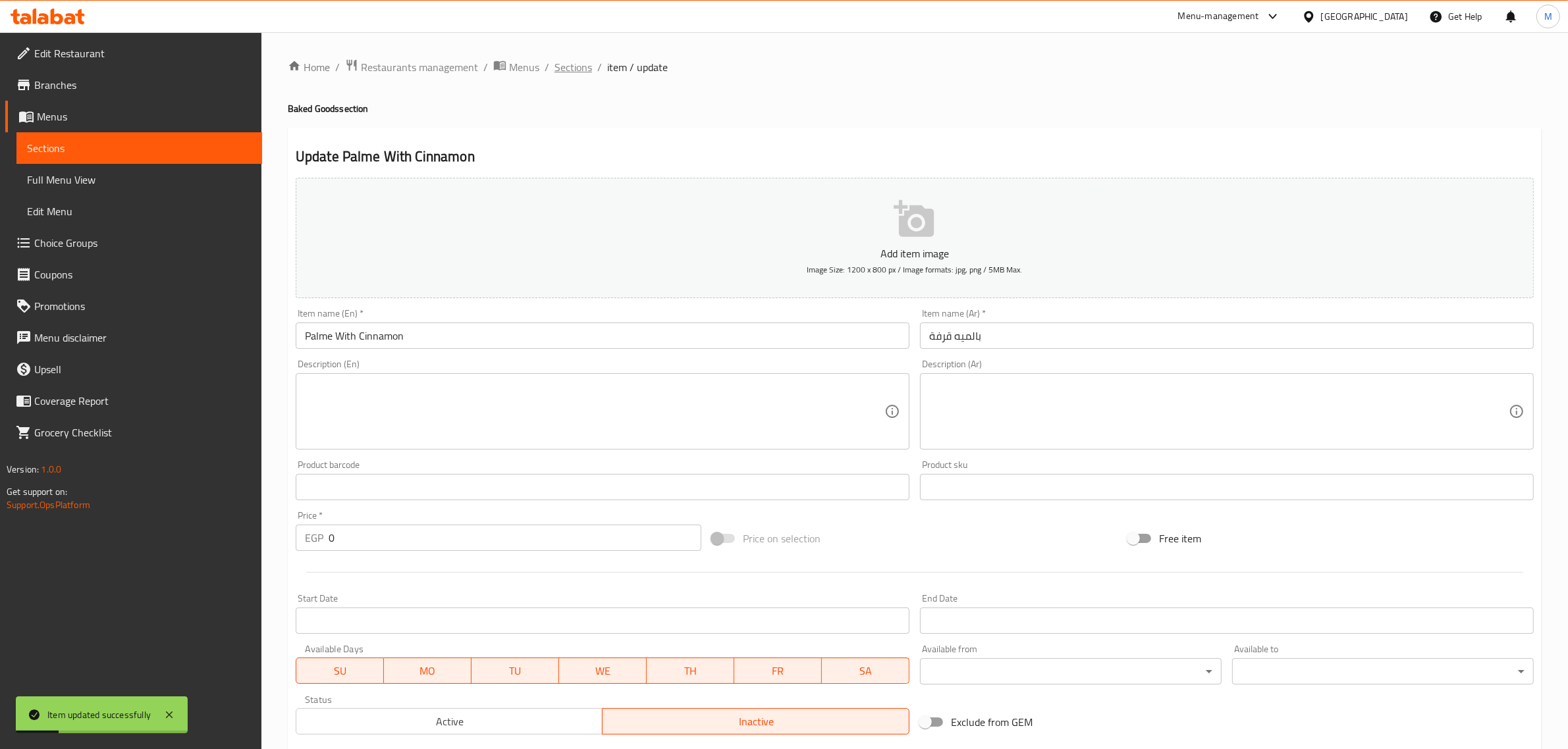
click at [573, 65] on span "Sections" at bounding box center [573, 67] width 38 height 16
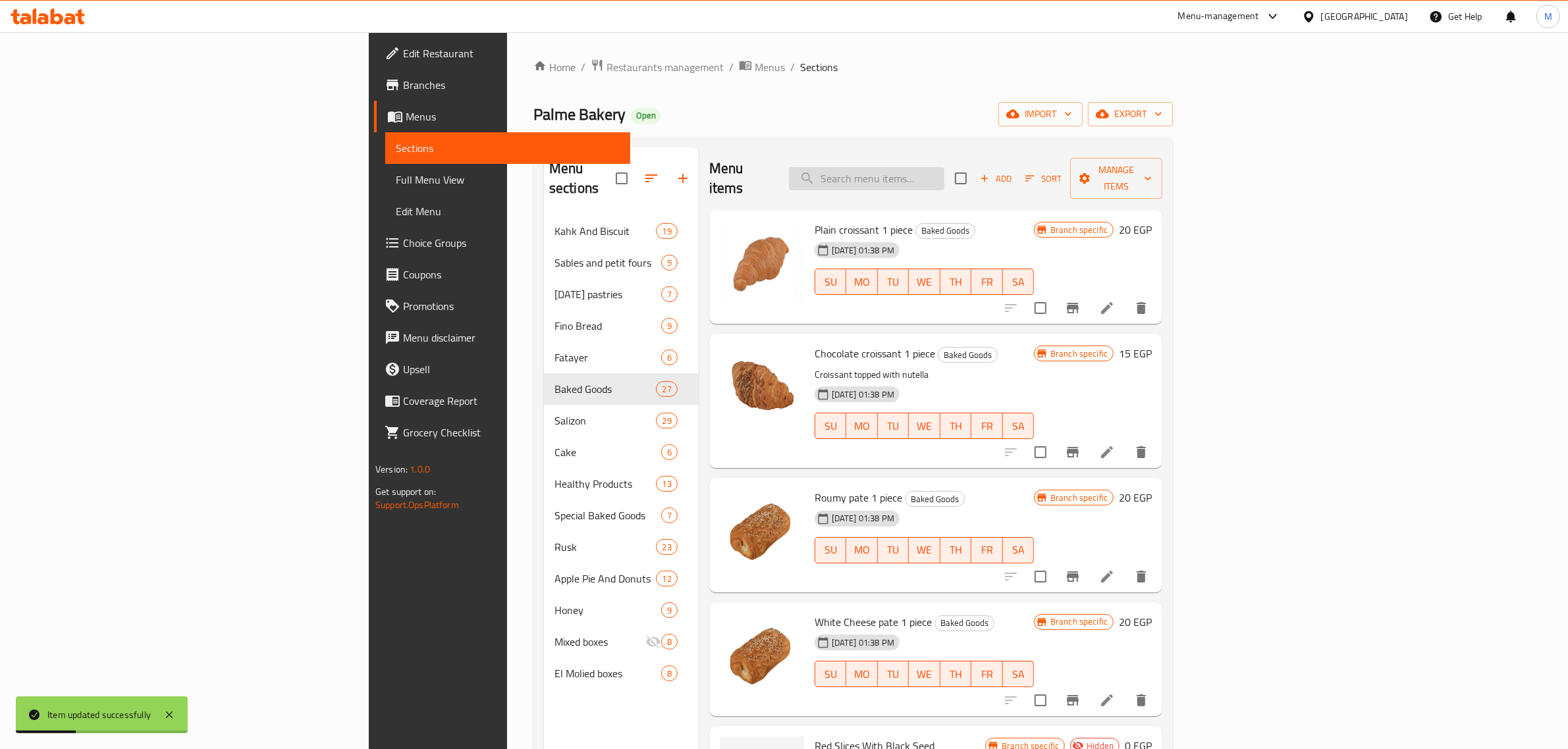
click at [945, 167] on input "search" at bounding box center [866, 178] width 155 height 23
paste input "بالميه سكر"
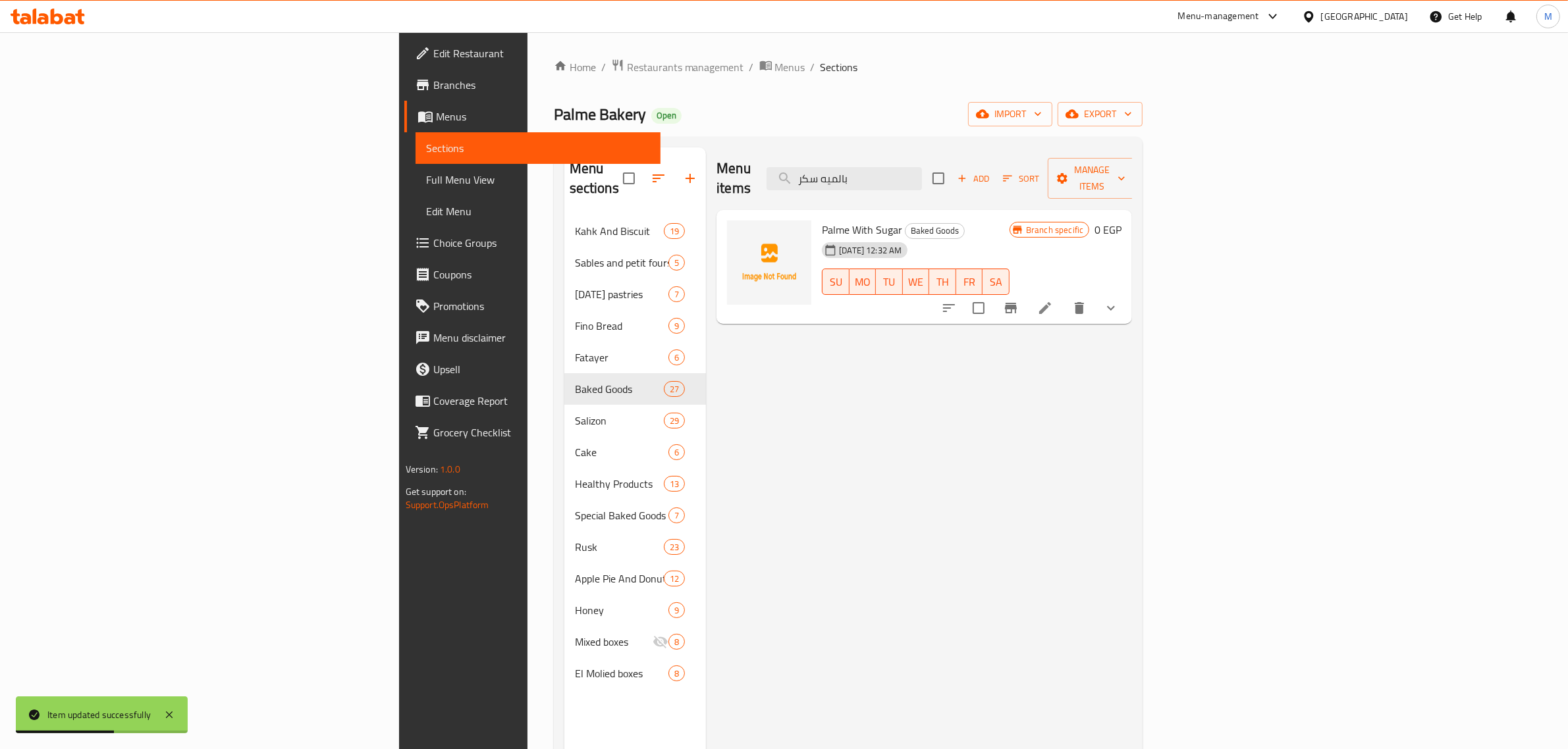
type input "بالميه سكر"
click at [1053, 300] on icon at bounding box center [1045, 308] width 16 height 16
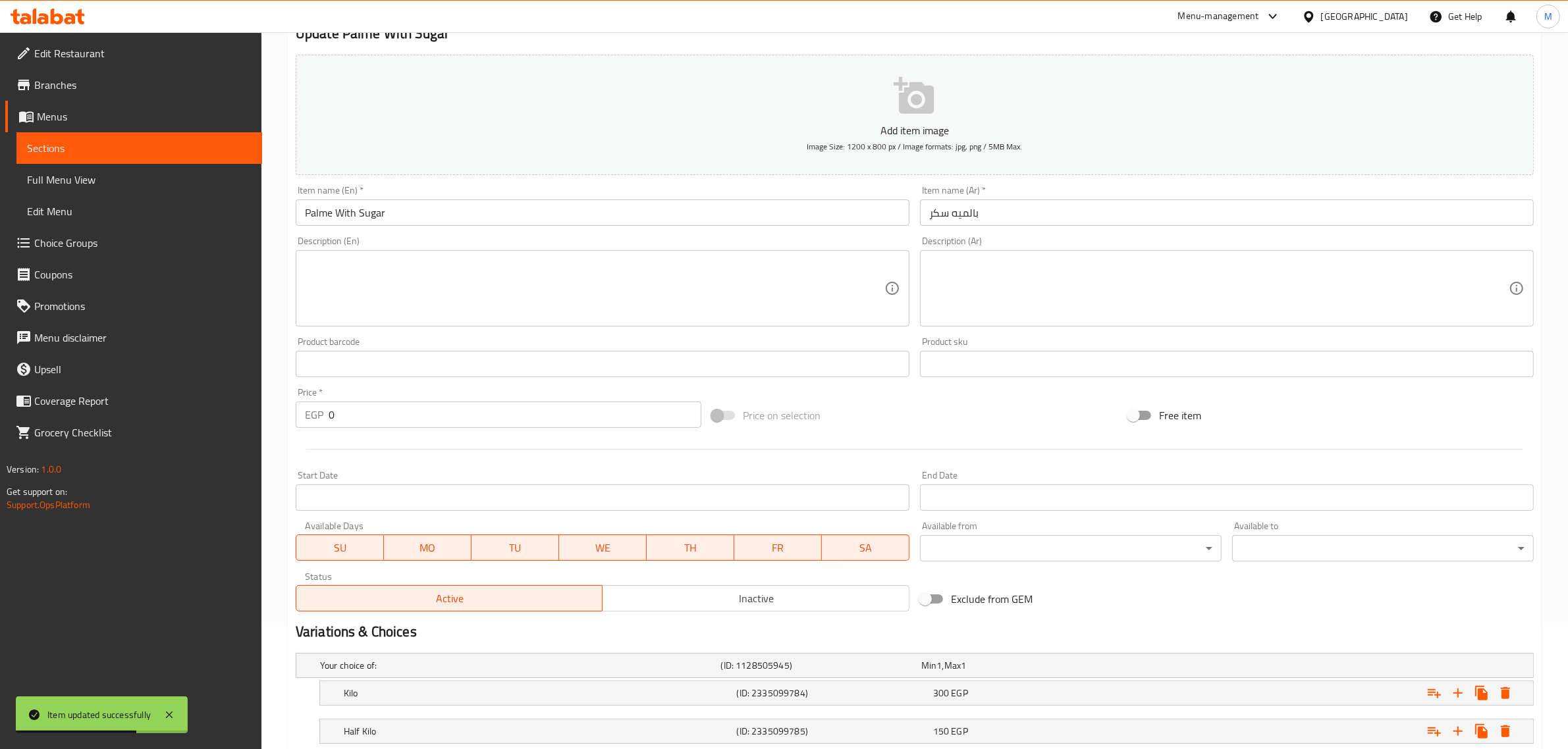
scroll to position [211, 0]
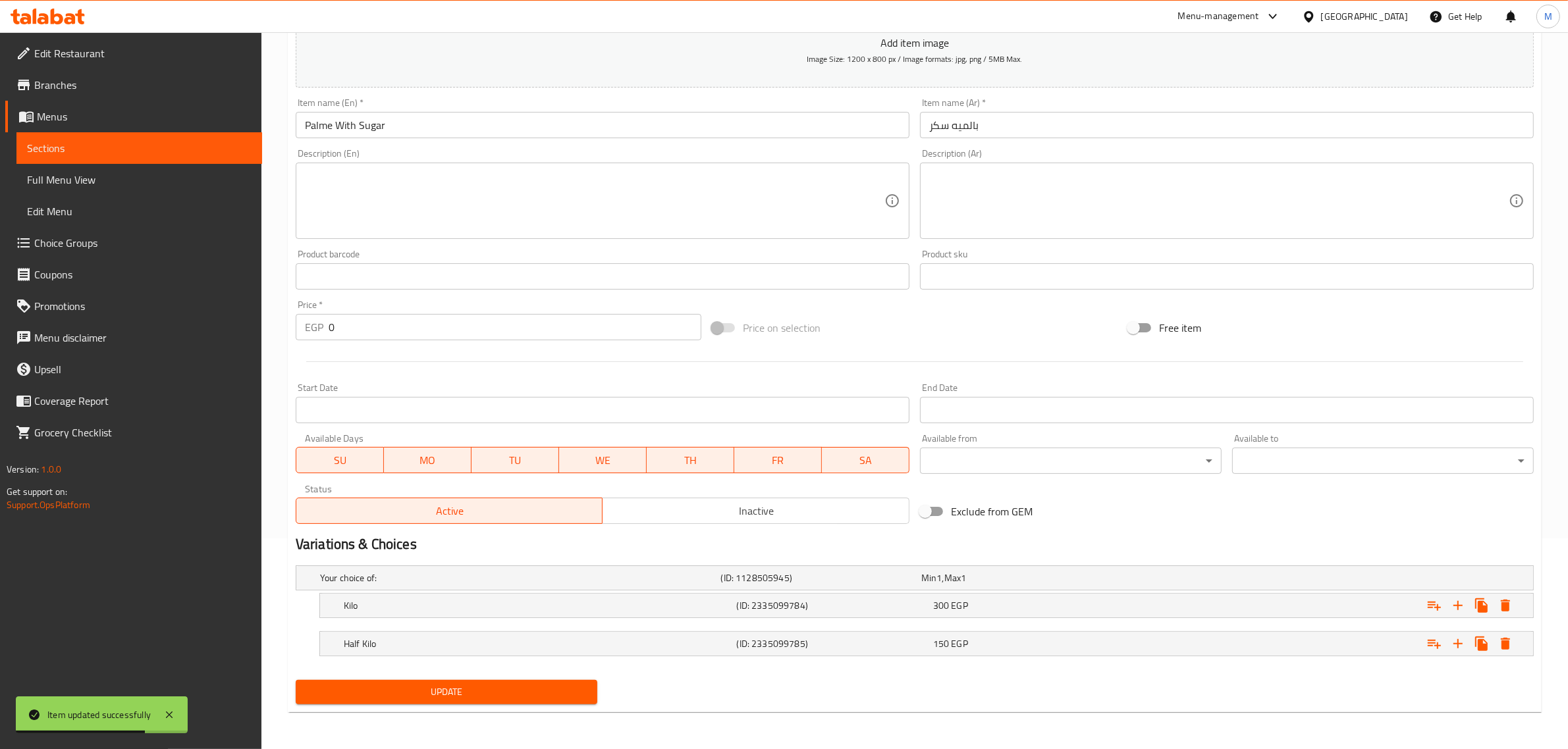
click at [679, 504] on span "Inactive" at bounding box center [756, 510] width 296 height 19
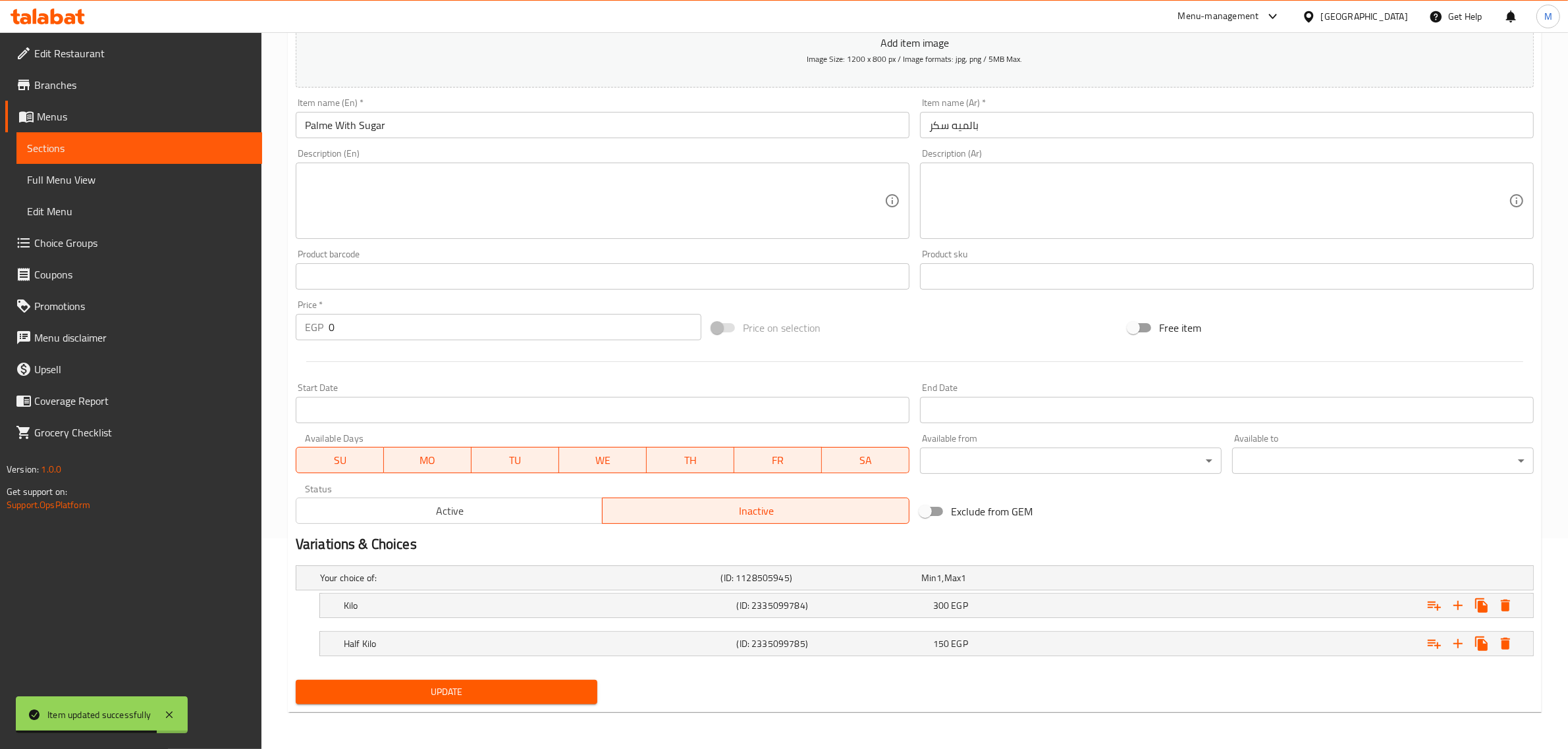
click at [515, 684] on span "Update" at bounding box center [446, 693] width 280 height 17
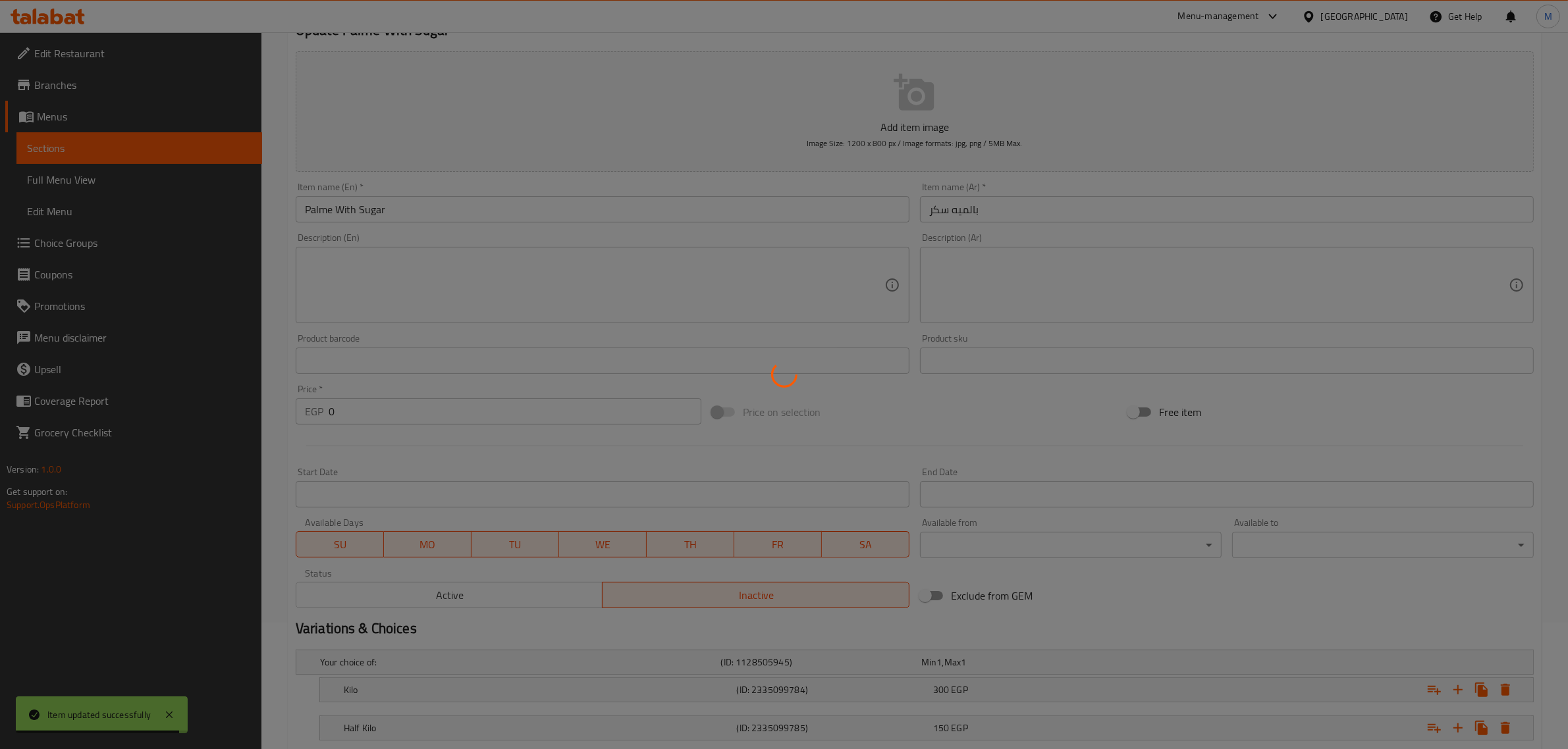
scroll to position [0, 0]
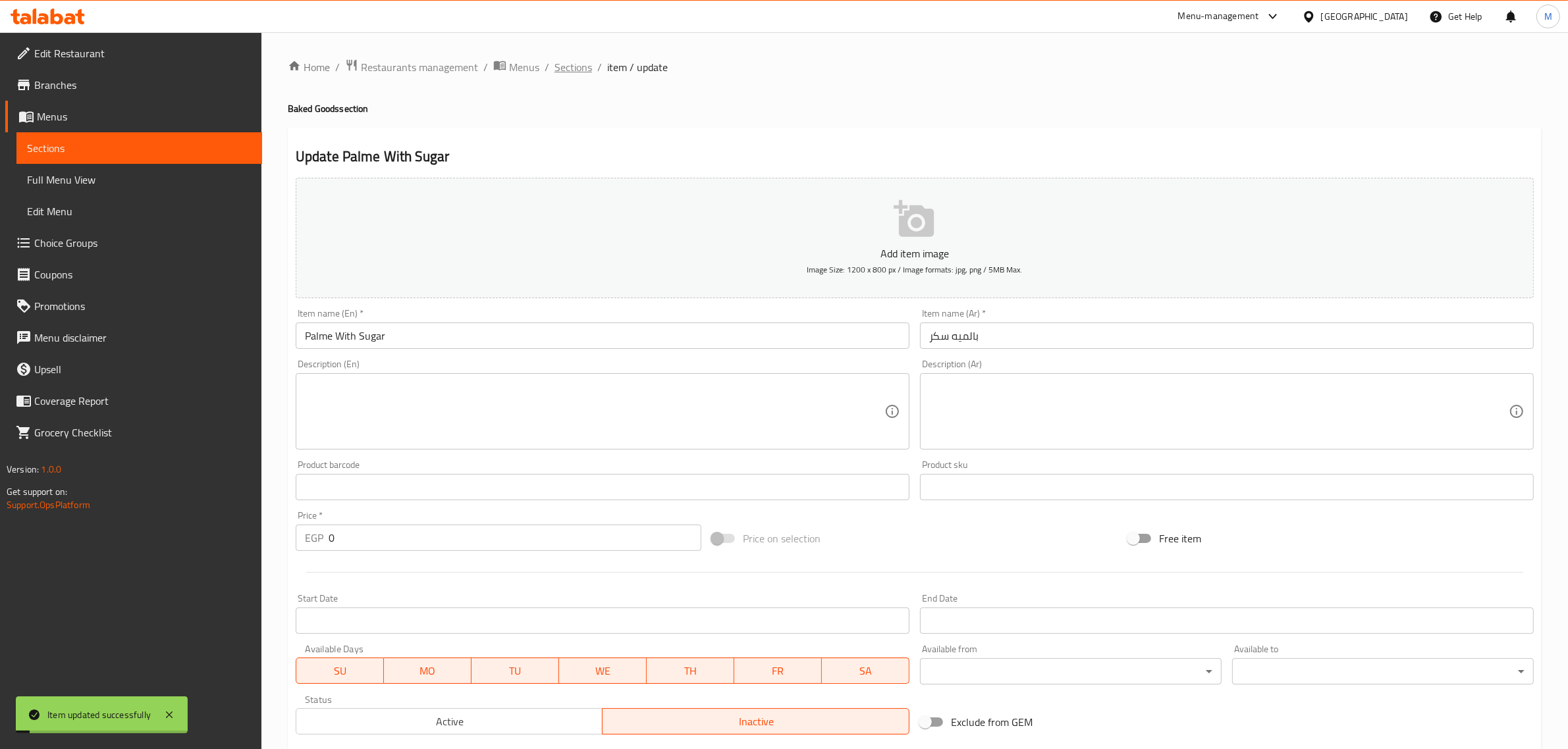
click at [584, 63] on span "Sections" at bounding box center [573, 67] width 38 height 16
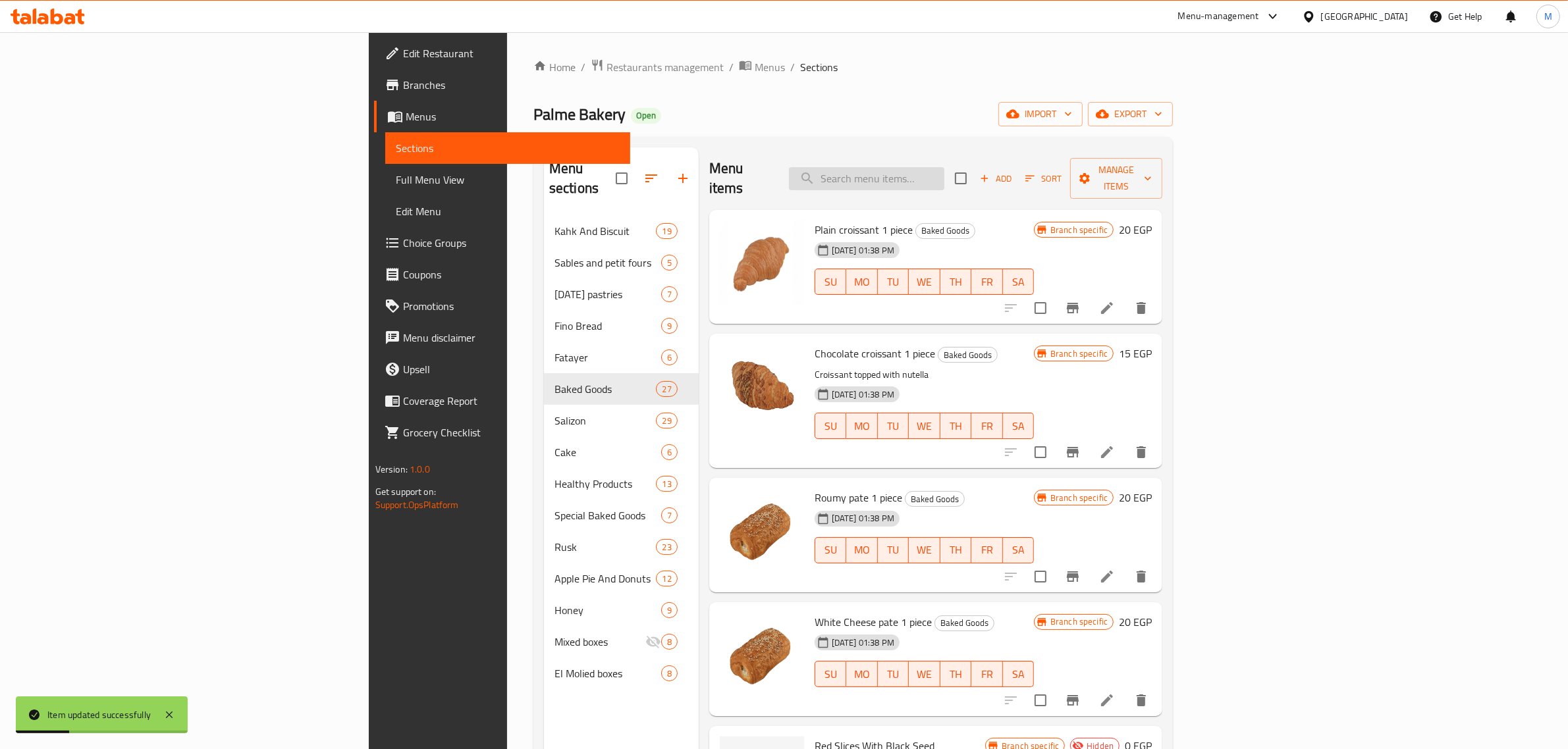
click at [945, 171] on input "search" at bounding box center [866, 178] width 155 height 23
paste input "كوكيز فانيليا قطاعة"
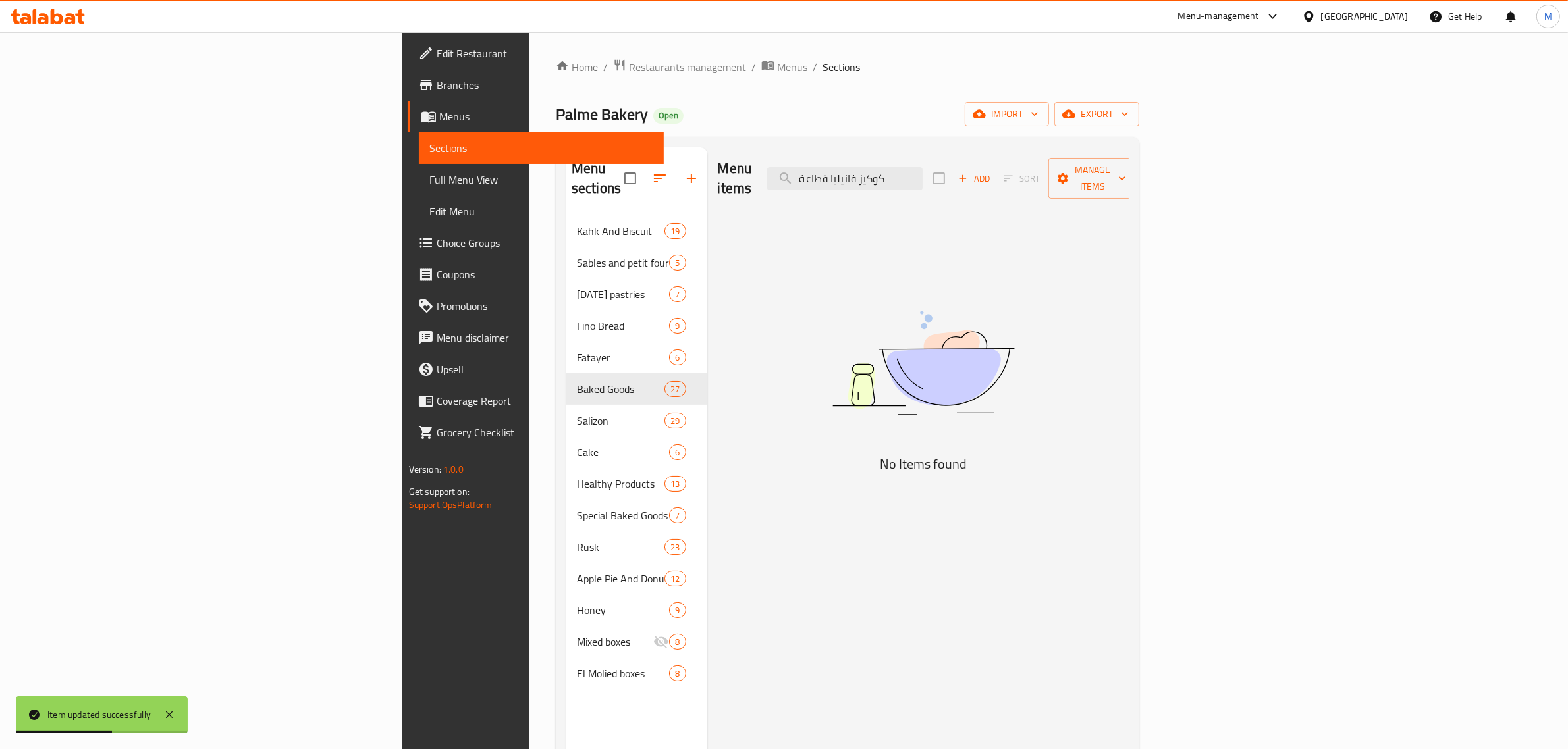
drag, startPoint x: 982, startPoint y: 171, endPoint x: 874, endPoint y: 175, distance: 108.1
click at [874, 175] on div "Menu items كوكيز فانيليا قطاعة Add Sort Manage items" at bounding box center [924, 179] width 412 height 63
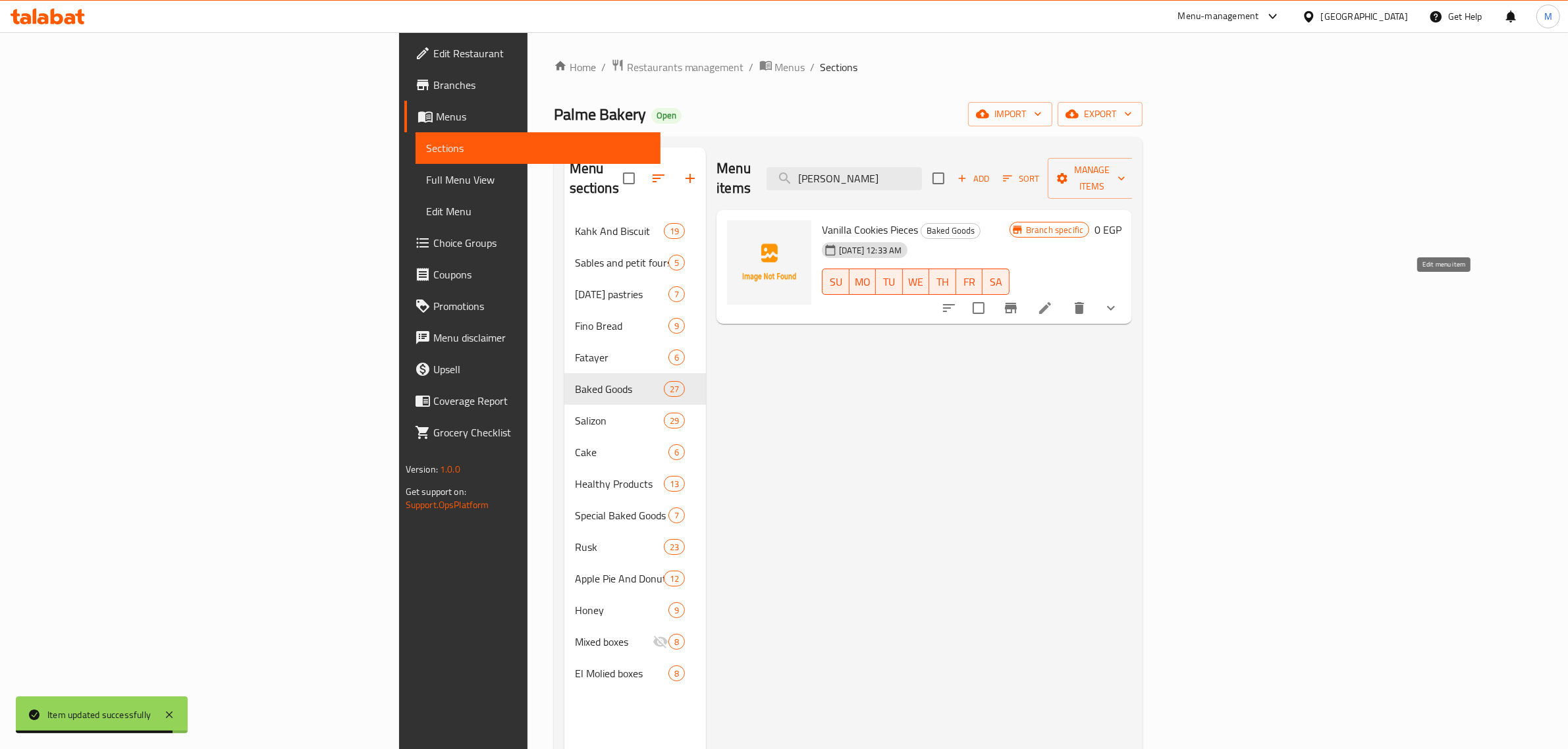
type input "كوكيز فانيليا"
click at [1051, 303] on icon at bounding box center [1045, 308] width 12 height 12
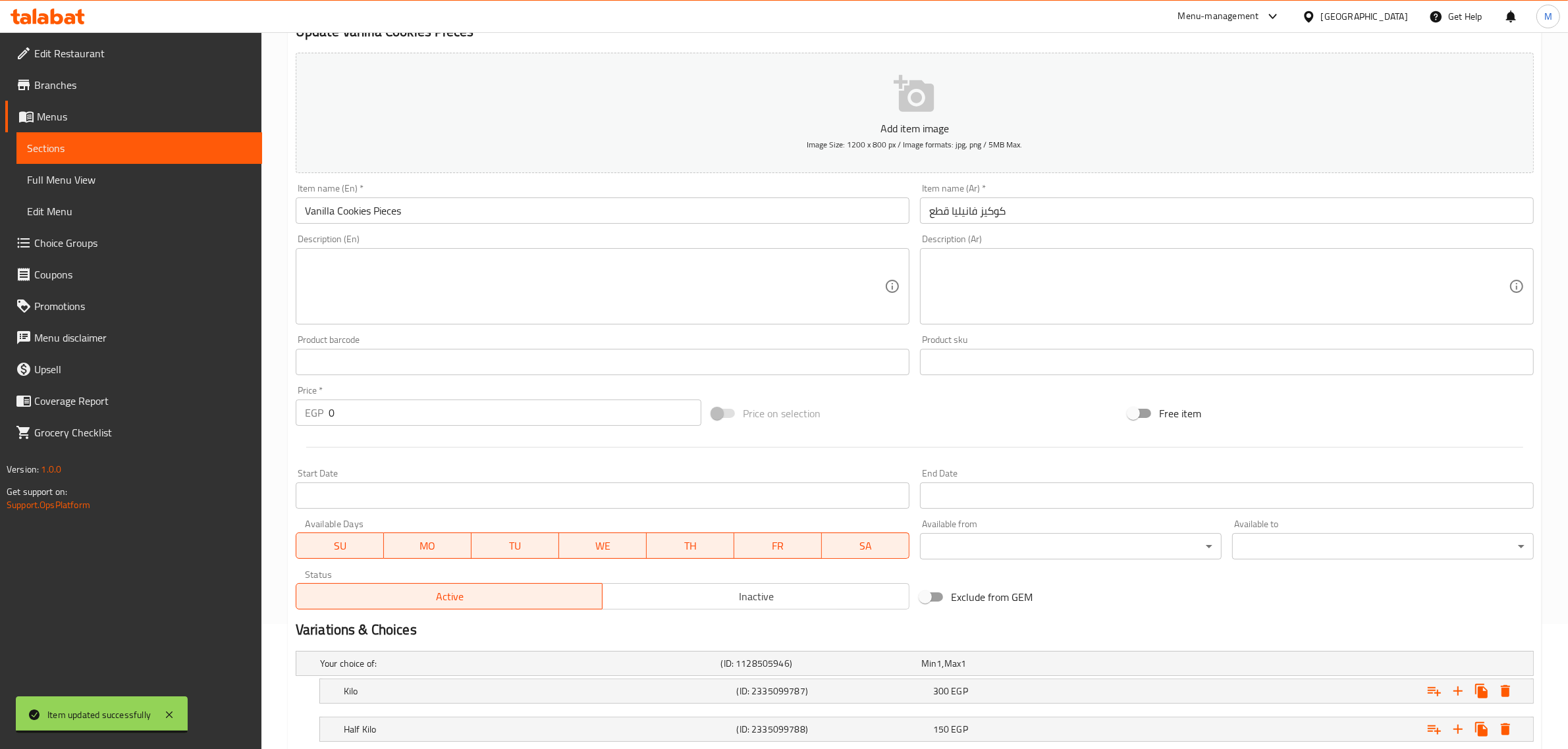
scroll to position [211, 0]
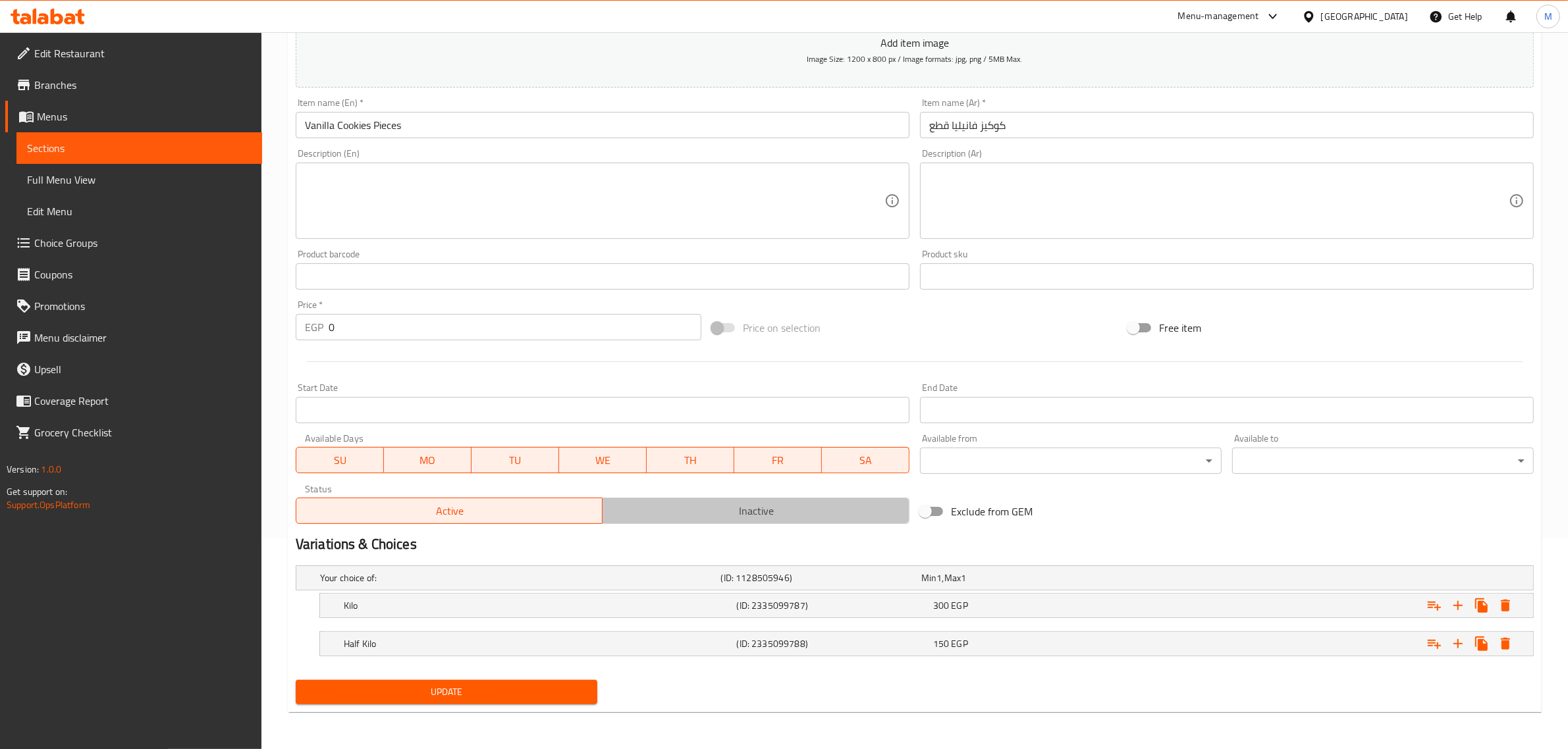
click at [778, 517] on span "Inactive" at bounding box center [756, 510] width 296 height 19
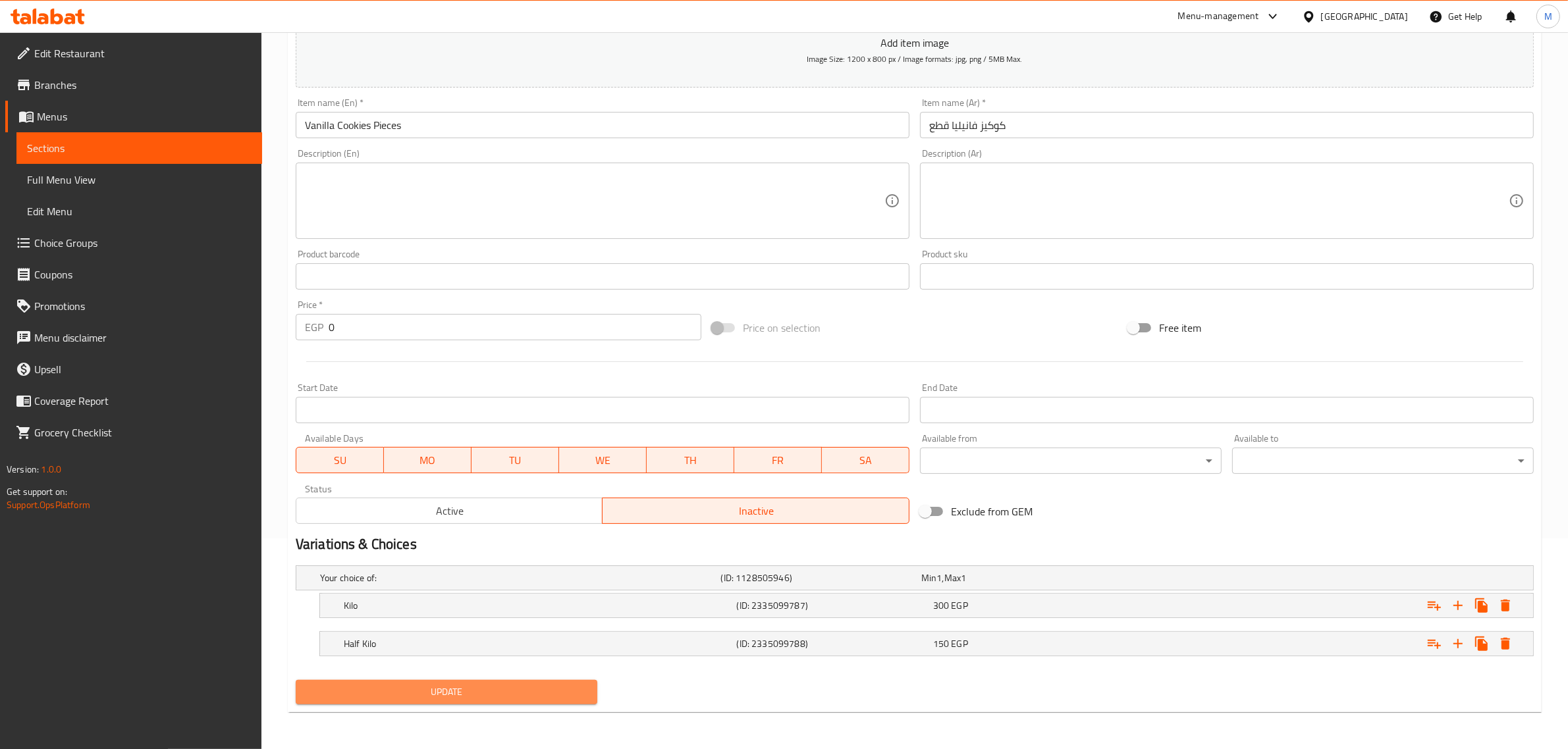
click at [506, 686] on span "Update" at bounding box center [446, 693] width 280 height 17
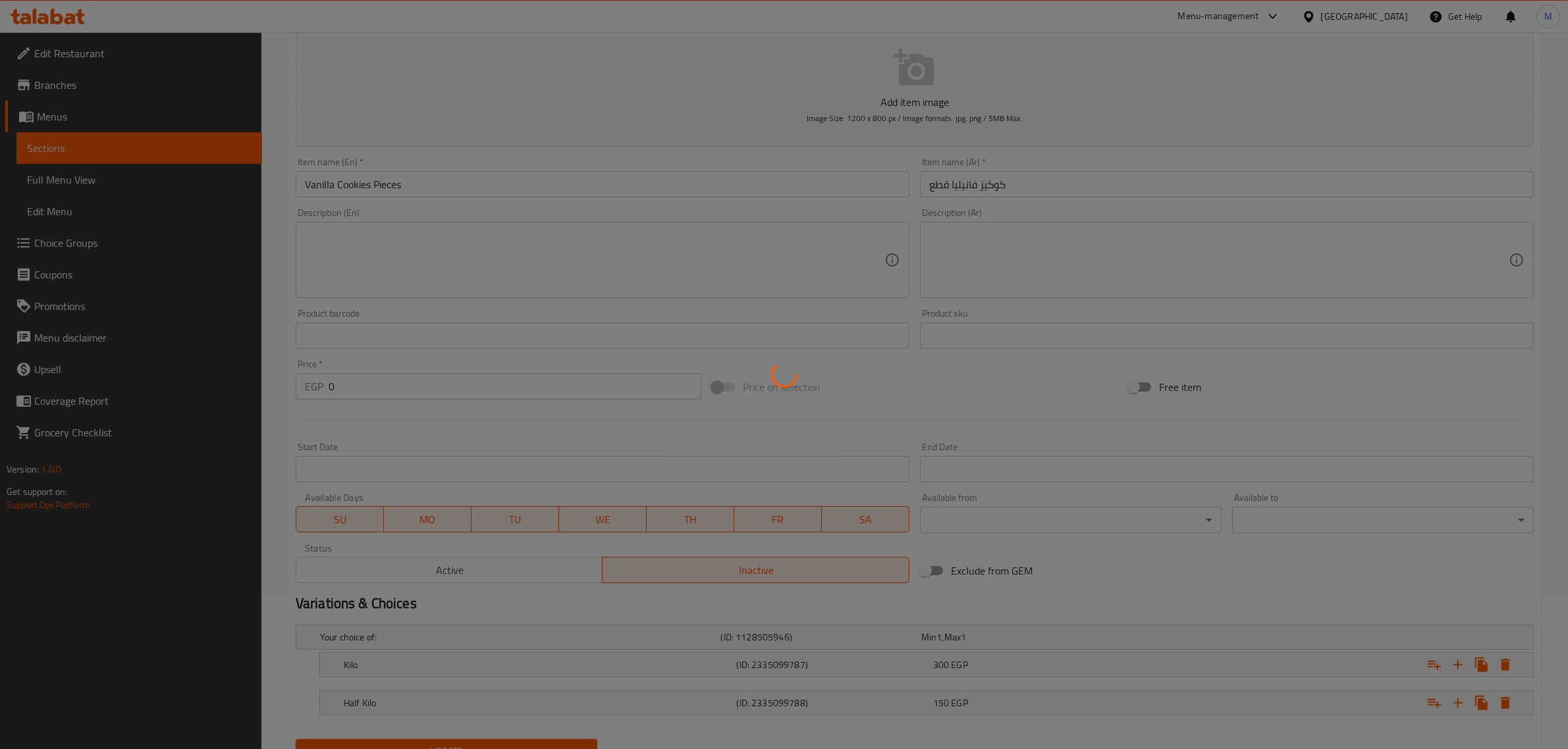
scroll to position [0, 0]
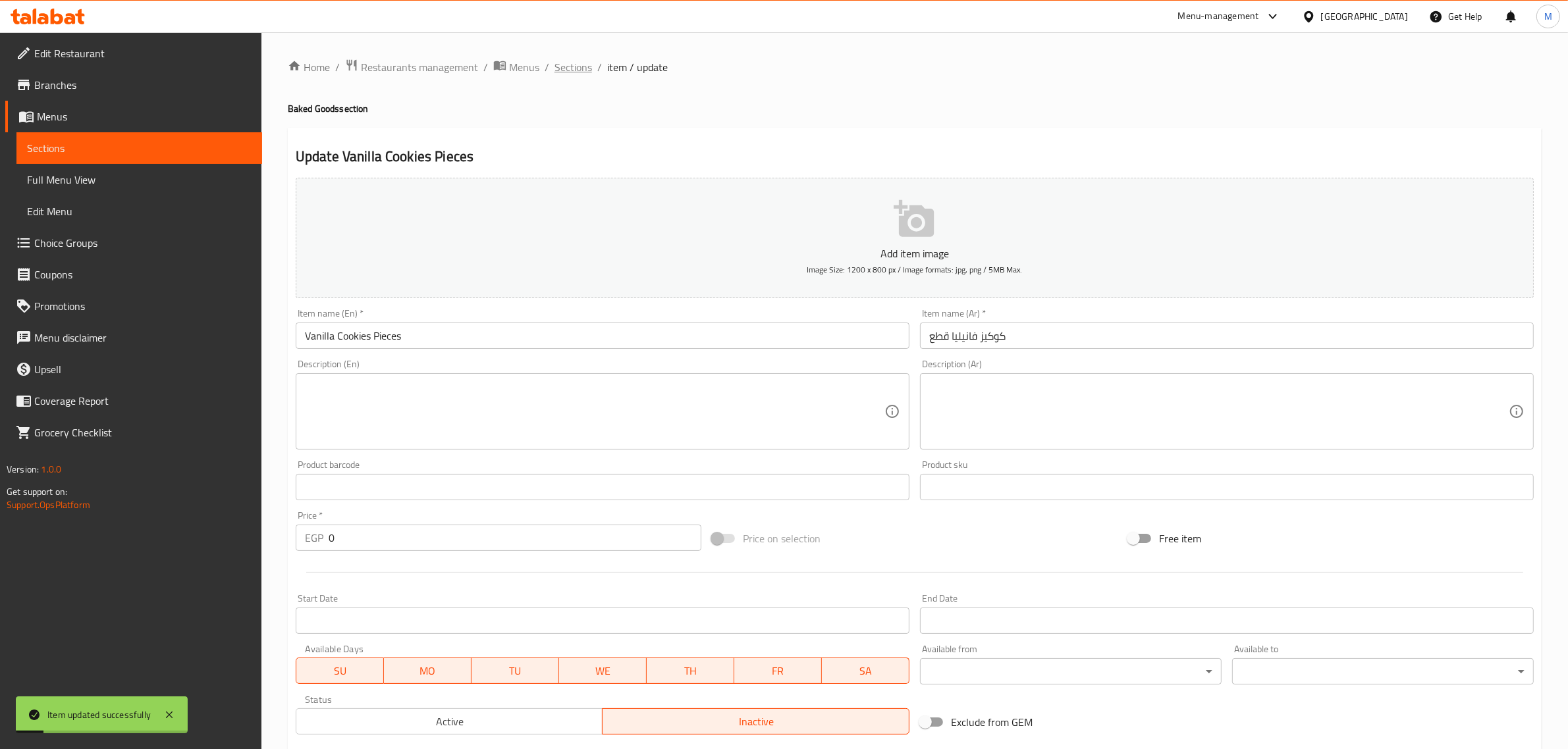
click at [563, 67] on span "Sections" at bounding box center [573, 67] width 38 height 16
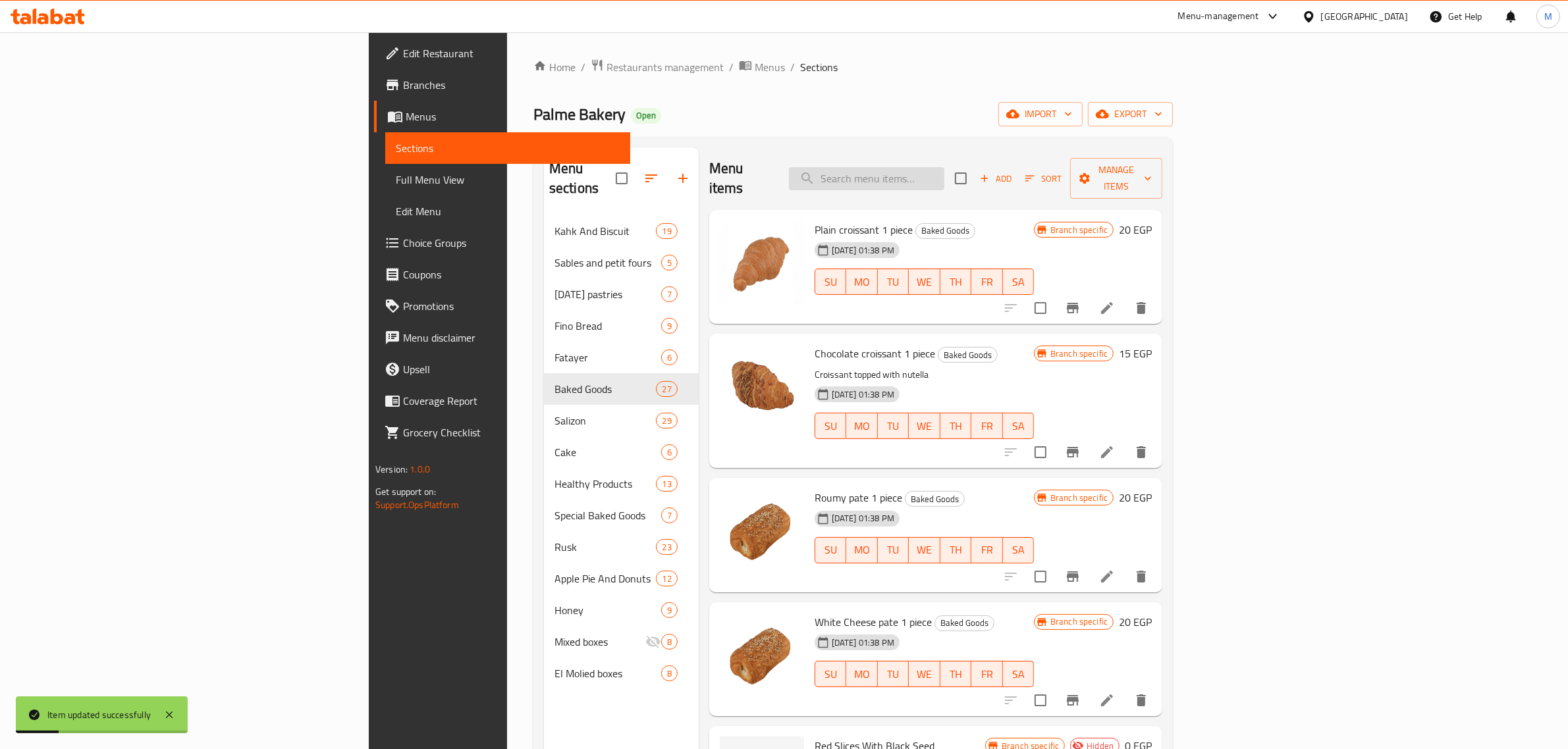
click at [945, 173] on input "search" at bounding box center [866, 178] width 155 height 23
click at [945, 171] on input "search" at bounding box center [866, 178] width 155 height 23
paste input "كوكيز قرفة"
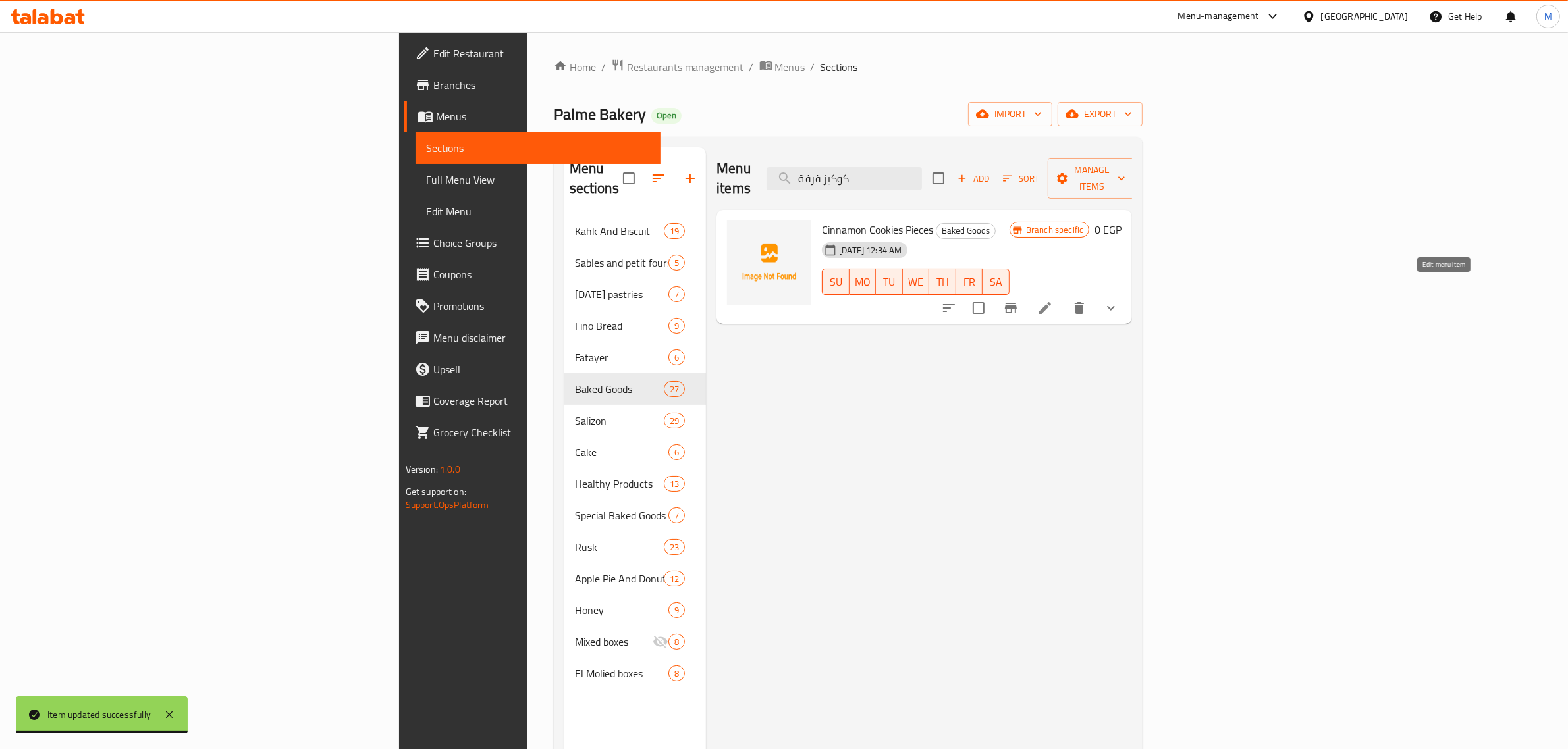
type input "كوكيز قرفة"
click at [1051, 303] on icon at bounding box center [1045, 308] width 12 height 12
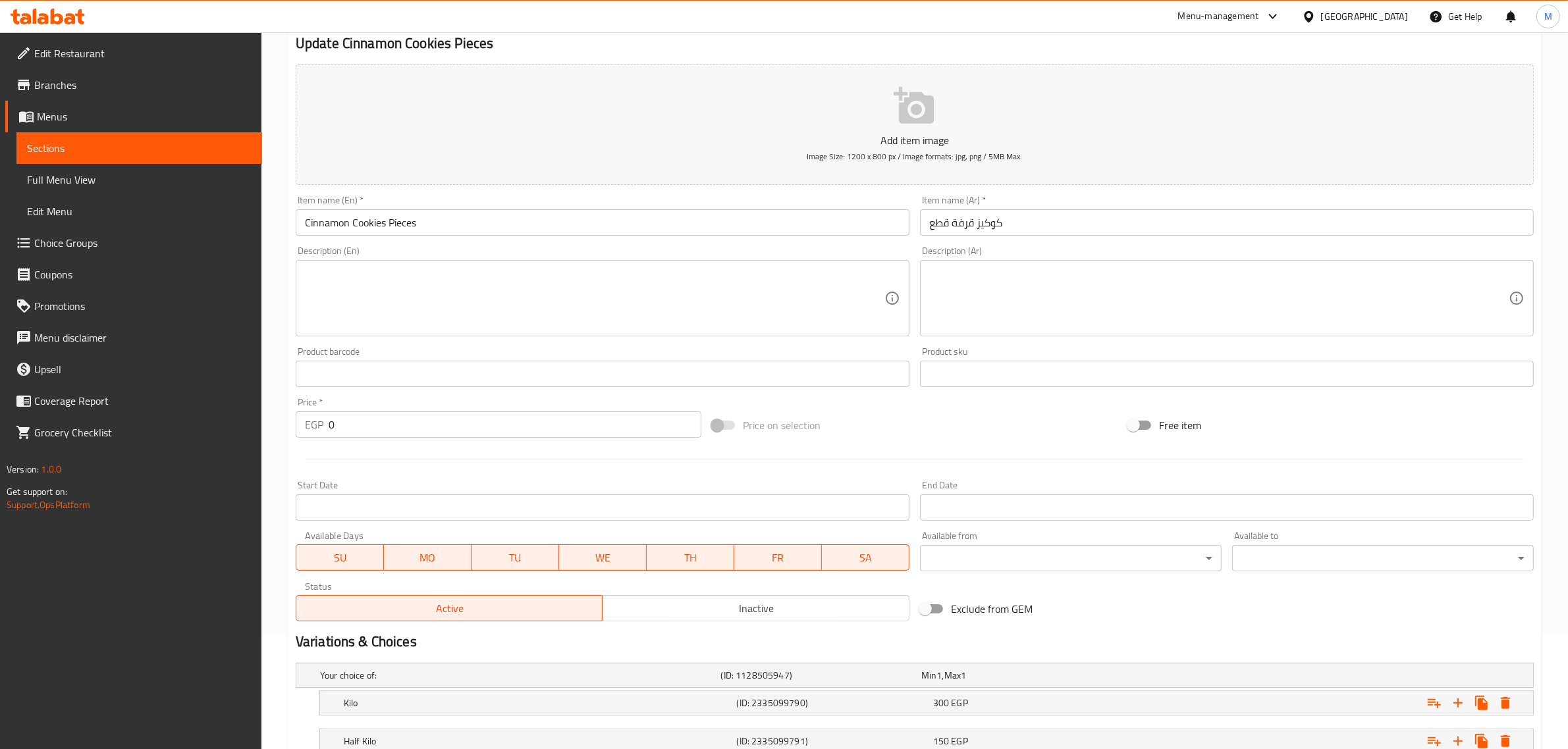
scroll to position [211, 0]
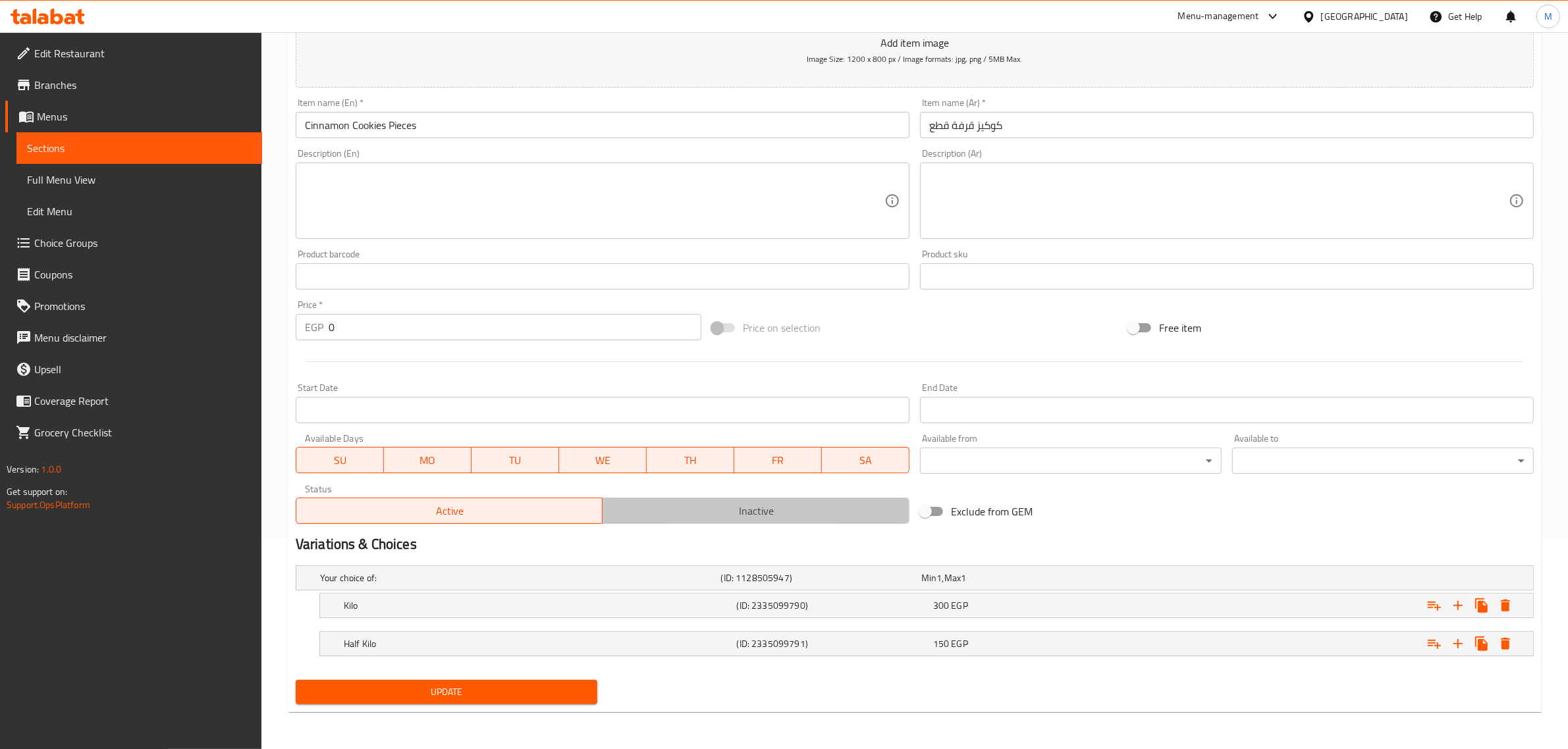
drag, startPoint x: 637, startPoint y: 511, endPoint x: 601, endPoint y: 530, distance: 40.7
click at [634, 511] on span "Inactive" at bounding box center [756, 510] width 296 height 19
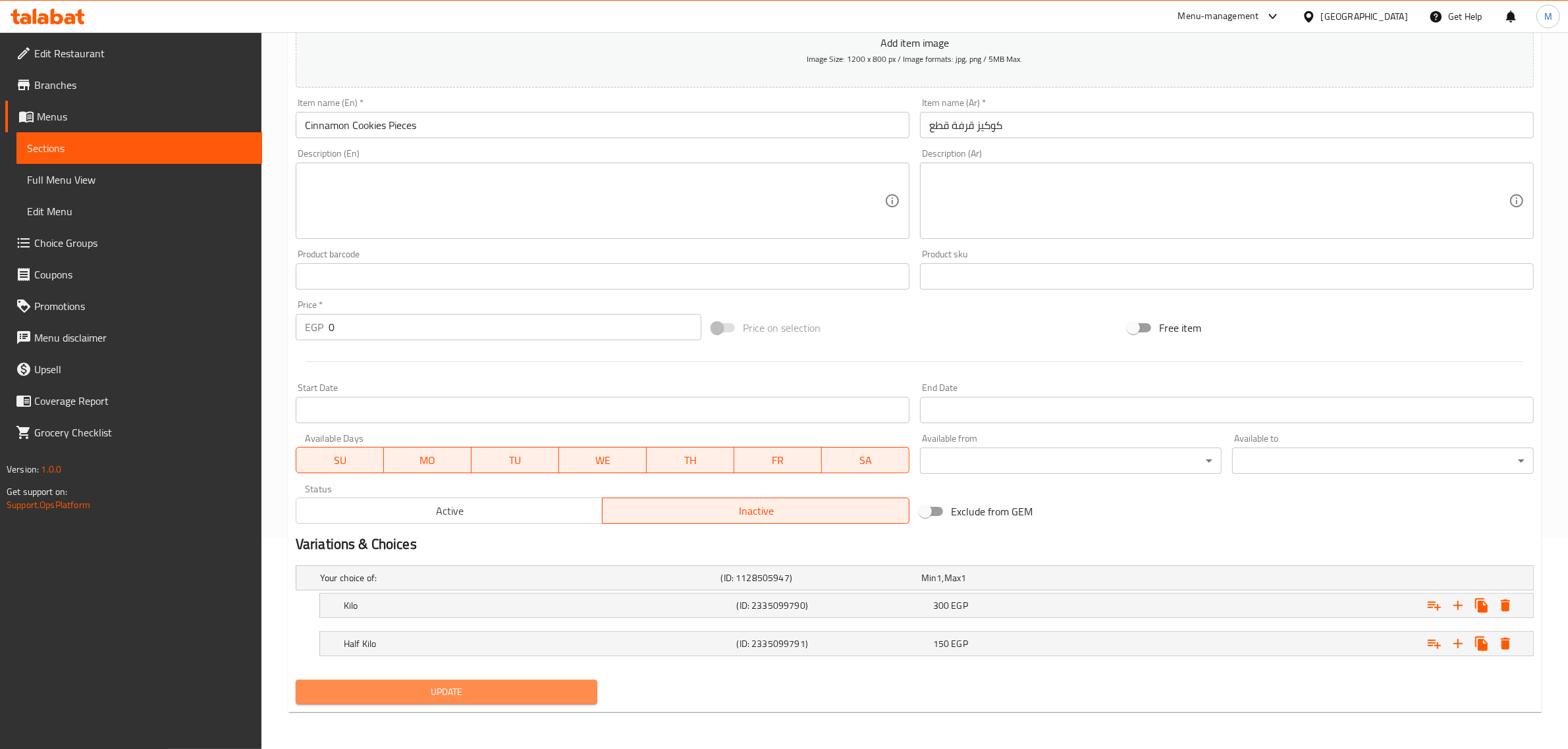
click at [491, 689] on span "Update" at bounding box center [446, 693] width 280 height 17
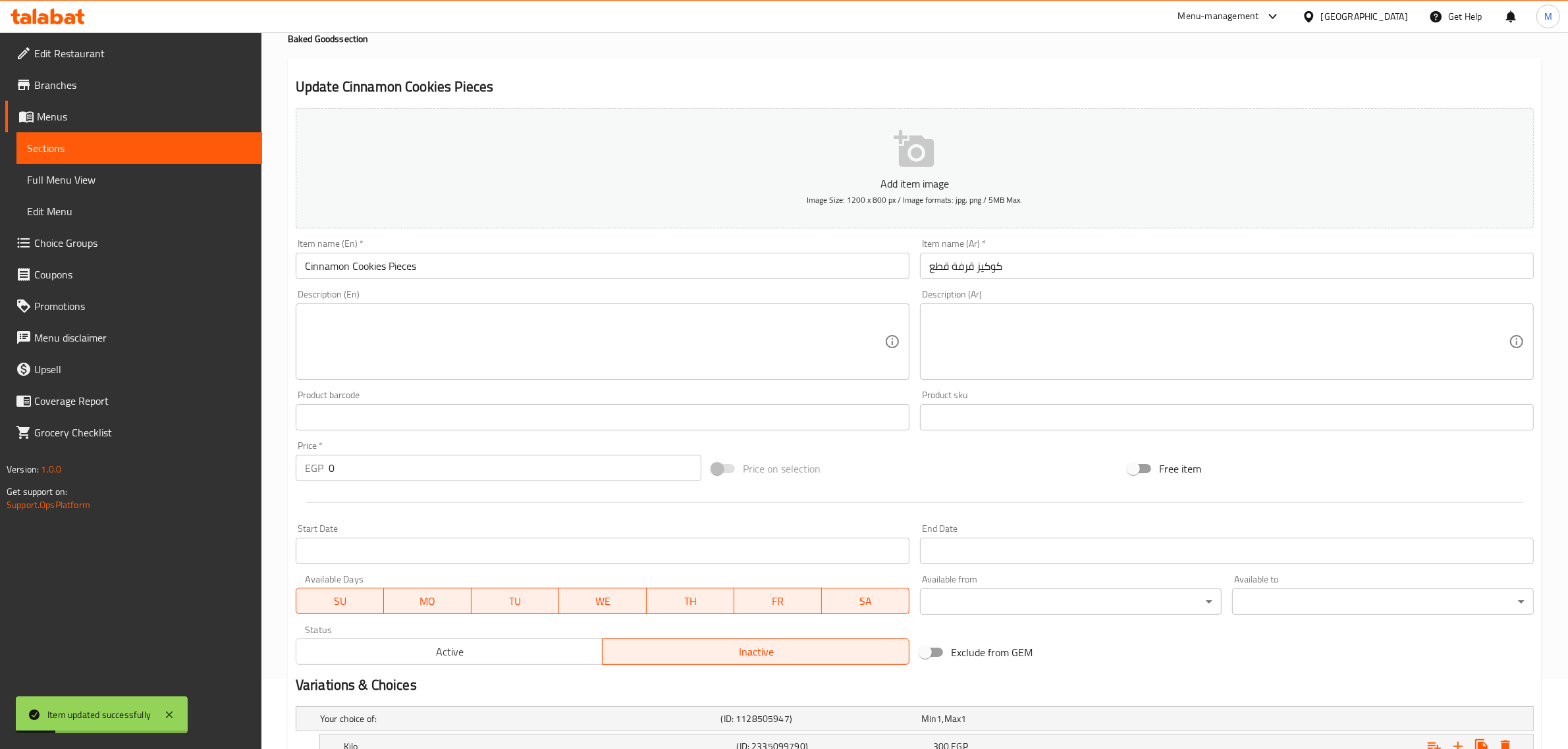
scroll to position [0, 0]
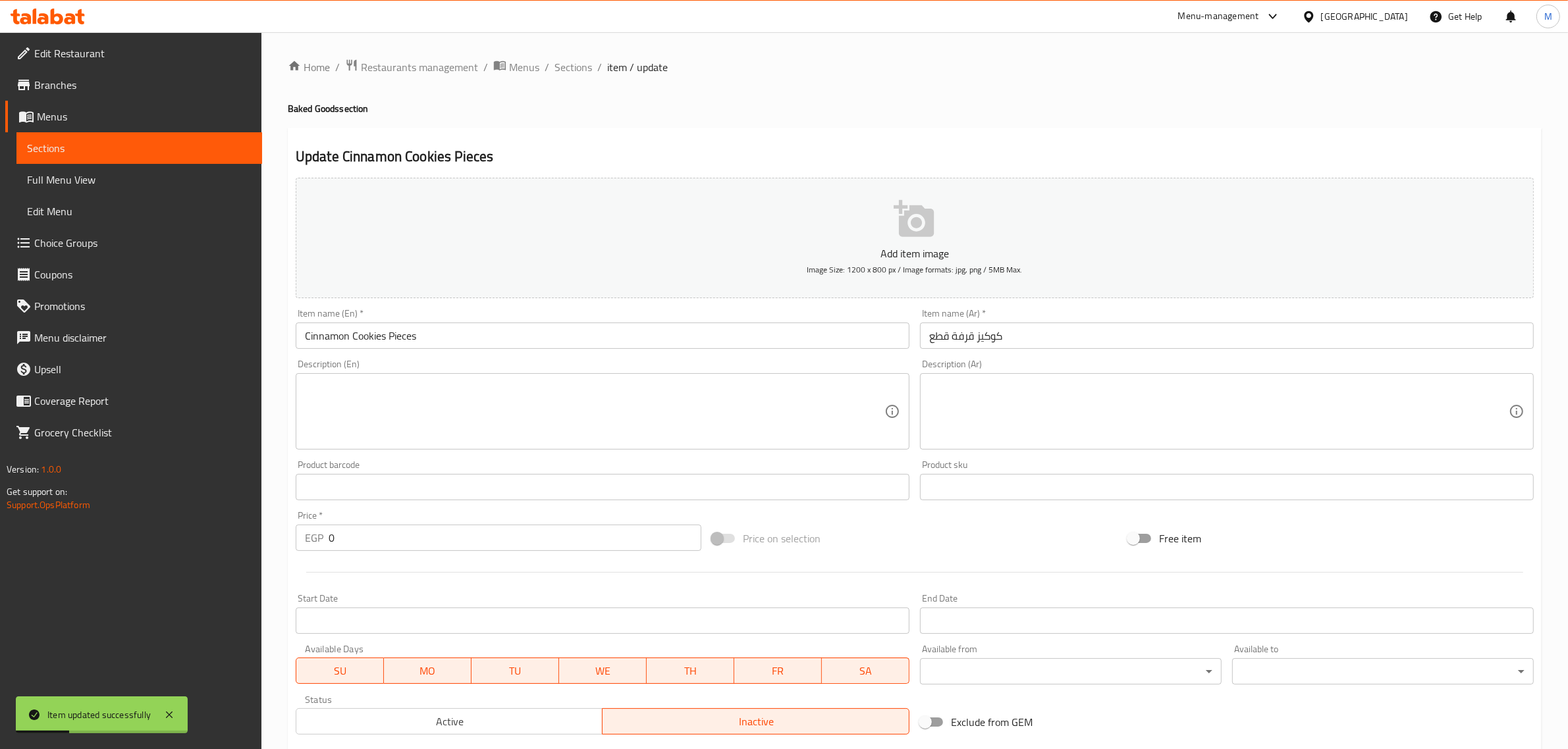
click at [594, 70] on ol "Home / Restaurants management / Menus / Sections / item / update" at bounding box center [915, 67] width 1254 height 17
click at [586, 70] on span "Sections" at bounding box center [573, 67] width 38 height 16
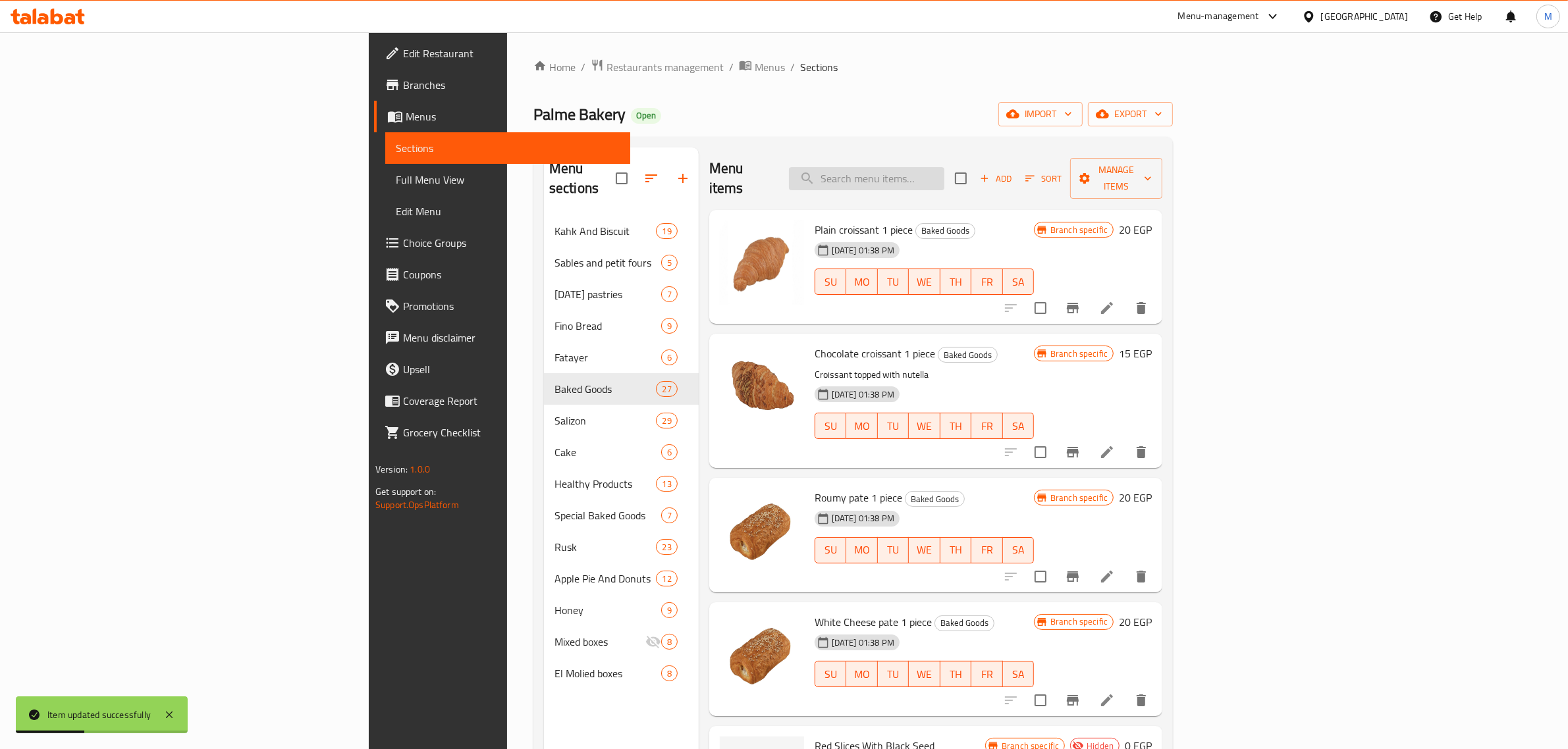
click at [945, 172] on input "search" at bounding box center [866, 178] width 155 height 23
paste input "كوكيز لوز"
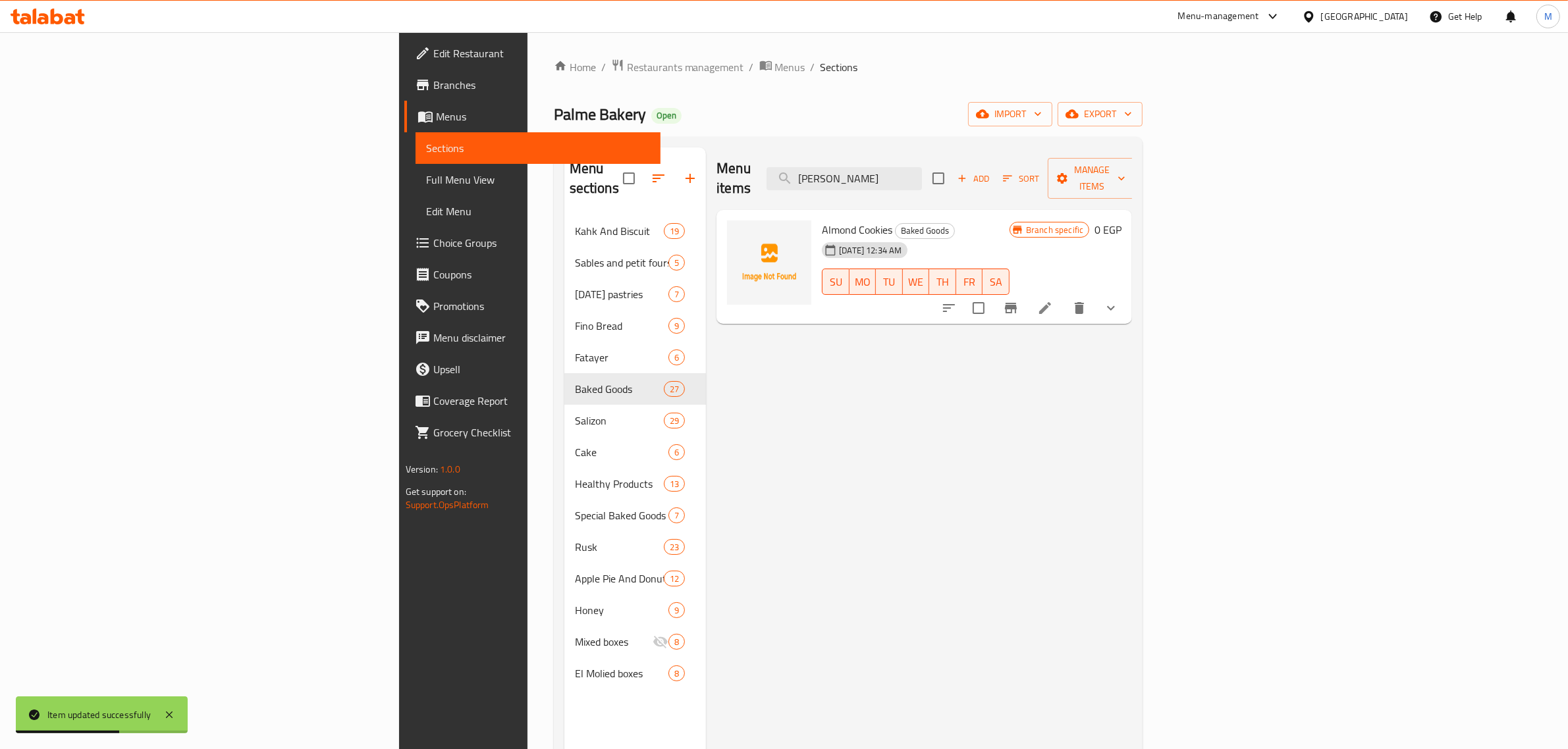
type input "كوكيز لوز"
click at [1053, 300] on icon at bounding box center [1045, 308] width 16 height 16
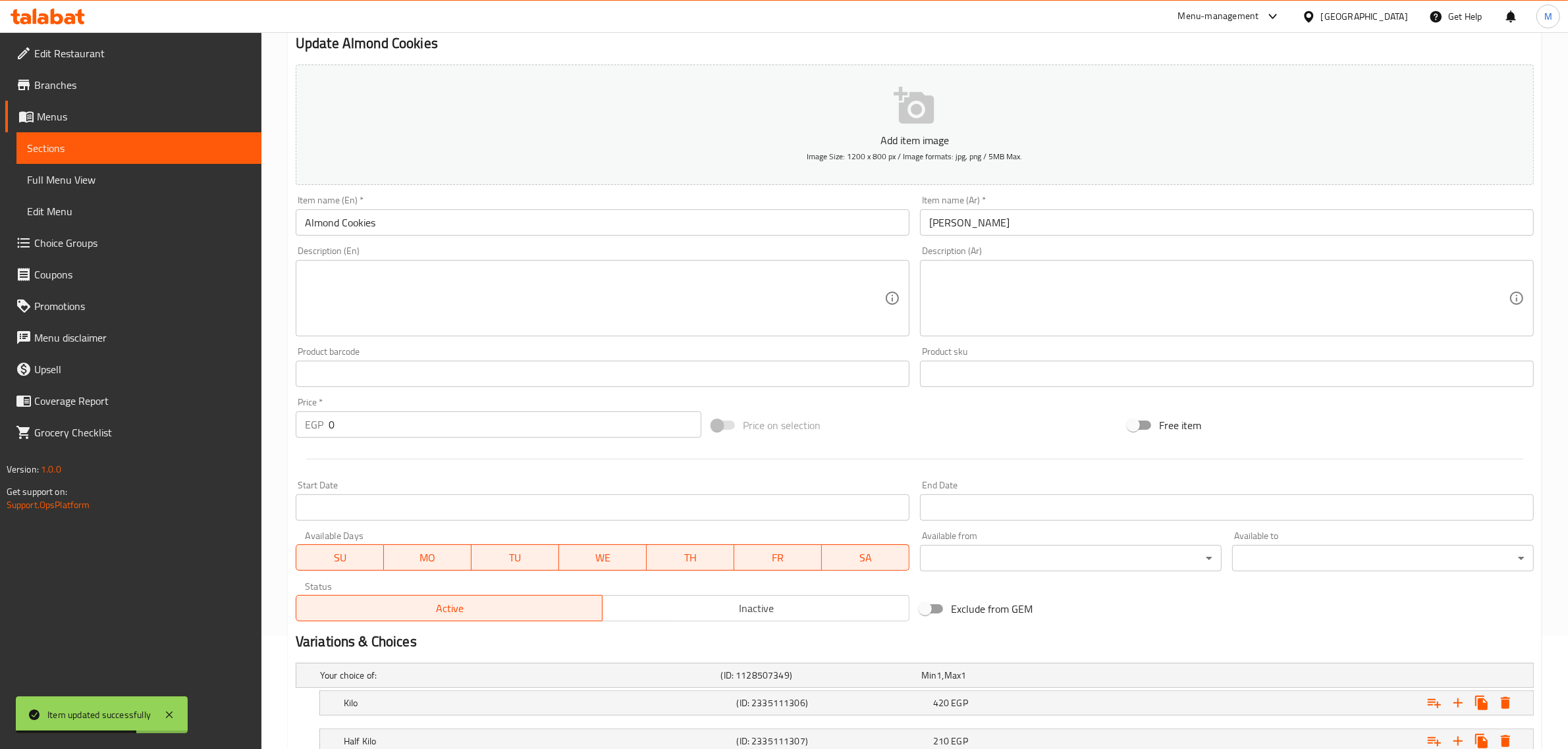
scroll to position [211, 0]
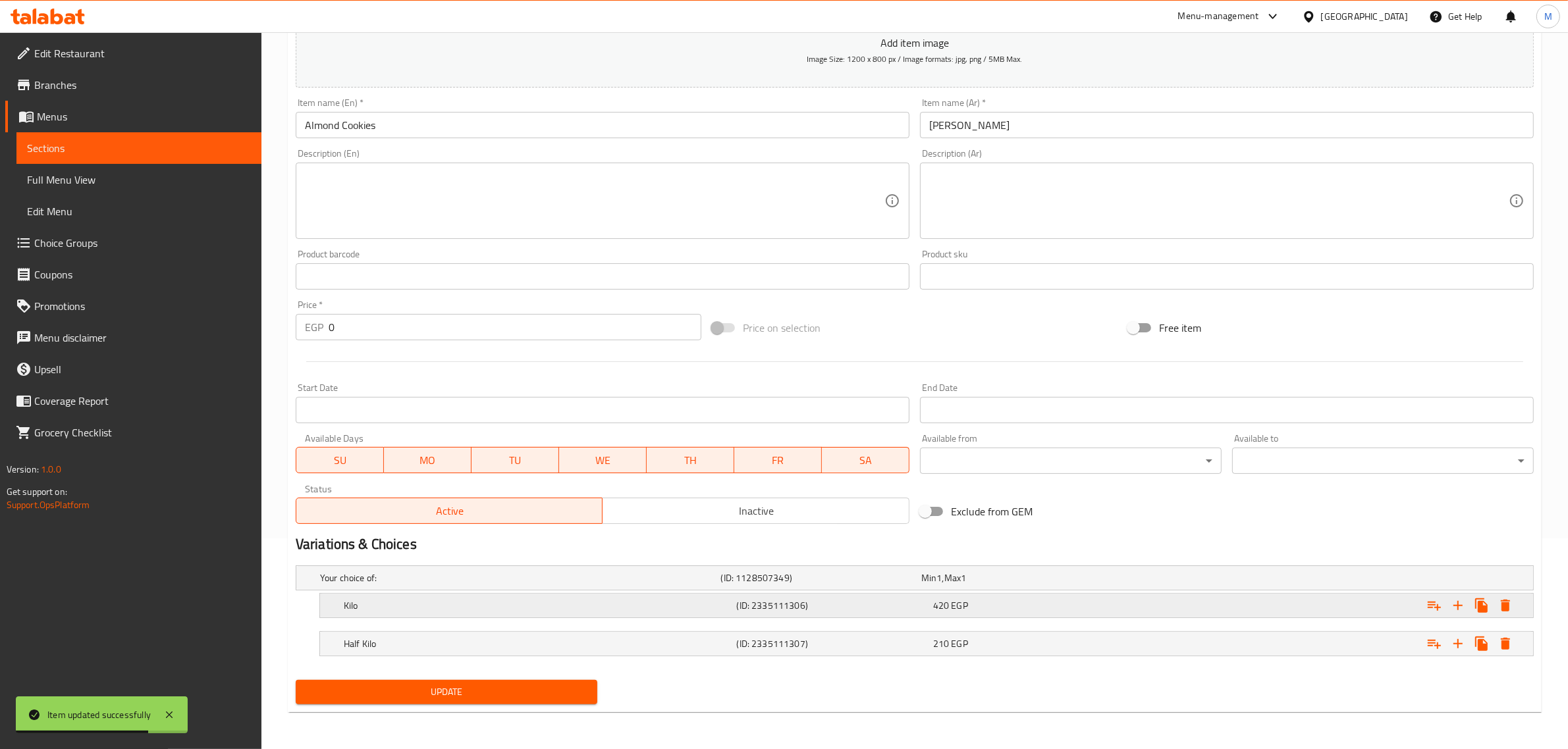
drag, startPoint x: 754, startPoint y: 512, endPoint x: 472, endPoint y: 604, distance: 296.6
click at [749, 512] on span "Inactive" at bounding box center [756, 510] width 296 height 19
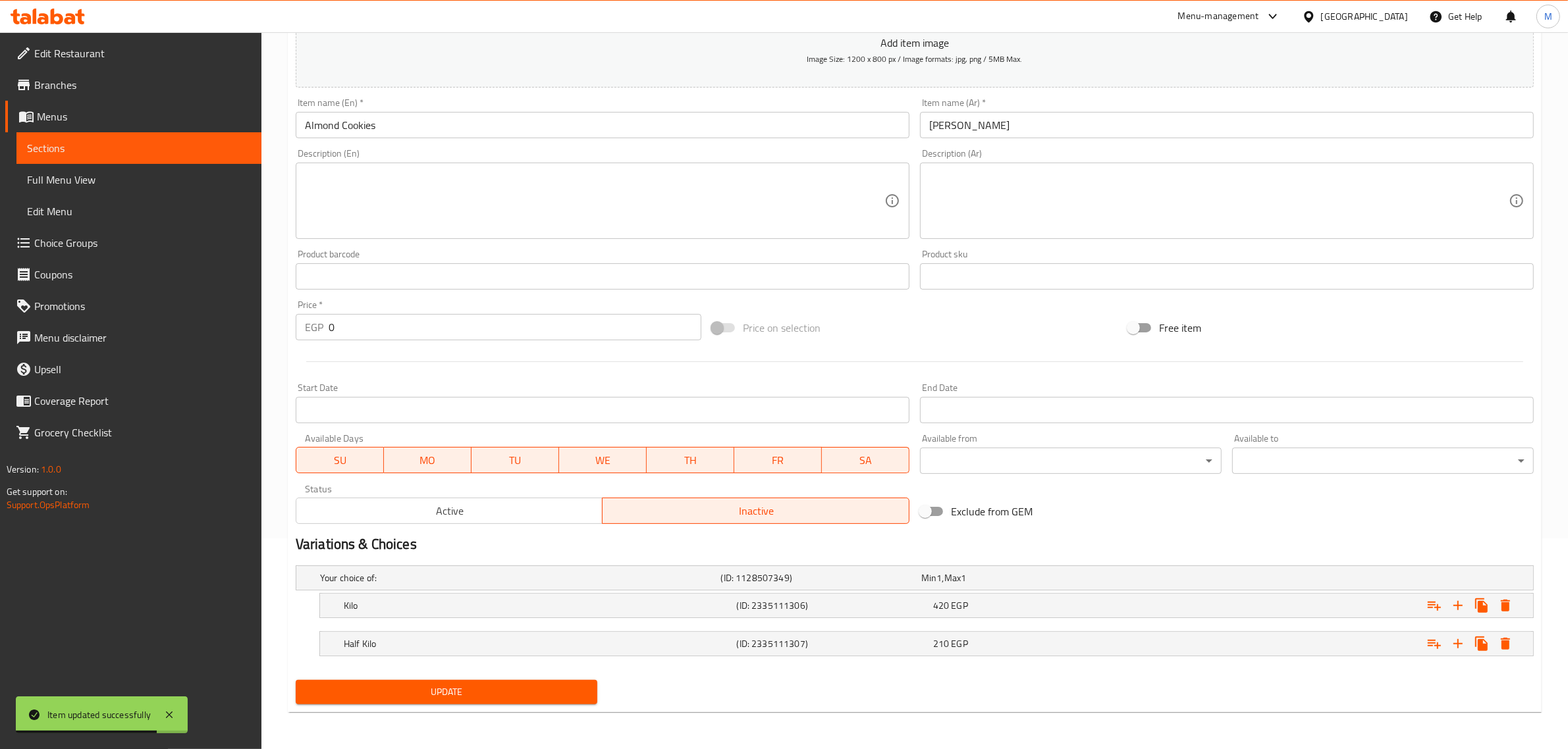
click at [449, 684] on span "Update" at bounding box center [446, 693] width 280 height 17
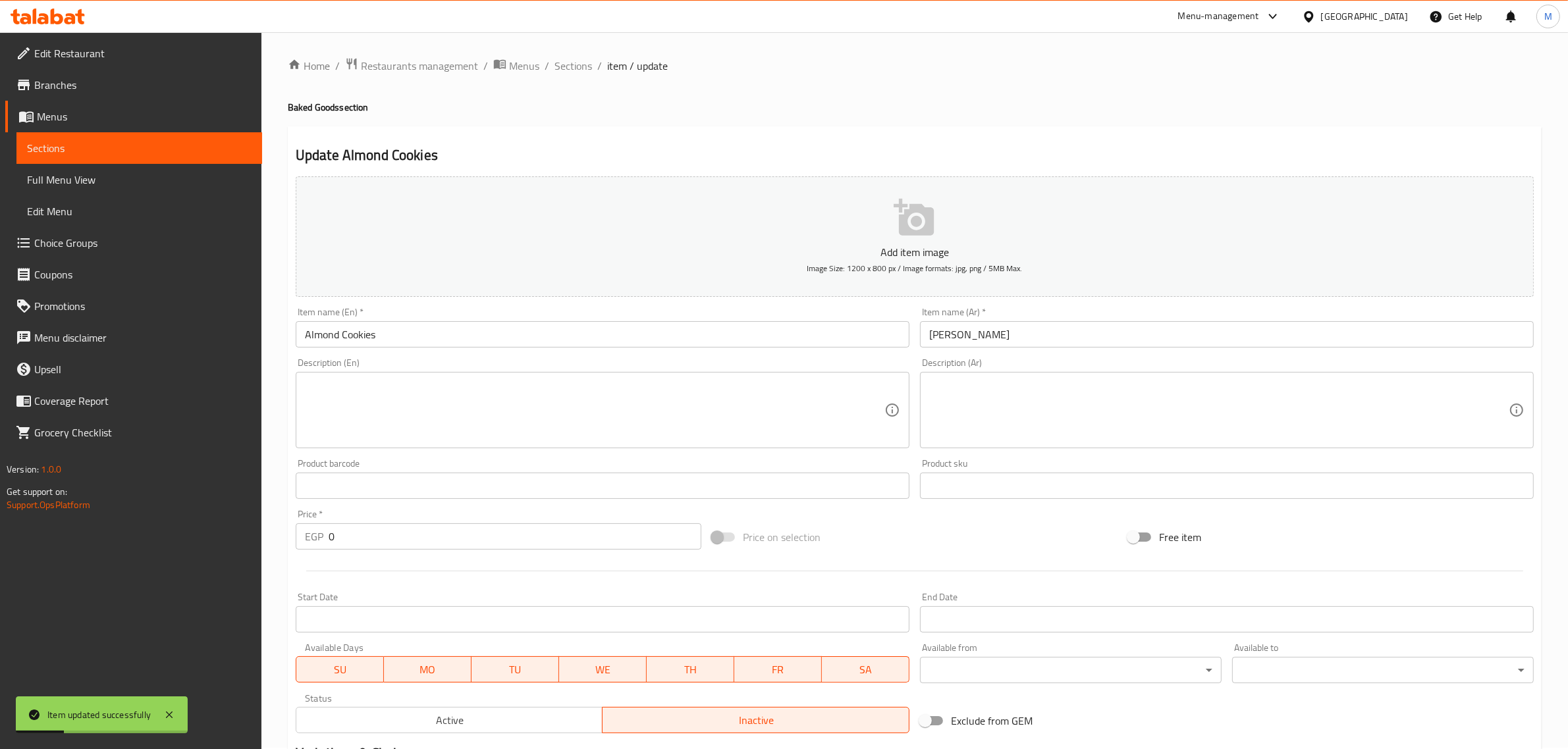
scroll to position [0, 0]
click at [558, 67] on span "Sections" at bounding box center [573, 67] width 38 height 16
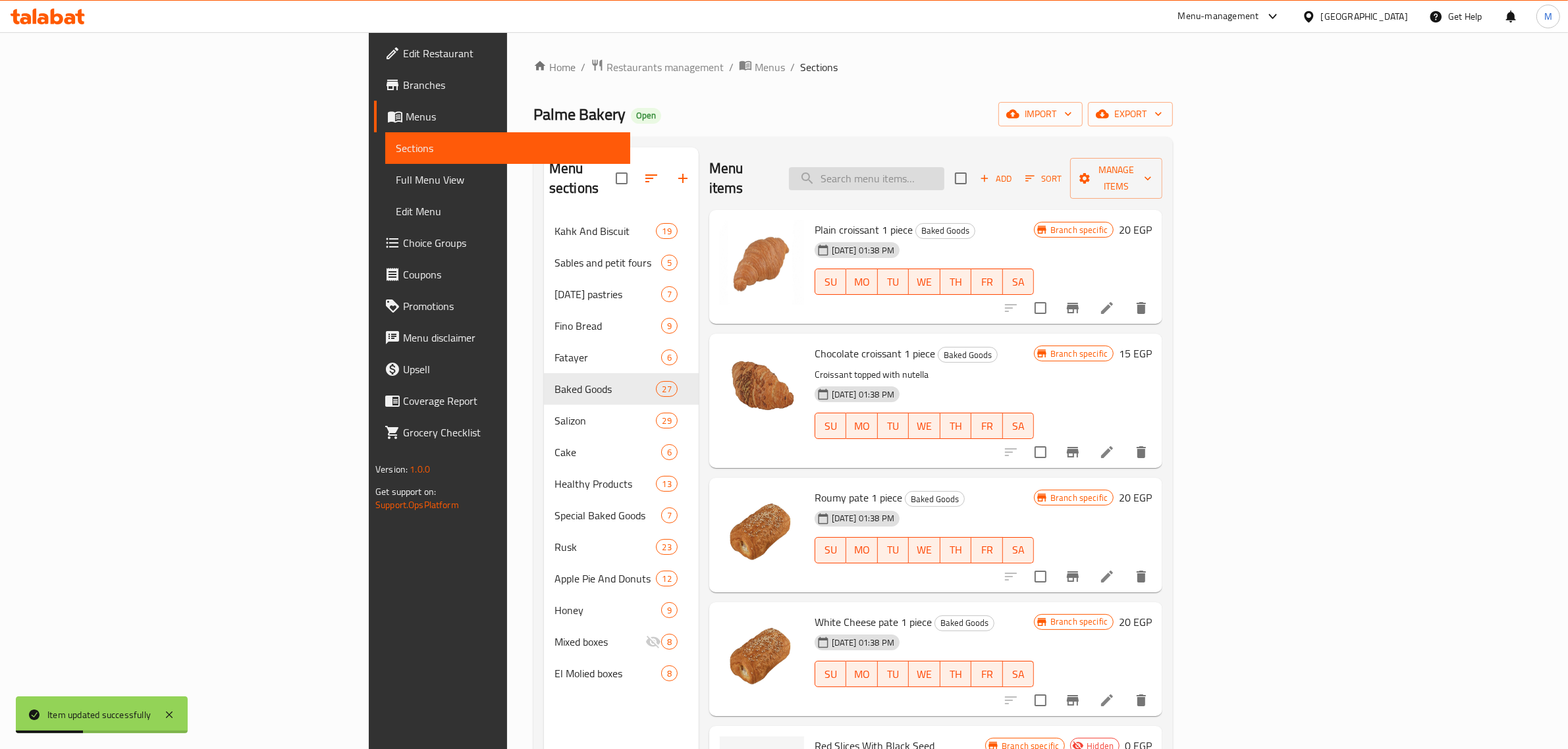
click at [945, 172] on input "search" at bounding box center [866, 178] width 155 height 23
paste input "باف ستيك"
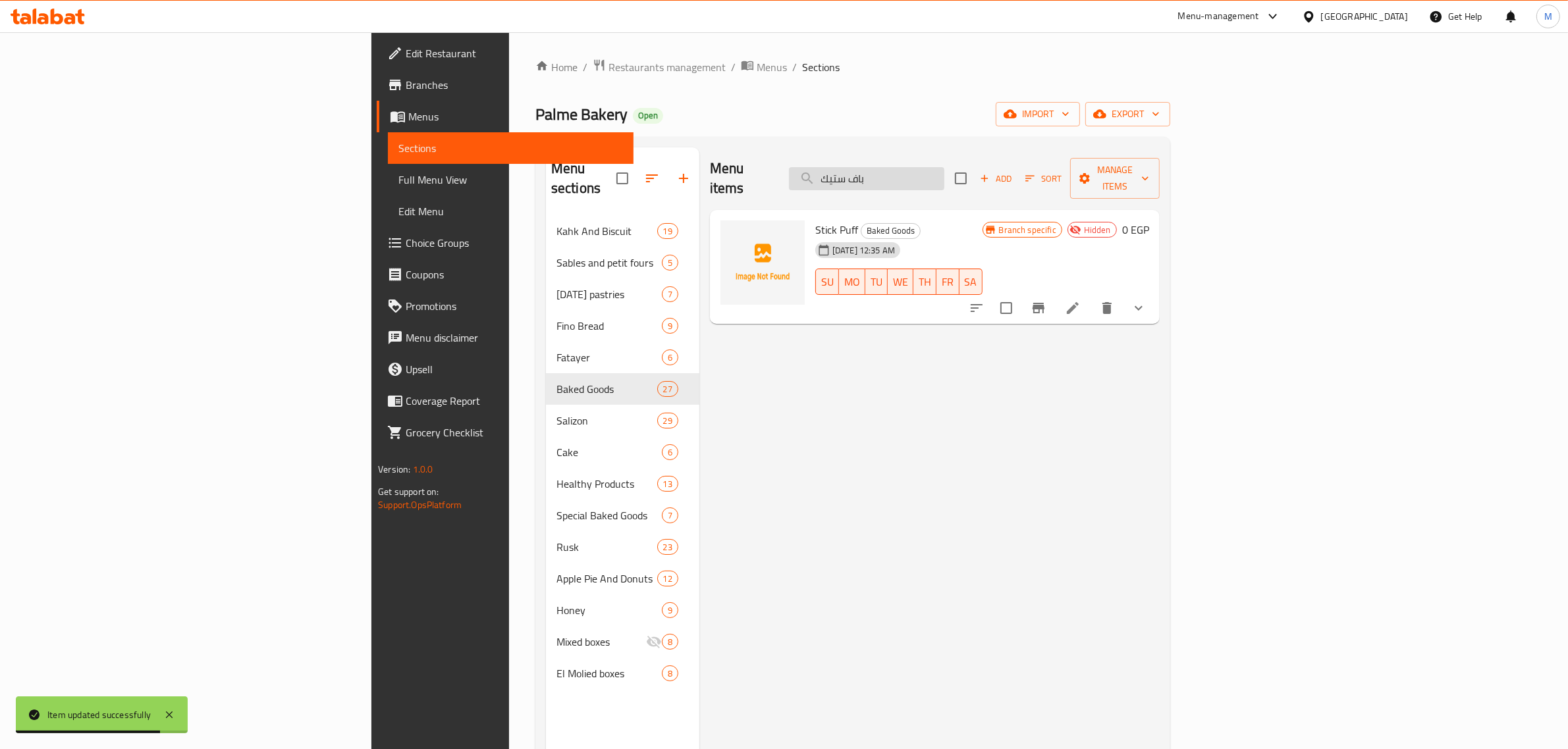
click at [945, 176] on input "باف ستيك" at bounding box center [866, 178] width 155 height 23
paste input "كوكيز فسدق"
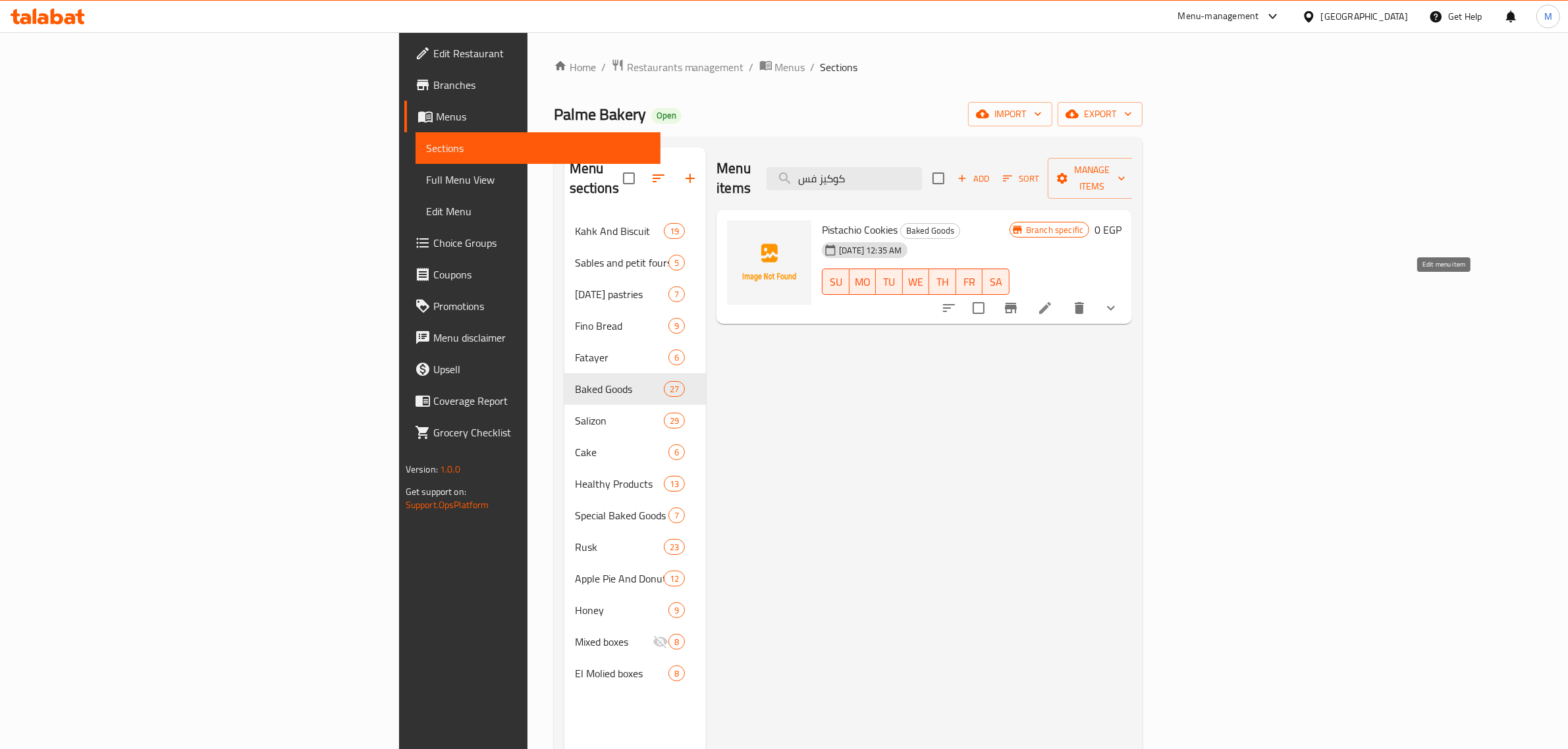
type input "كوكيز فس"
click at [1051, 303] on icon at bounding box center [1045, 308] width 12 height 12
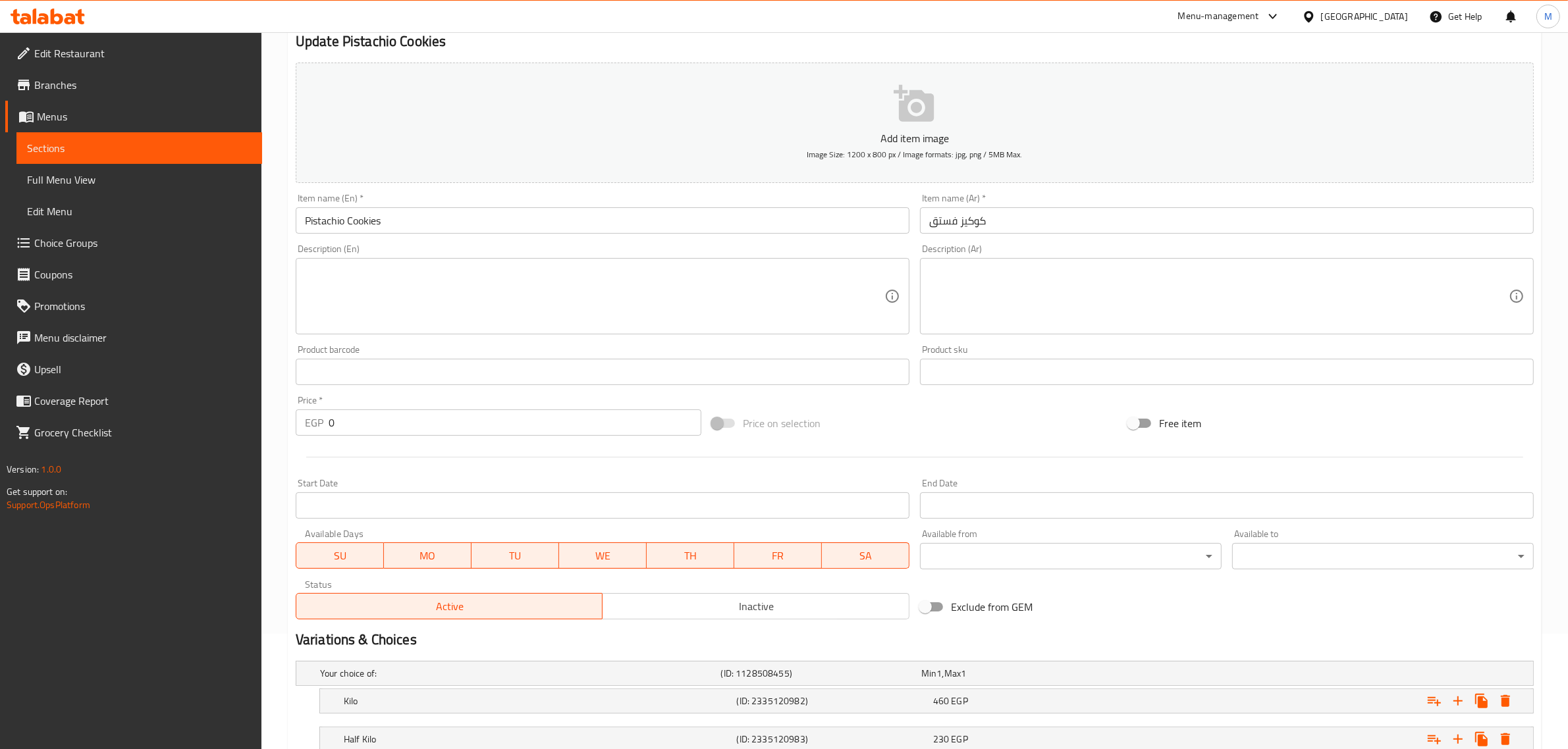
scroll to position [211, 0]
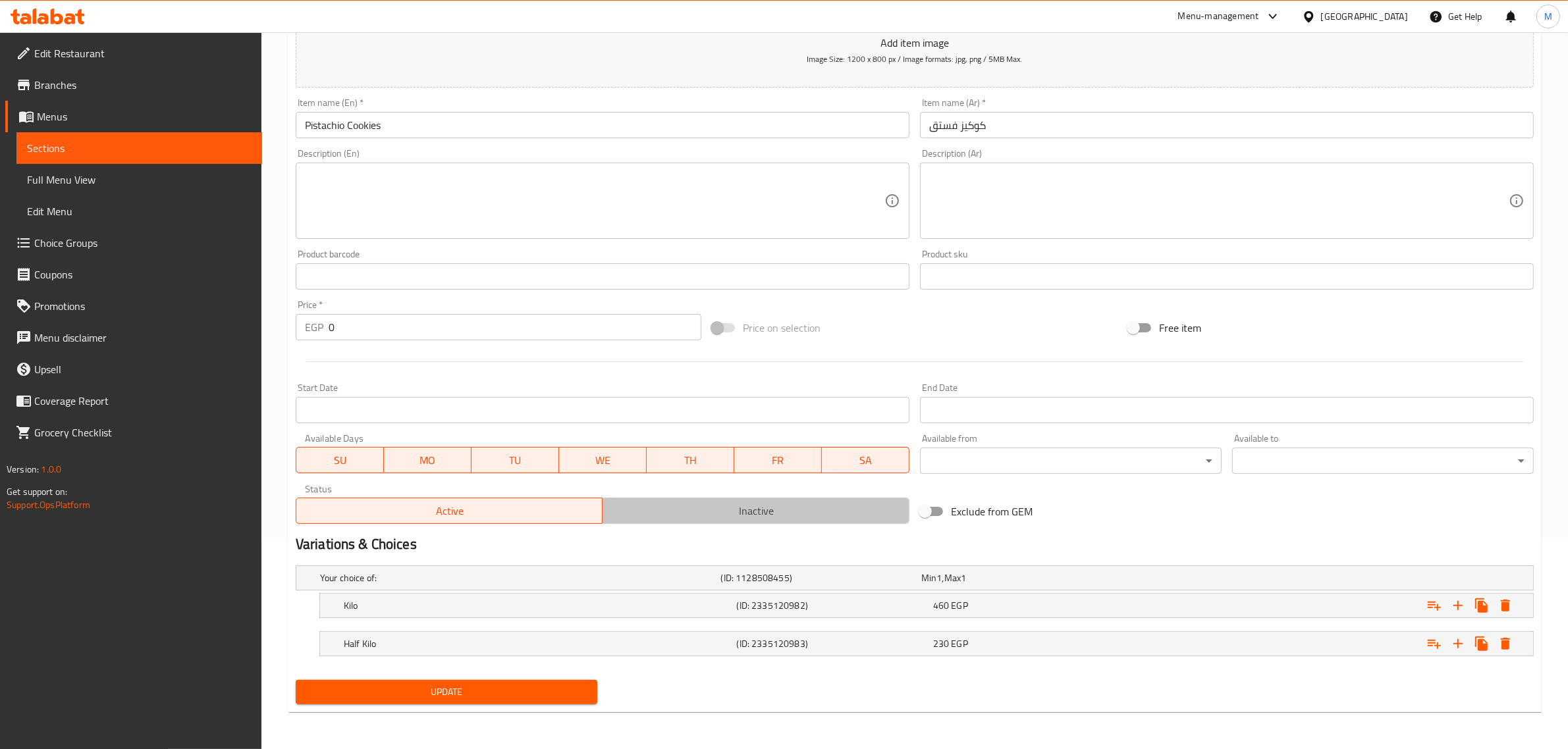
click at [661, 507] on span "Inactive" at bounding box center [756, 510] width 296 height 19
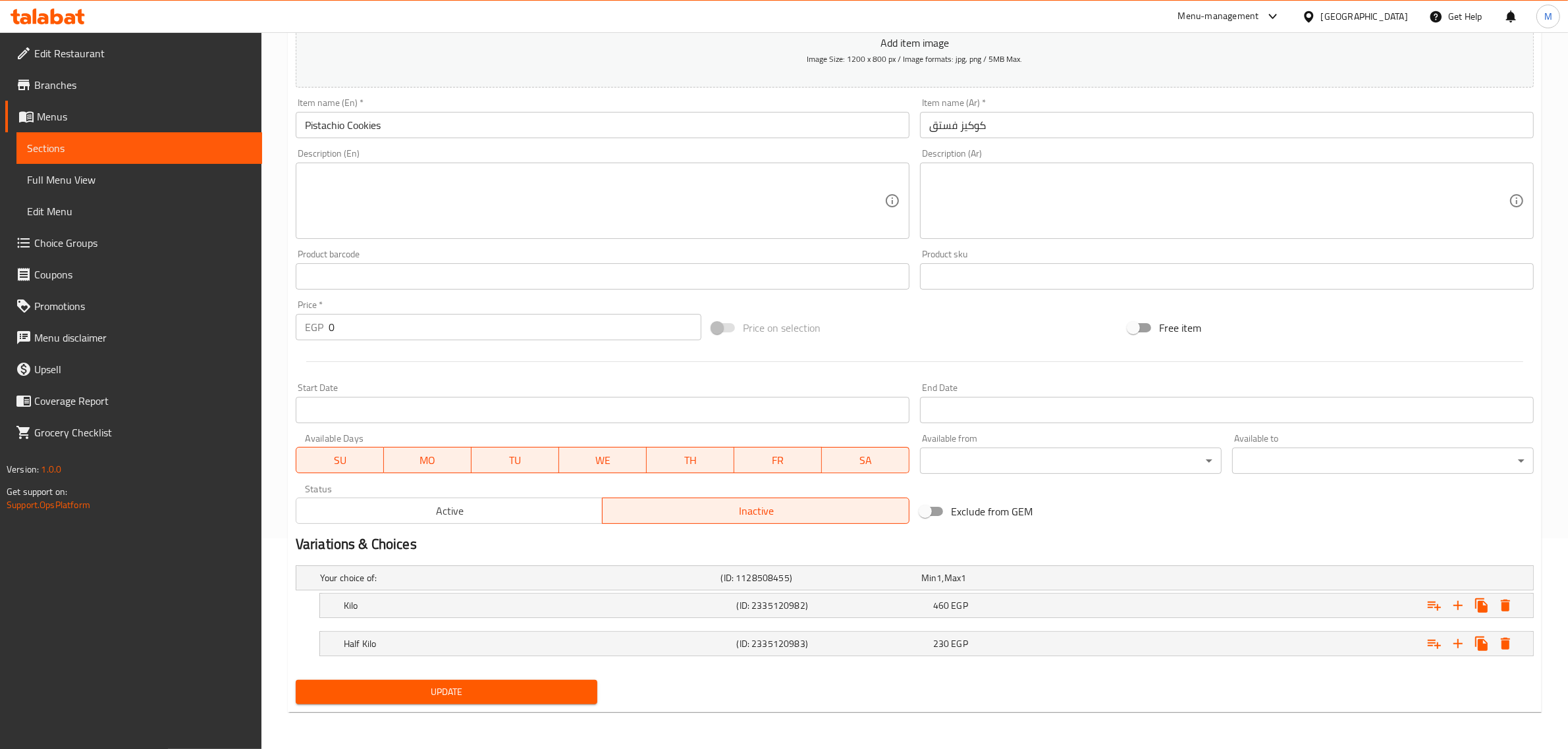
click at [502, 686] on span "Update" at bounding box center [446, 693] width 280 height 17
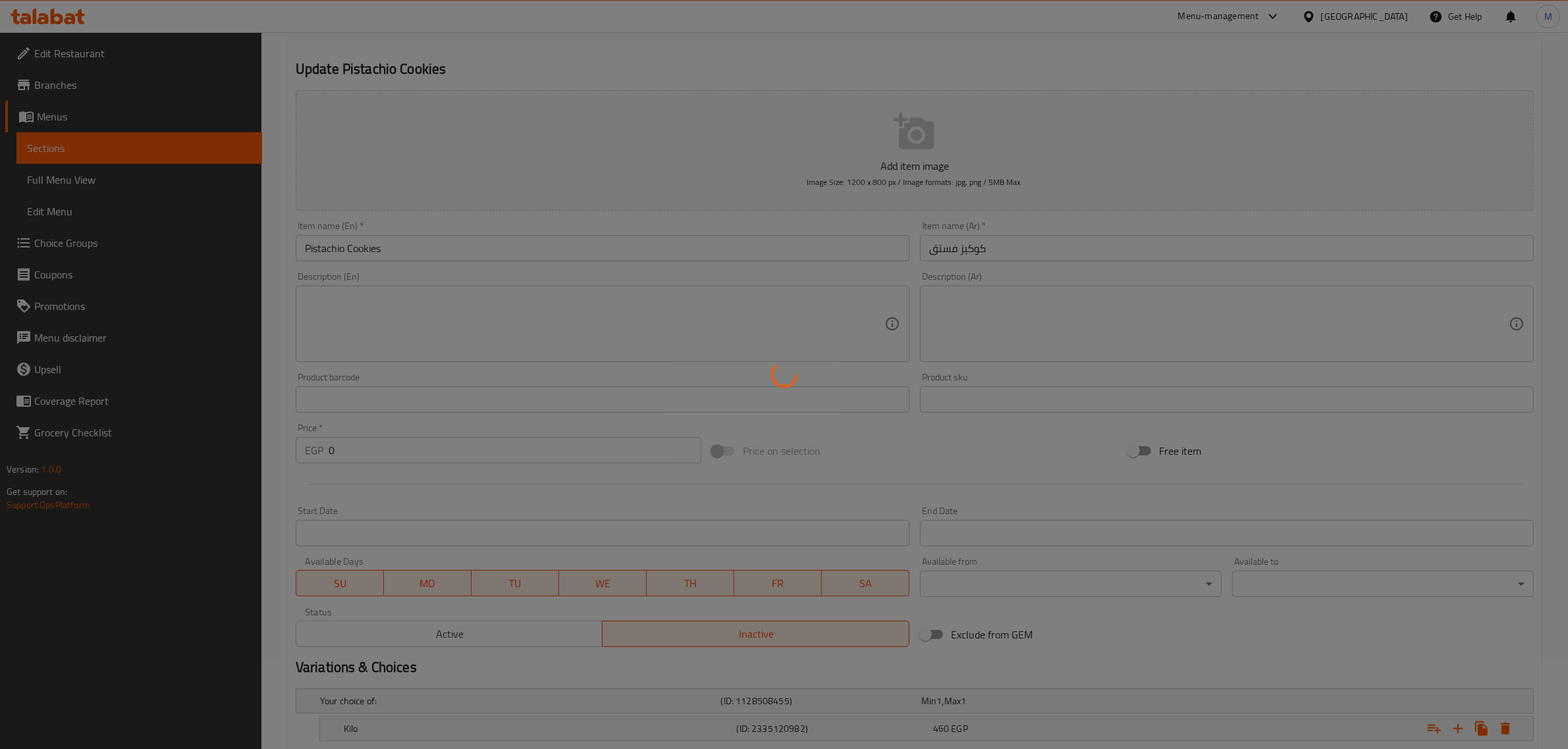
scroll to position [0, 0]
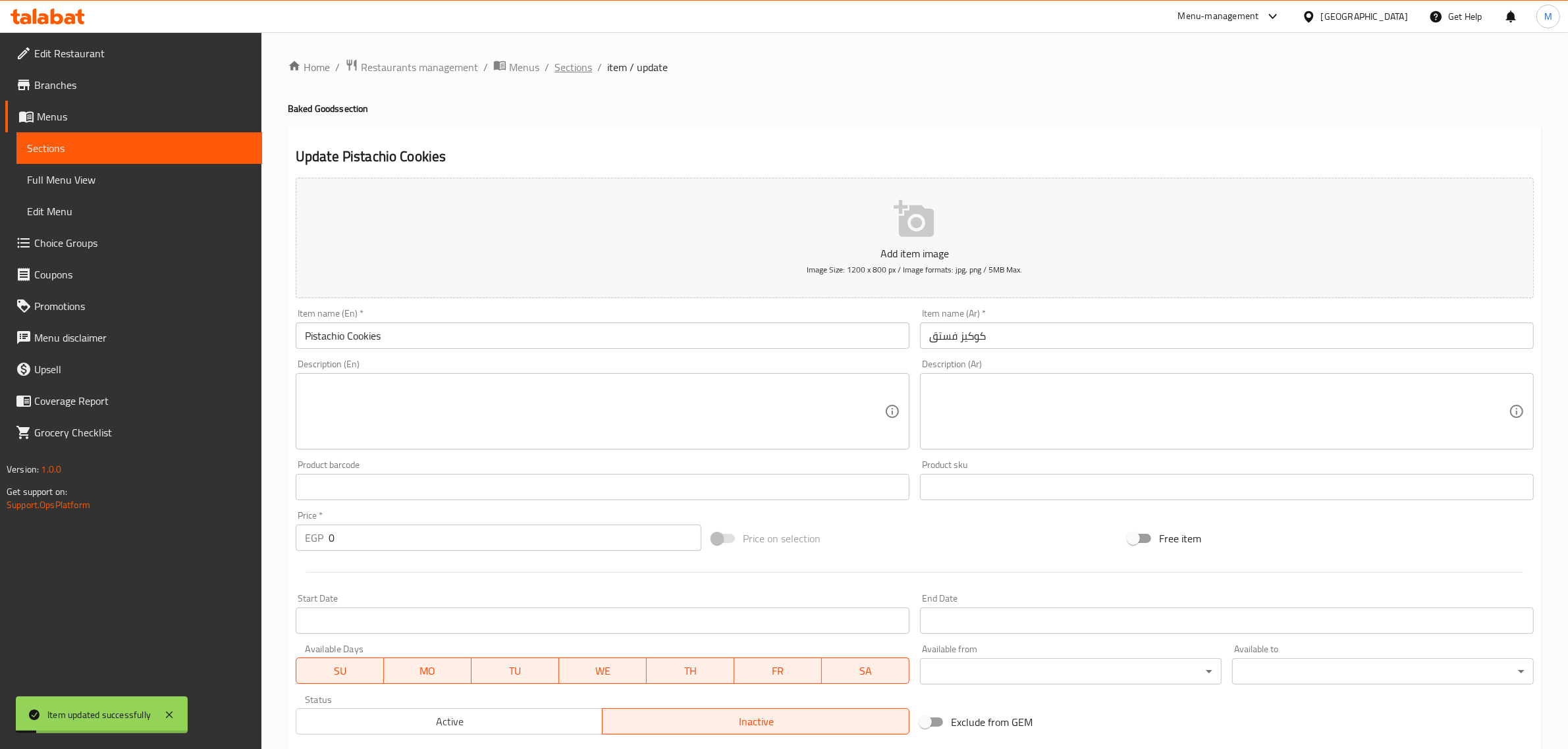
click at [566, 65] on span "Sections" at bounding box center [573, 67] width 38 height 16
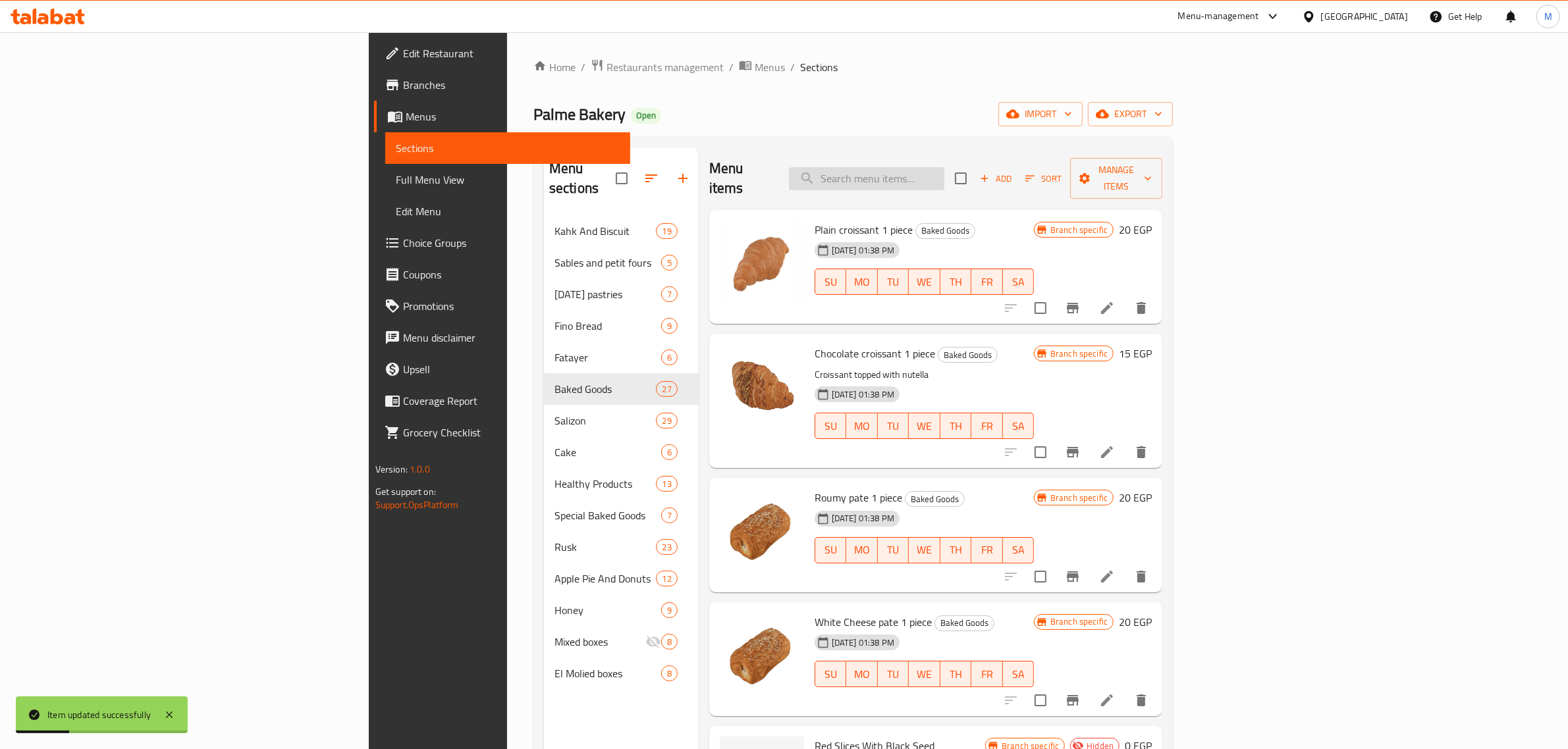
click at [945, 167] on input "search" at bounding box center [866, 178] width 155 height 23
paste input "ميني ساندوش فارغ"
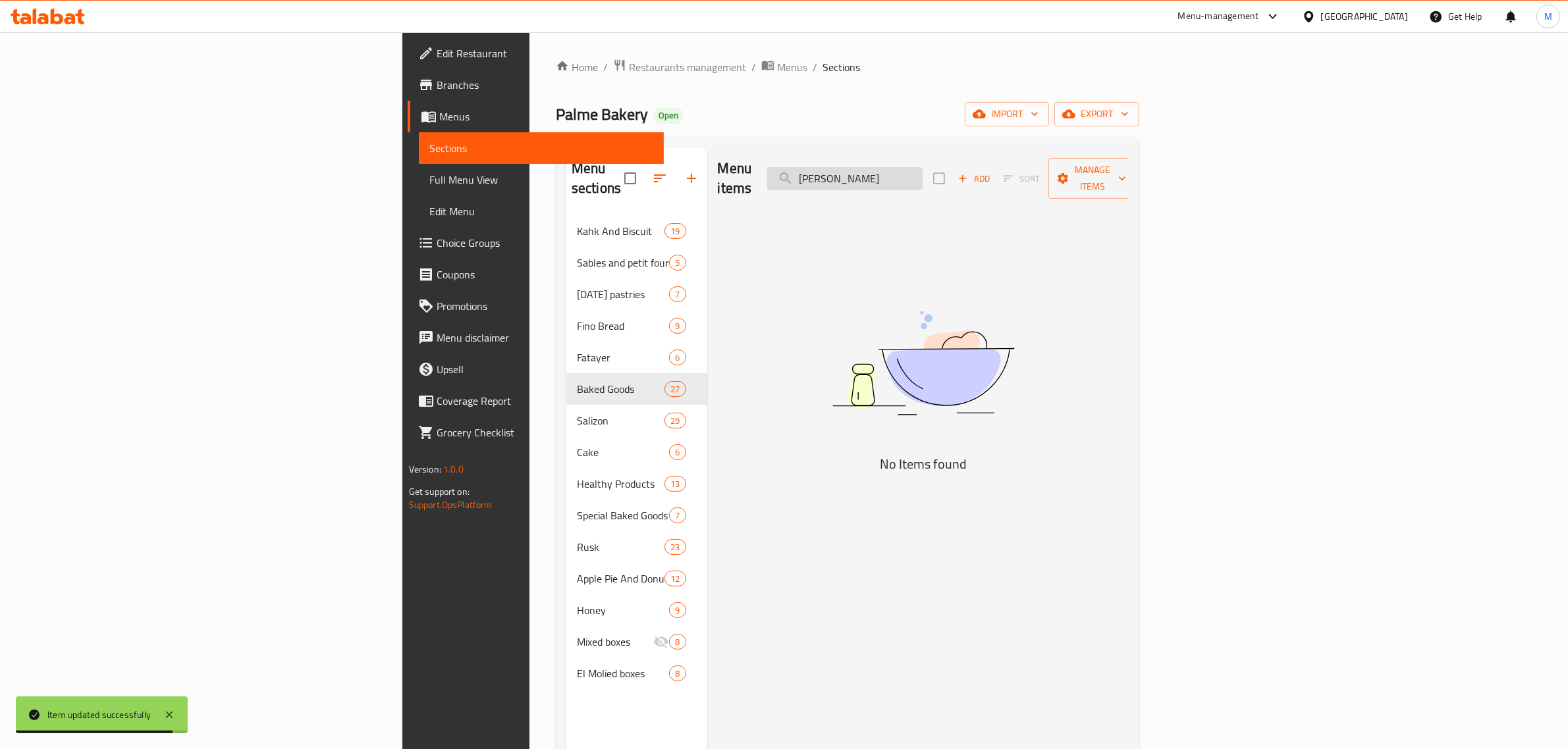
drag, startPoint x: 977, startPoint y: 171, endPoint x: 985, endPoint y: 176, distance: 9.4
click at [922, 171] on input "ميني ساندوش" at bounding box center [845, 178] width 155 height 23
drag, startPoint x: 965, startPoint y: 172, endPoint x: 900, endPoint y: 172, distance: 65.0
click at [900, 172] on div "Menu items ميني سندوش Add Sort Manage items" at bounding box center [924, 179] width 412 height 63
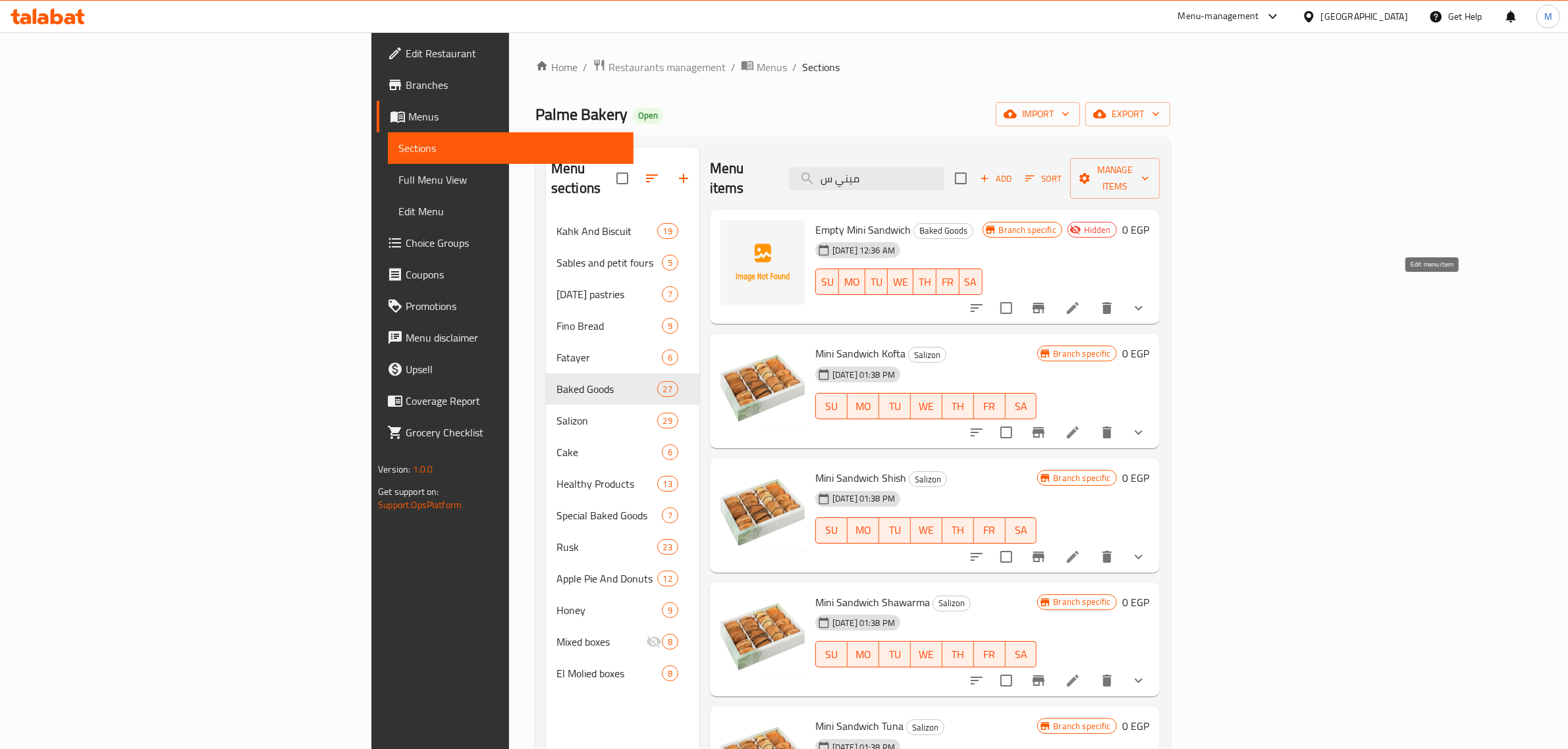
type input "ميني س"
click at [1081, 300] on icon at bounding box center [1073, 308] width 16 height 16
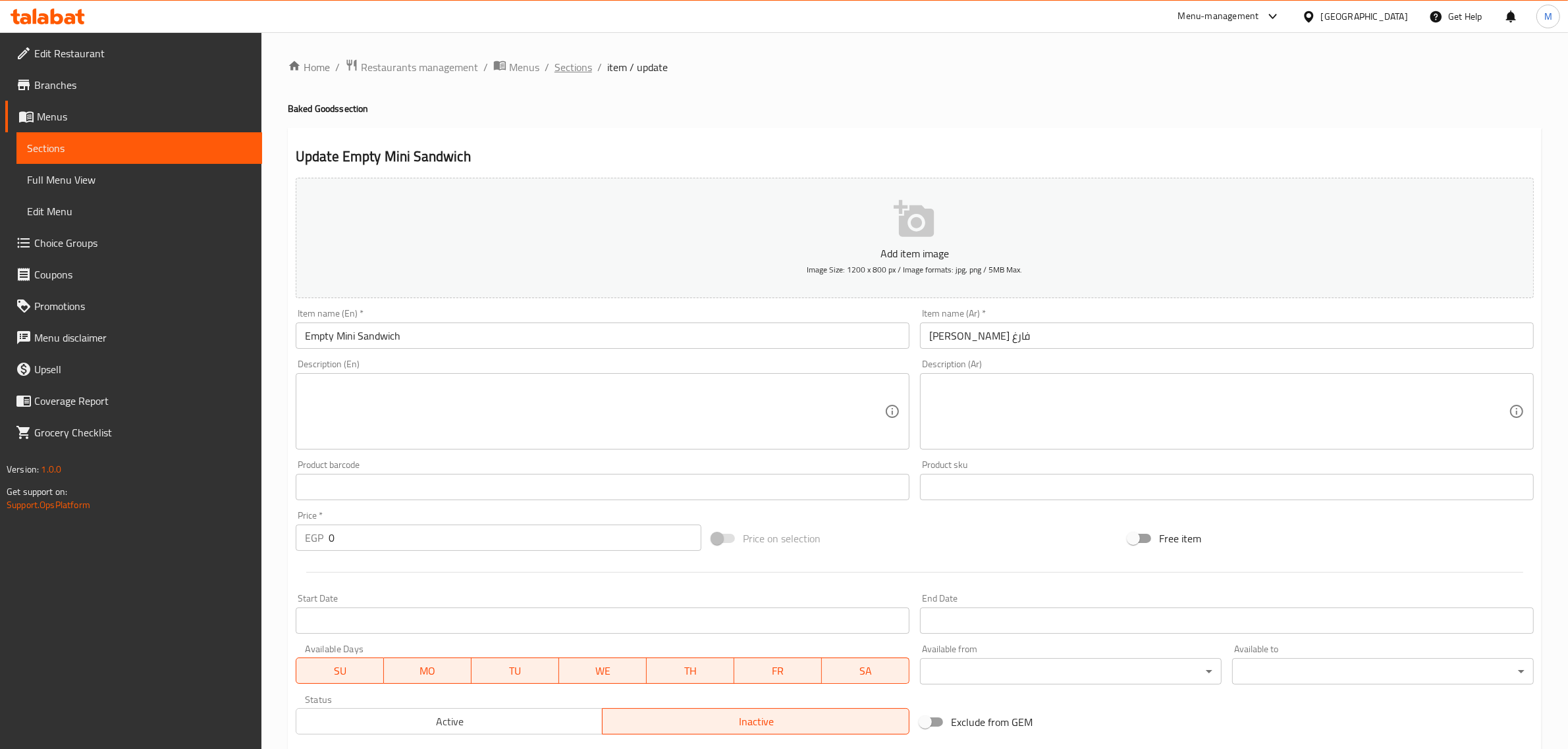
click at [575, 70] on span "Sections" at bounding box center [573, 67] width 38 height 16
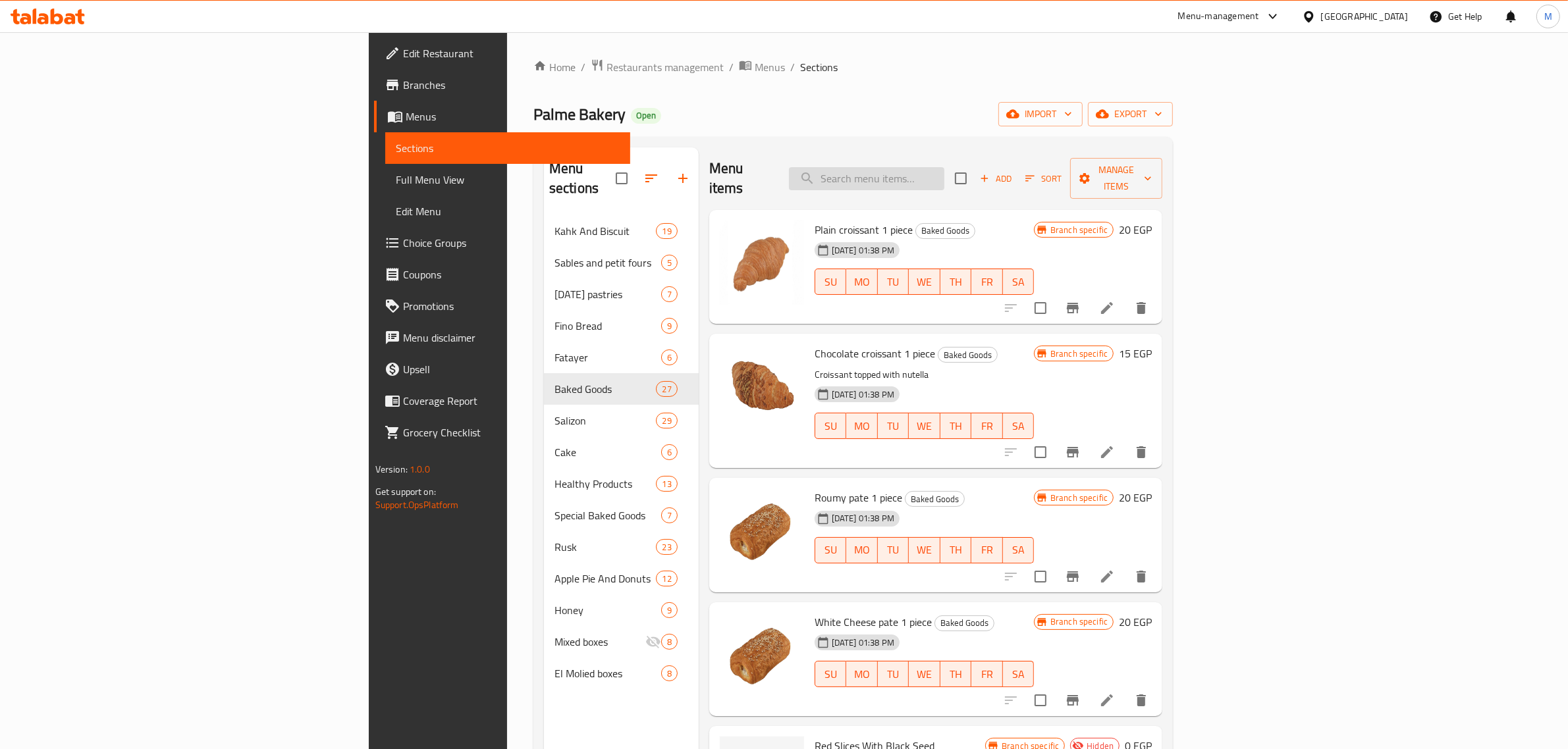
click at [945, 172] on input "search" at bounding box center [866, 178] width 155 height 23
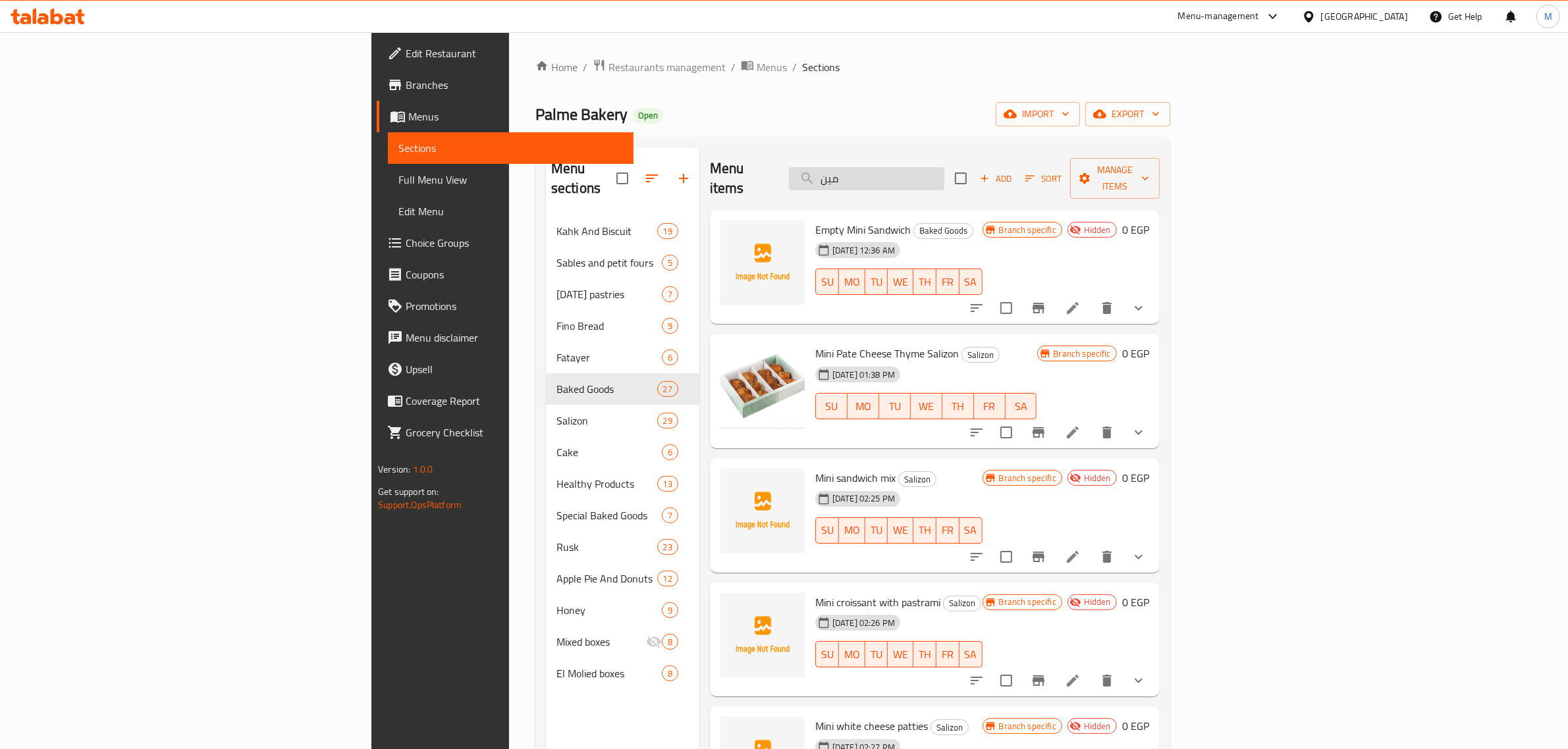
click at [945, 168] on input "مين" at bounding box center [866, 178] width 155 height 23
paste input "وكيز شيكولاتة"
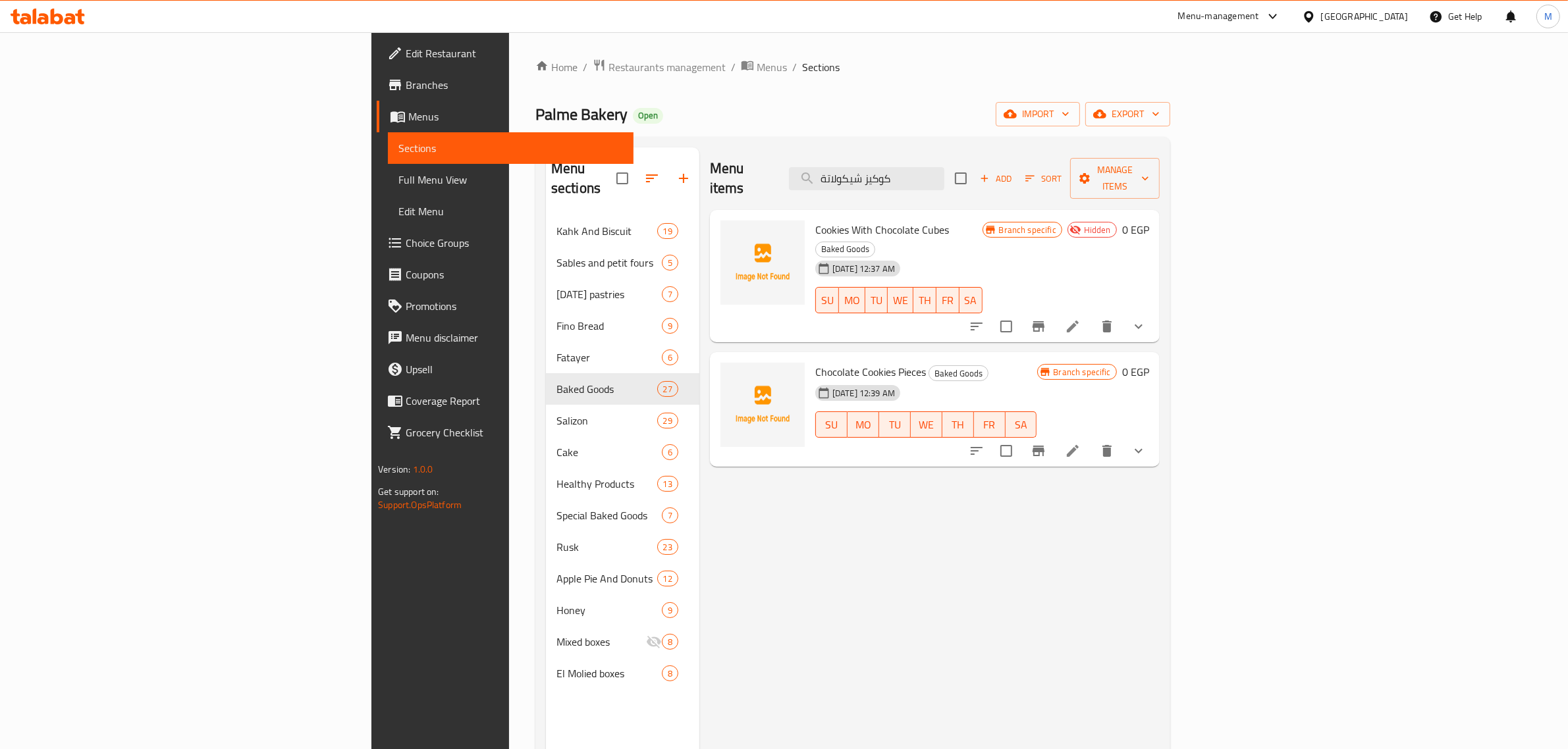
type input "كوكيز شيكولاتة"
click at [1081, 443] on icon at bounding box center [1073, 451] width 16 height 16
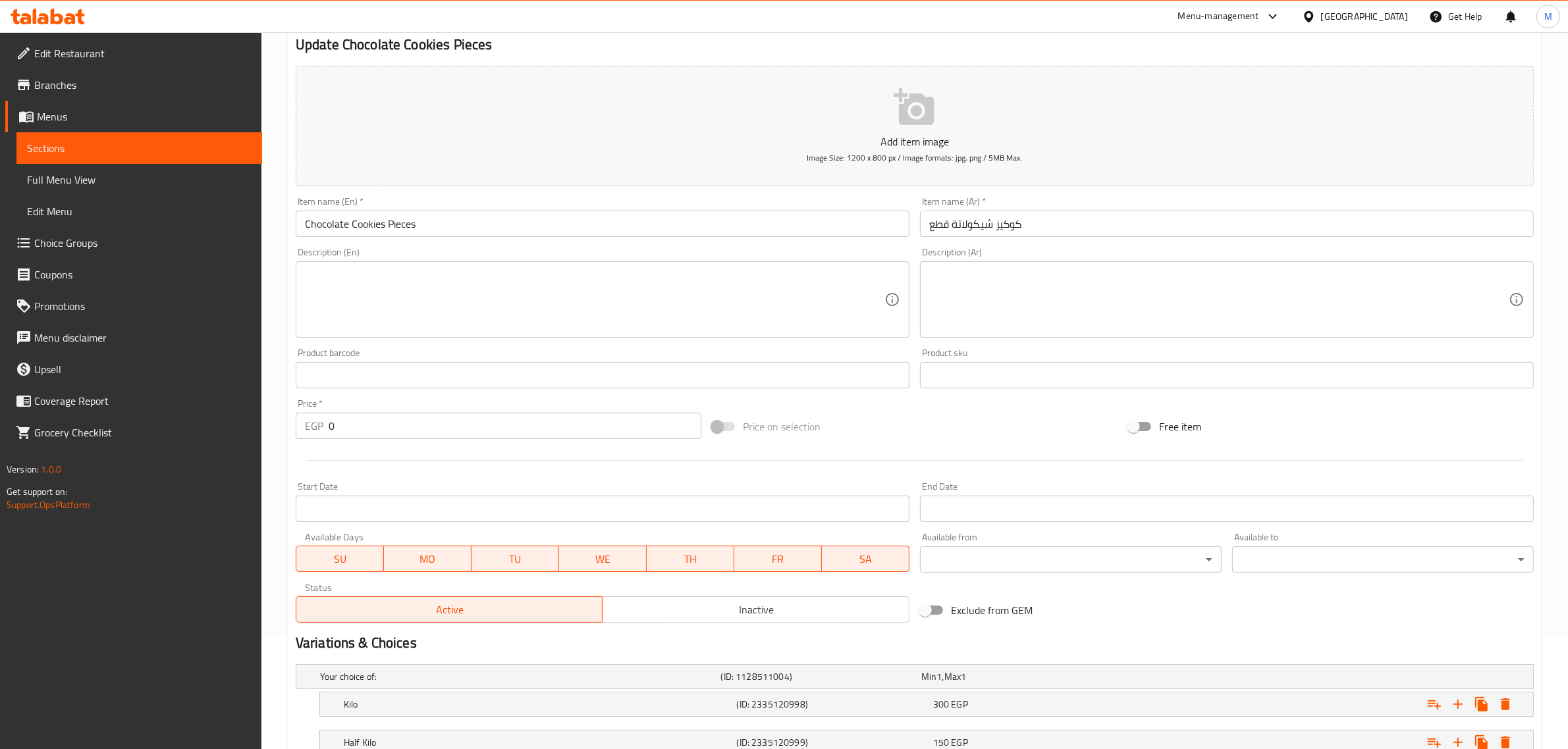
scroll to position [211, 0]
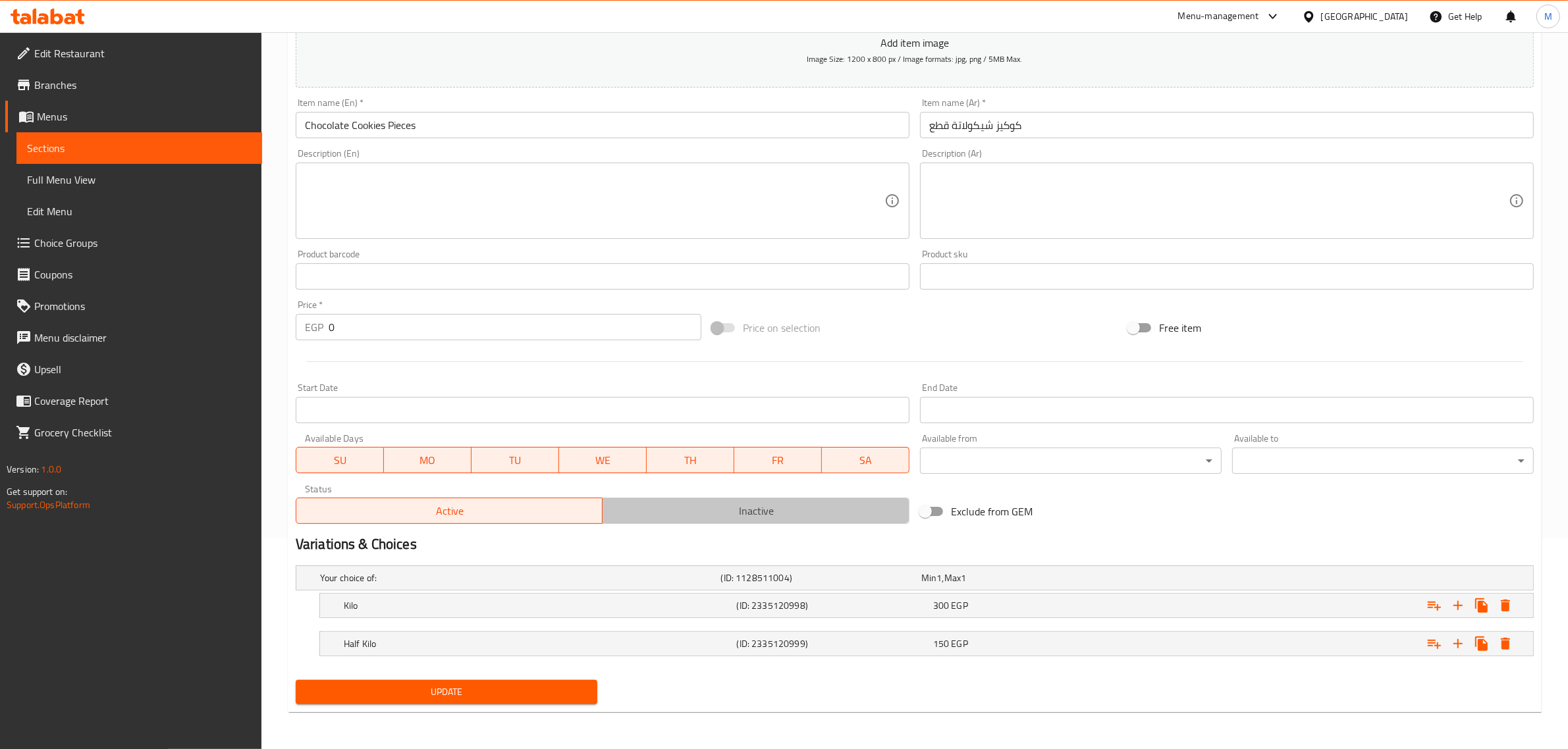
drag, startPoint x: 712, startPoint y: 507, endPoint x: 705, endPoint y: 506, distance: 7.1
click at [710, 506] on span "Inactive" at bounding box center [756, 510] width 296 height 19
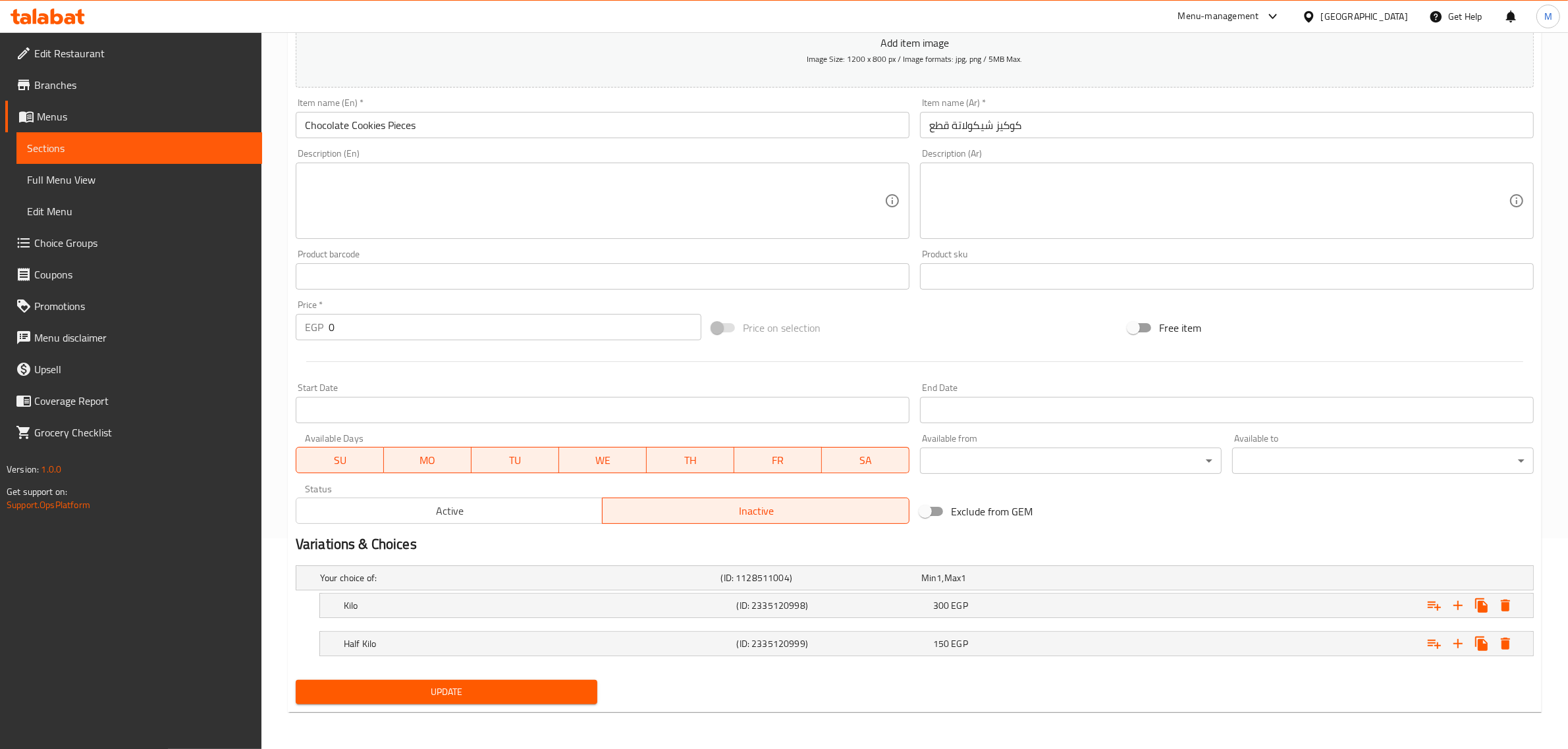
click at [530, 686] on span "Update" at bounding box center [446, 693] width 280 height 17
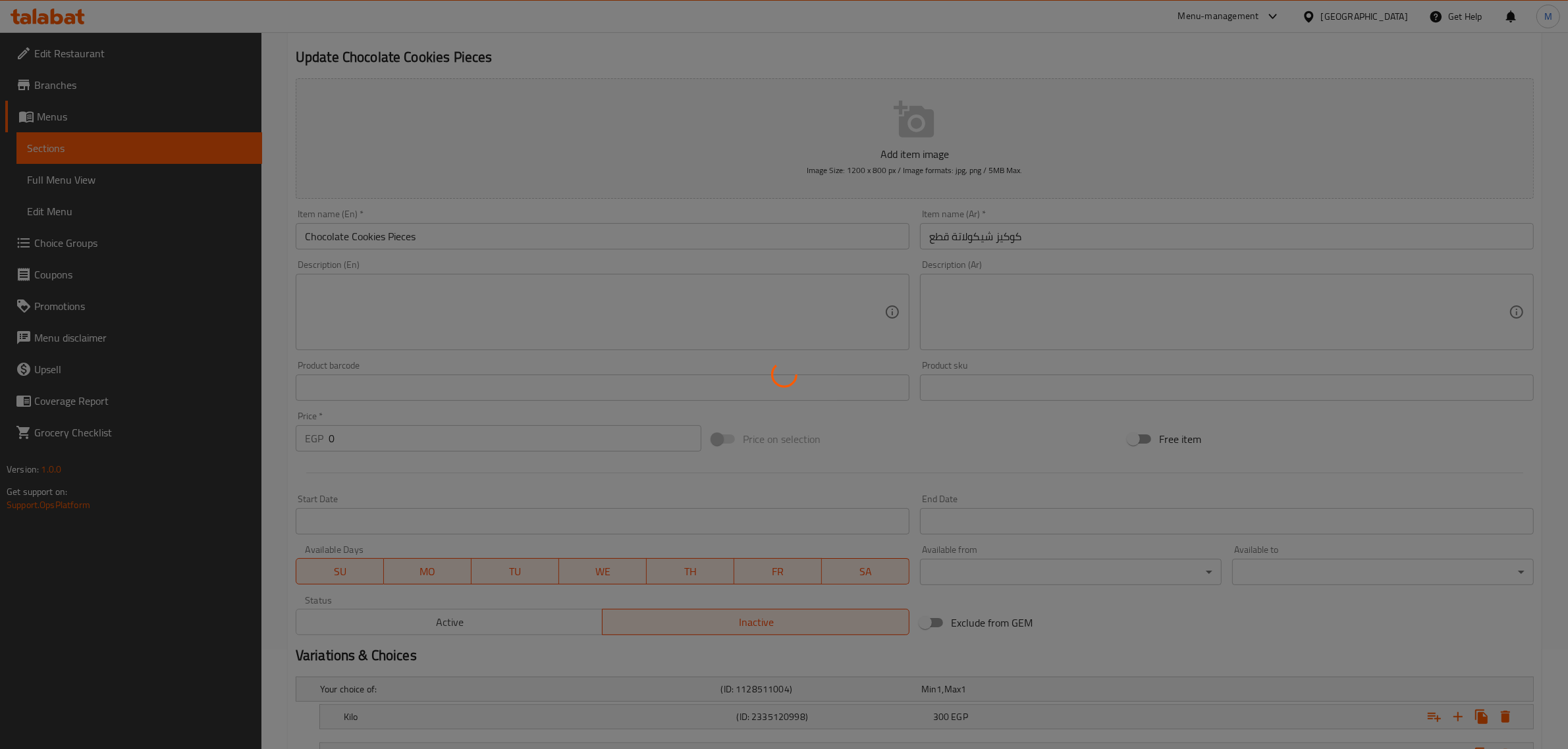
scroll to position [0, 0]
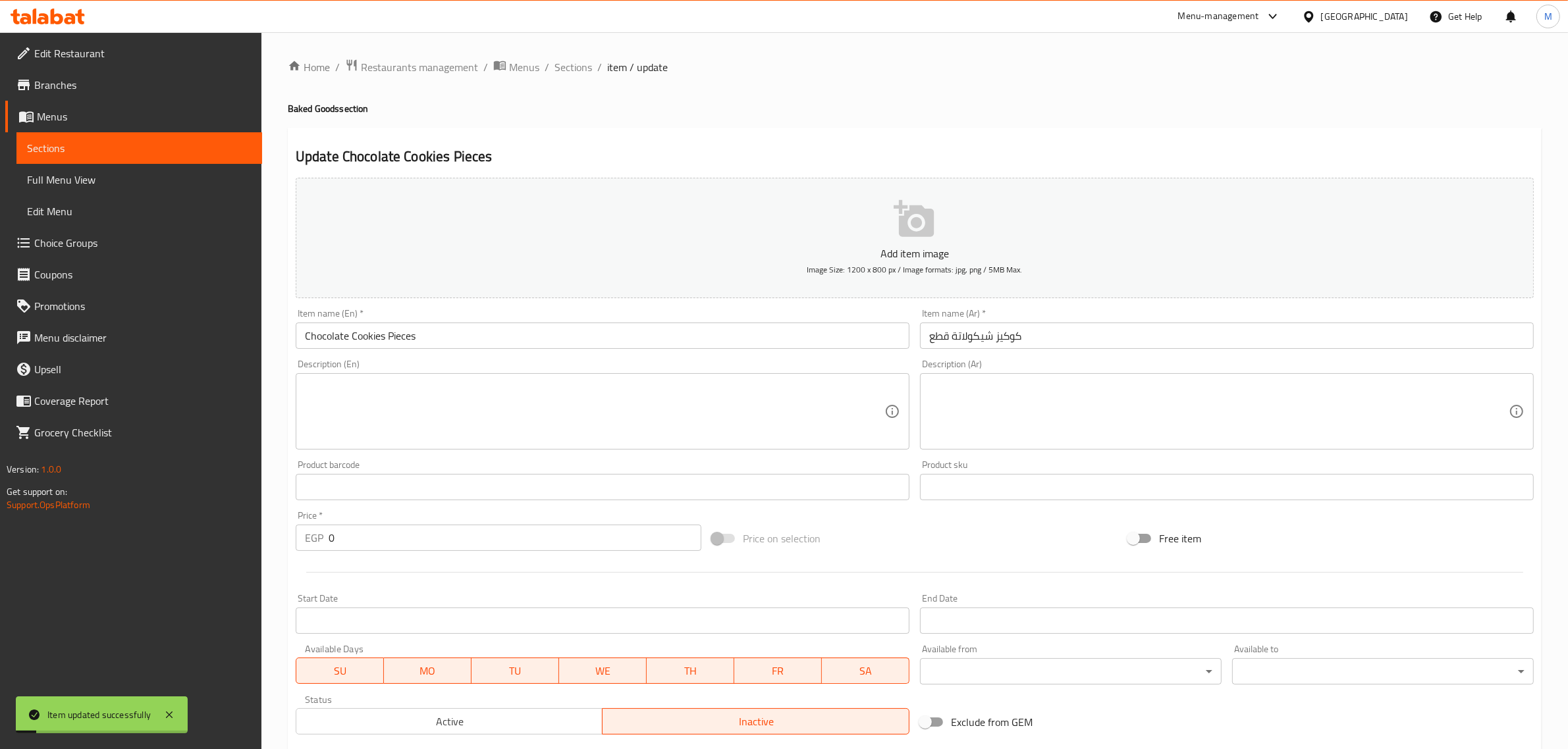
click at [517, 340] on input "Chocolate Cookies Pieces" at bounding box center [602, 336] width 614 height 26
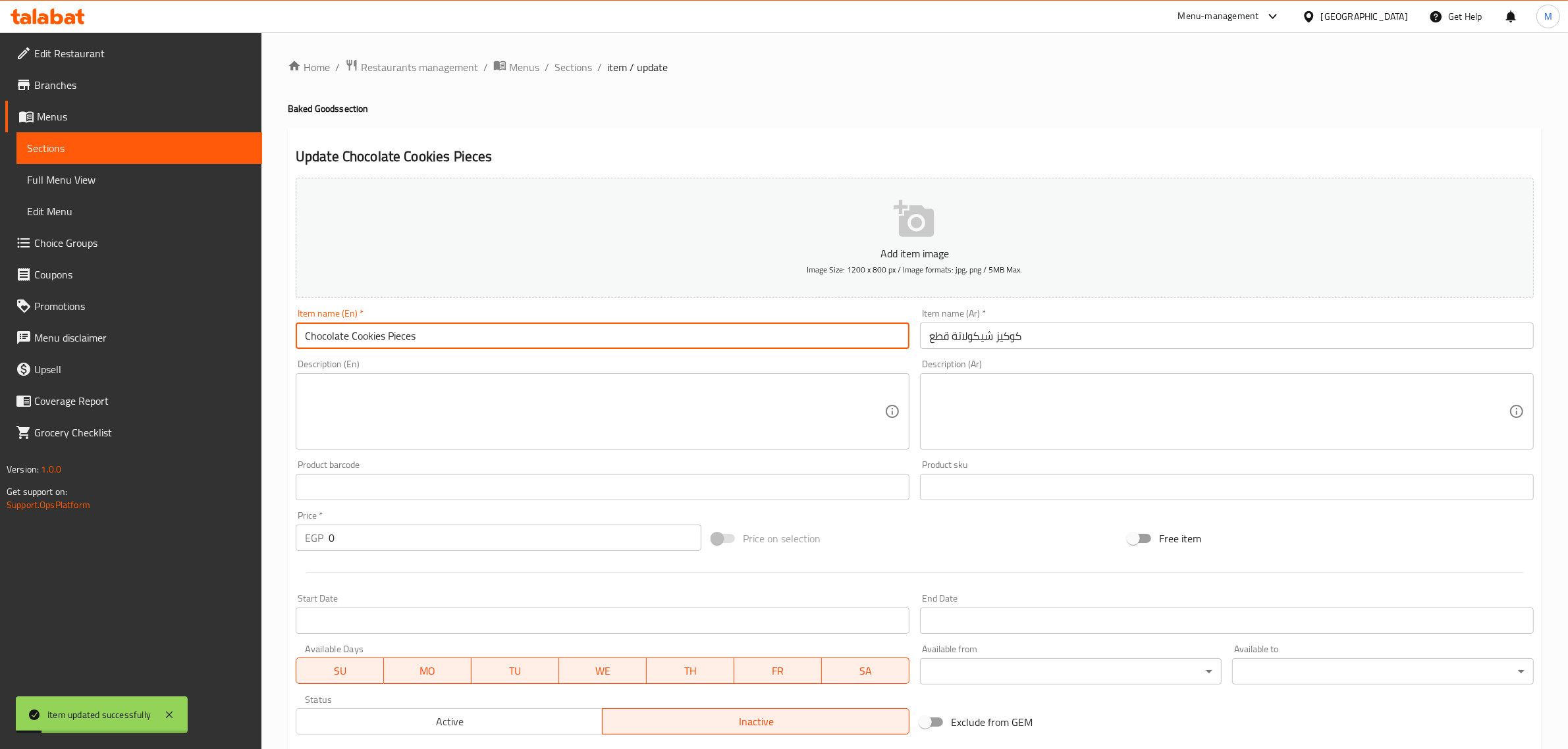
click at [517, 340] on input "Chocolate Cookies Pieces" at bounding box center [602, 336] width 614 height 26
click at [570, 65] on span "Sections" at bounding box center [573, 67] width 38 height 16
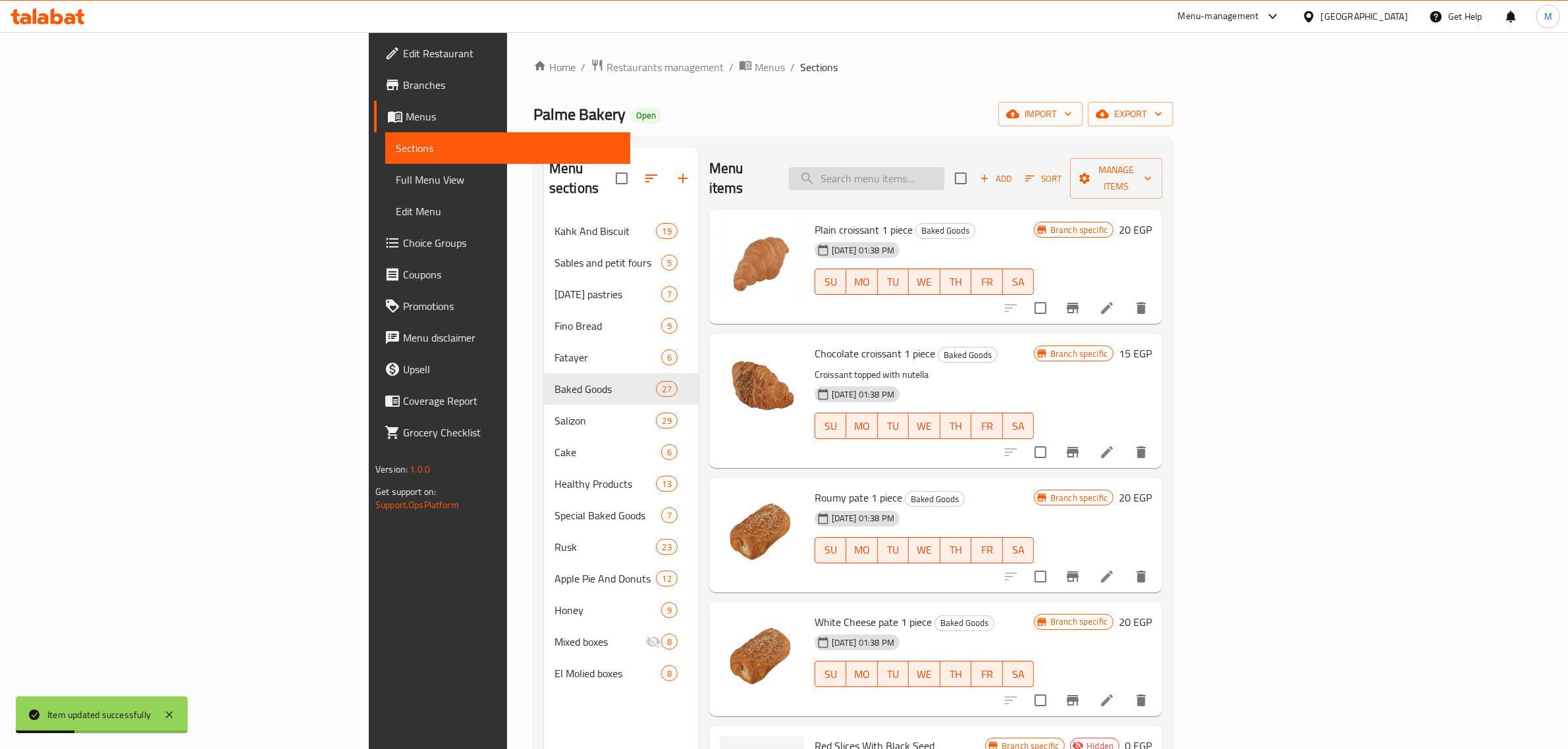
click at [945, 171] on input "search" at bounding box center [866, 178] width 155 height 23
paste input "Chocolate Cookies Pieces"
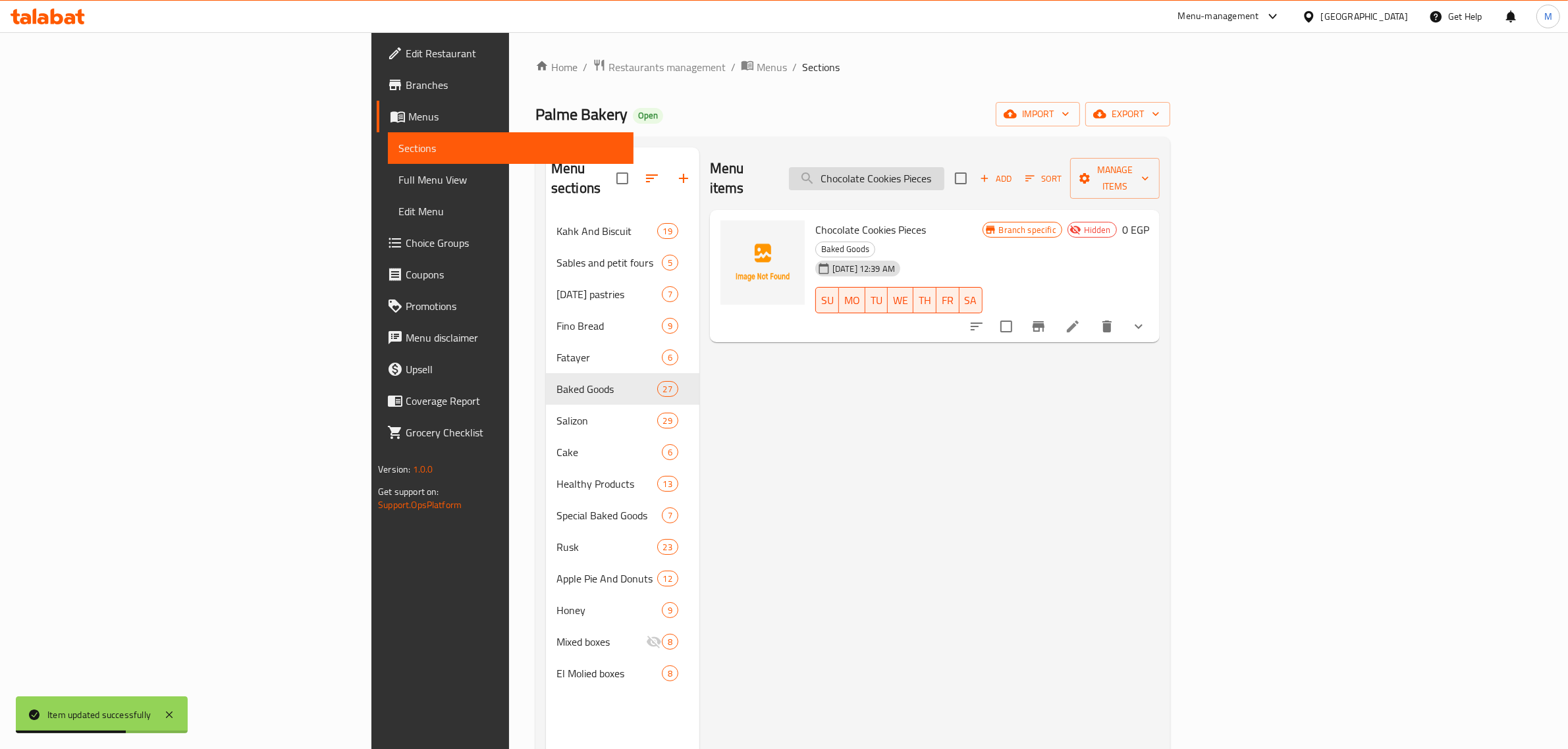
click at [945, 167] on input "Chocolate Cookies Pieces" at bounding box center [866, 178] width 155 height 23
paste input "كوكيز شيكولاتة مكعبات"
click at [945, 177] on input "كوكيز شيكولاتة مكعبات" at bounding box center [866, 178] width 155 height 23
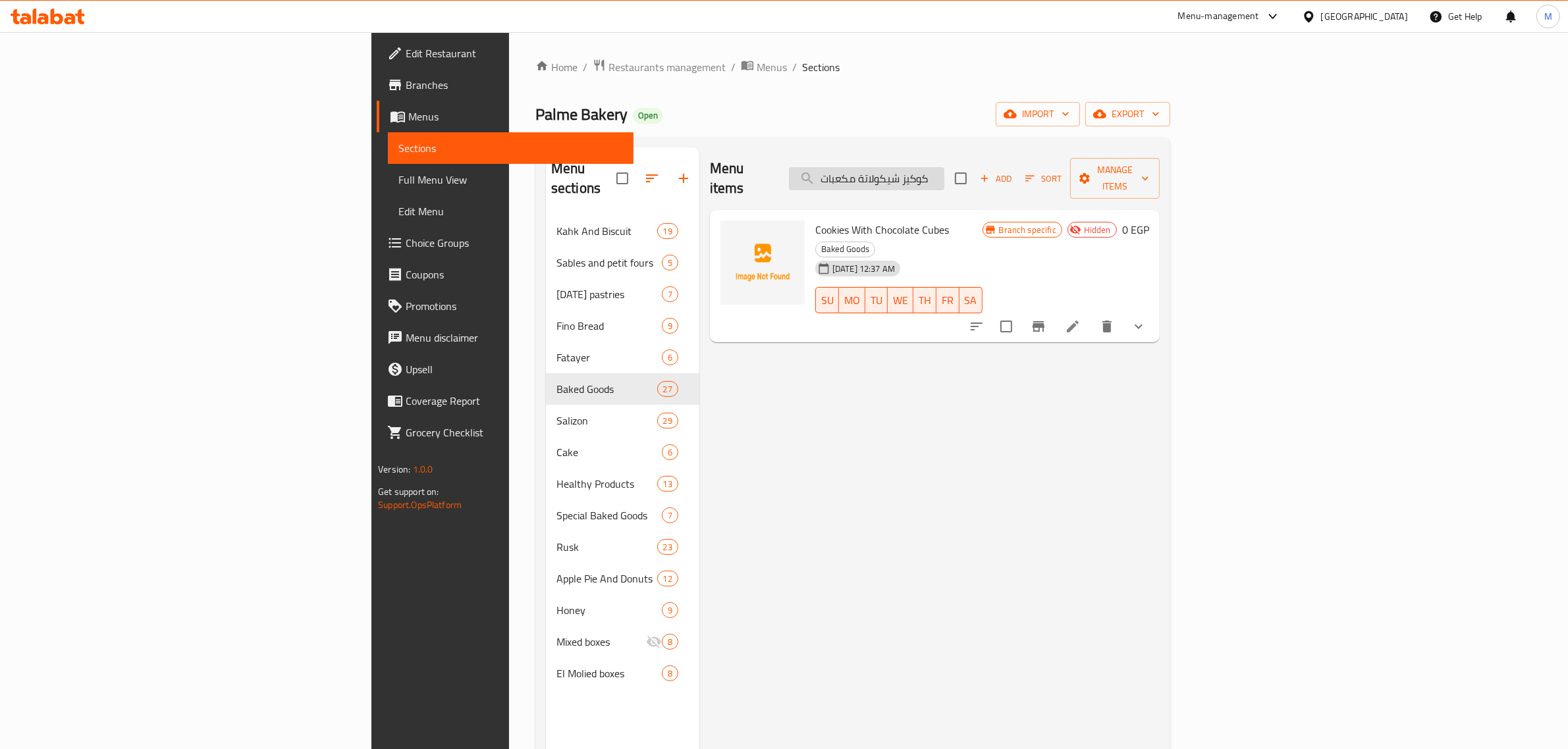
click at [945, 177] on input "كوكيز شيكولاتة مكعبات" at bounding box center [866, 178] width 155 height 23
paste input "ناقيش اللحوم"
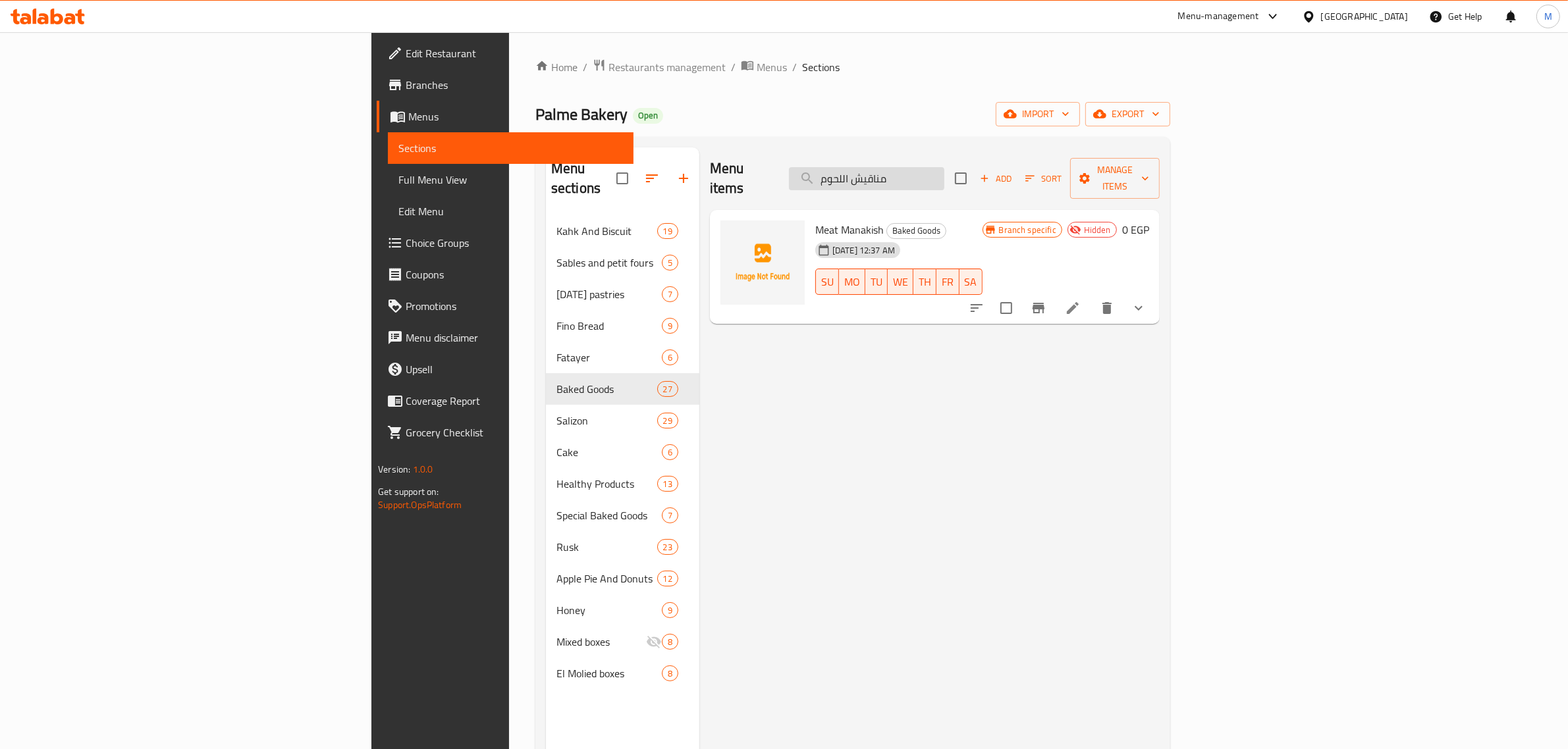
click at [945, 167] on input "مناقيش اللحوم" at bounding box center [866, 178] width 155 height 23
paste input "باتون ساليه زعتر"
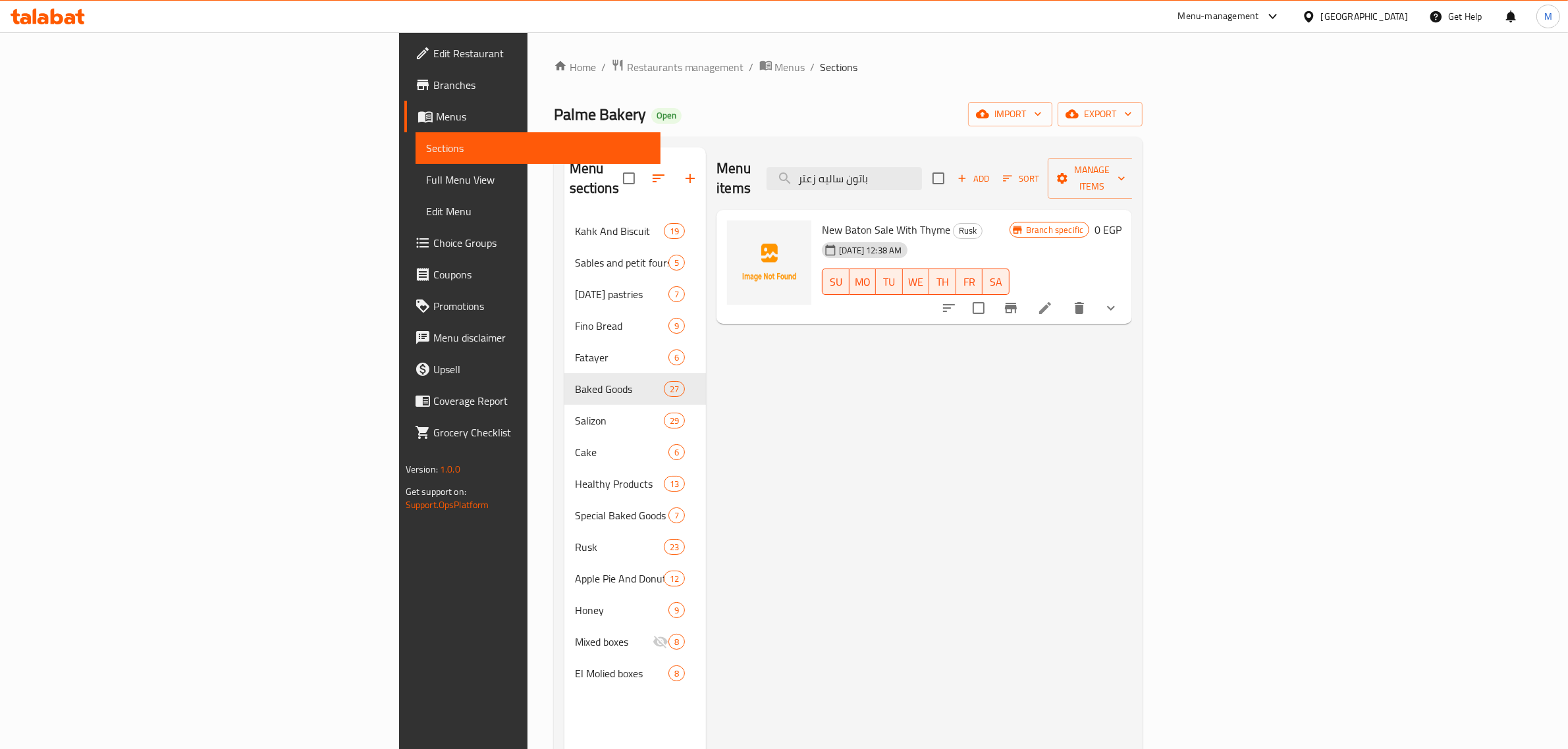
type input "باتون ساليه زعتر"
click at [1053, 300] on icon at bounding box center [1045, 308] width 16 height 16
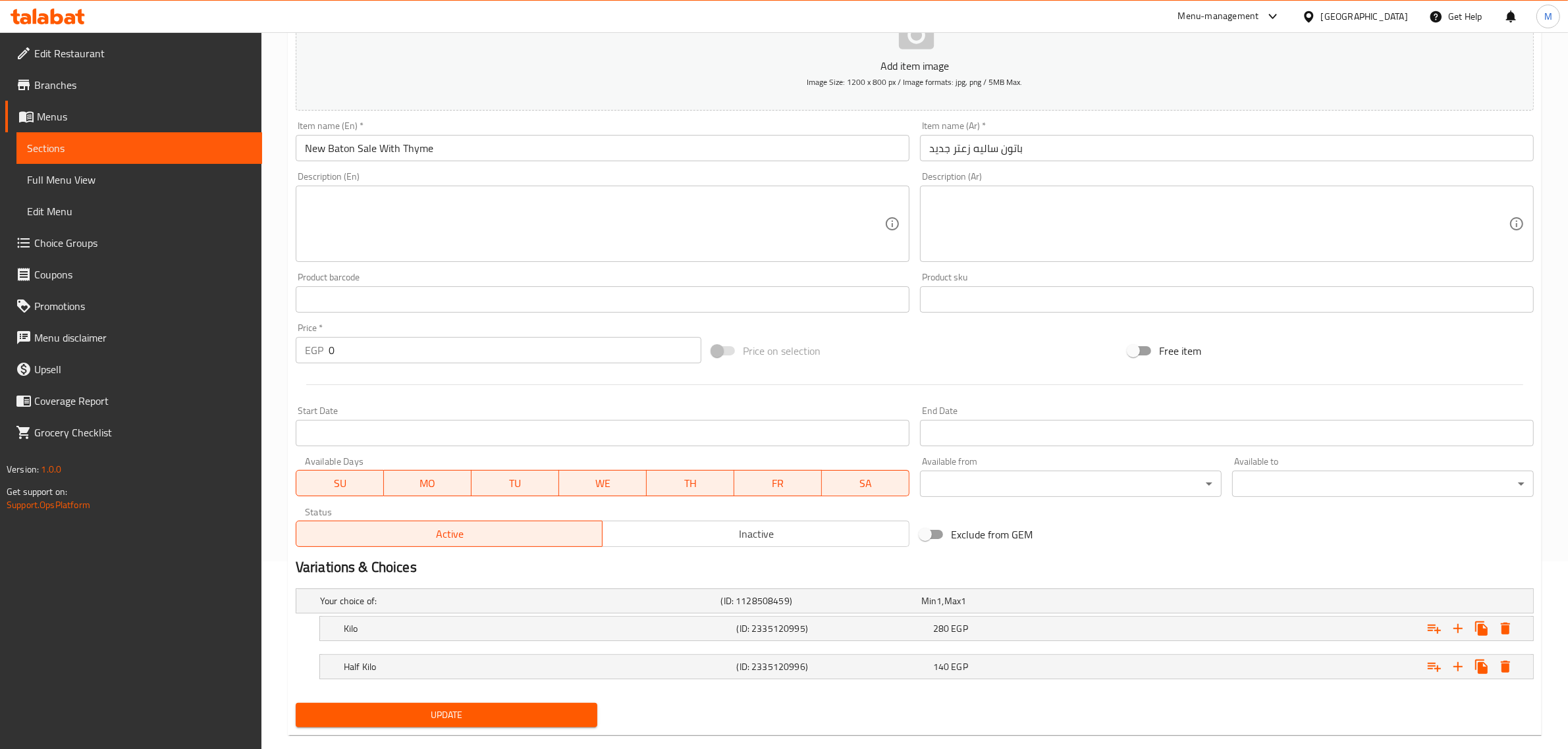
scroll to position [211, 0]
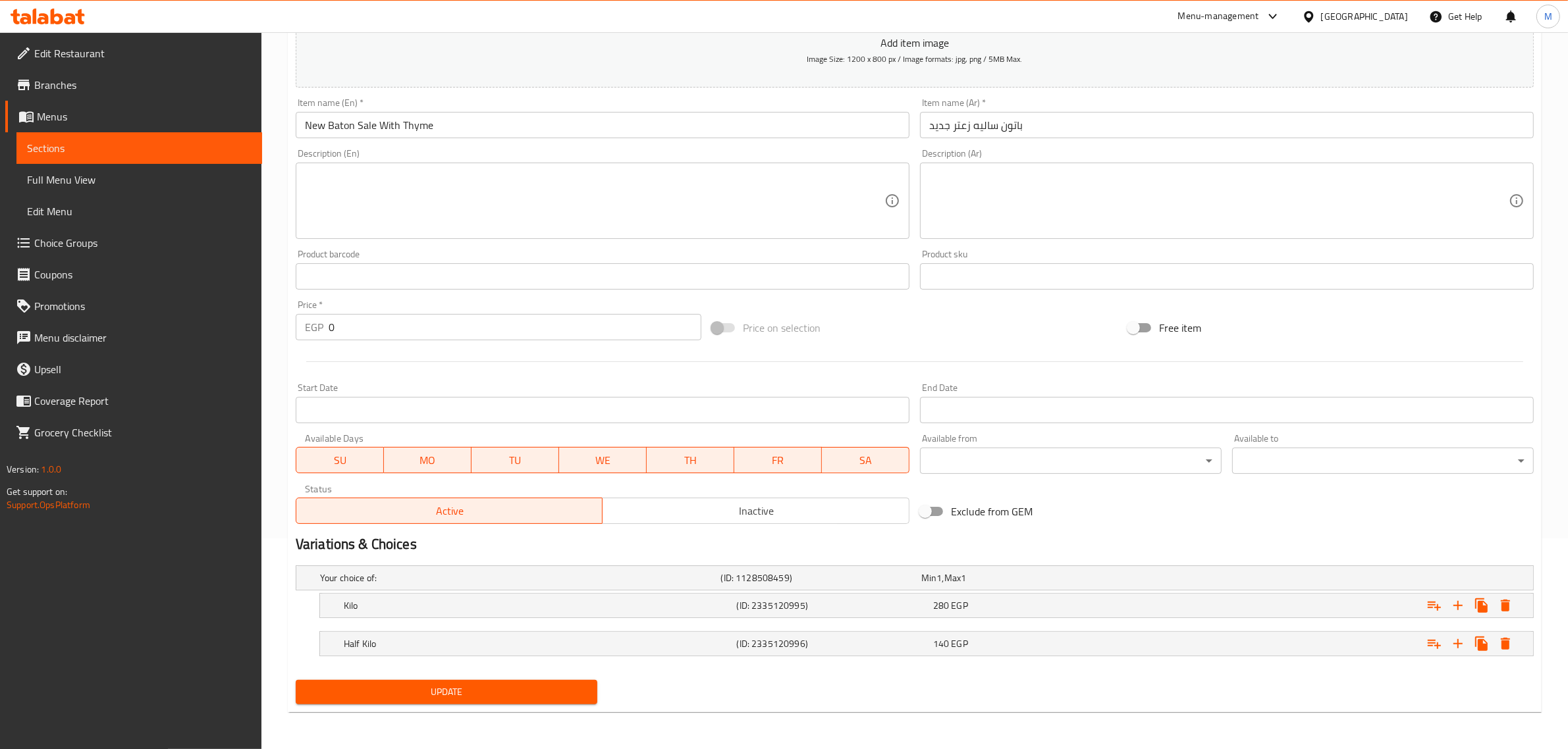
click at [625, 505] on span "Inactive" at bounding box center [756, 510] width 296 height 19
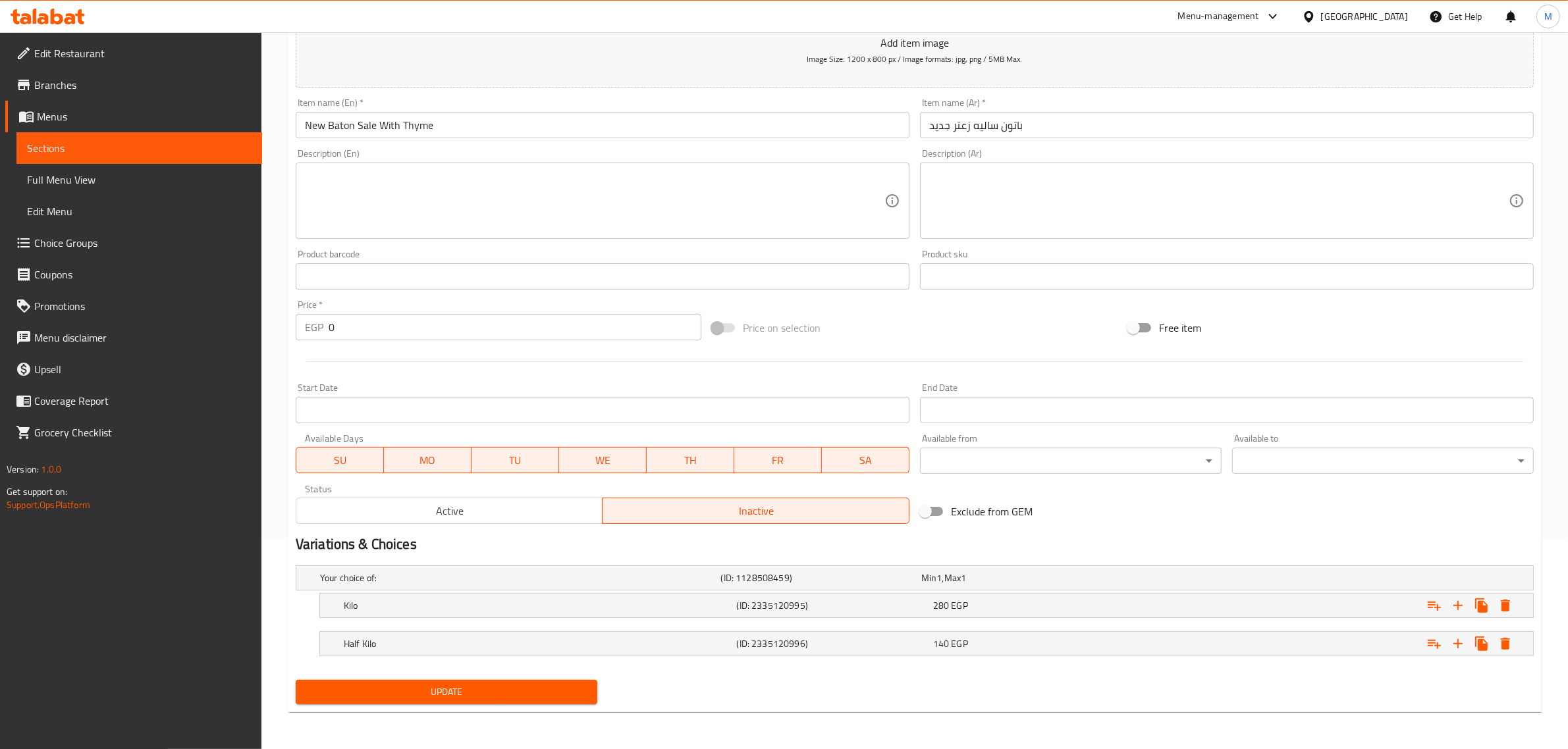
click at [448, 686] on span "Update" at bounding box center [446, 693] width 280 height 17
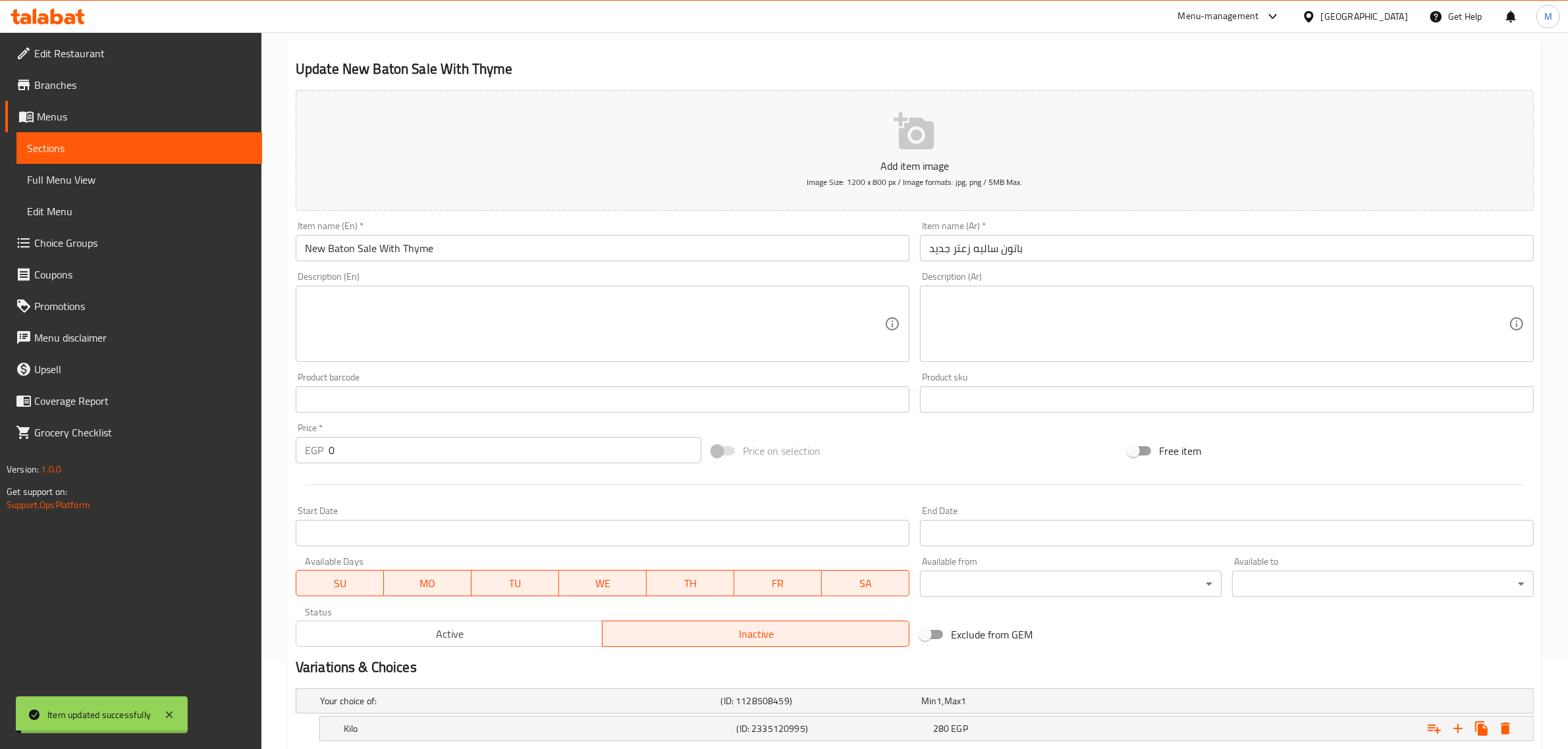
scroll to position [0, 0]
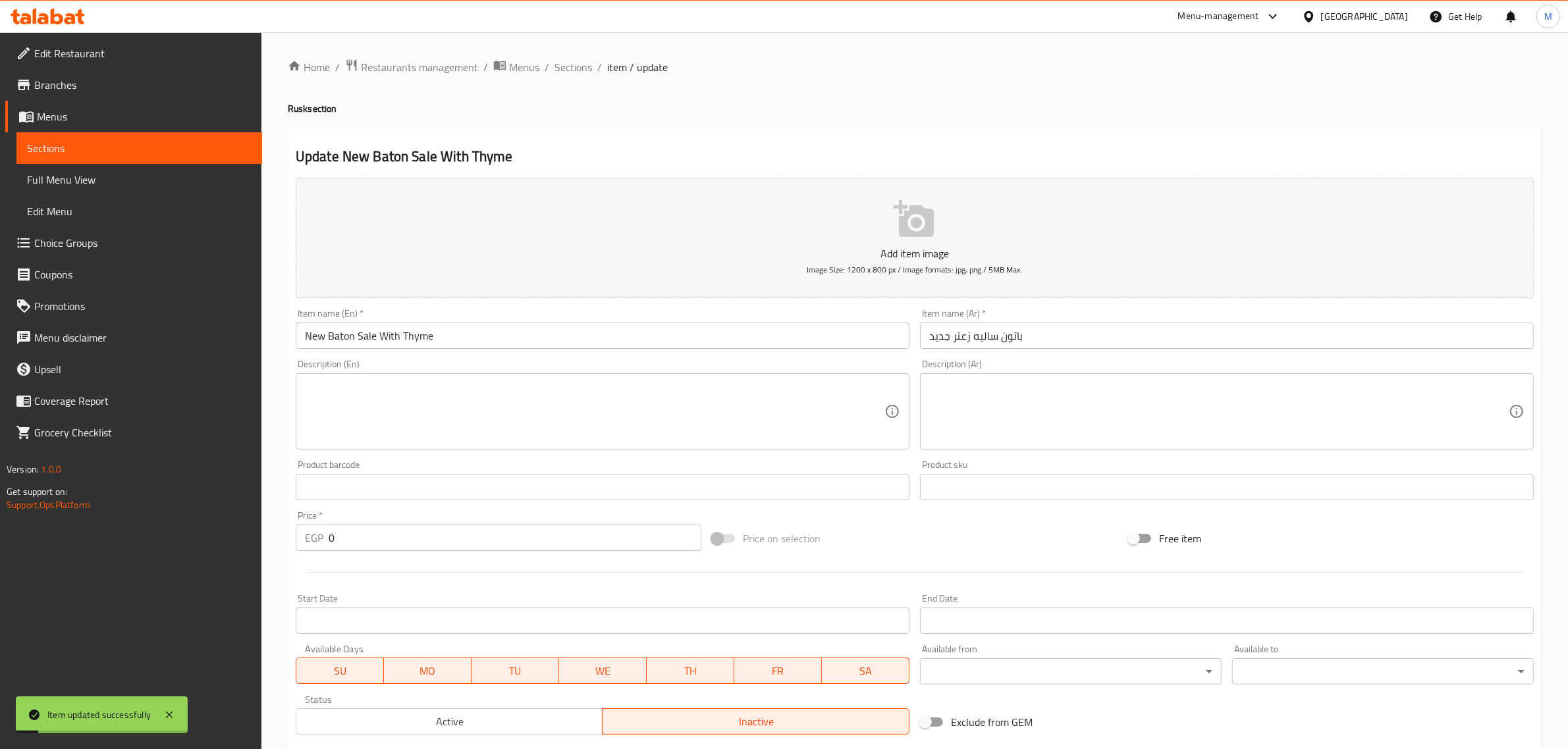
drag, startPoint x: 575, startPoint y: 74, endPoint x: 579, endPoint y: 79, distance: 6.4
click at [575, 76] on div "Home / Restaurants management / Menus / Sections / item / update Rusk section U…" at bounding box center [915, 496] width 1254 height 875
click at [617, 68] on span "item / update" at bounding box center [637, 67] width 61 height 16
click at [566, 69] on span "Sections" at bounding box center [573, 67] width 38 height 16
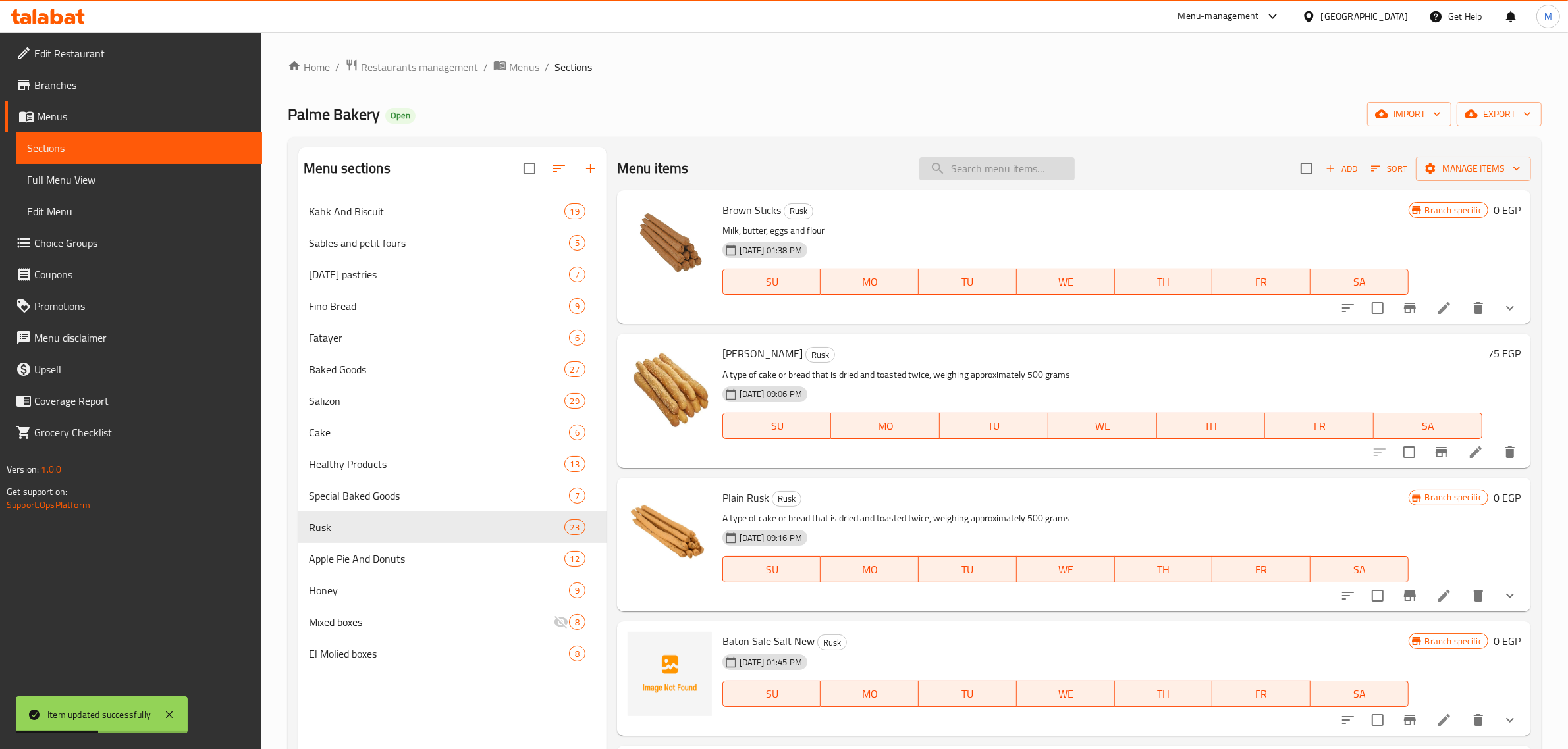
click at [992, 159] on input "search" at bounding box center [997, 168] width 155 height 23
paste input "باتون ساليه زعتر"
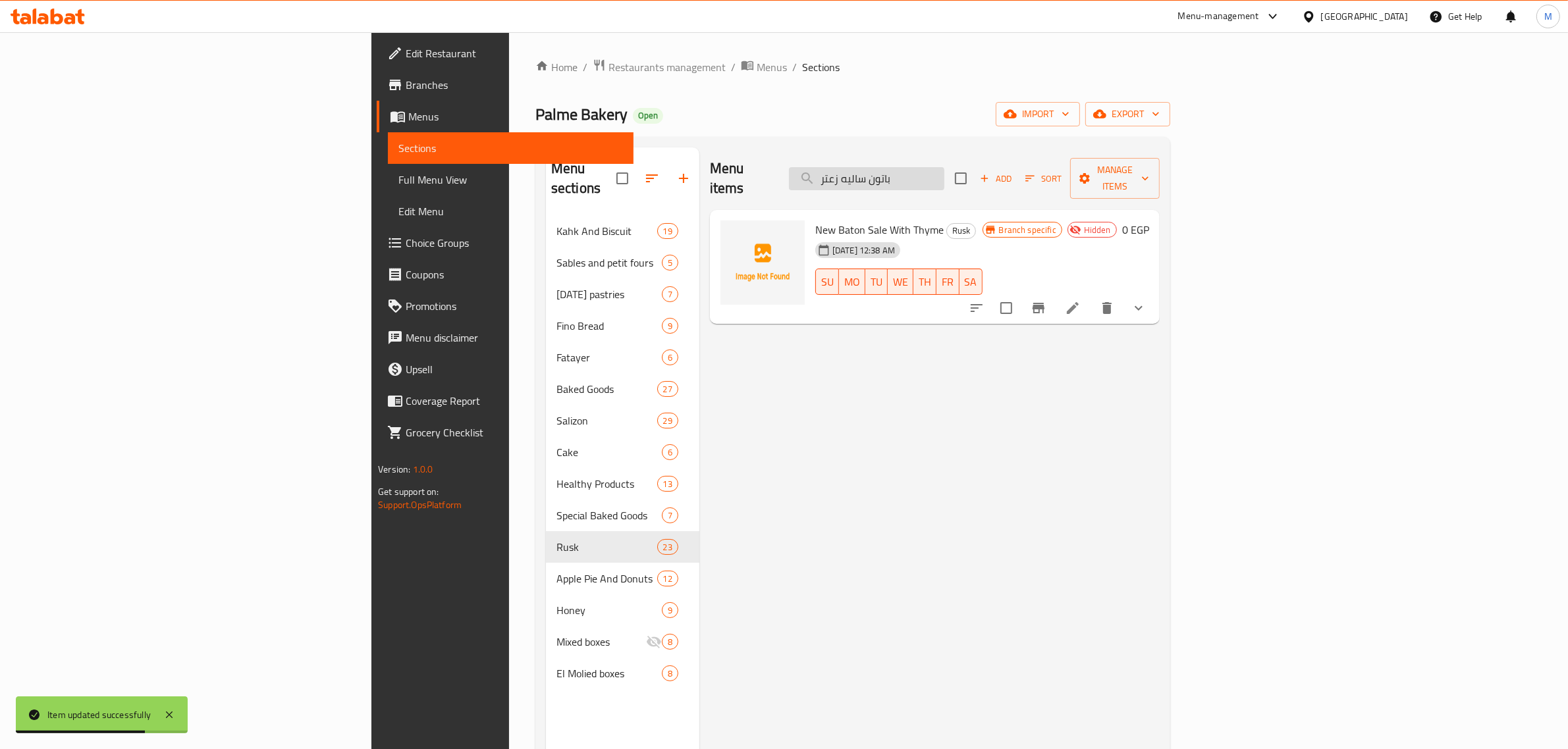
click at [945, 167] on input "باتون ساليه زعتر" at bounding box center [866, 178] width 155 height 23
paste input "كوكيز عسل"
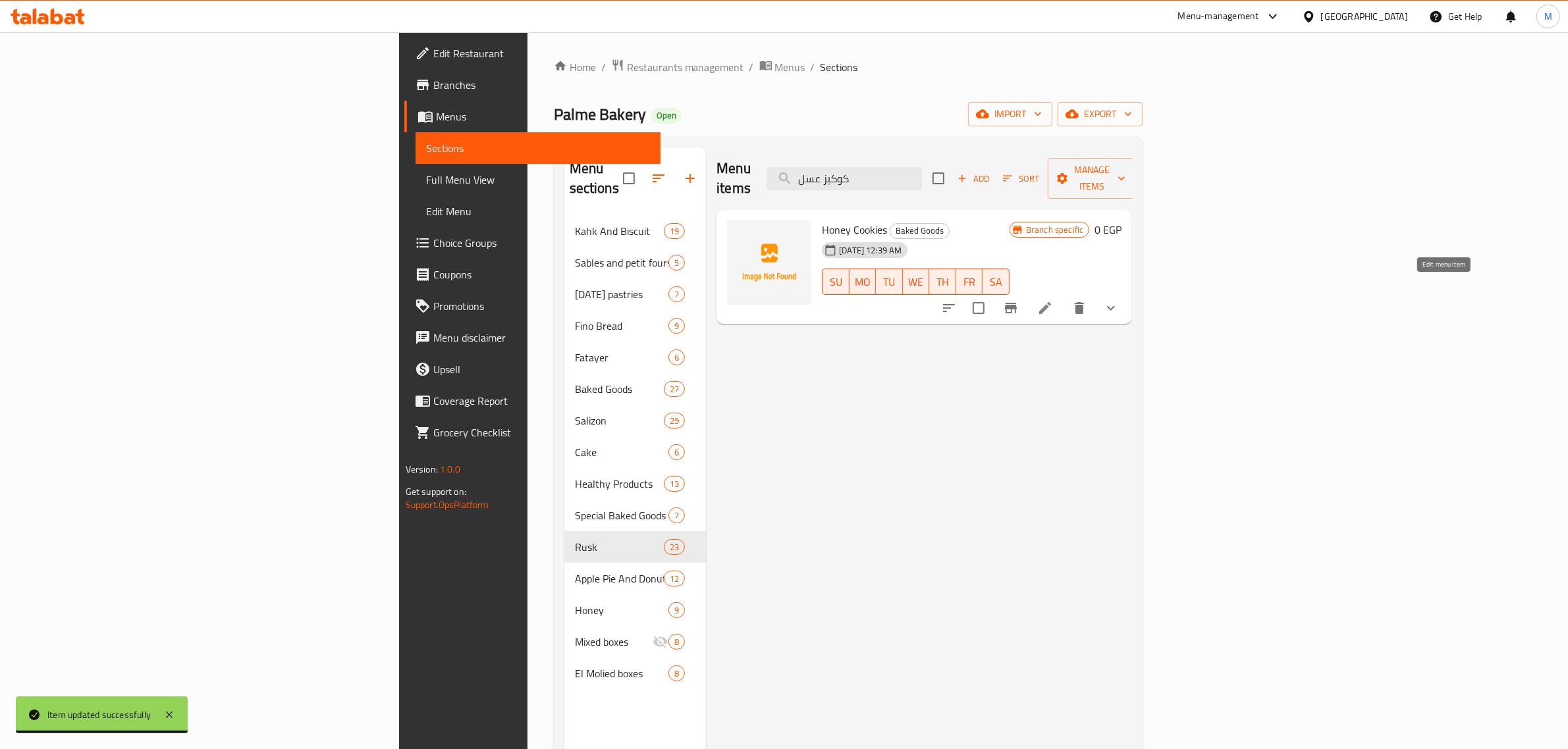
type input "كوكيز عسل"
click at [1051, 303] on icon at bounding box center [1045, 308] width 12 height 12
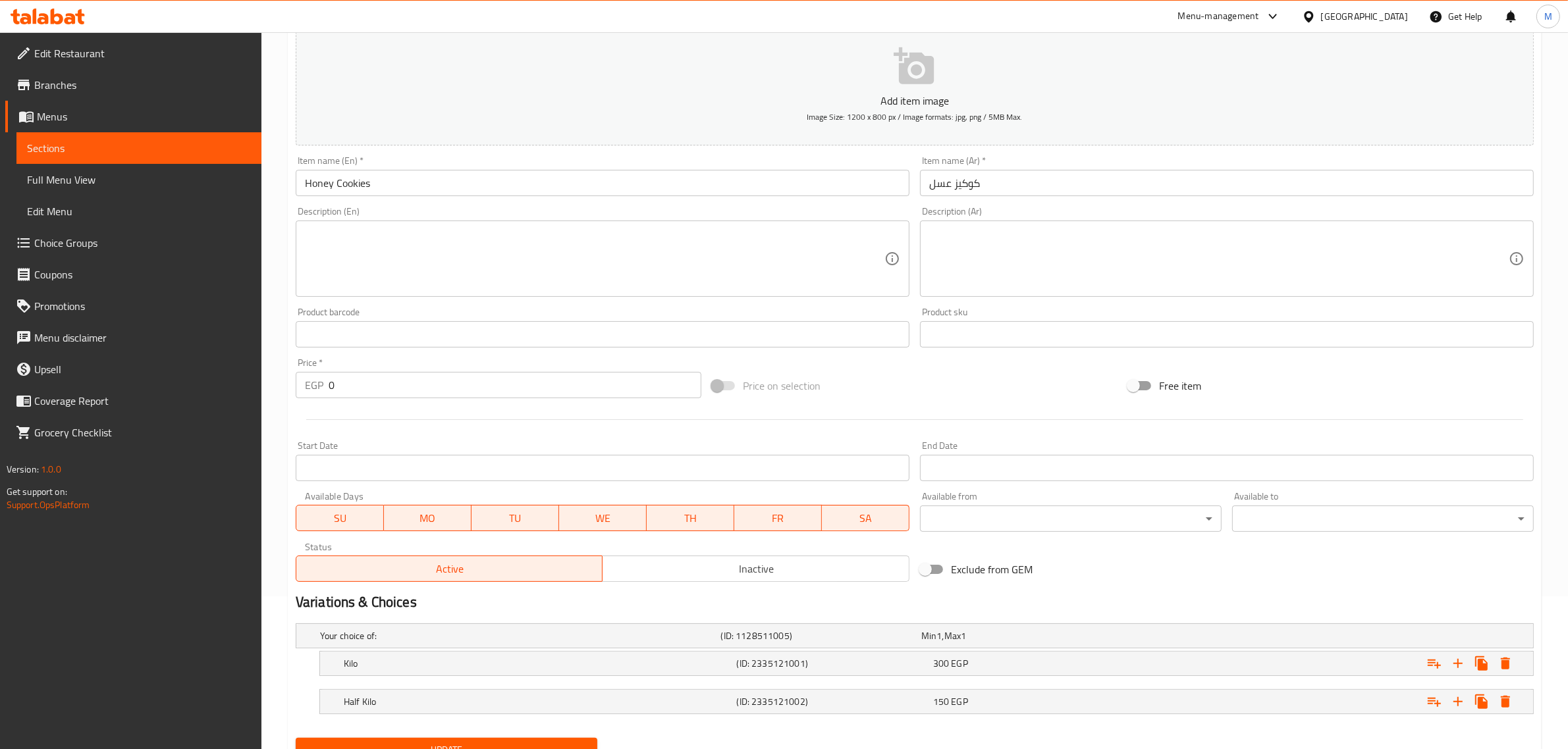
scroll to position [211, 0]
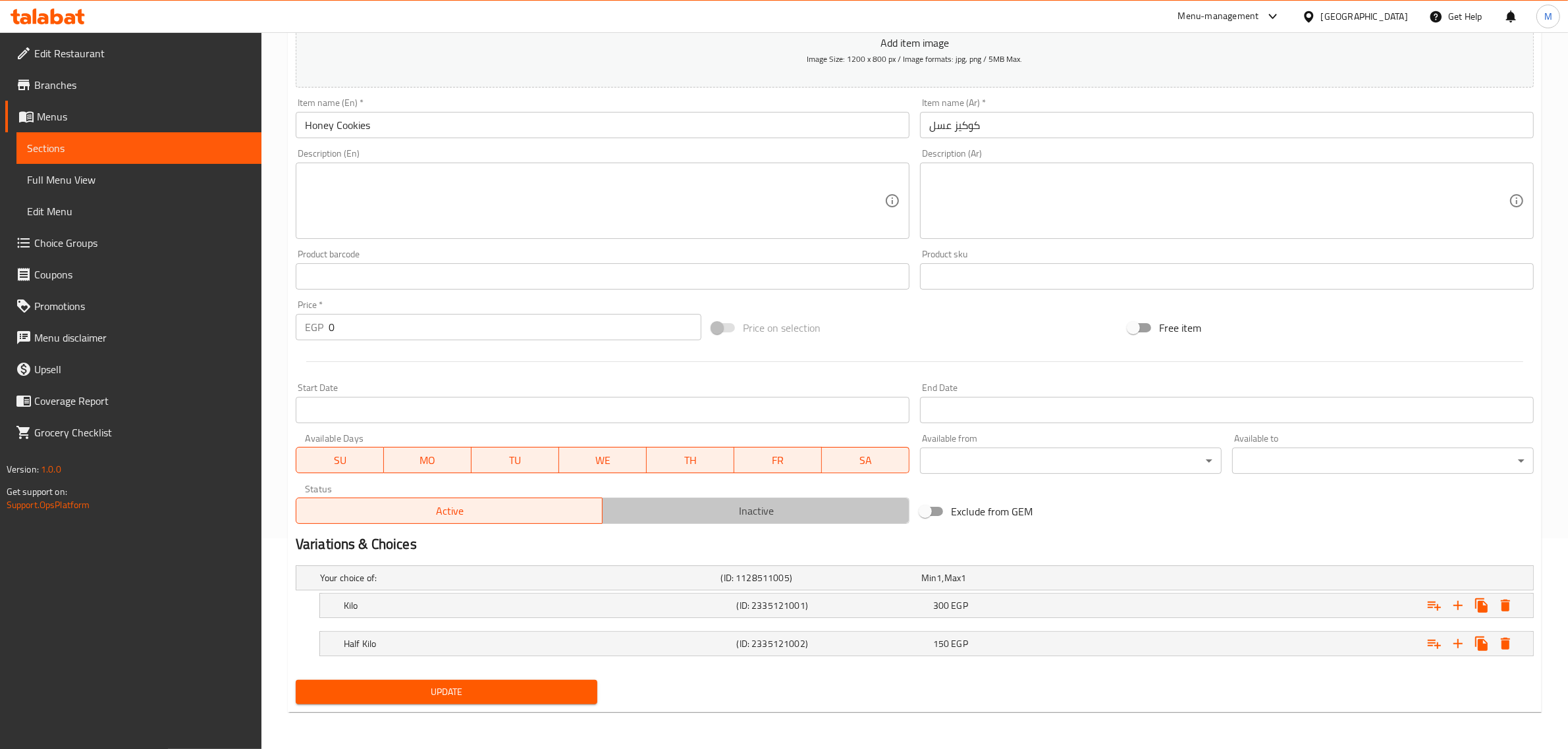
click at [654, 513] on span "Inactive" at bounding box center [756, 510] width 296 height 19
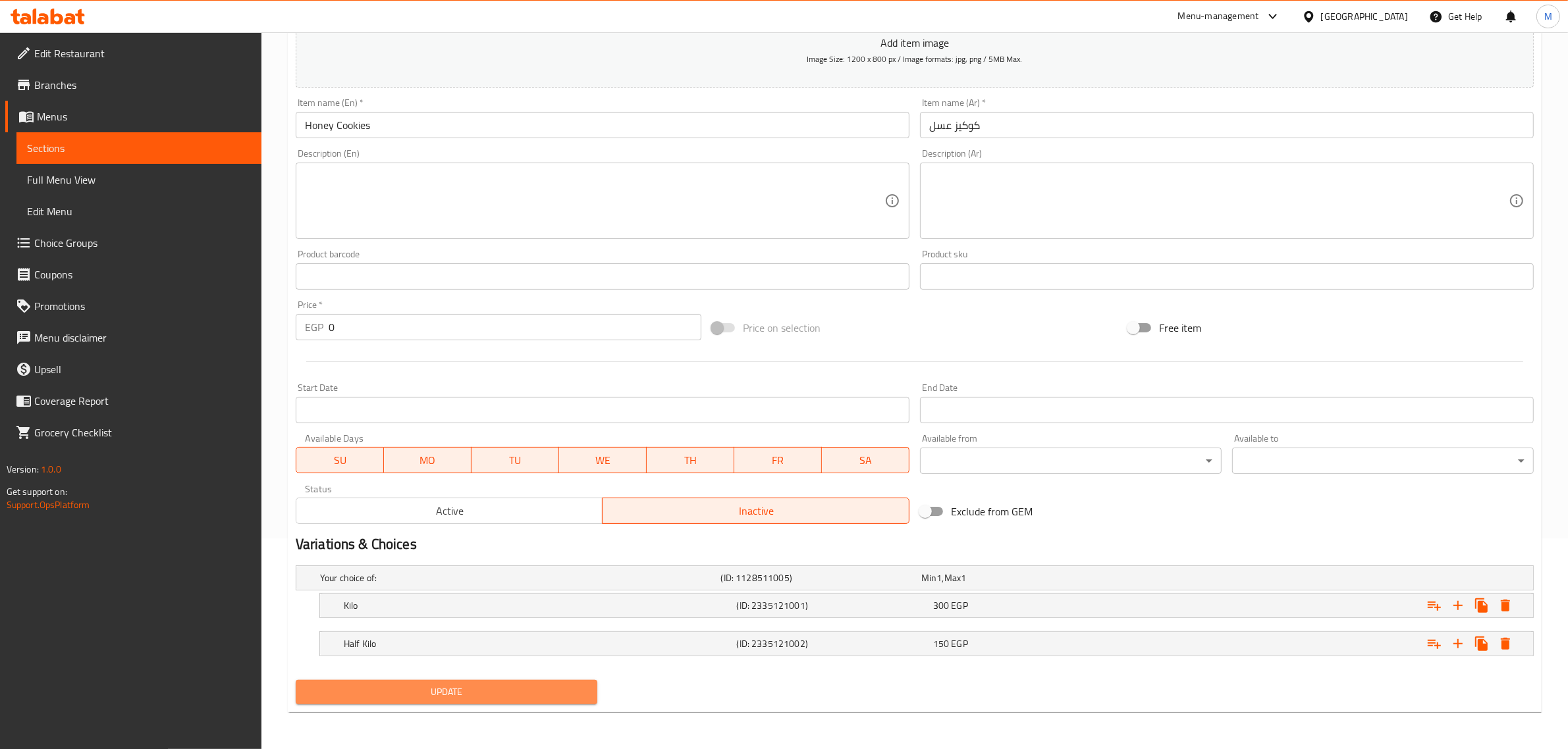
click at [561, 688] on span "Update" at bounding box center [446, 693] width 280 height 17
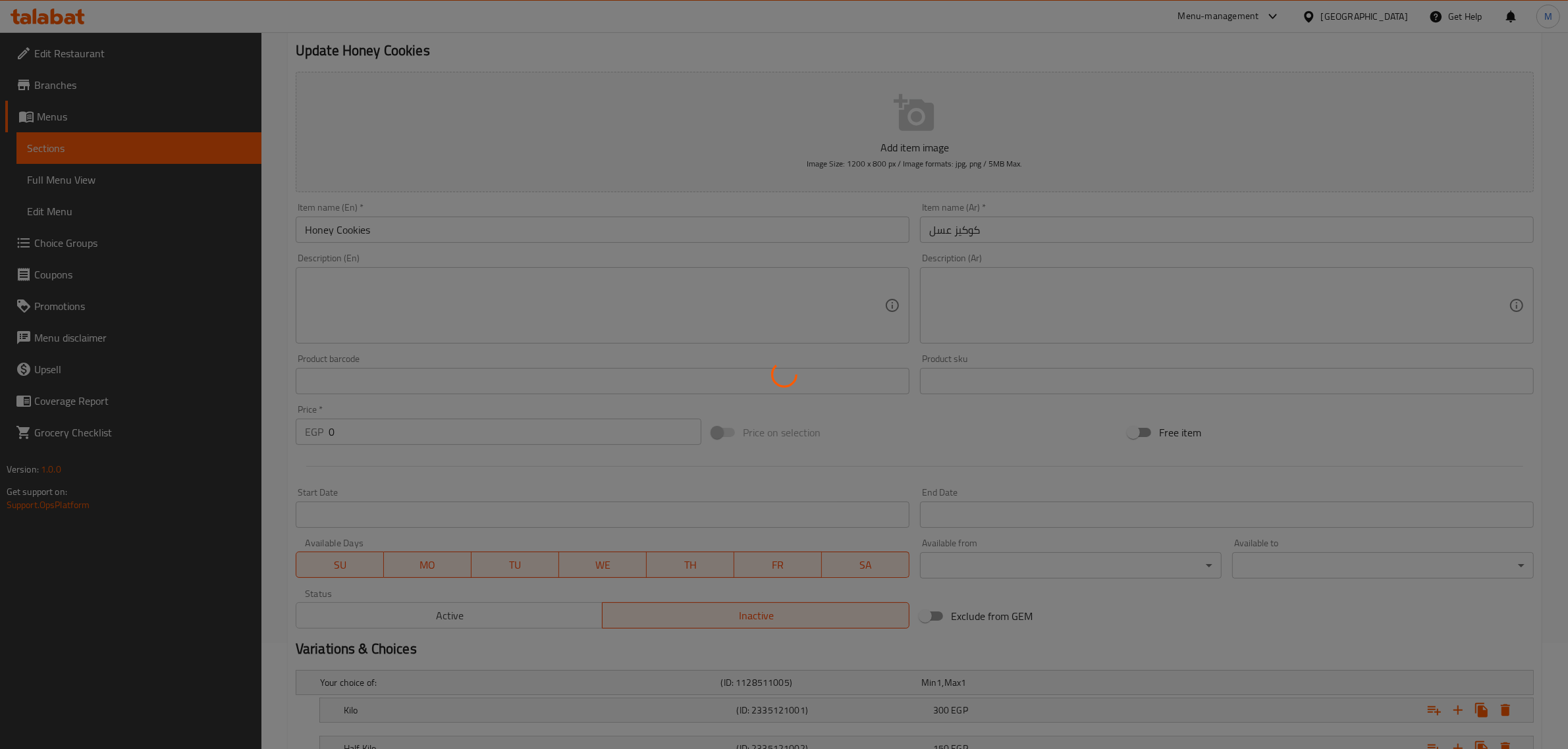
scroll to position [0, 0]
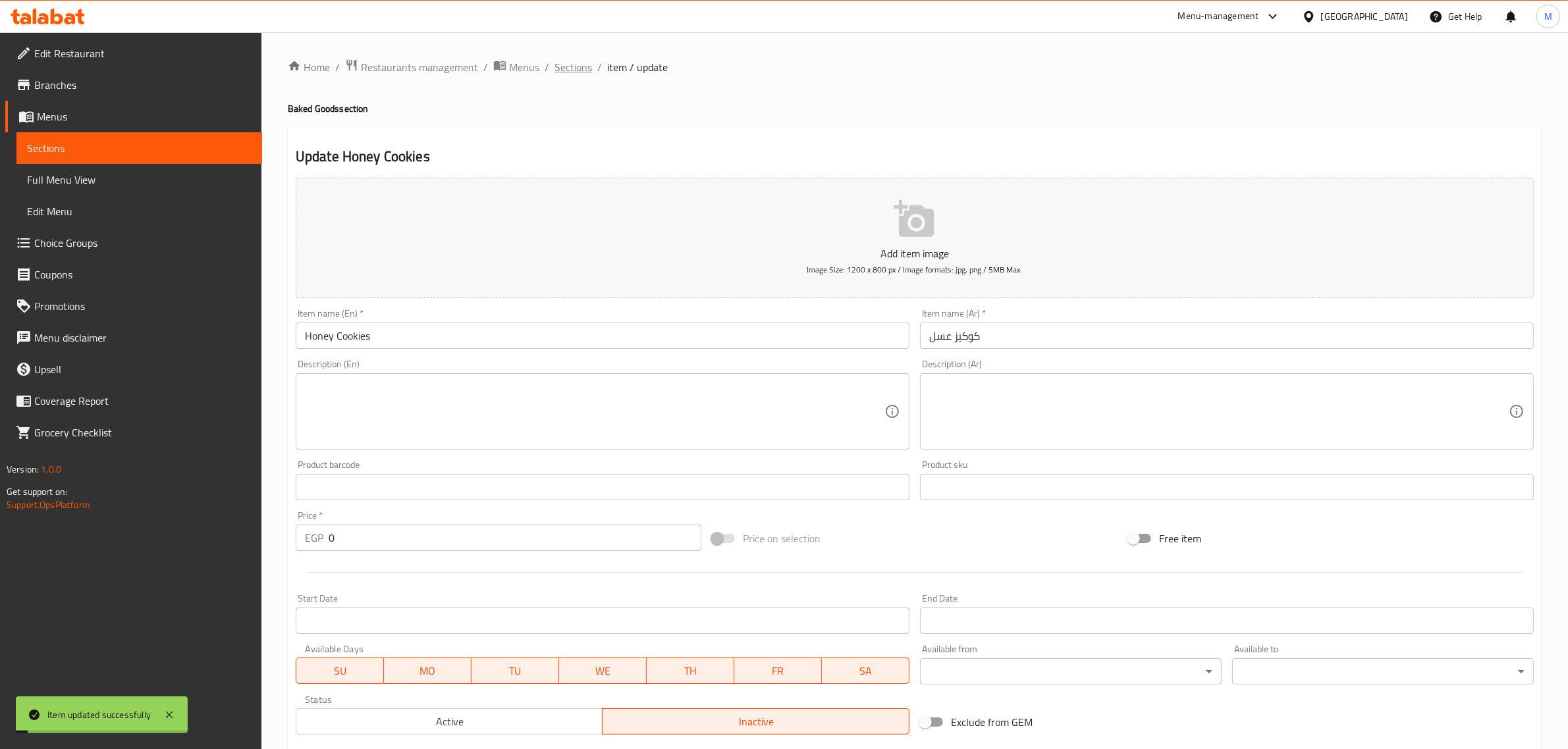
click at [574, 67] on span "Sections" at bounding box center [573, 67] width 38 height 16
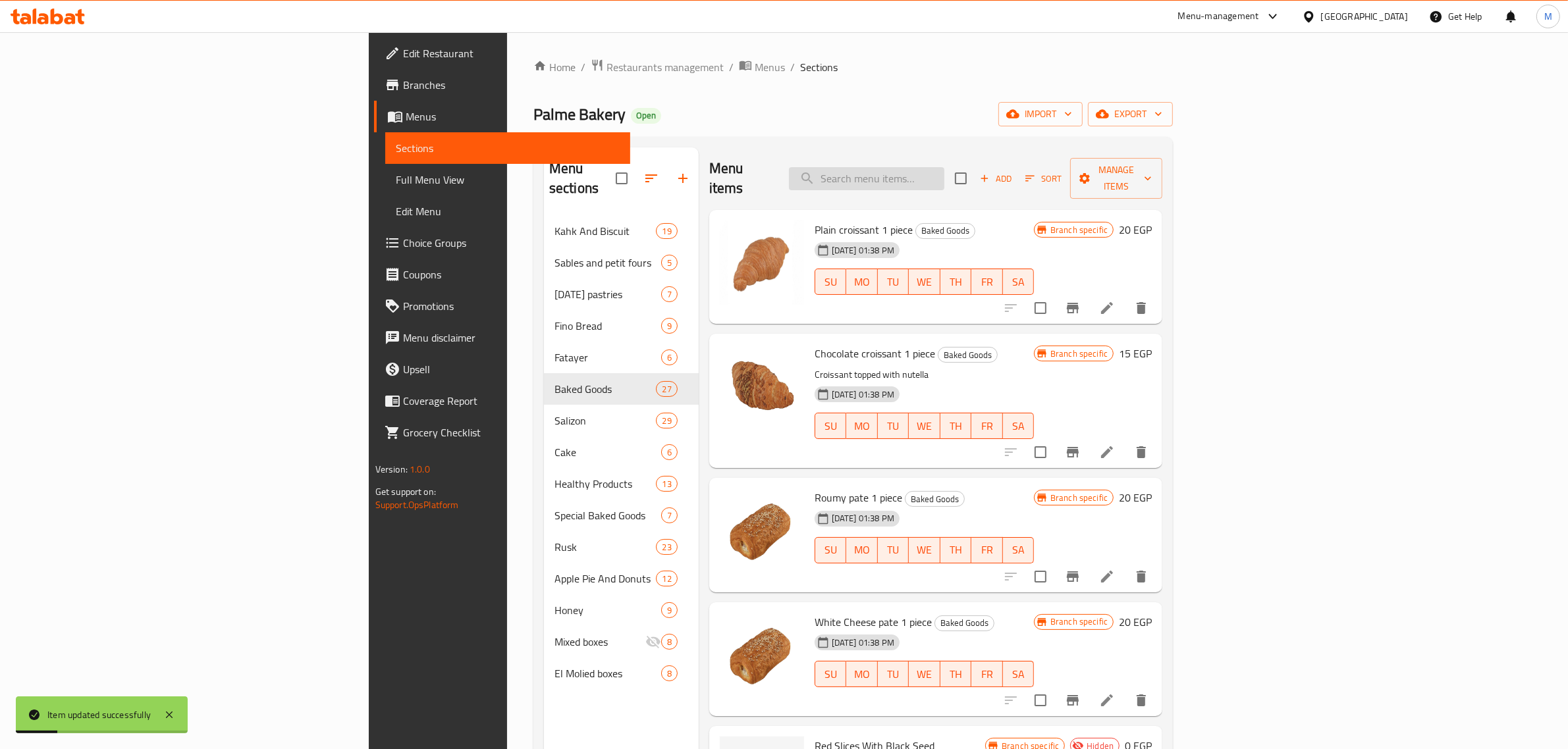
click at [945, 172] on input "search" at bounding box center [866, 178] width 155 height 23
paste input "قرص قرفة"
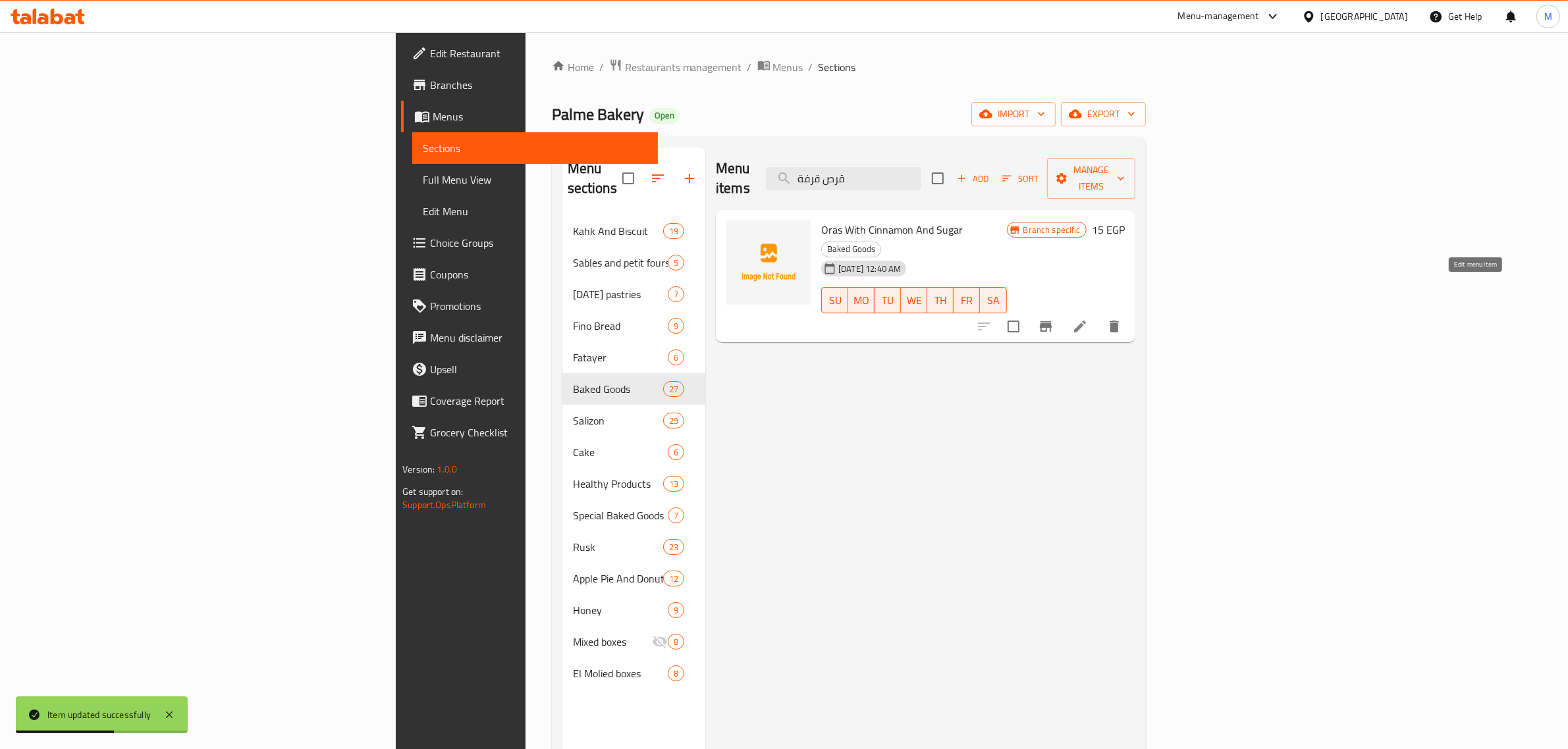
type input "قرص قرفة"
click at [1086, 321] on icon at bounding box center [1080, 326] width 12 height 12
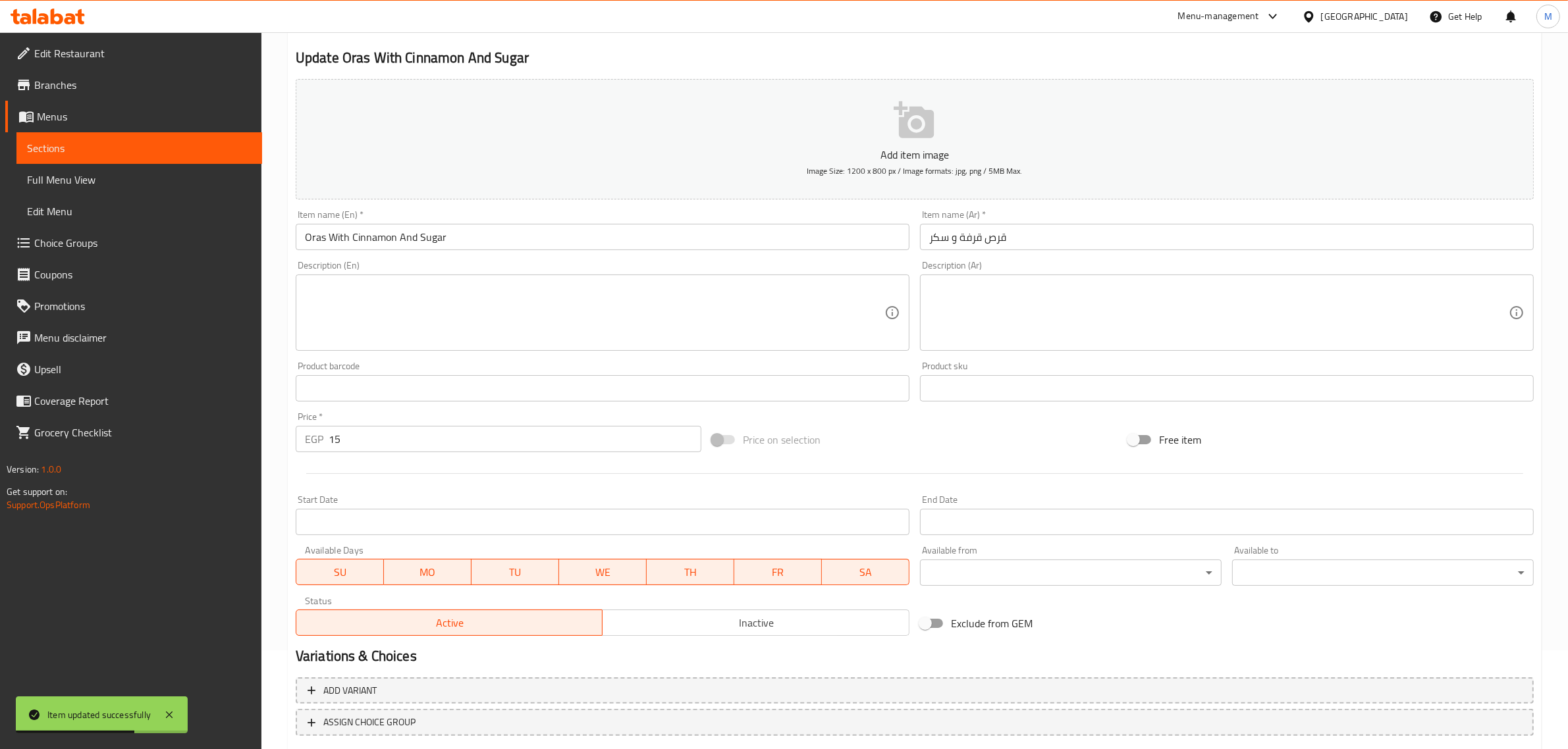
scroll to position [179, 0]
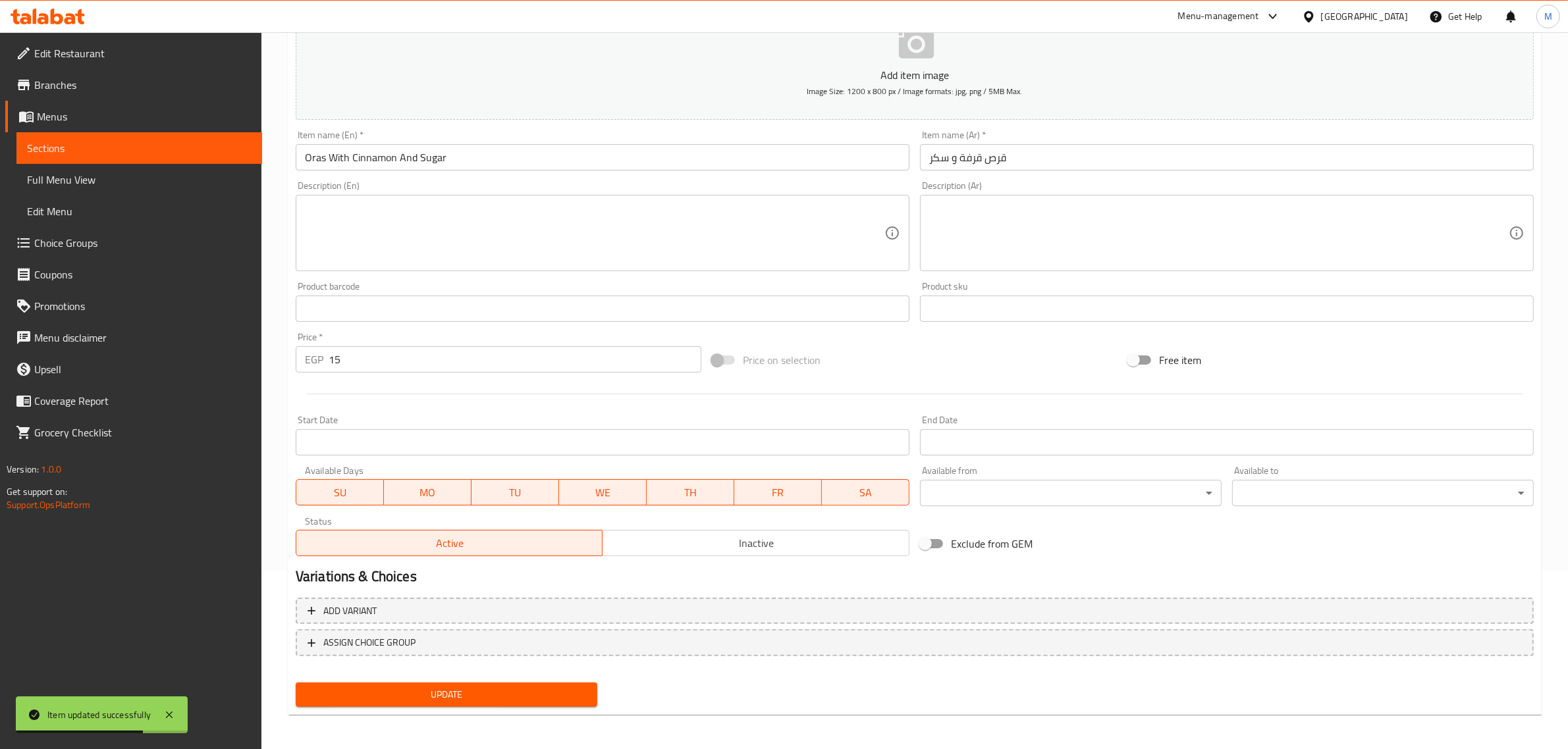
click at [735, 538] on span "Inactive" at bounding box center [756, 543] width 296 height 19
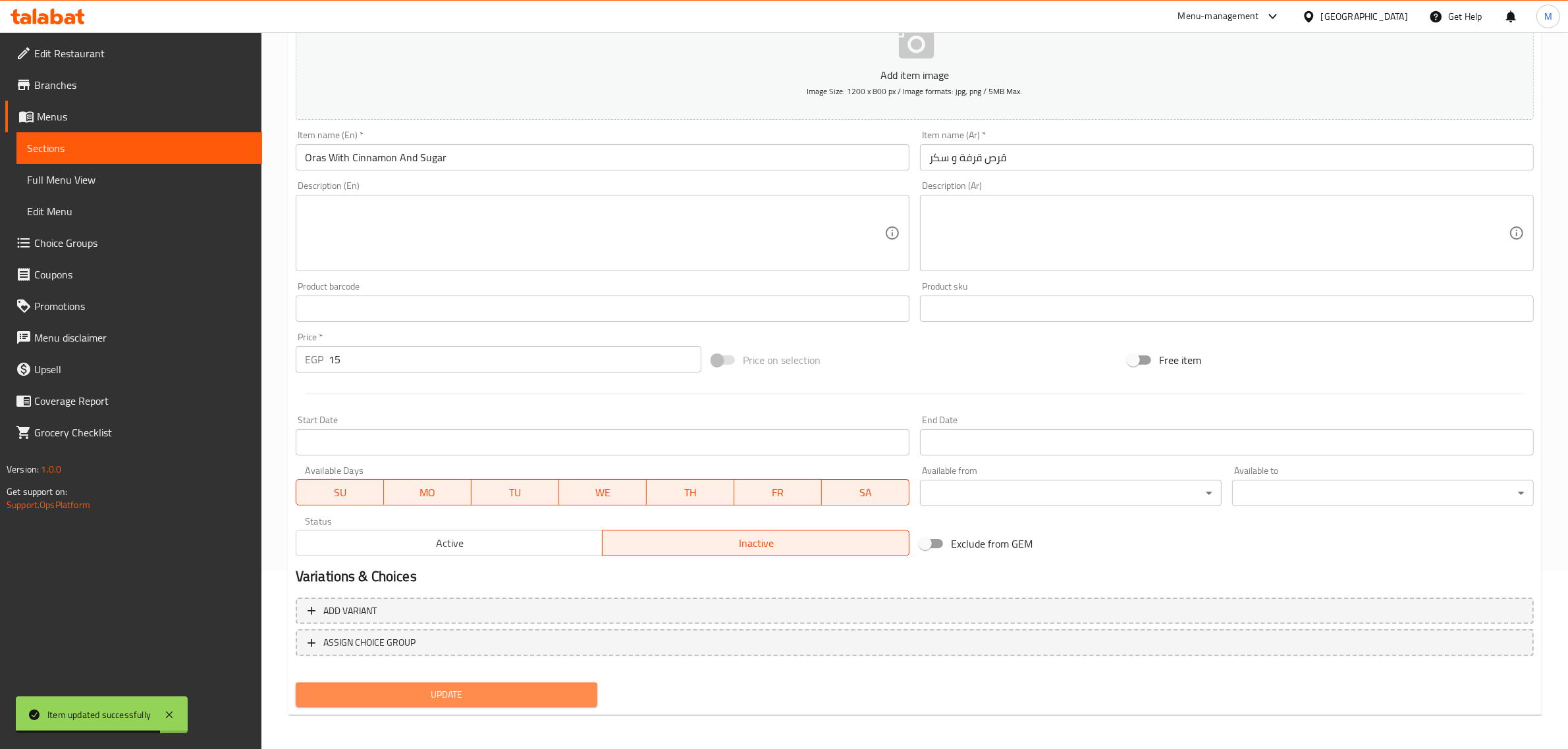
click at [524, 696] on span "Update" at bounding box center [446, 695] width 280 height 17
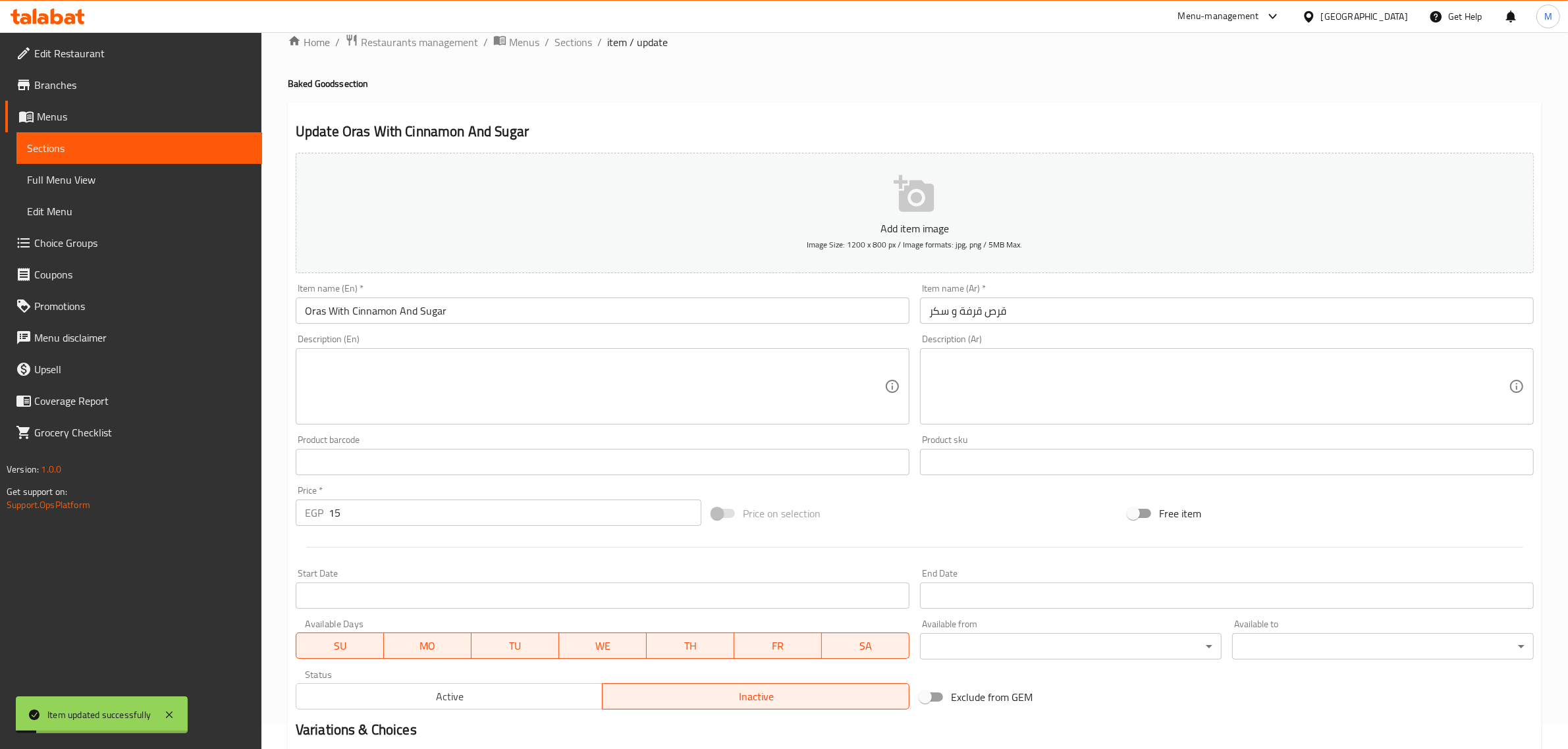
scroll to position [0, 0]
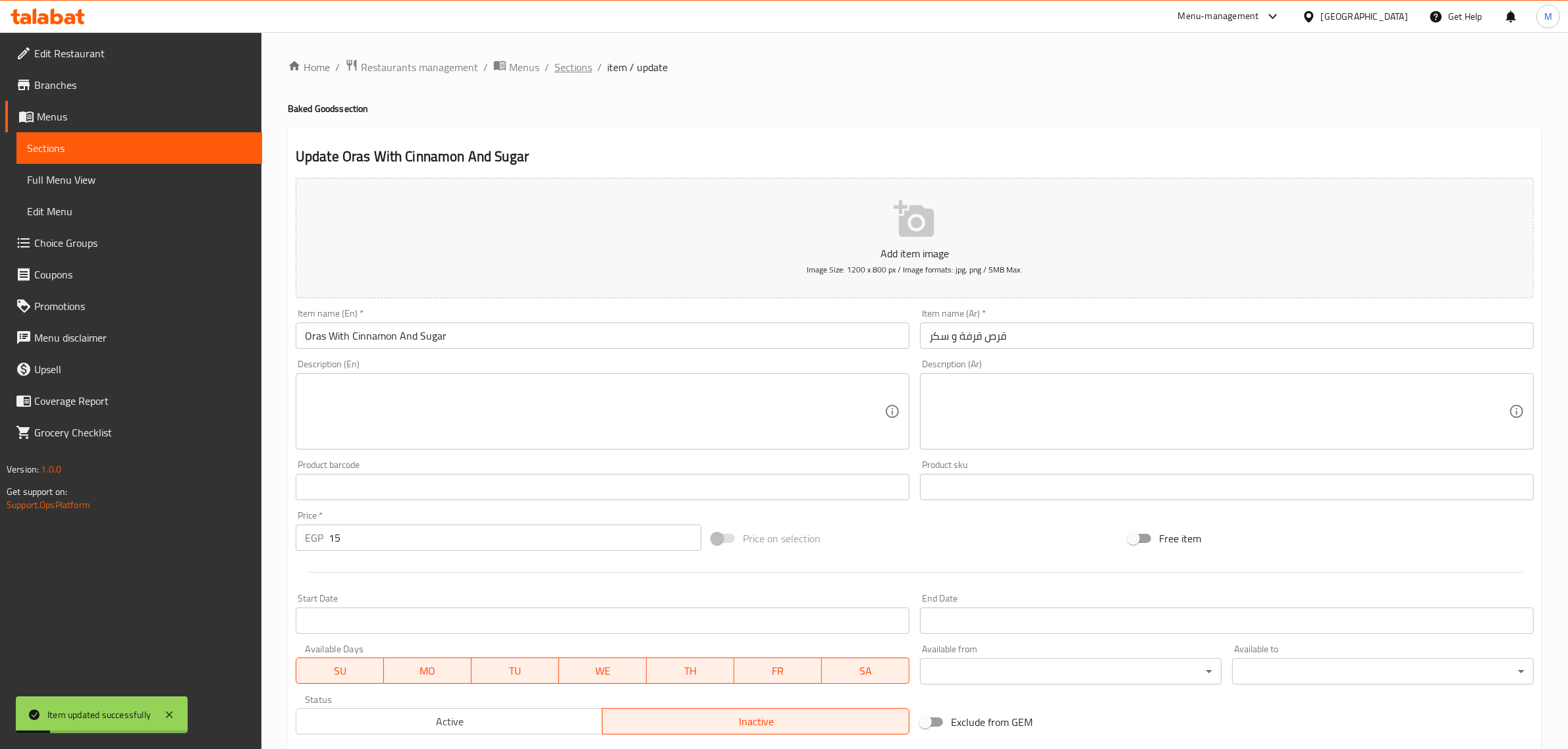
click at [576, 66] on span "Sections" at bounding box center [573, 67] width 38 height 16
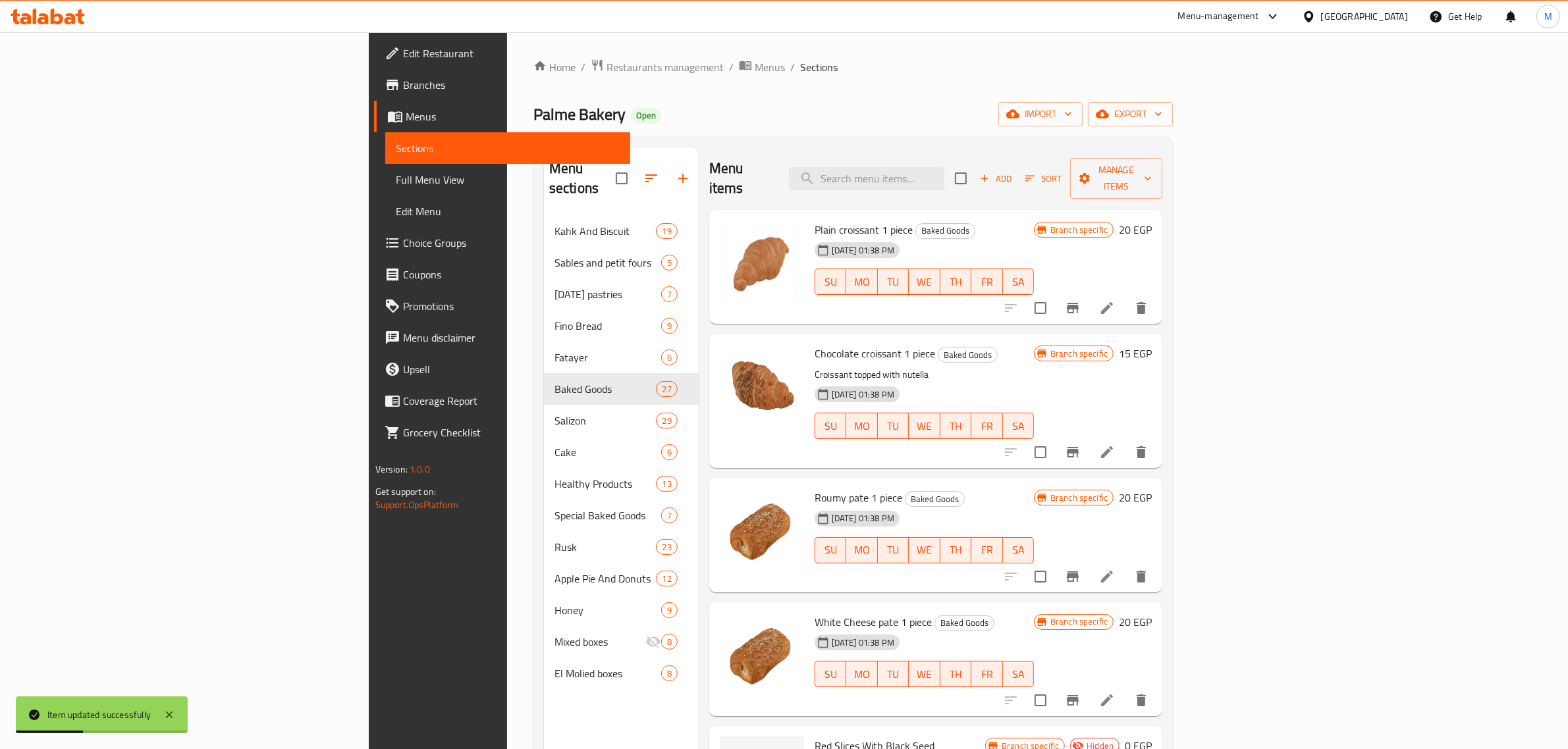
click at [1025, 155] on div "Menu items Add Sort Manage items" at bounding box center [936, 179] width 453 height 63
click at [945, 169] on input "search" at bounding box center [866, 178] width 155 height 23
paste input "قرص عجوة"
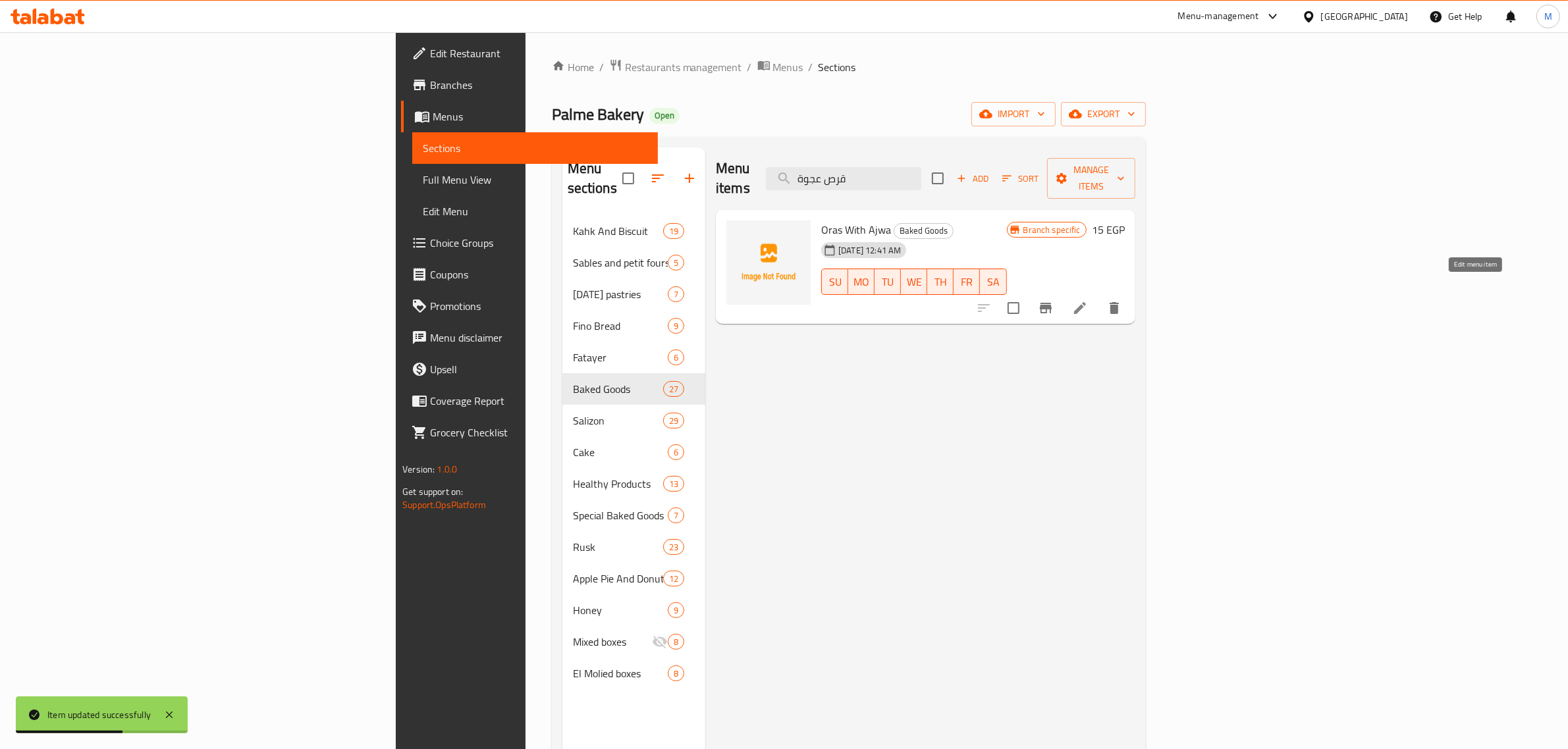
type input "قرص عجوة"
click at [1088, 300] on icon at bounding box center [1080, 308] width 16 height 16
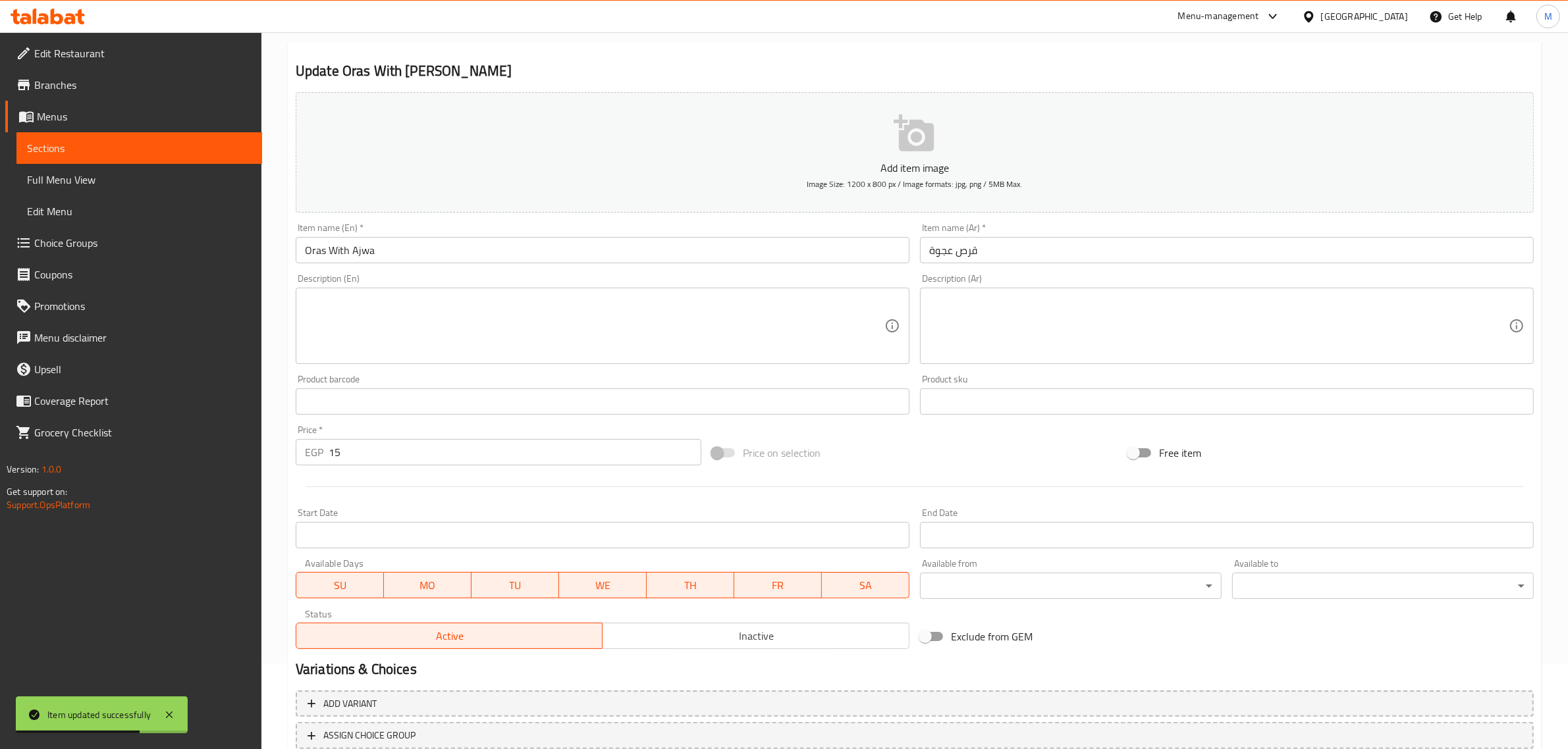
scroll to position [179, 0]
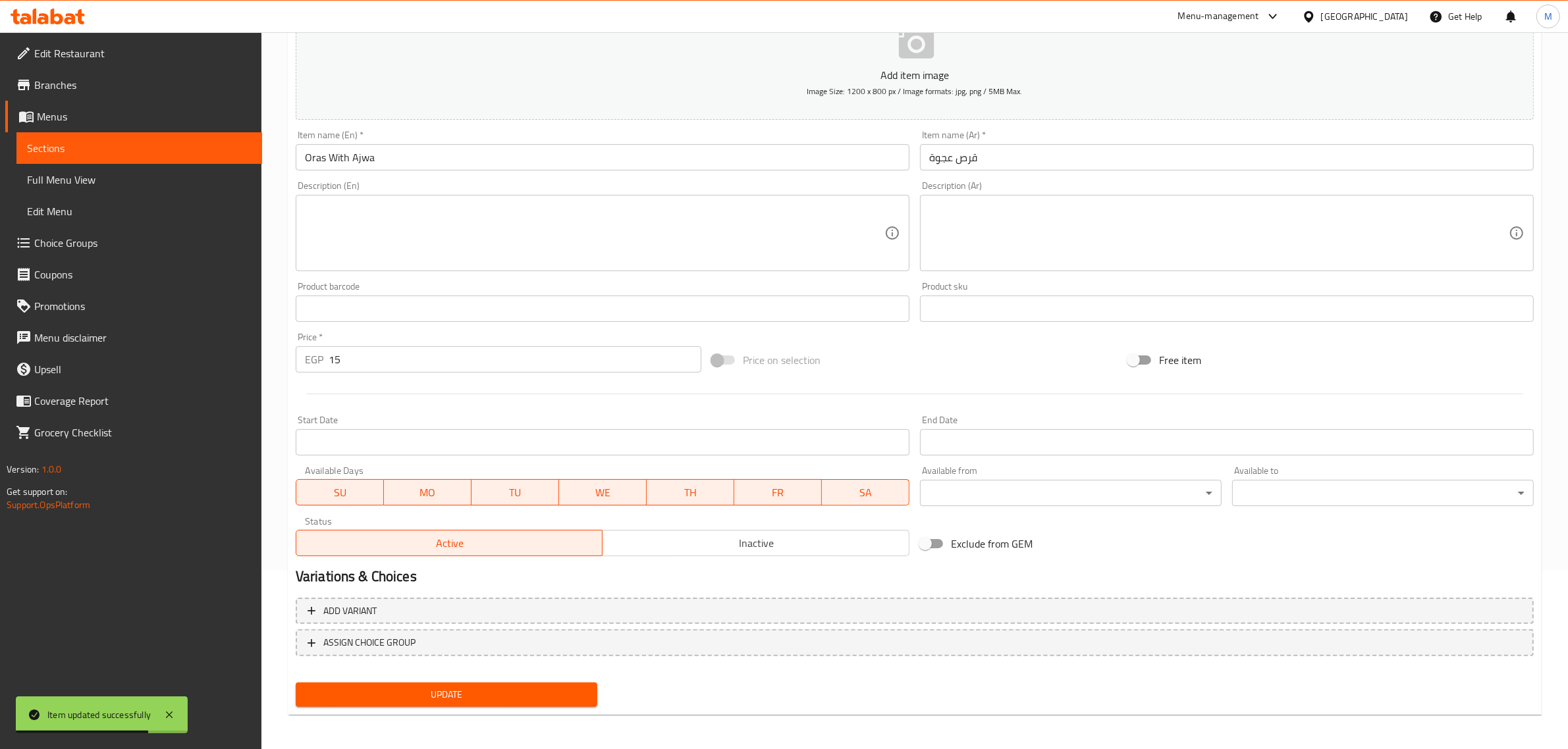
click at [690, 538] on span "Inactive" at bounding box center [756, 543] width 296 height 19
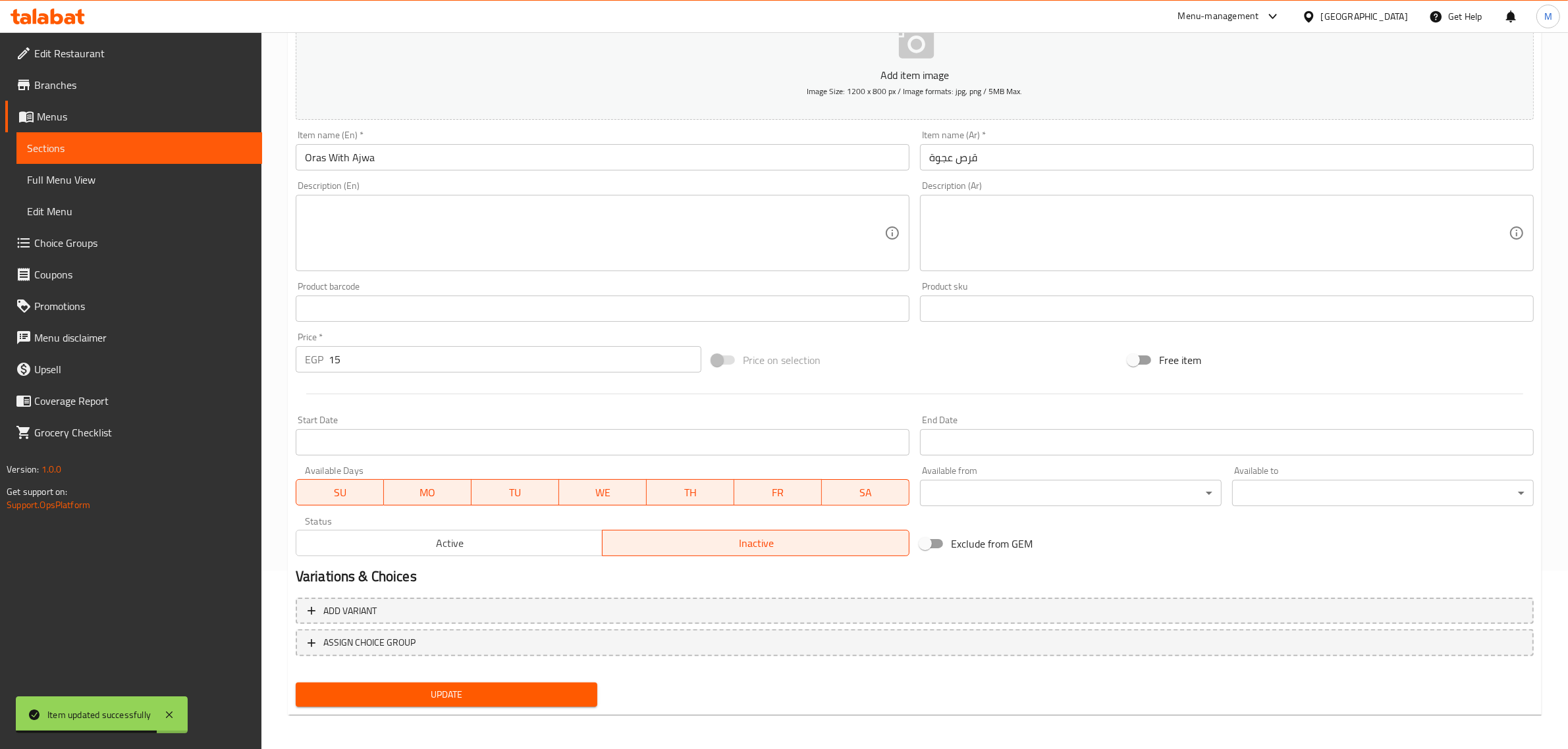
click at [505, 679] on div "Update" at bounding box center [447, 695] width 312 height 35
click at [511, 690] on span "Update" at bounding box center [446, 695] width 280 height 17
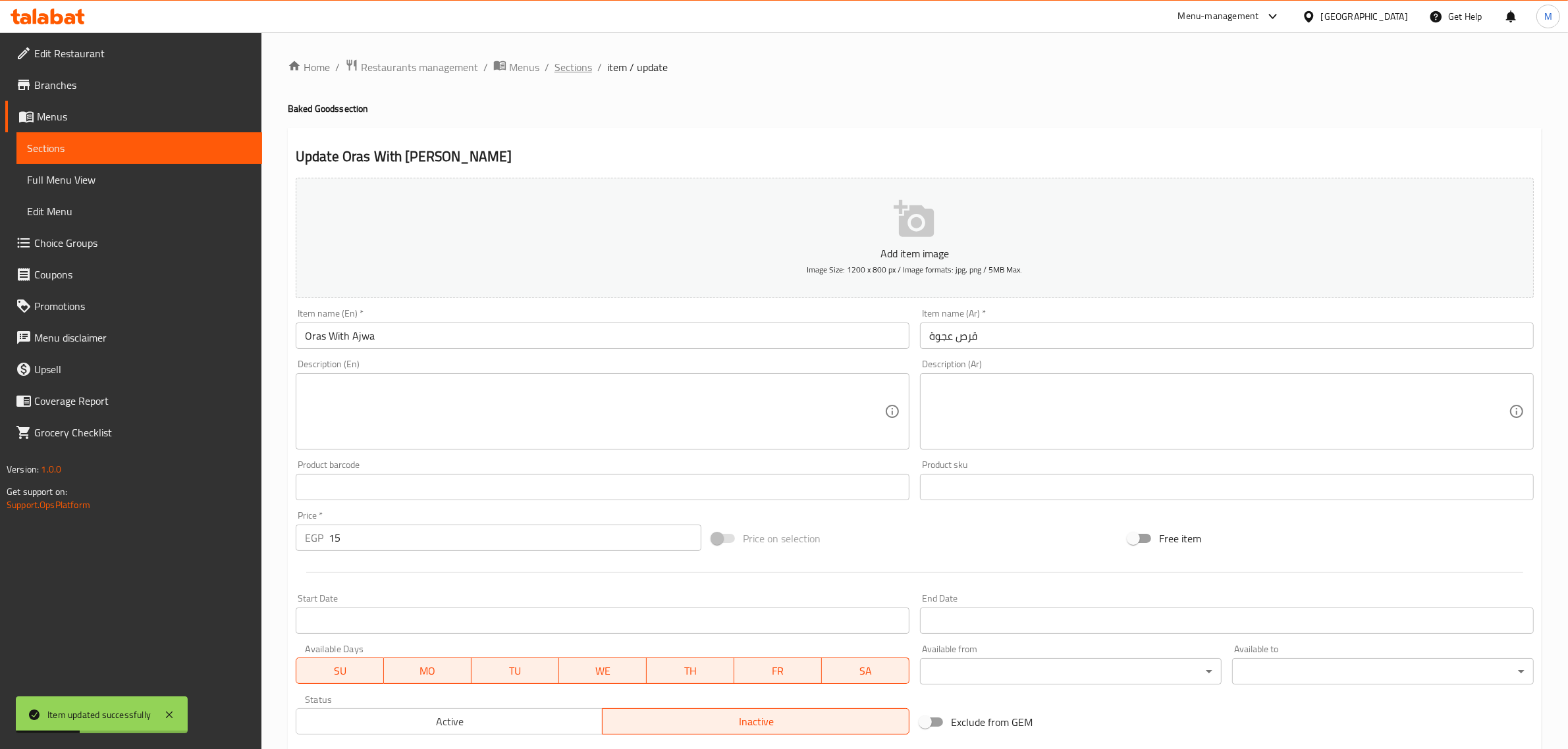
click at [566, 65] on span "Sections" at bounding box center [573, 67] width 38 height 16
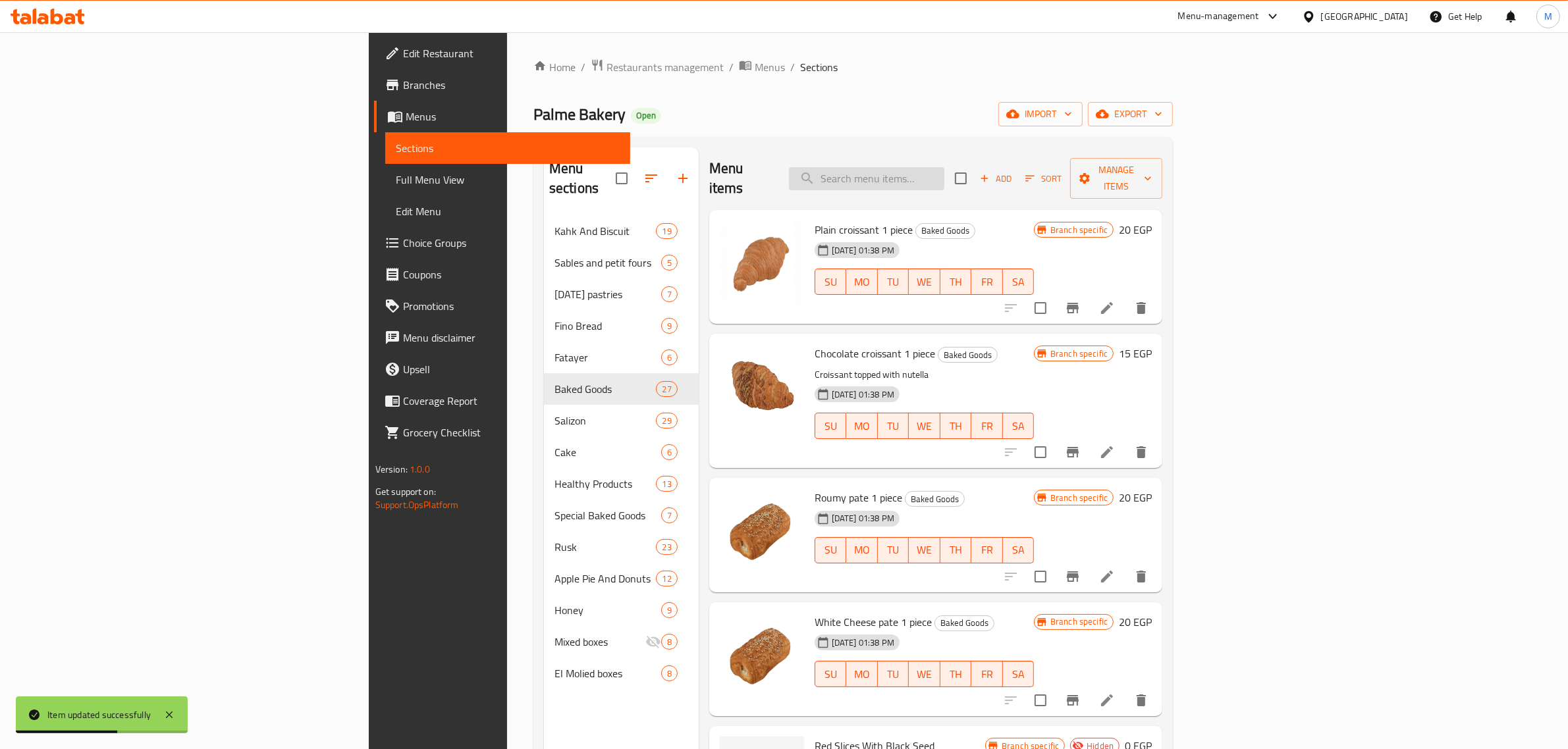
click at [945, 175] on input "search" at bounding box center [866, 178] width 155 height 23
paste input "انجلش كيك فانيليا"
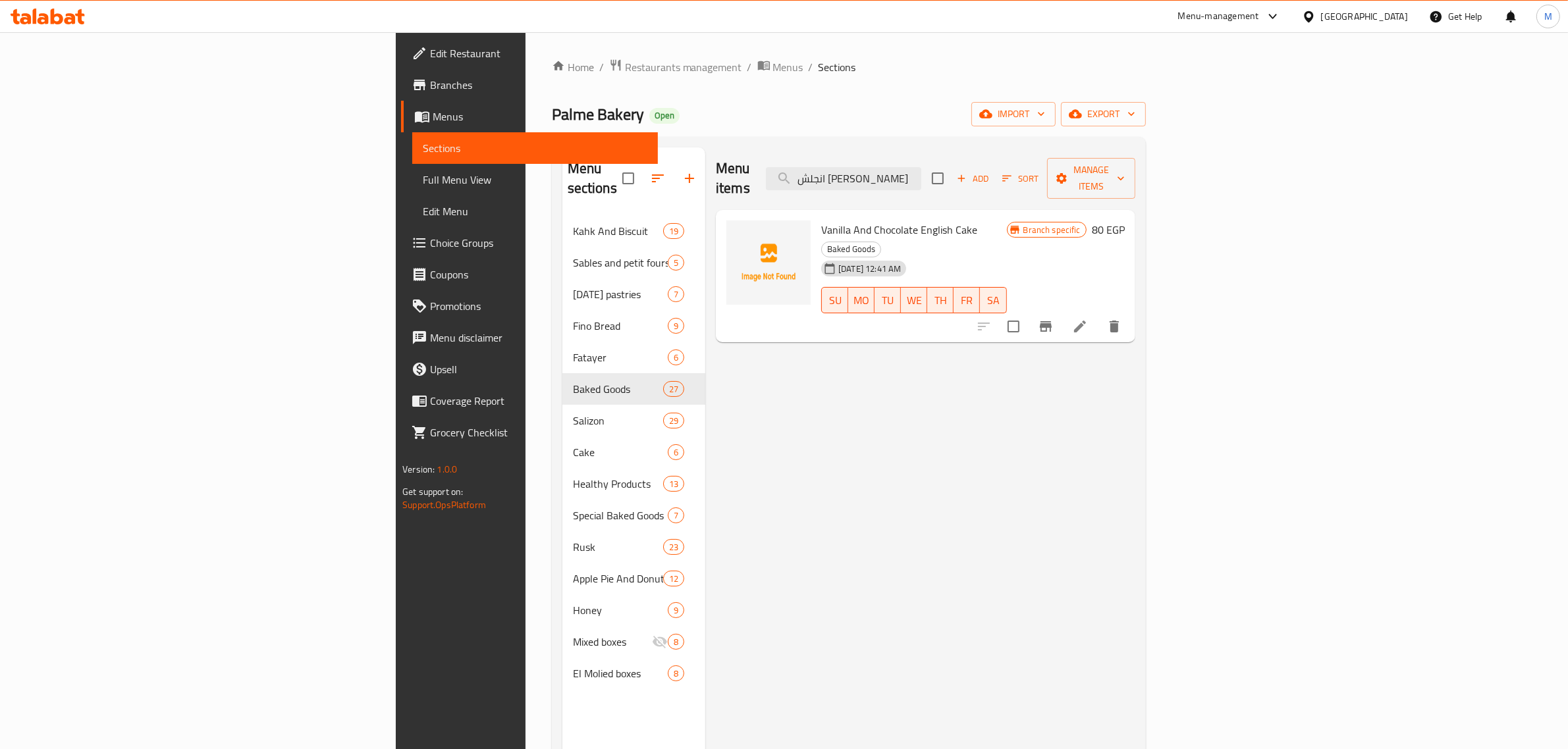
type input "انجلش كيك فانيليا"
click at [1088, 319] on icon at bounding box center [1080, 326] width 16 height 16
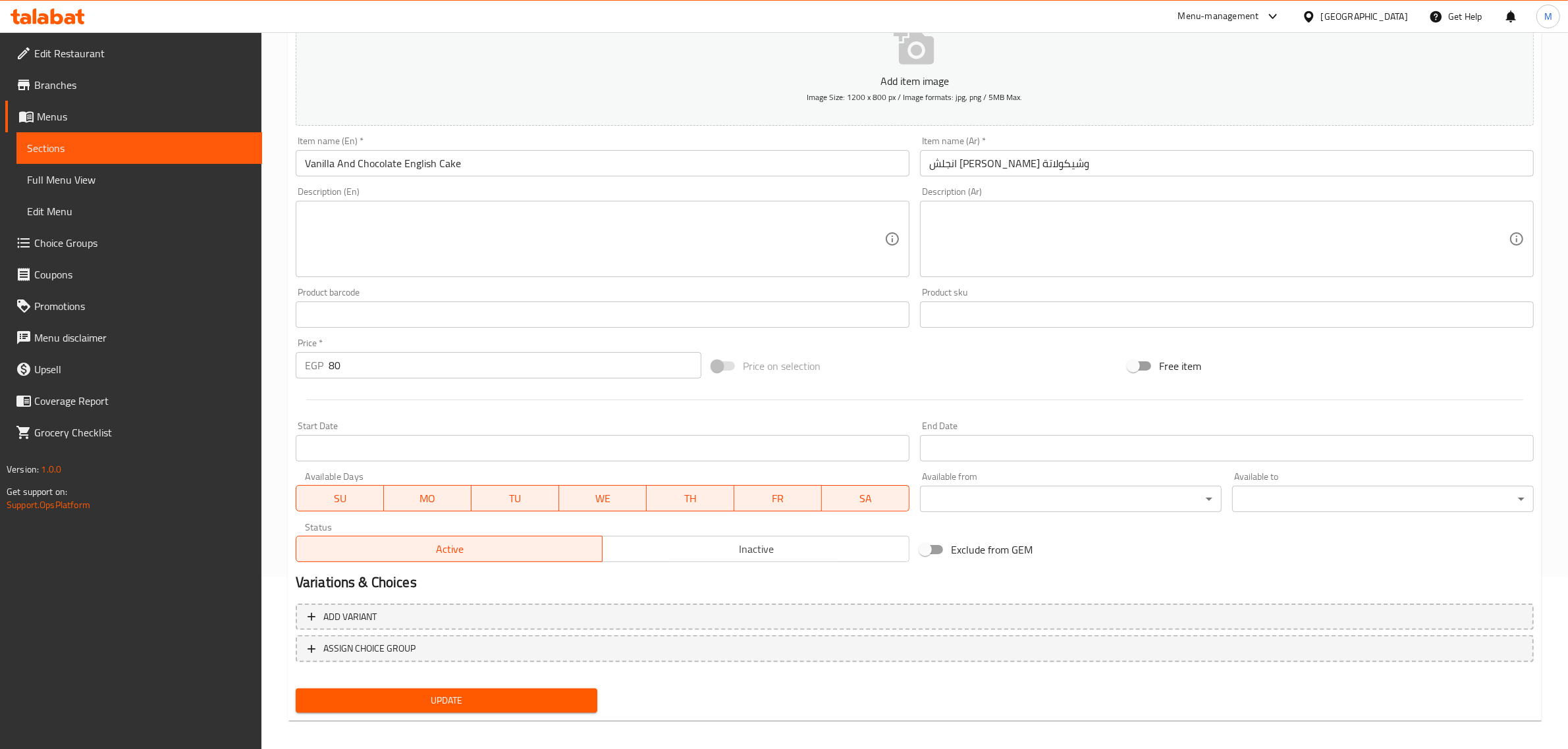
scroll to position [179, 0]
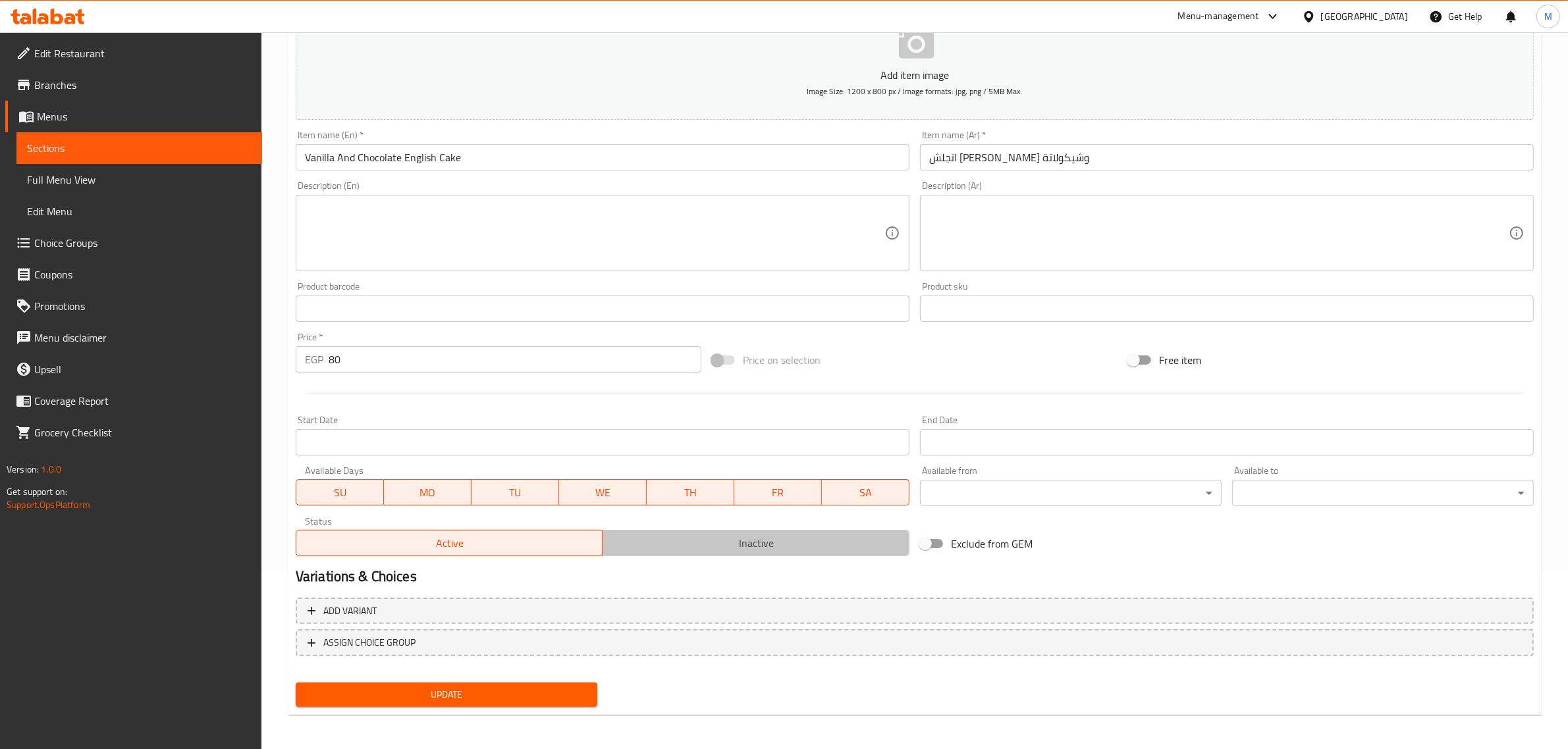
click at [655, 545] on span "Inactive" at bounding box center [756, 543] width 296 height 19
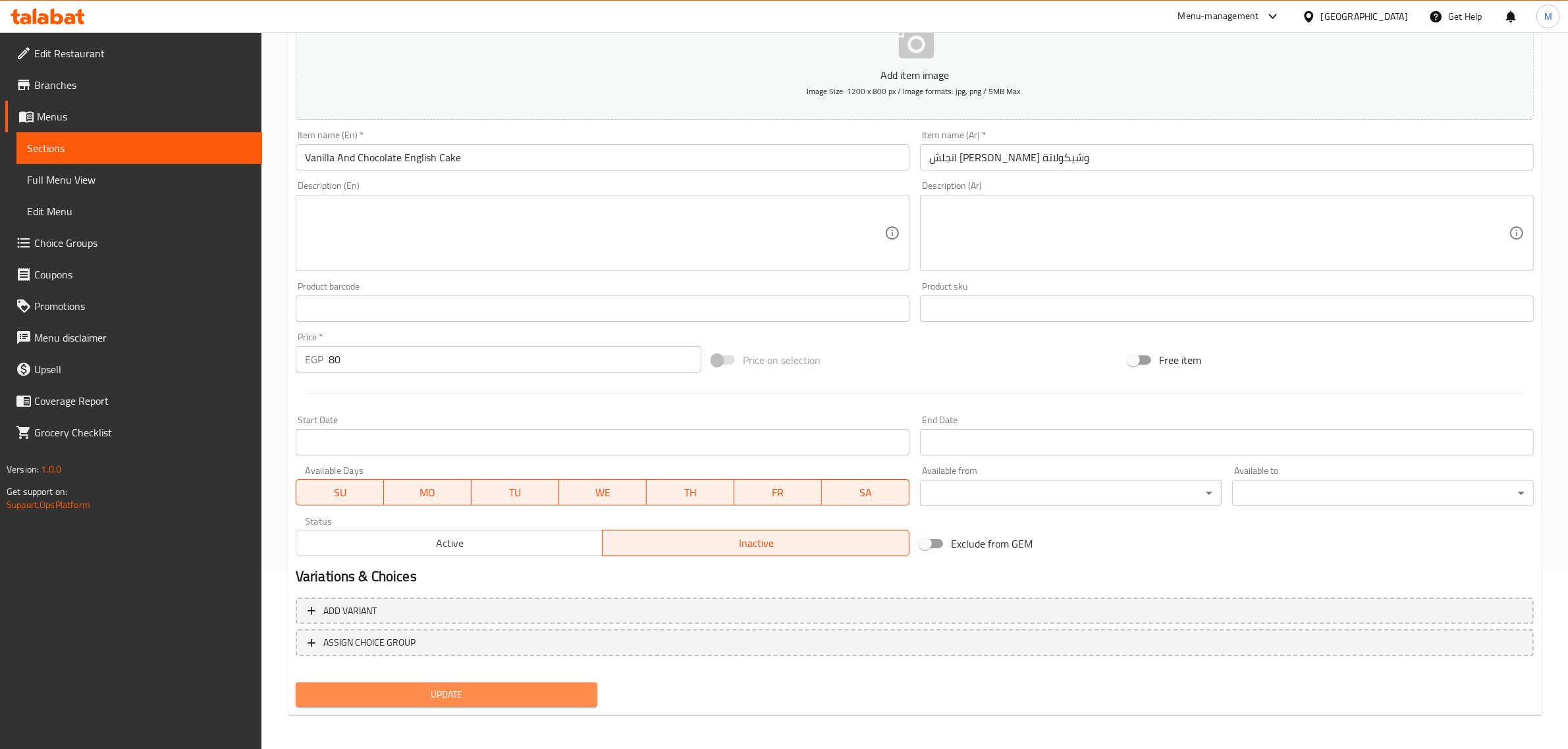
click at [558, 688] on span "Update" at bounding box center [446, 695] width 280 height 17
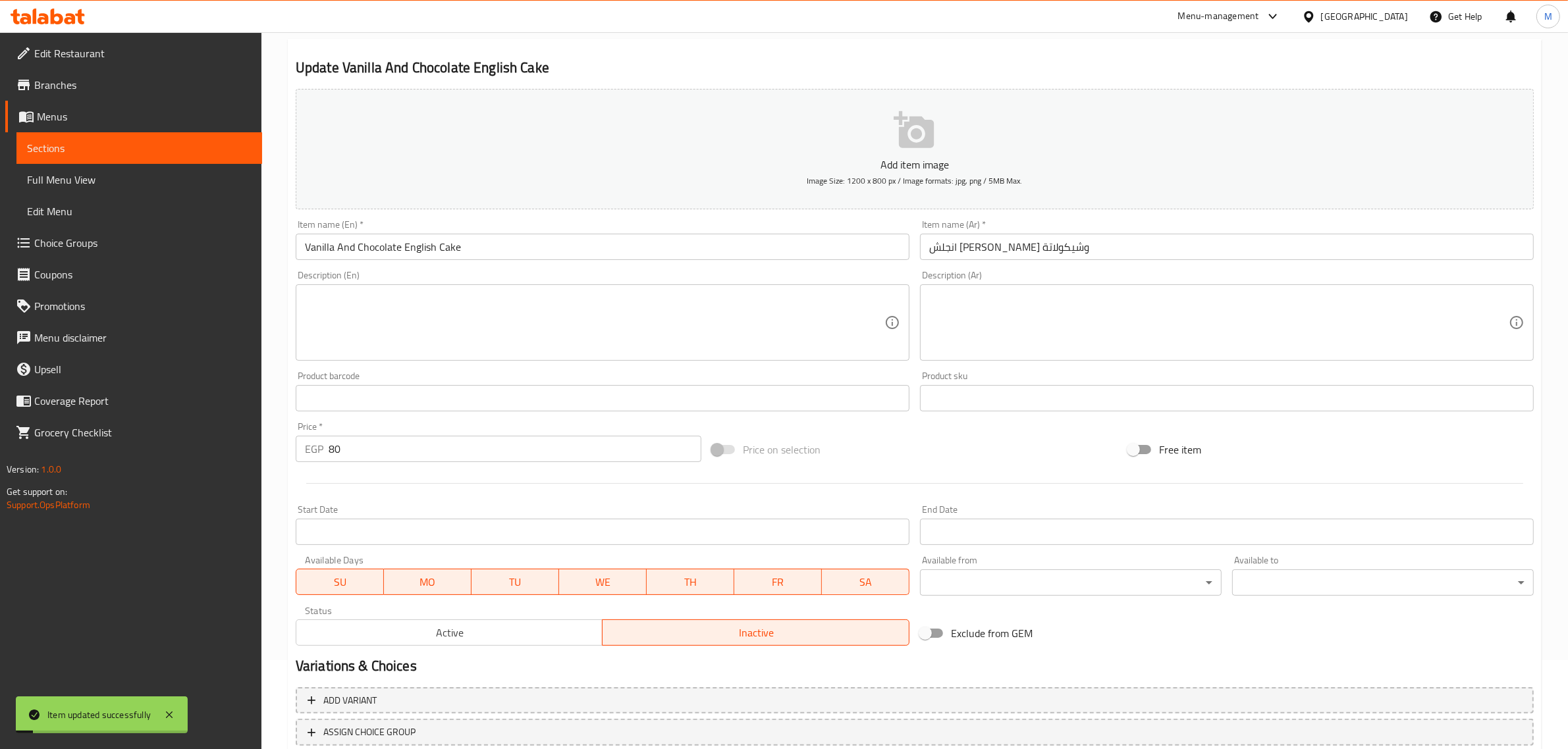
scroll to position [0, 0]
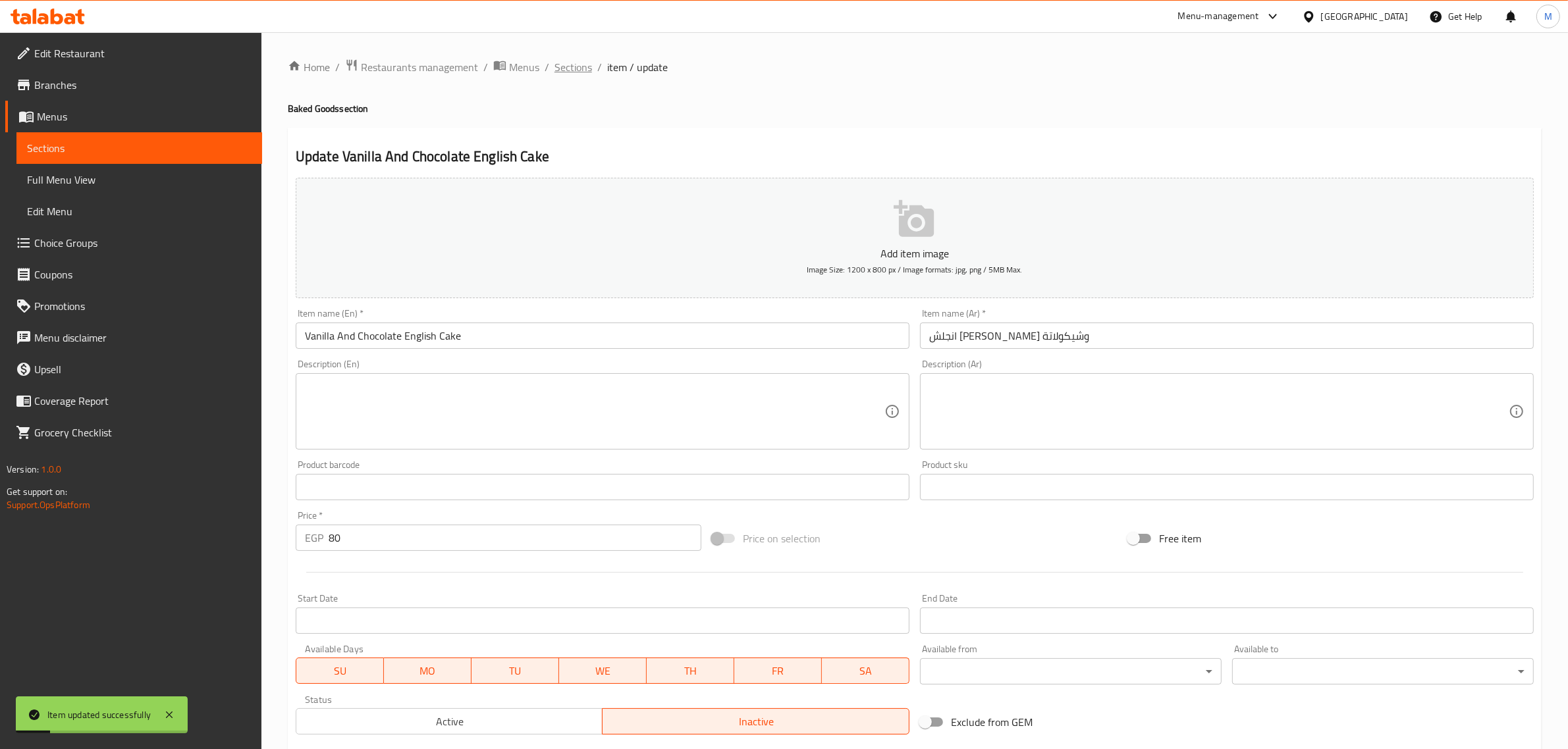
click at [554, 64] on span "Sections" at bounding box center [573, 67] width 38 height 16
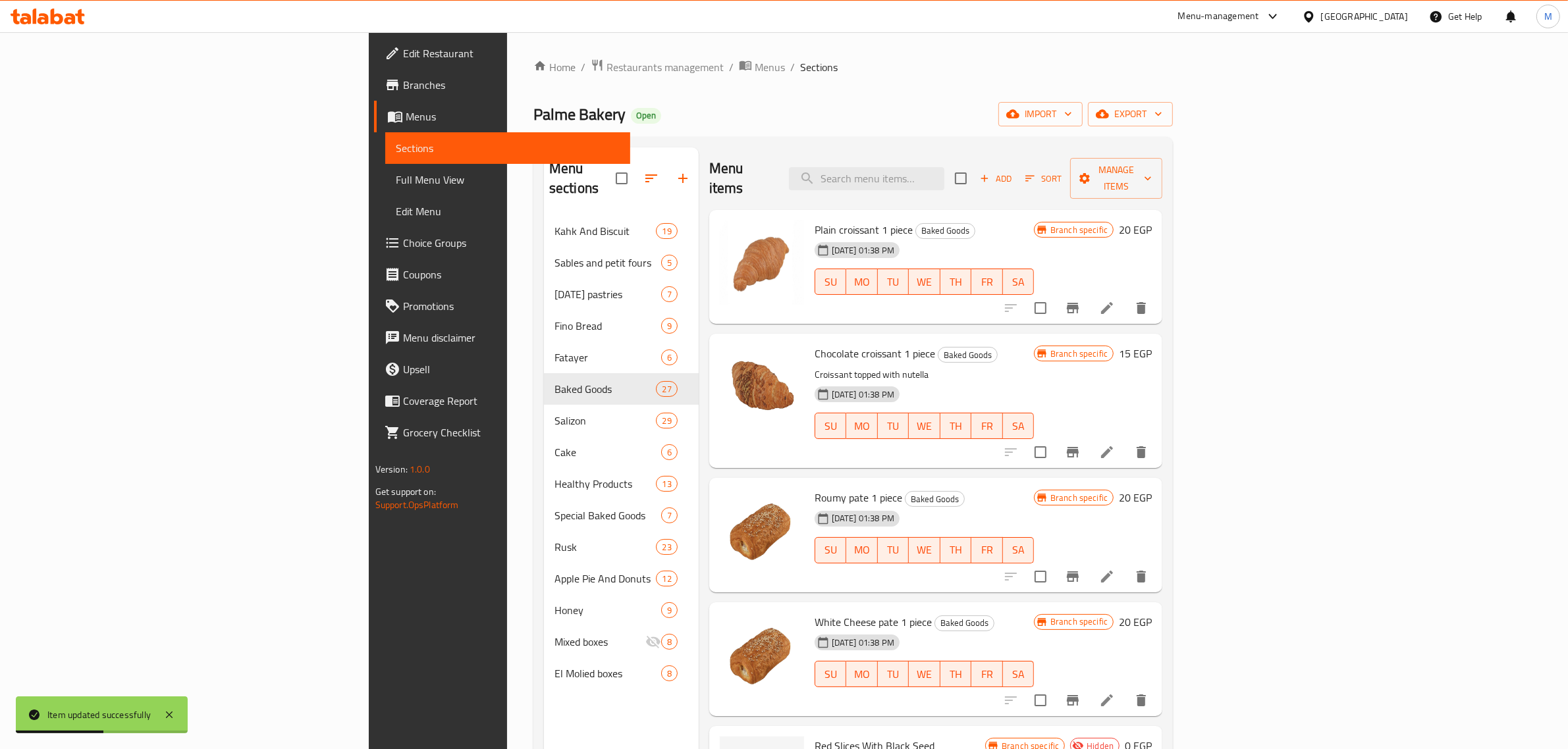
click at [959, 156] on div "Menu items Add Sort Manage items" at bounding box center [936, 179] width 453 height 63
click at [945, 167] on input "search" at bounding box center [866, 178] width 155 height 23
paste input "انجلش كيك فان"
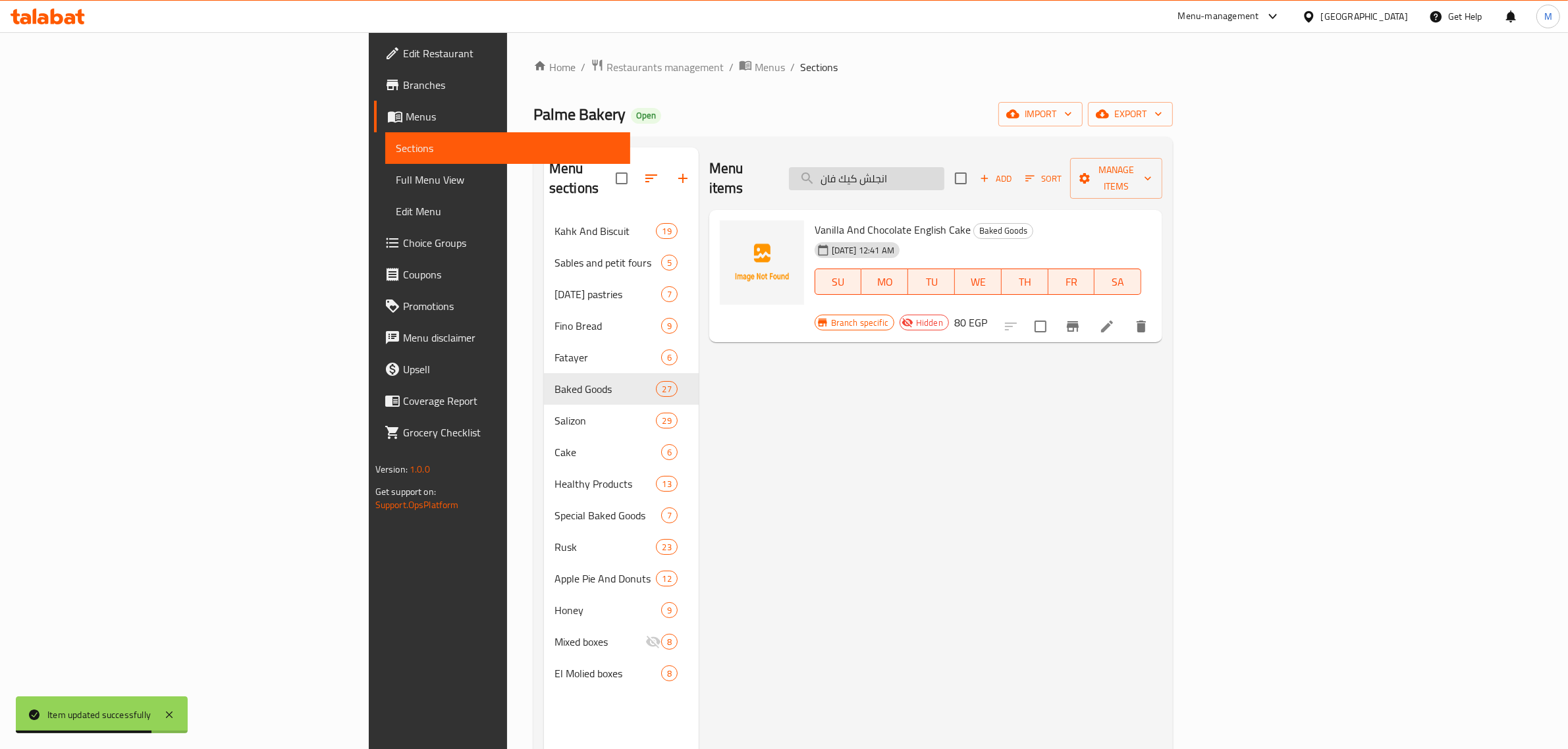
click at [945, 169] on input "انجلش كيك فان" at bounding box center [866, 178] width 155 height 23
paste input "كرواسون فراولة"
click at [1021, 181] on div "Menu items كرواسون فراولة Add Sort Manage items" at bounding box center [936, 179] width 453 height 63
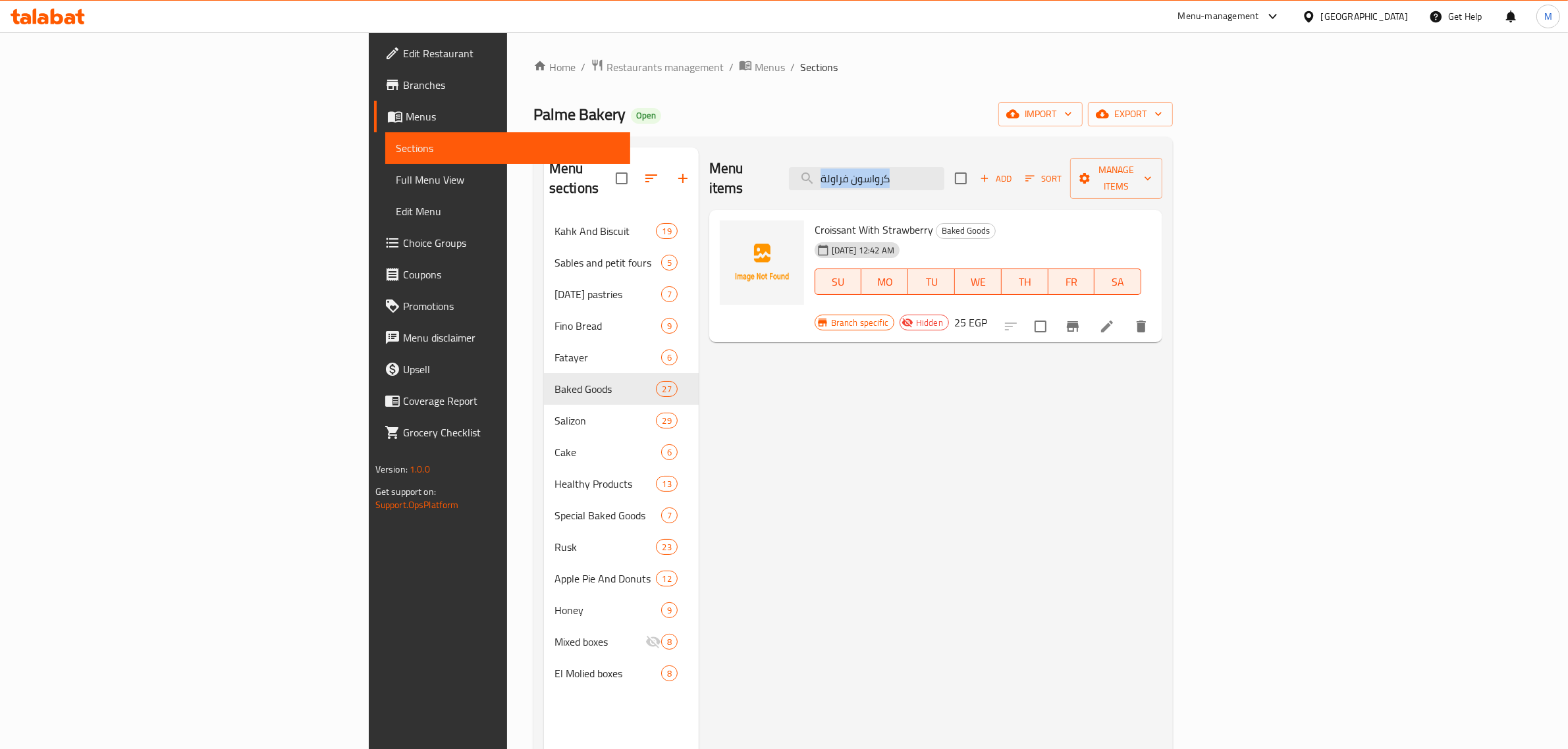
click at [1021, 181] on div "Menu items كرواسون فراولة Add Sort Manage items" at bounding box center [936, 179] width 453 height 63
click at [945, 173] on input "كرواسون فراولة" at bounding box center [866, 178] width 155 height 23
paste input "رص ساد"
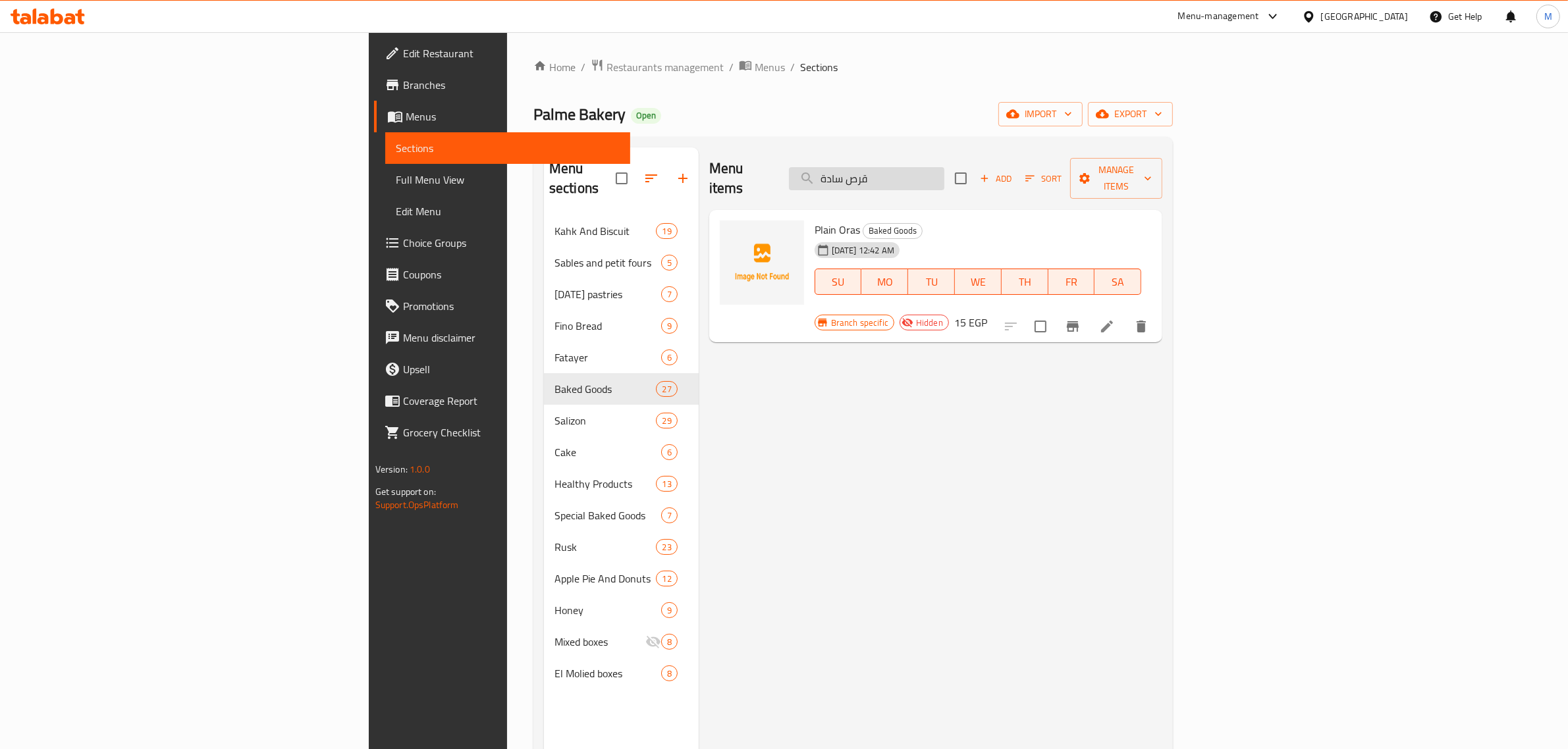
click at [945, 176] on input "قرص سادة" at bounding box center [866, 178] width 155 height 23
paste input "بقسماط مدور"
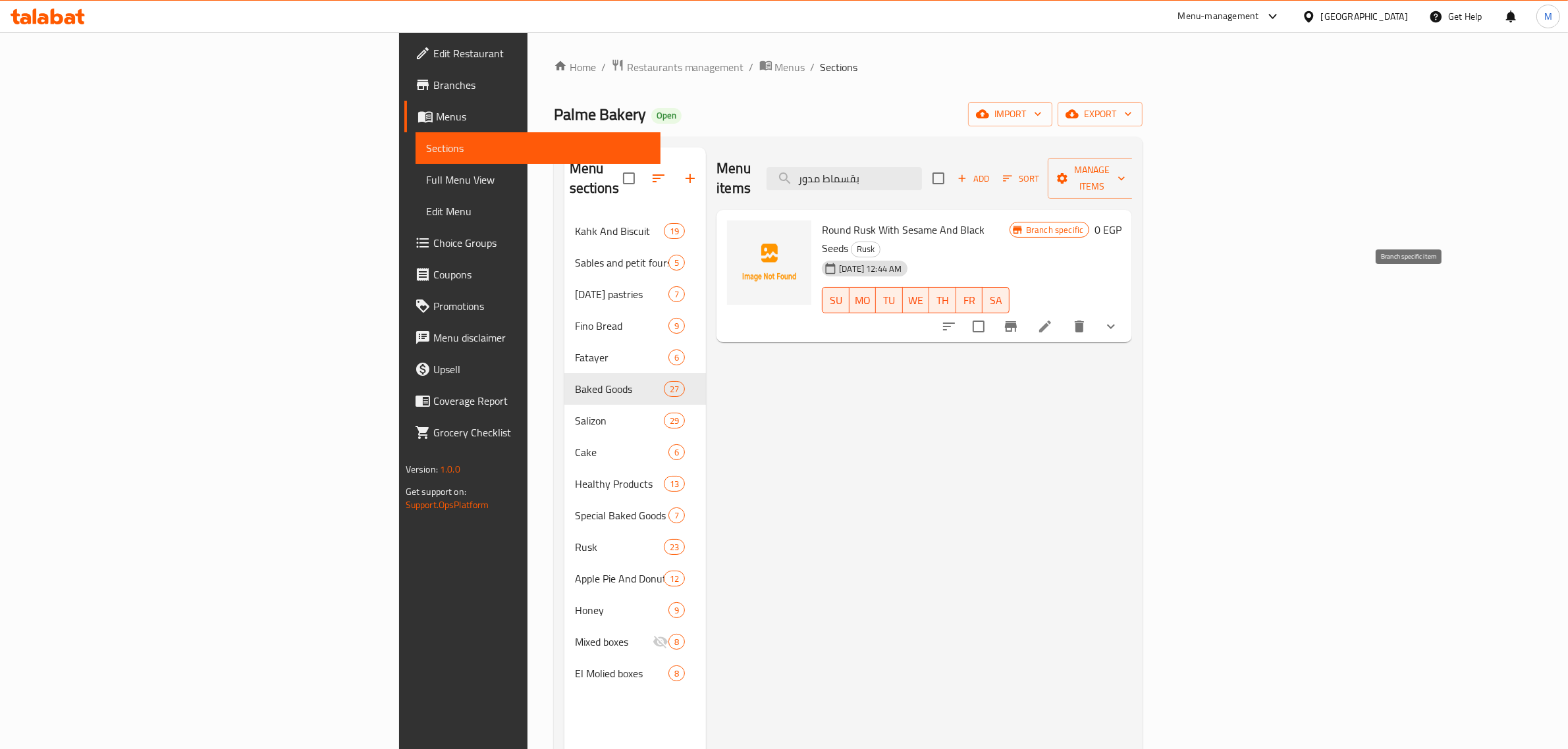
type input "بقسماط مدور"
click at [1053, 319] on icon at bounding box center [1045, 326] width 16 height 16
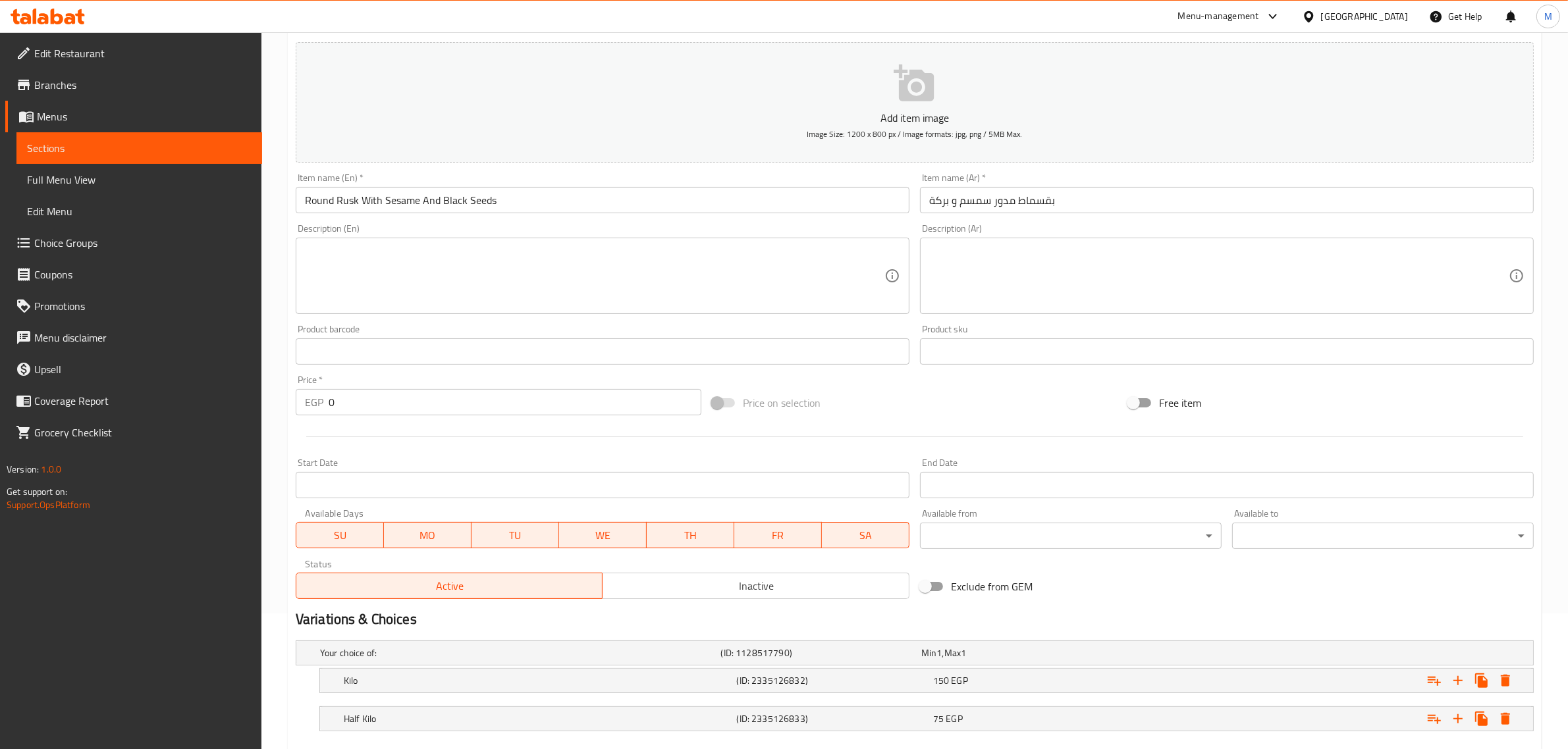
scroll to position [211, 0]
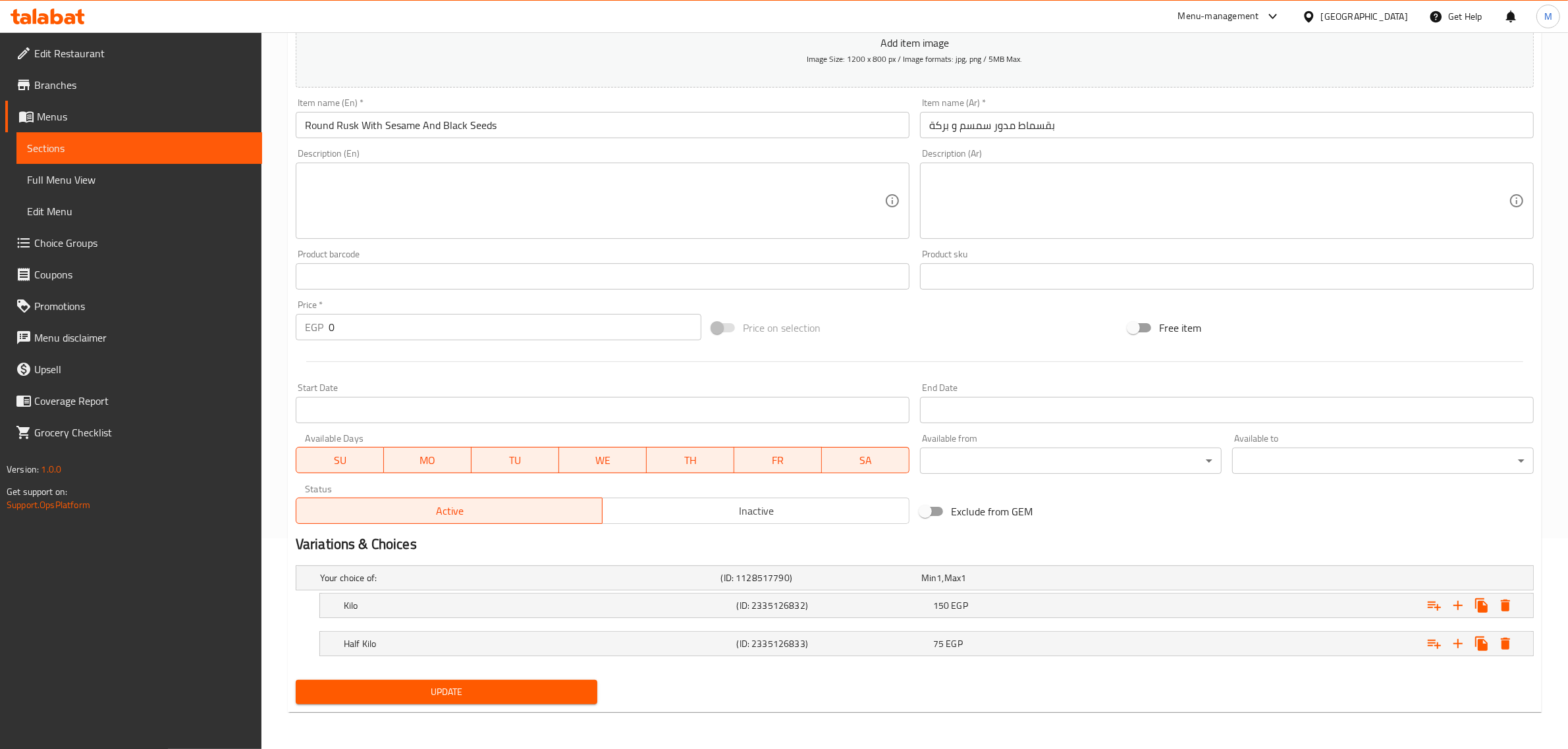
click at [700, 513] on span "Inactive" at bounding box center [756, 510] width 296 height 19
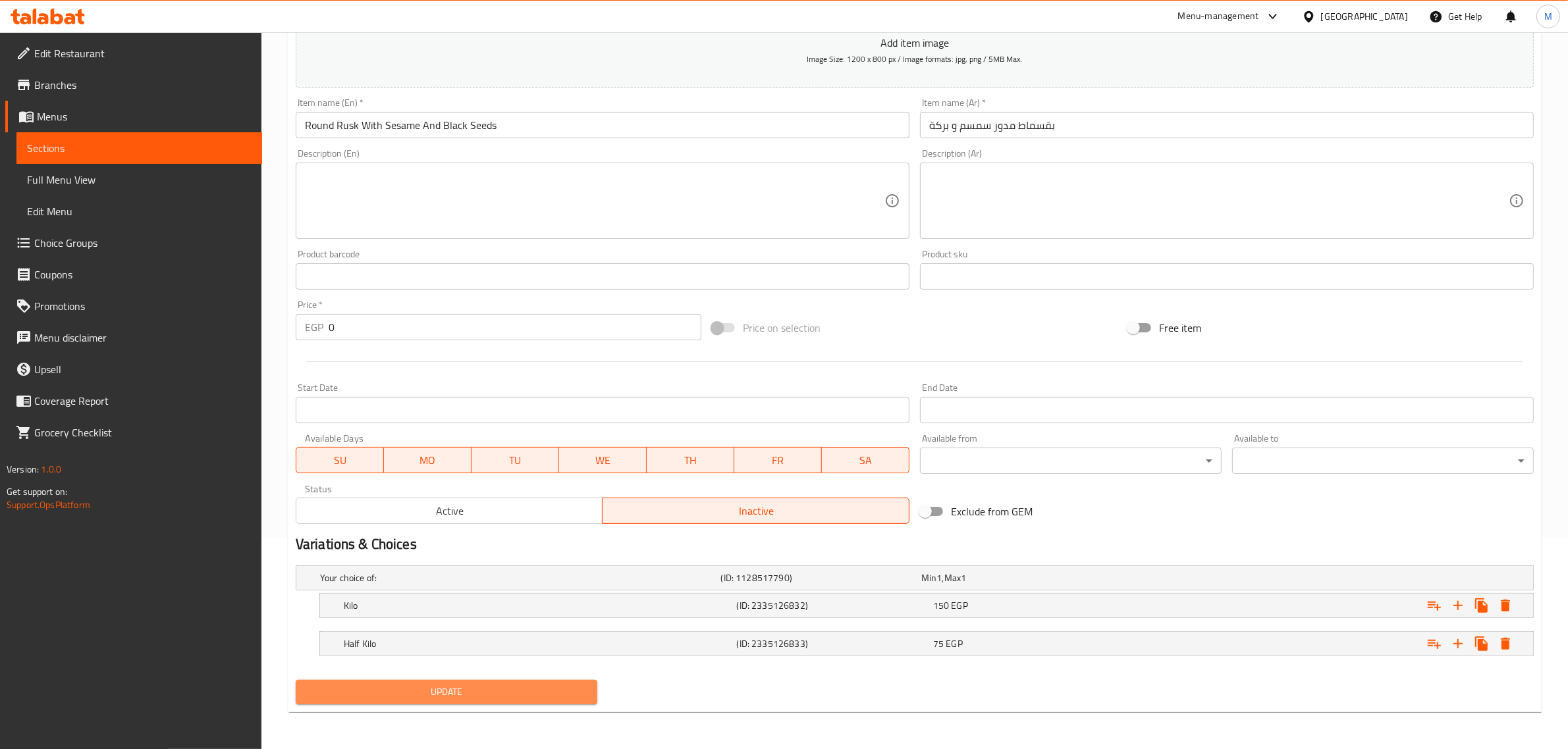
click at [545, 682] on button "Update" at bounding box center [447, 692] width 302 height 24
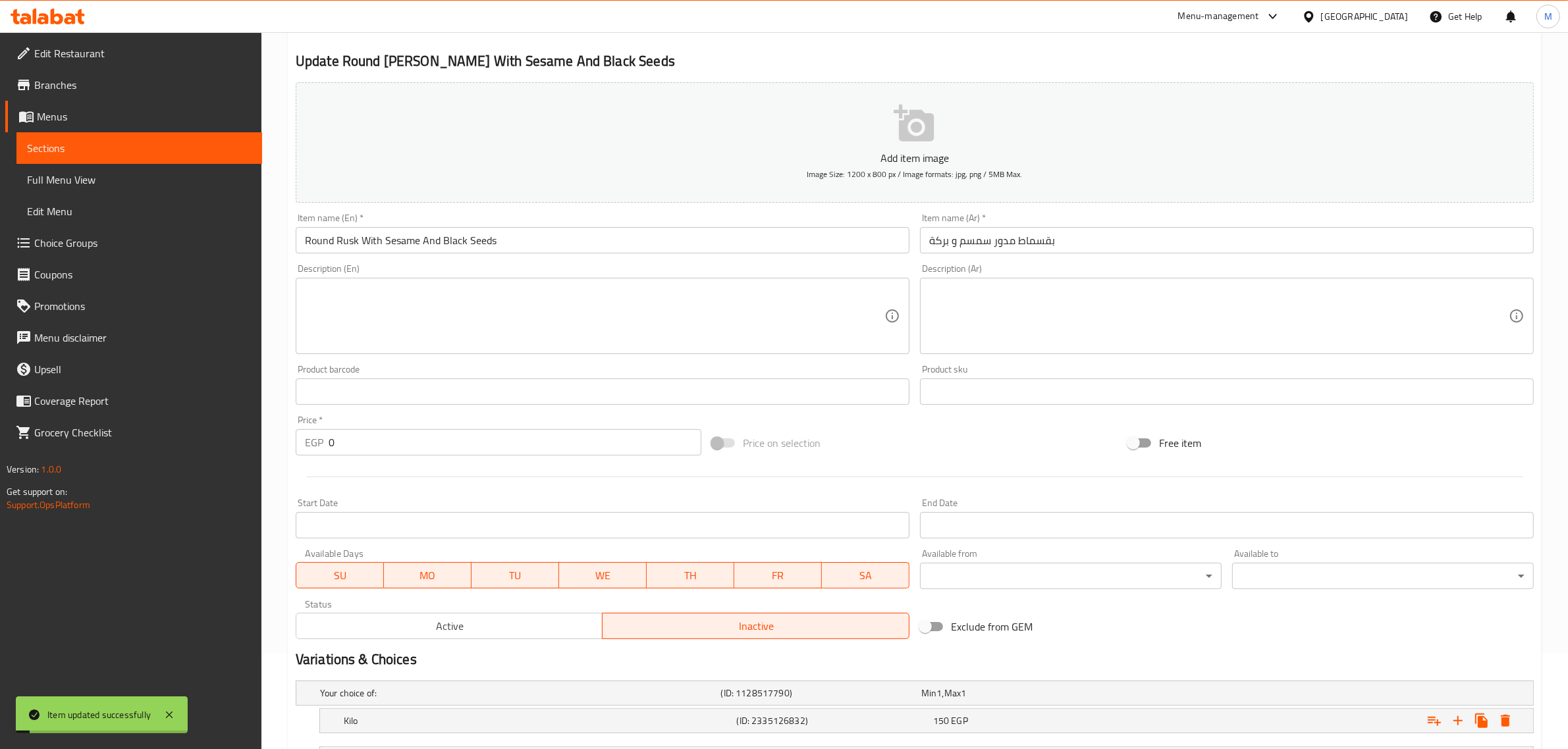
scroll to position [0, 0]
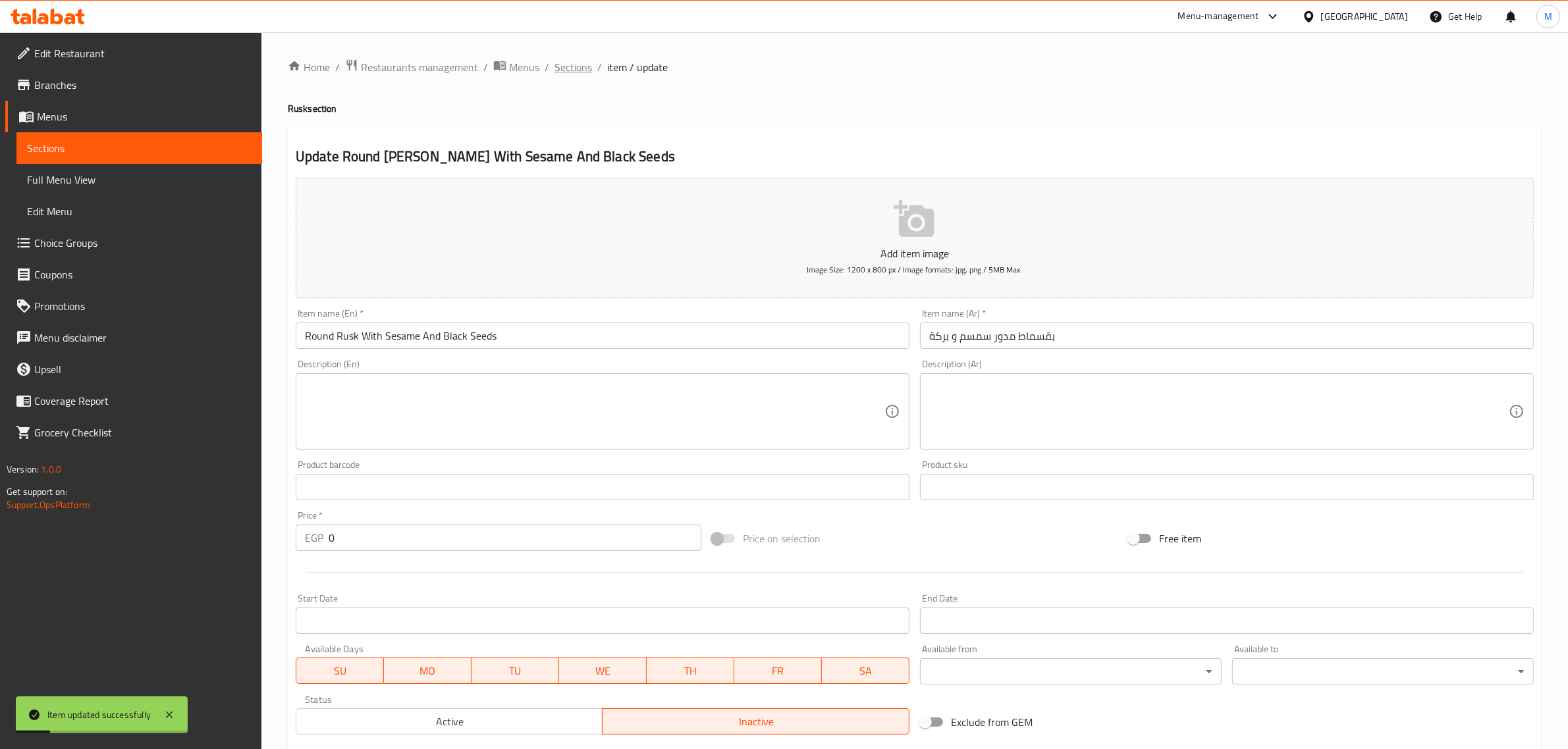
click at [571, 64] on span "Sections" at bounding box center [573, 67] width 38 height 16
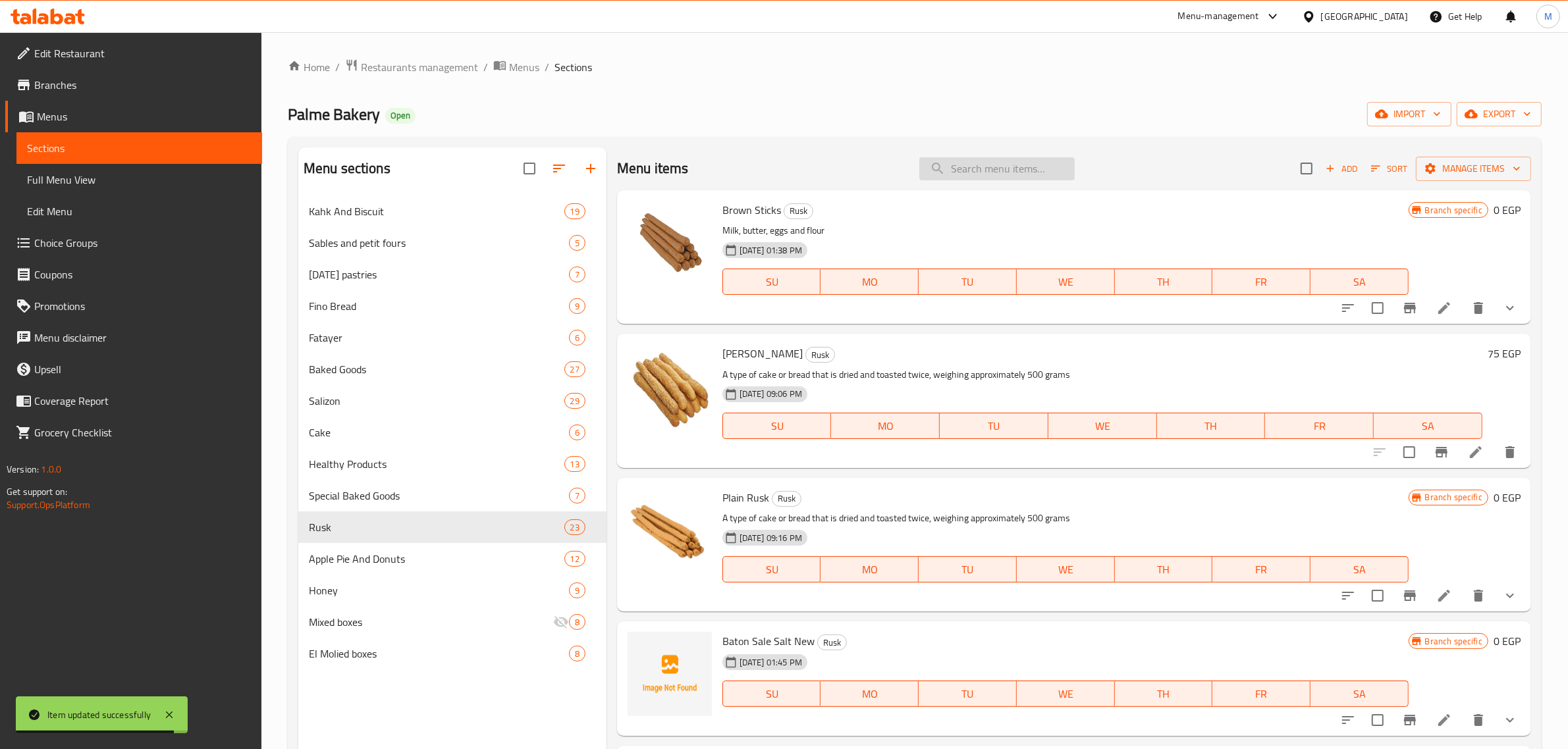
click at [1056, 166] on input "search" at bounding box center [997, 168] width 155 height 23
paste input "شرائح سن سادة"
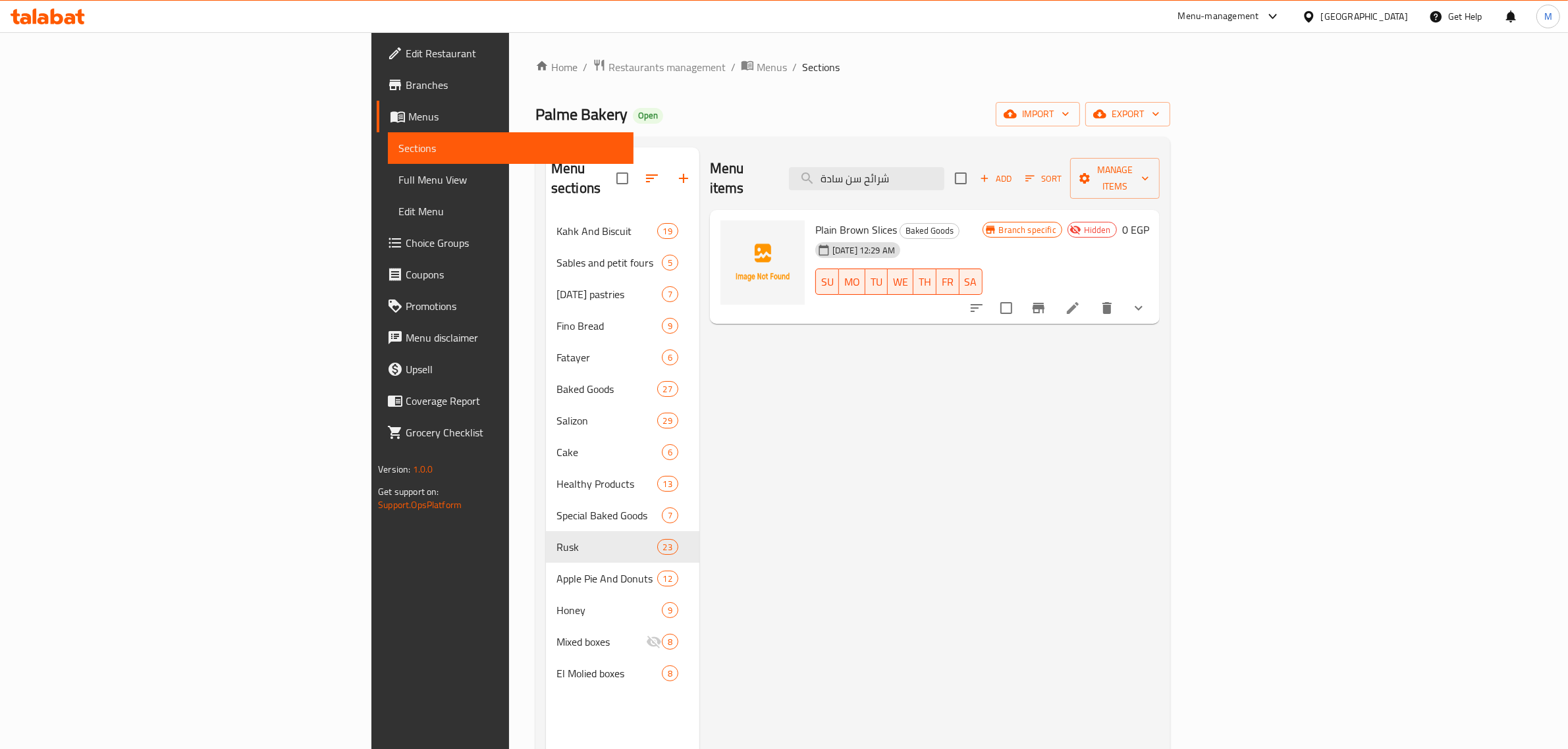
type input "شرائح سن سادة"
click at [1160, 115] on span "export" at bounding box center [1128, 114] width 64 height 17
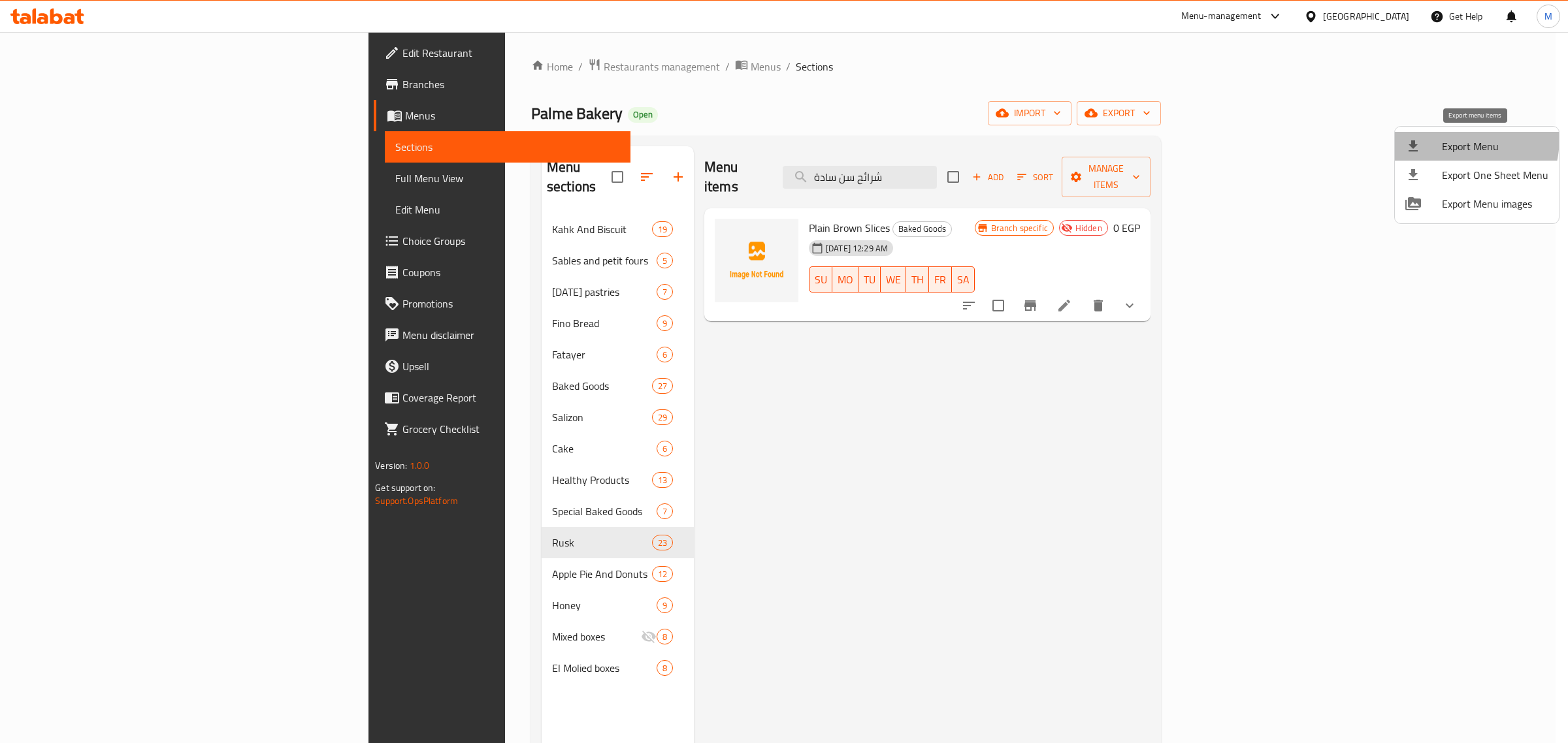
click at [1440, 137] on li "Export Menu" at bounding box center [1477, 146] width 164 height 29
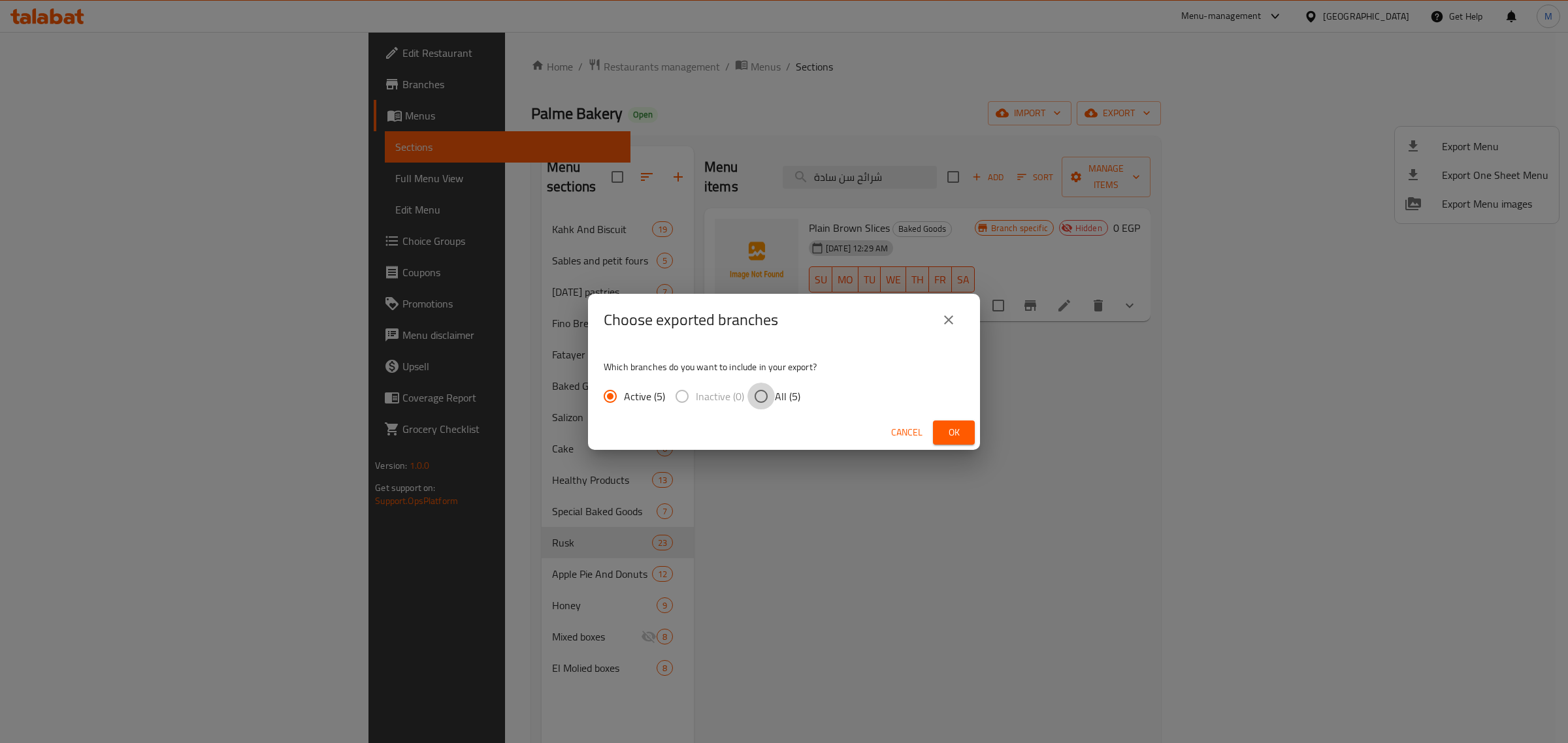
click at [765, 390] on input "All (5)" at bounding box center [761, 397] width 28 height 28
radio input "true"
click at [971, 442] on button "Ok" at bounding box center [954, 433] width 42 height 24
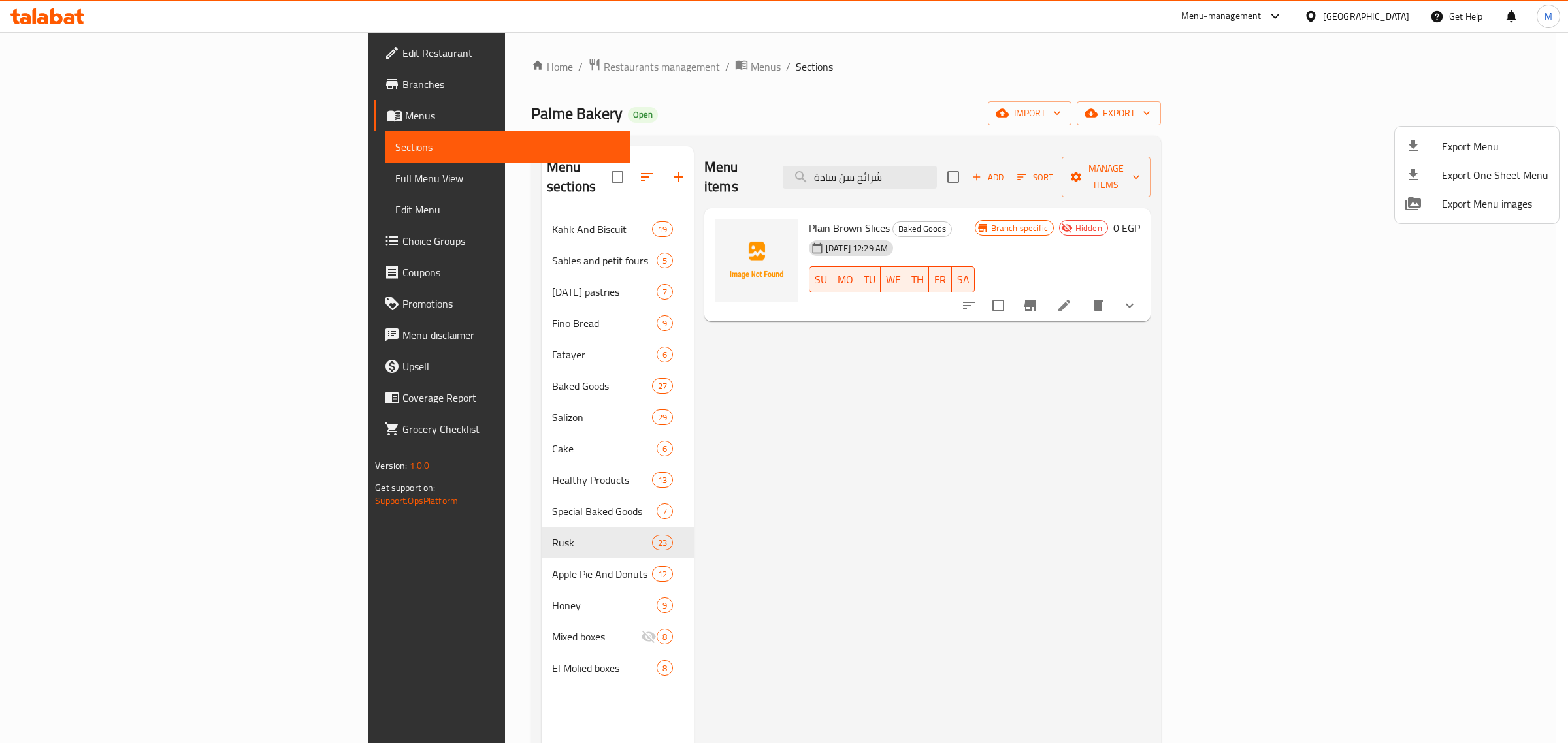
click at [425, 72] on div at bounding box center [784, 371] width 1568 height 743
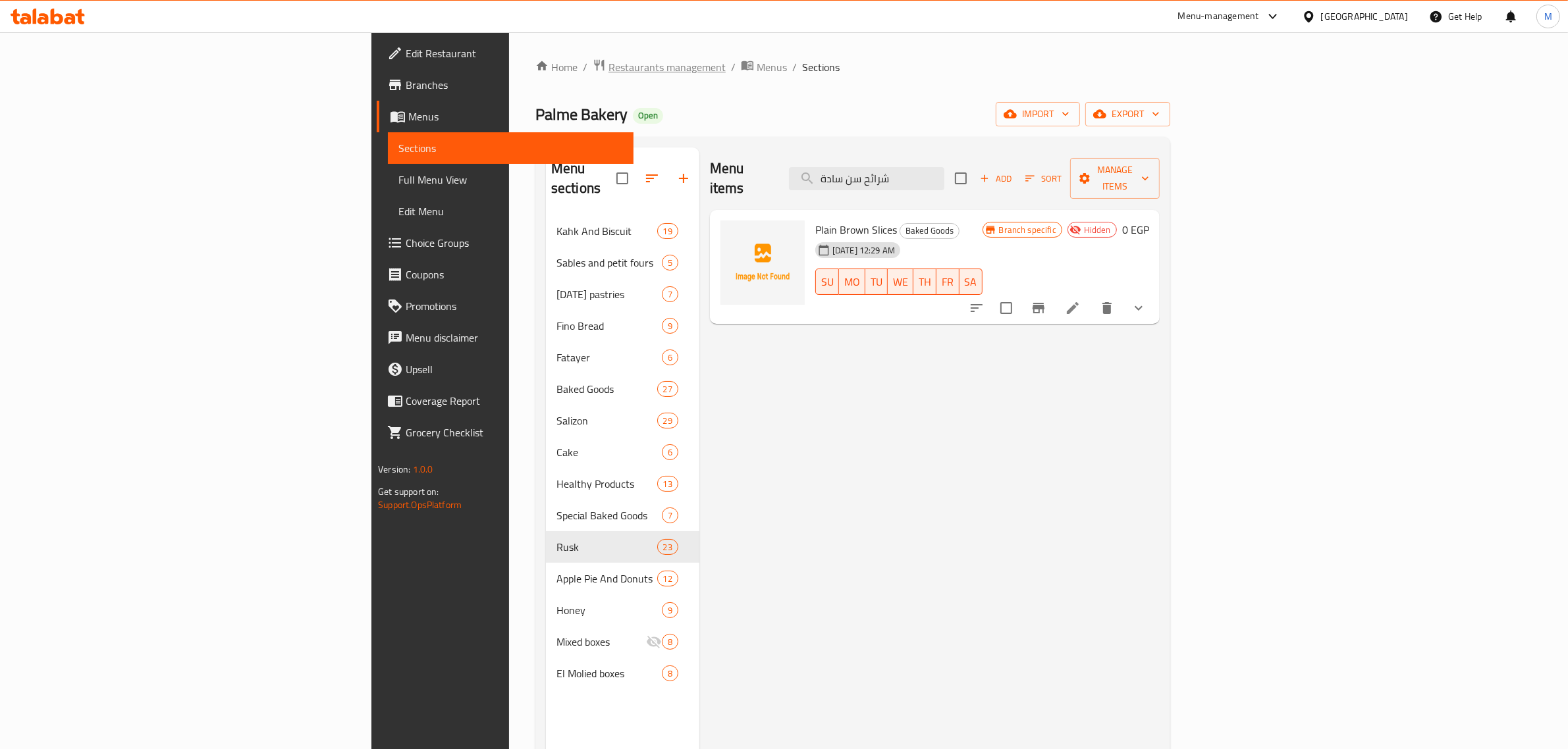
click at [609, 73] on span "Restaurants management" at bounding box center [667, 67] width 118 height 16
